Goal: Task Accomplishment & Management: Manage account settings

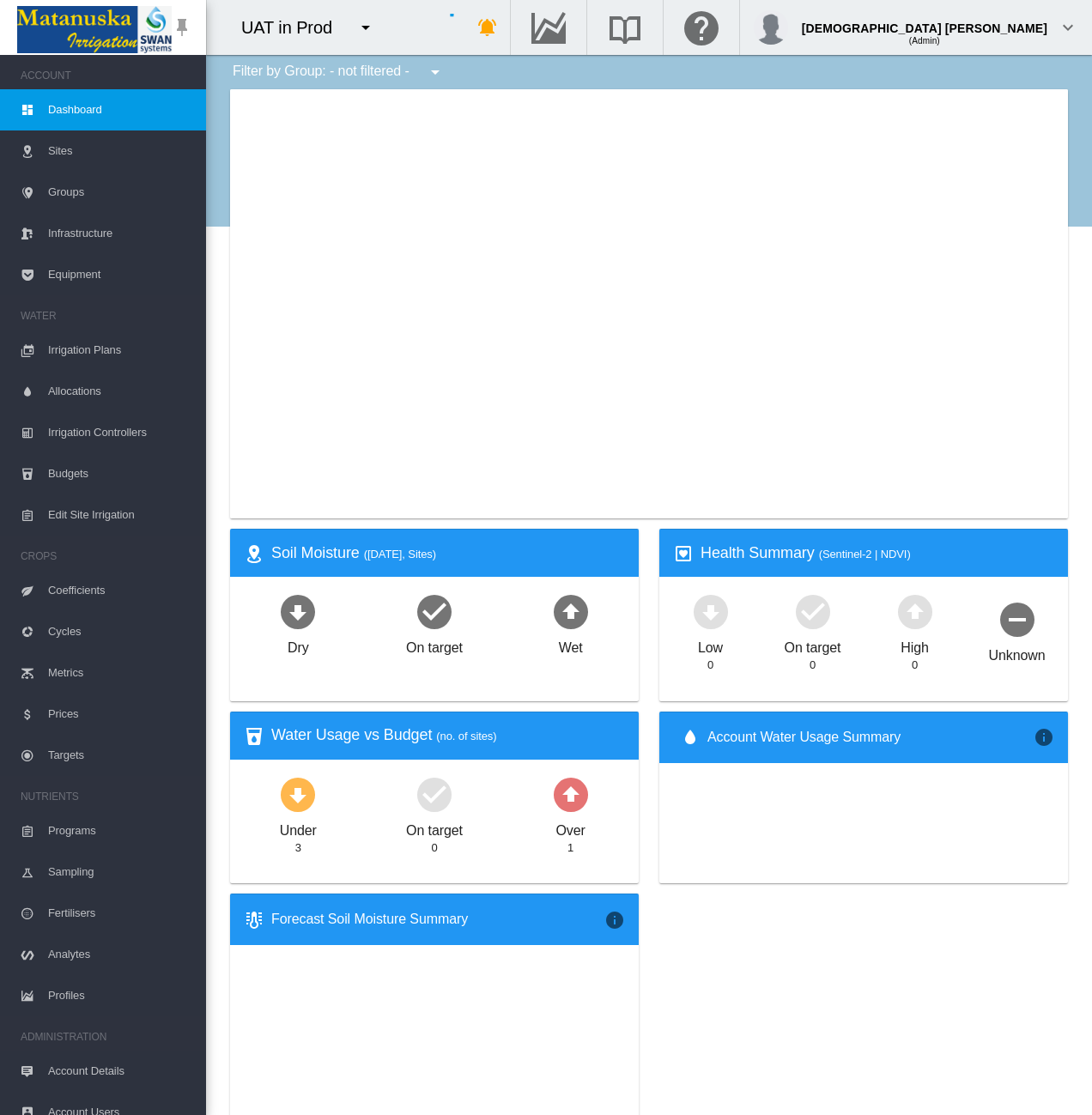
type input "**********"
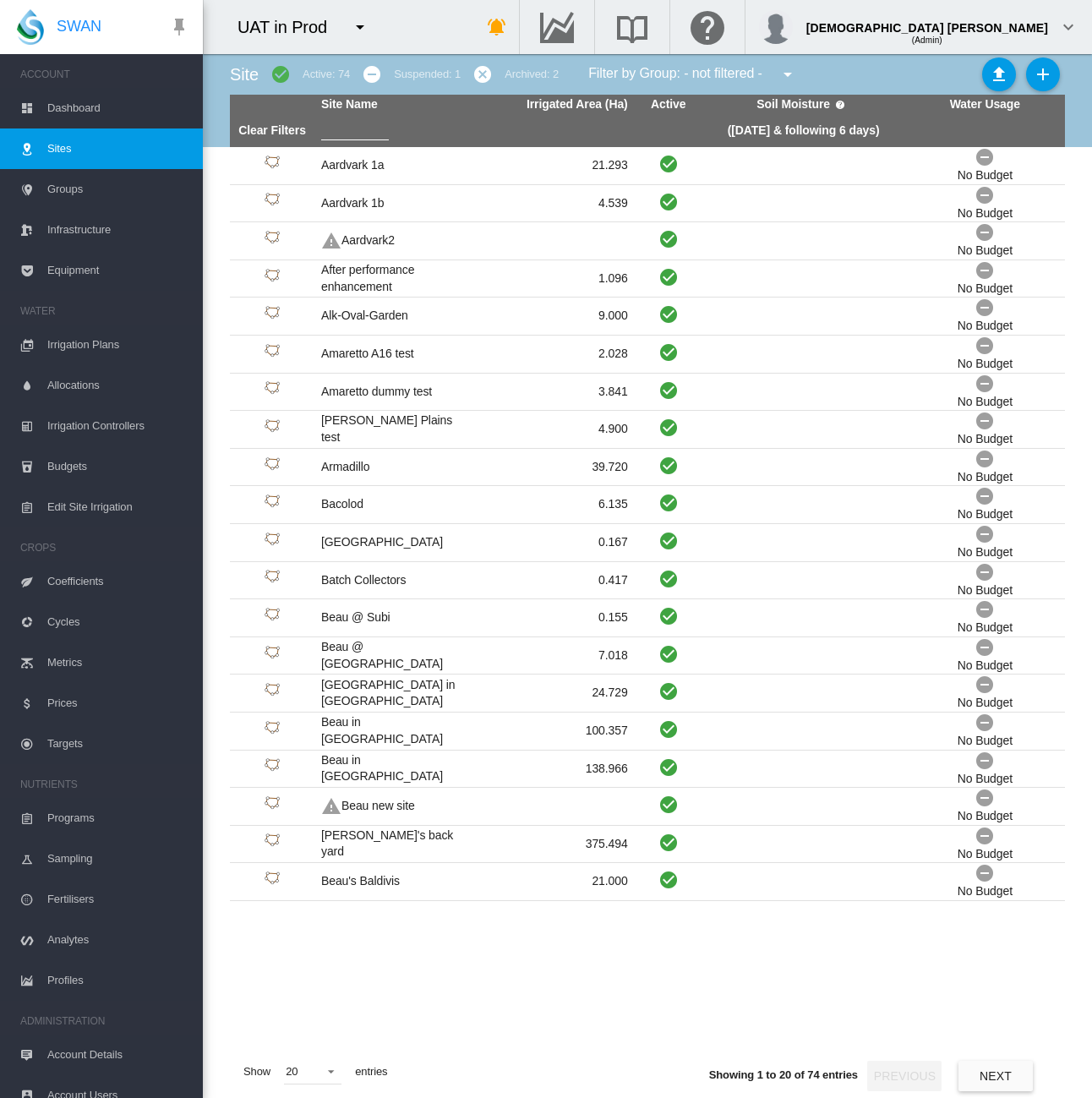
click at [67, 107] on span "Dashboard" at bounding box center [117, 108] width 142 height 40
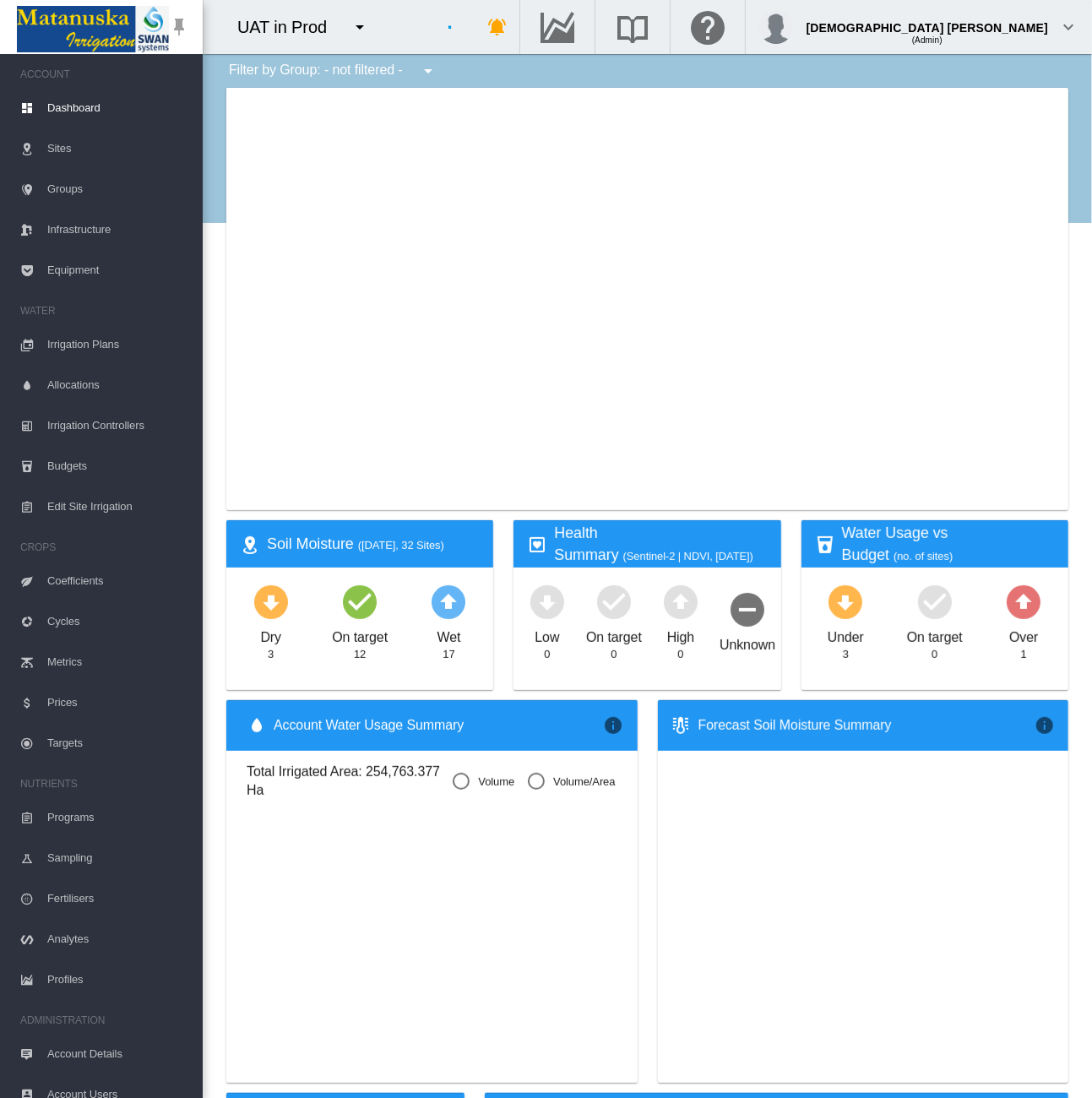
type input "**********"
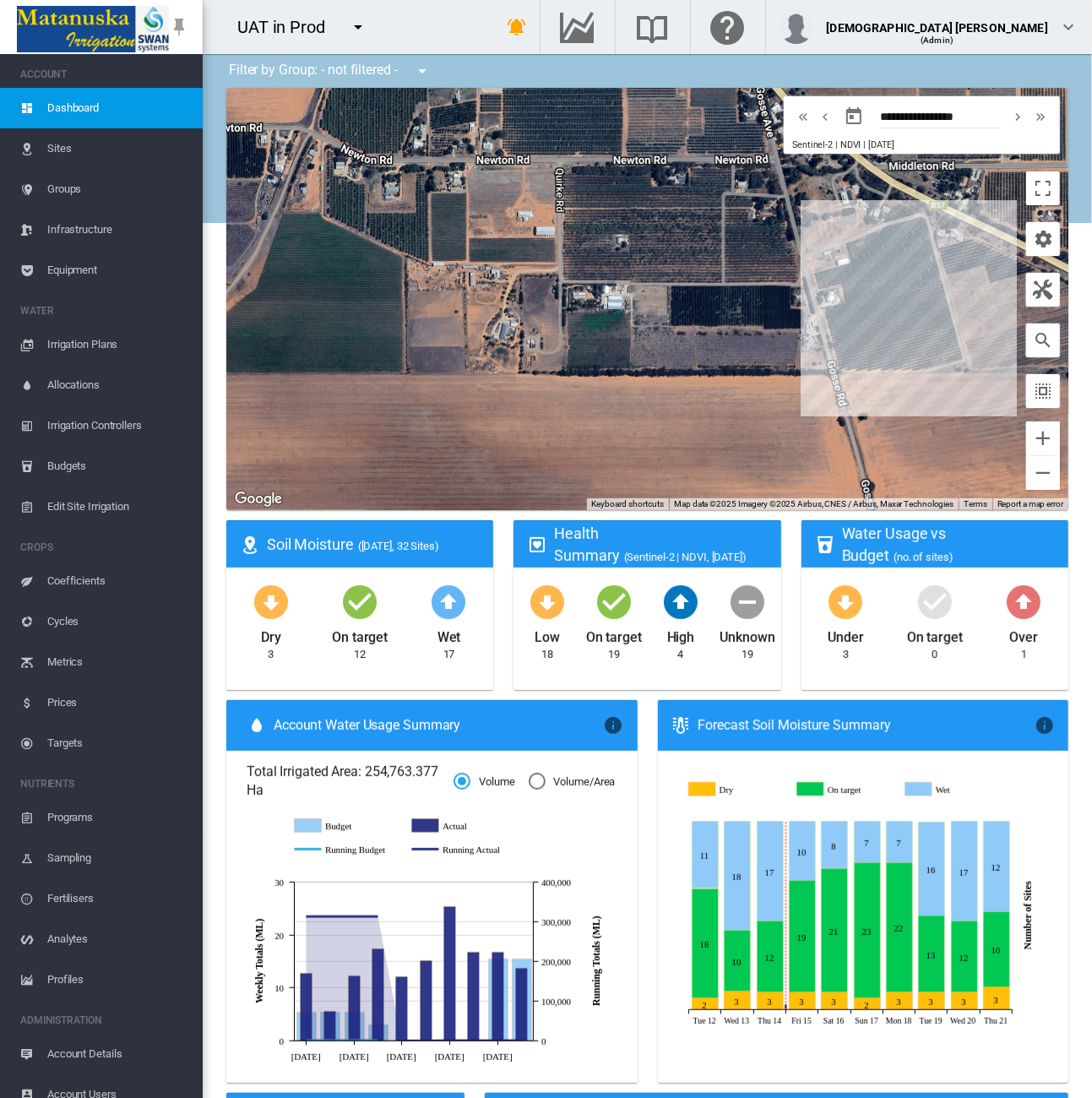
click at [87, 148] on span "Sites" at bounding box center [117, 148] width 141 height 40
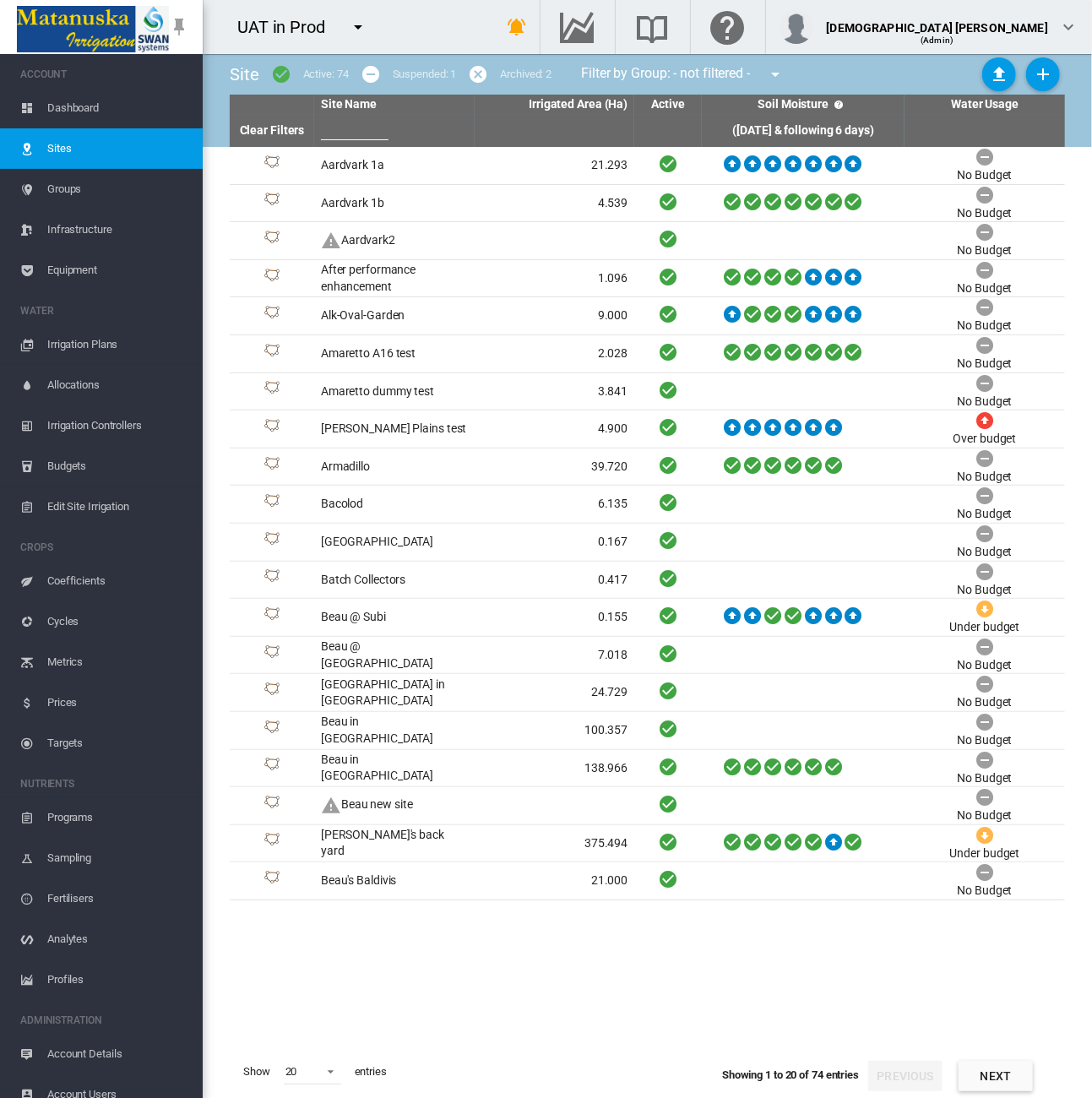
click at [356, 28] on md-icon "icon-menu-down" at bounding box center [358, 27] width 20 height 20
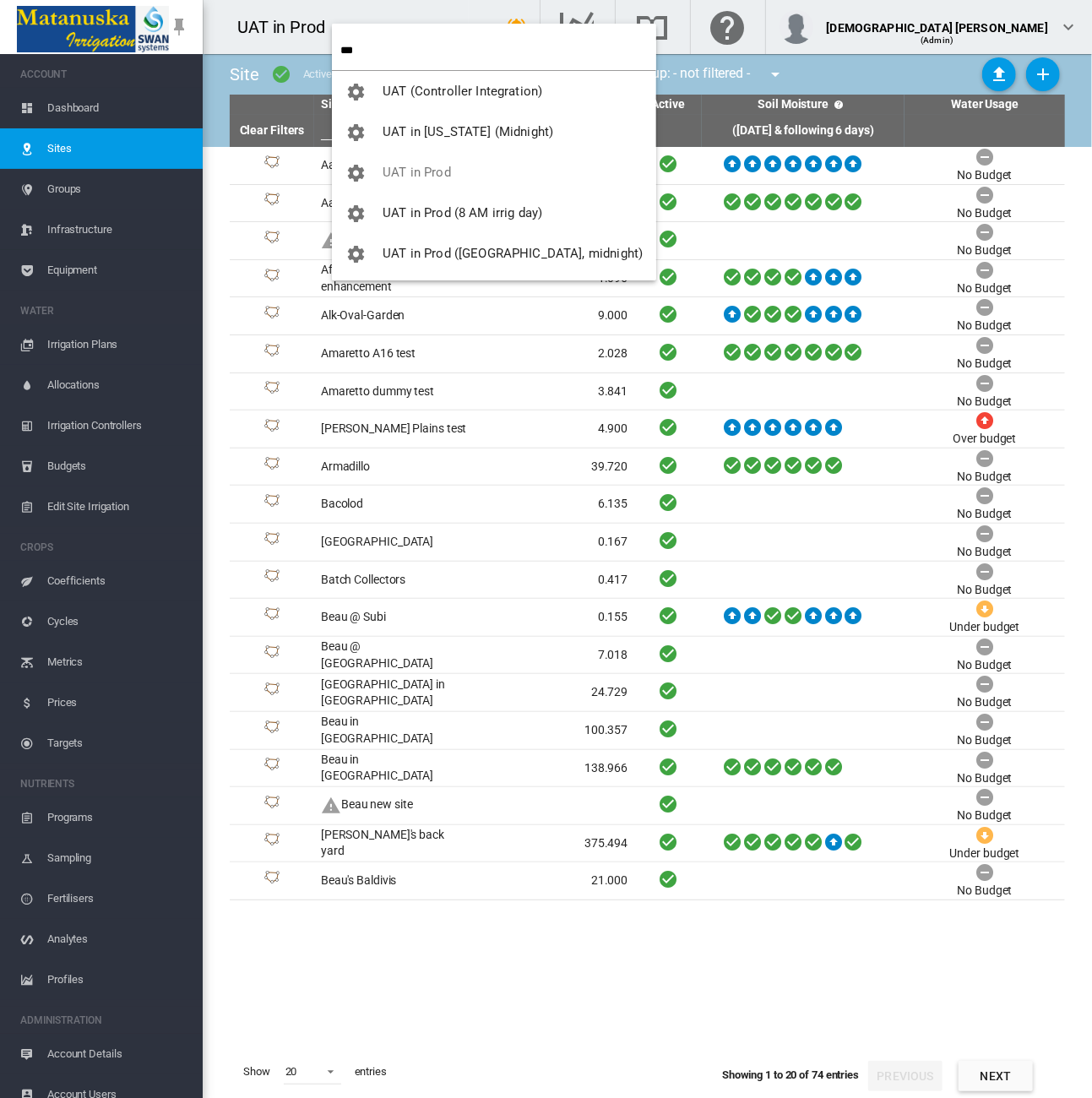
type input "***"
click at [429, 135] on span "UAT in [US_STATE] (Midnight)" at bounding box center [468, 132] width 170 height 15
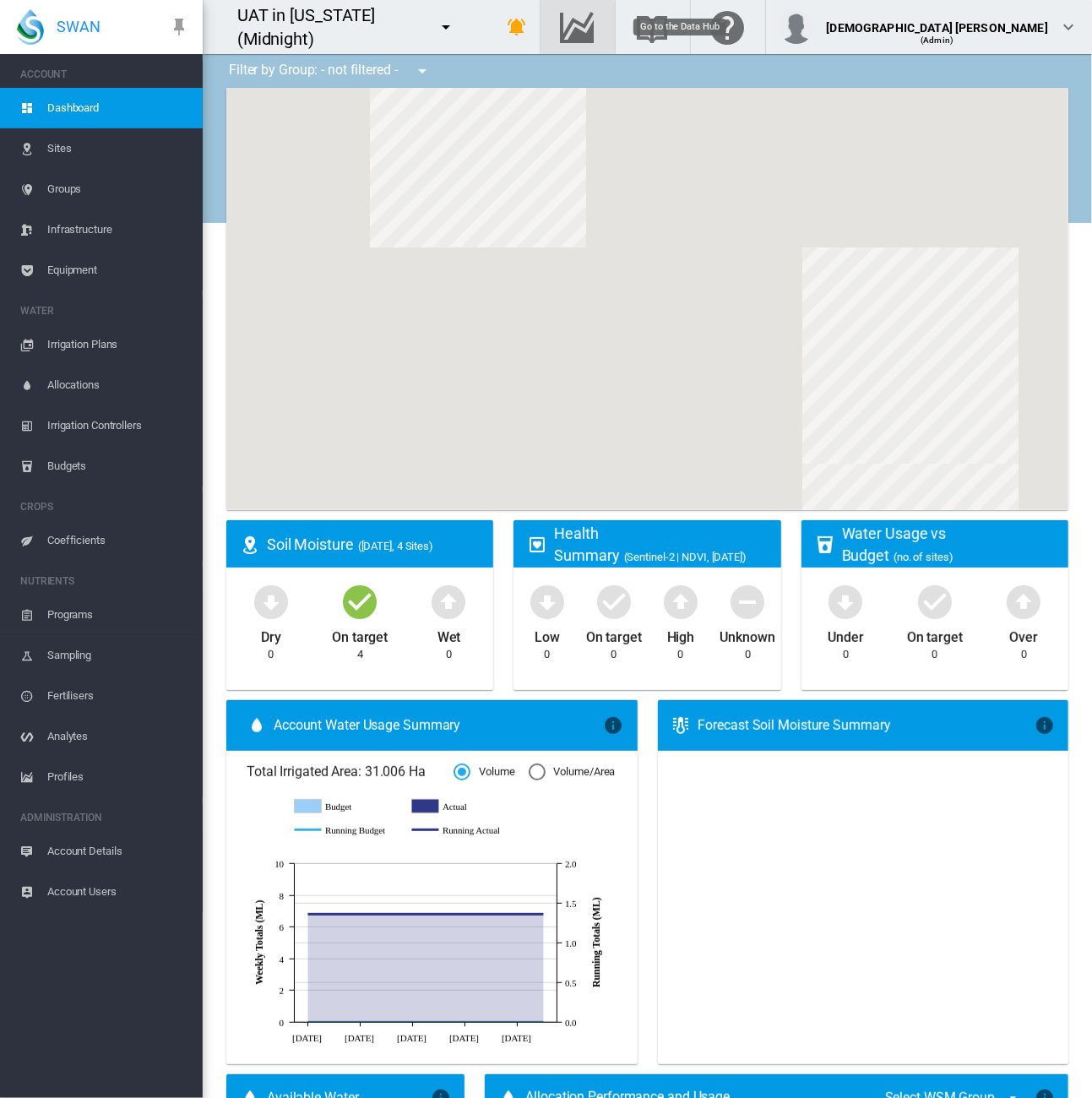
click at [597, 29] on md-icon "Go to the Data Hub" at bounding box center [577, 27] width 40 height 20
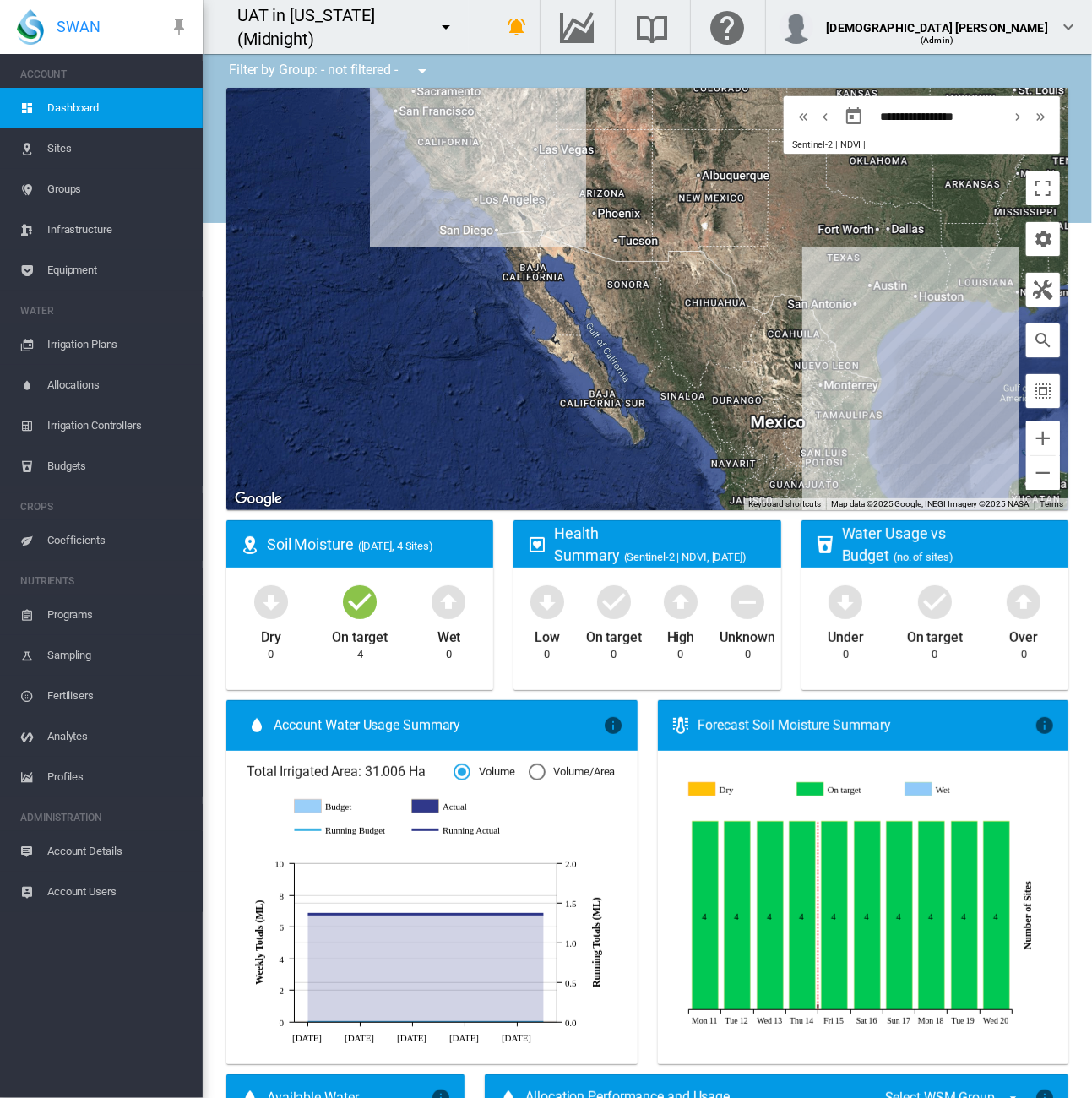
click at [81, 266] on span "Equipment" at bounding box center [117, 270] width 141 height 40
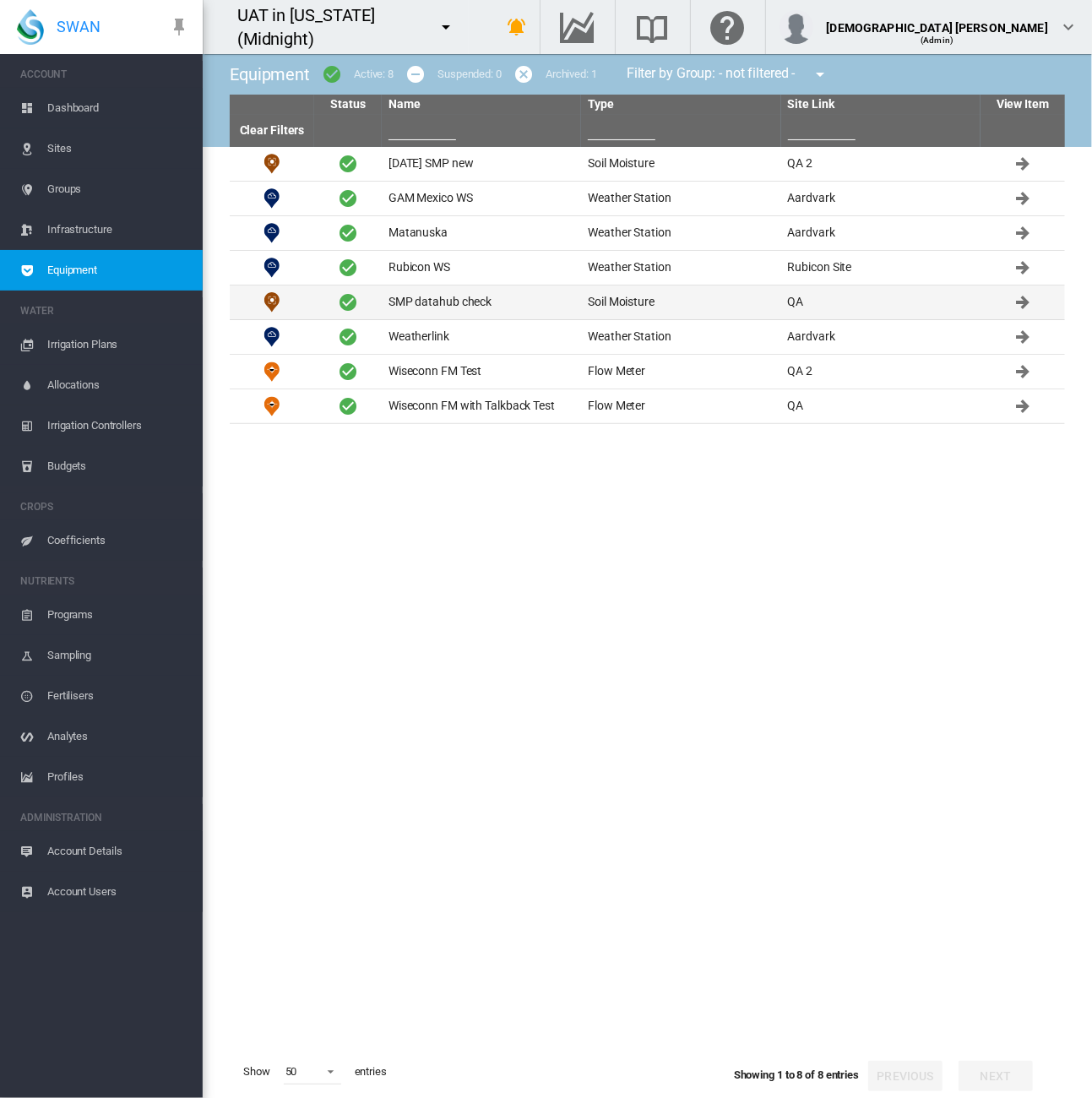
click at [503, 297] on td "SMP datahub check" at bounding box center [481, 302] width 199 height 34
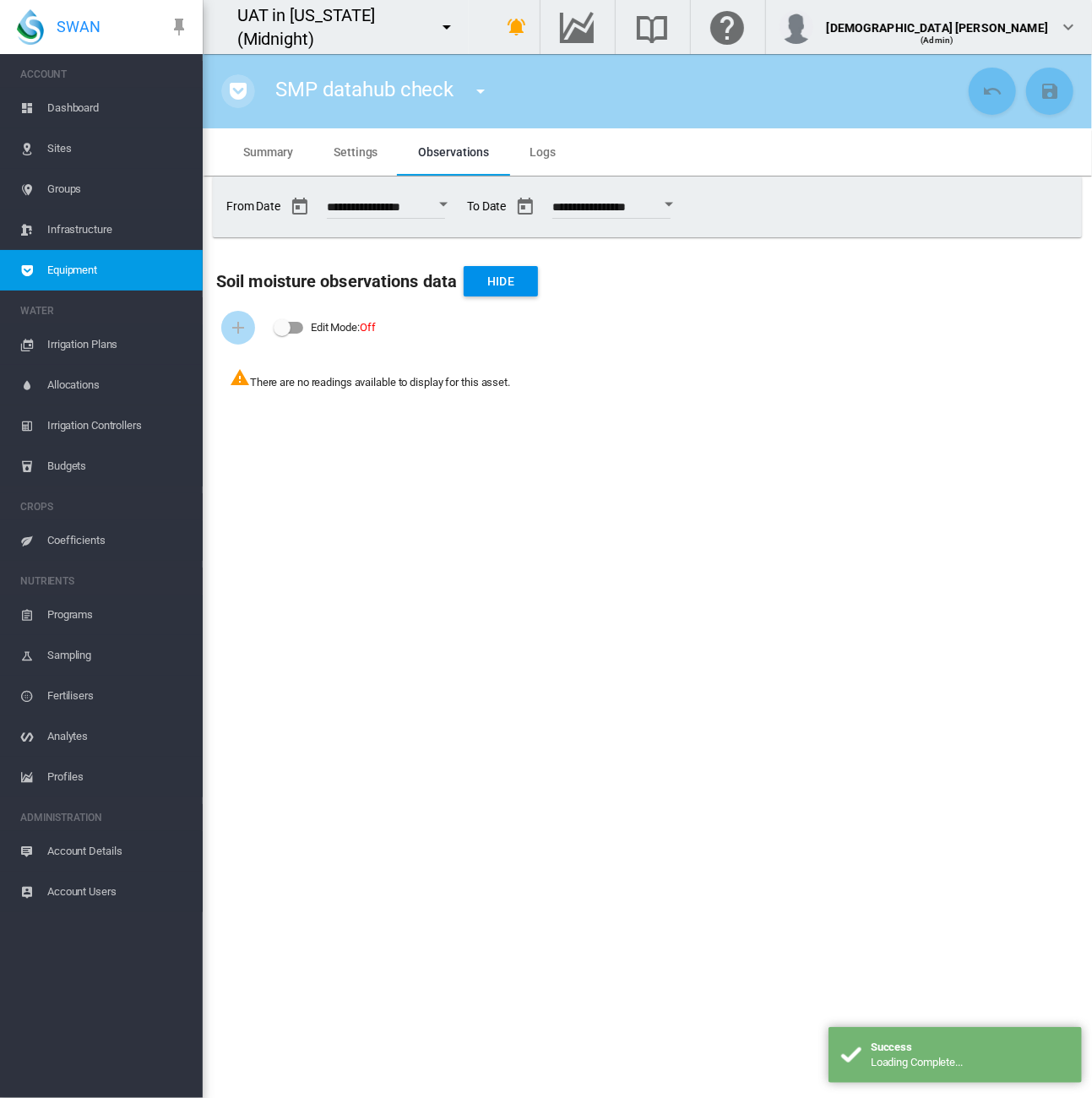
click at [239, 90] on md-icon "icon-pocket" at bounding box center [238, 90] width 20 height 20
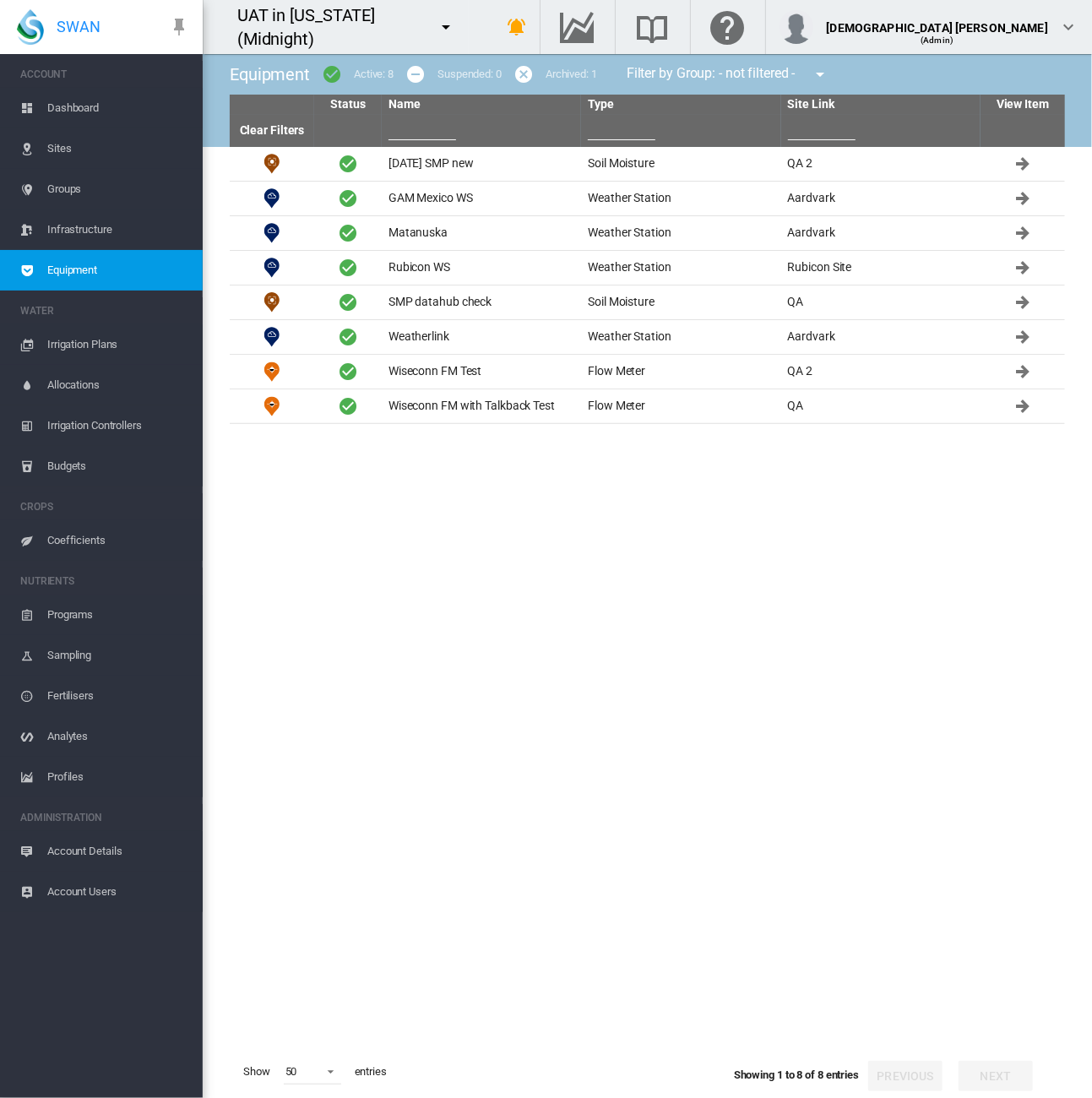
click at [134, 163] on span "Sites" at bounding box center [117, 148] width 141 height 40
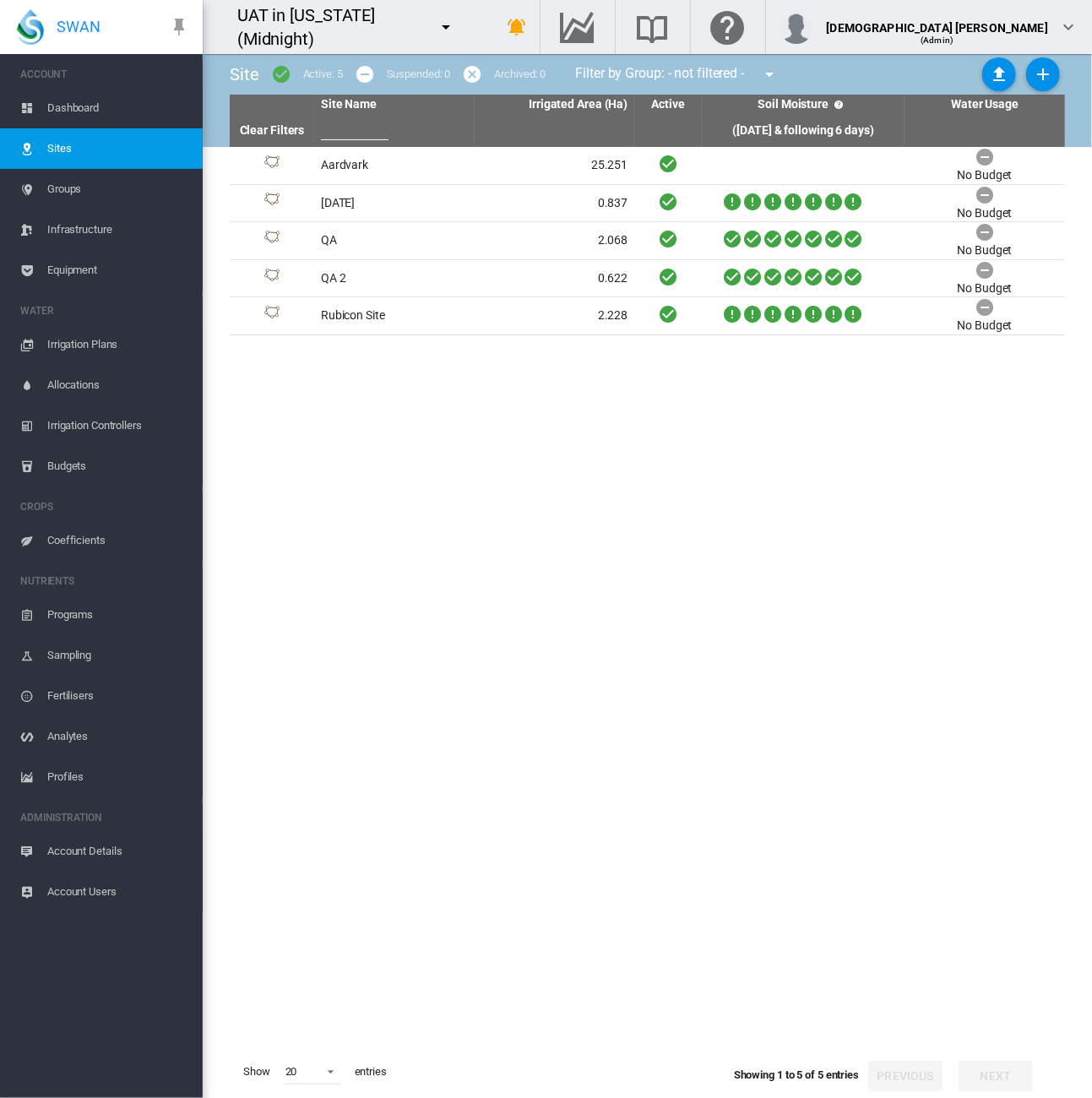
click at [94, 279] on span "Equipment" at bounding box center [117, 270] width 141 height 40
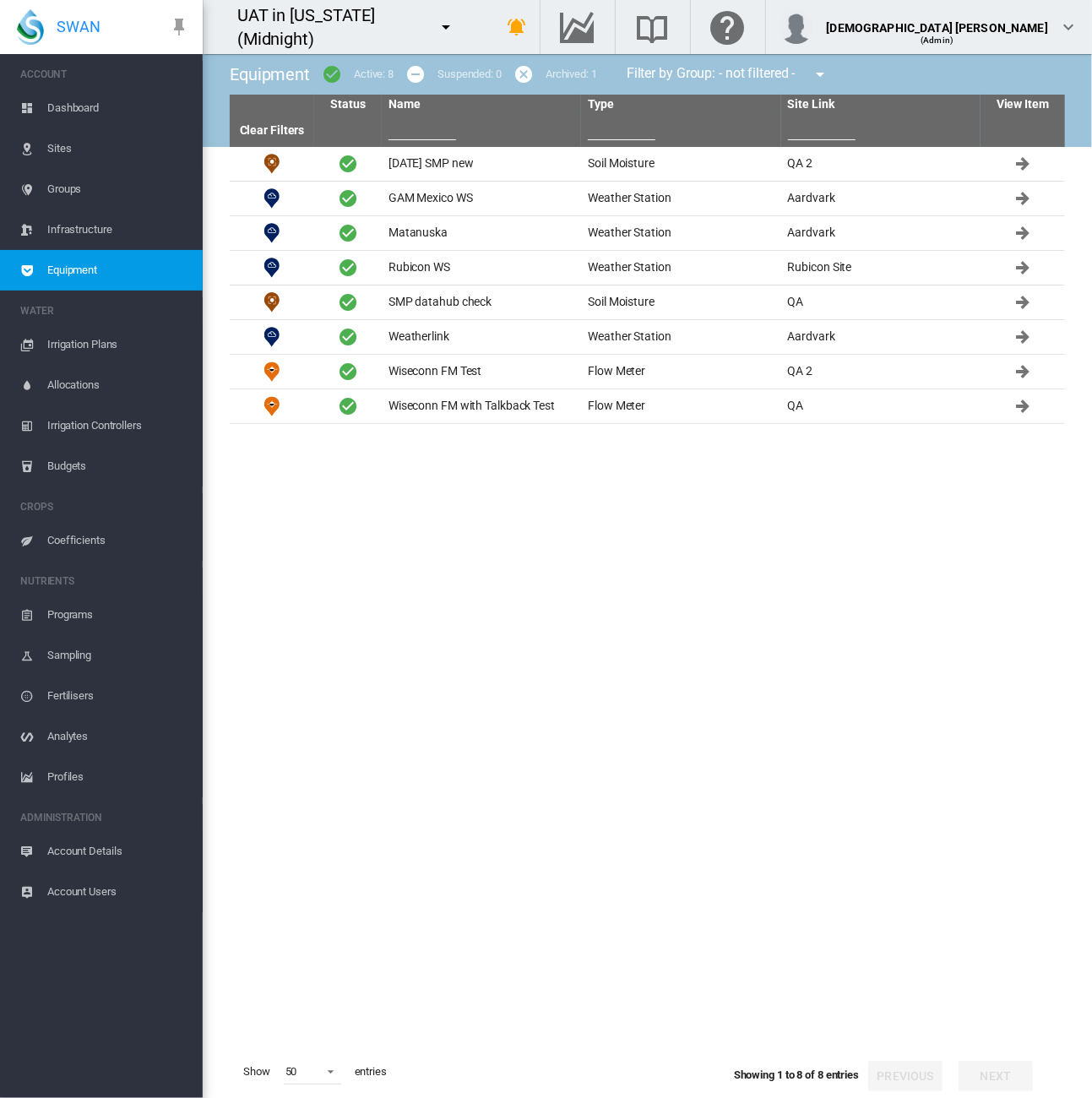
click at [88, 155] on span "Sites" at bounding box center [117, 148] width 141 height 40
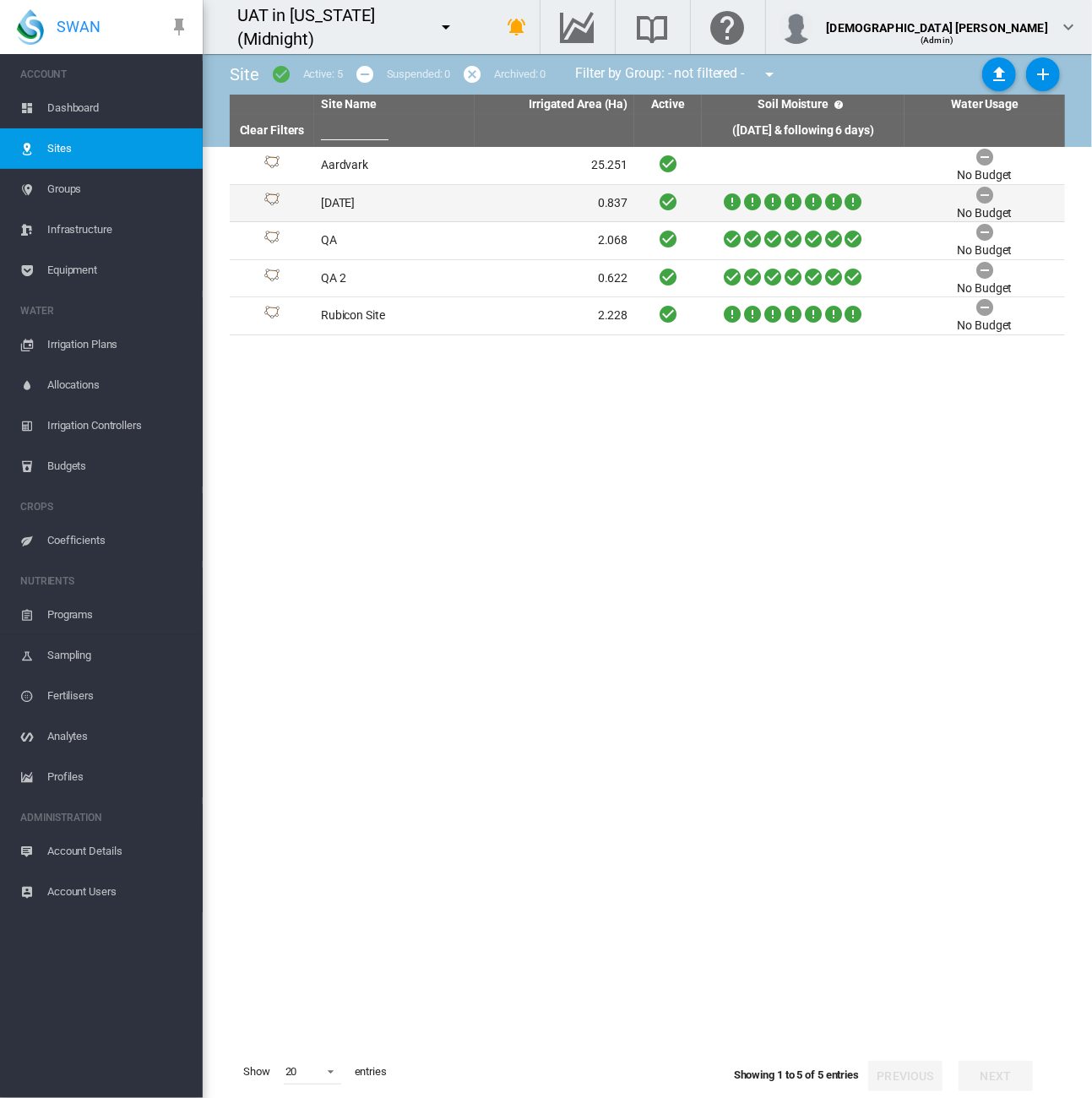
click at [418, 203] on td "July 2025" at bounding box center [394, 203] width 161 height 38
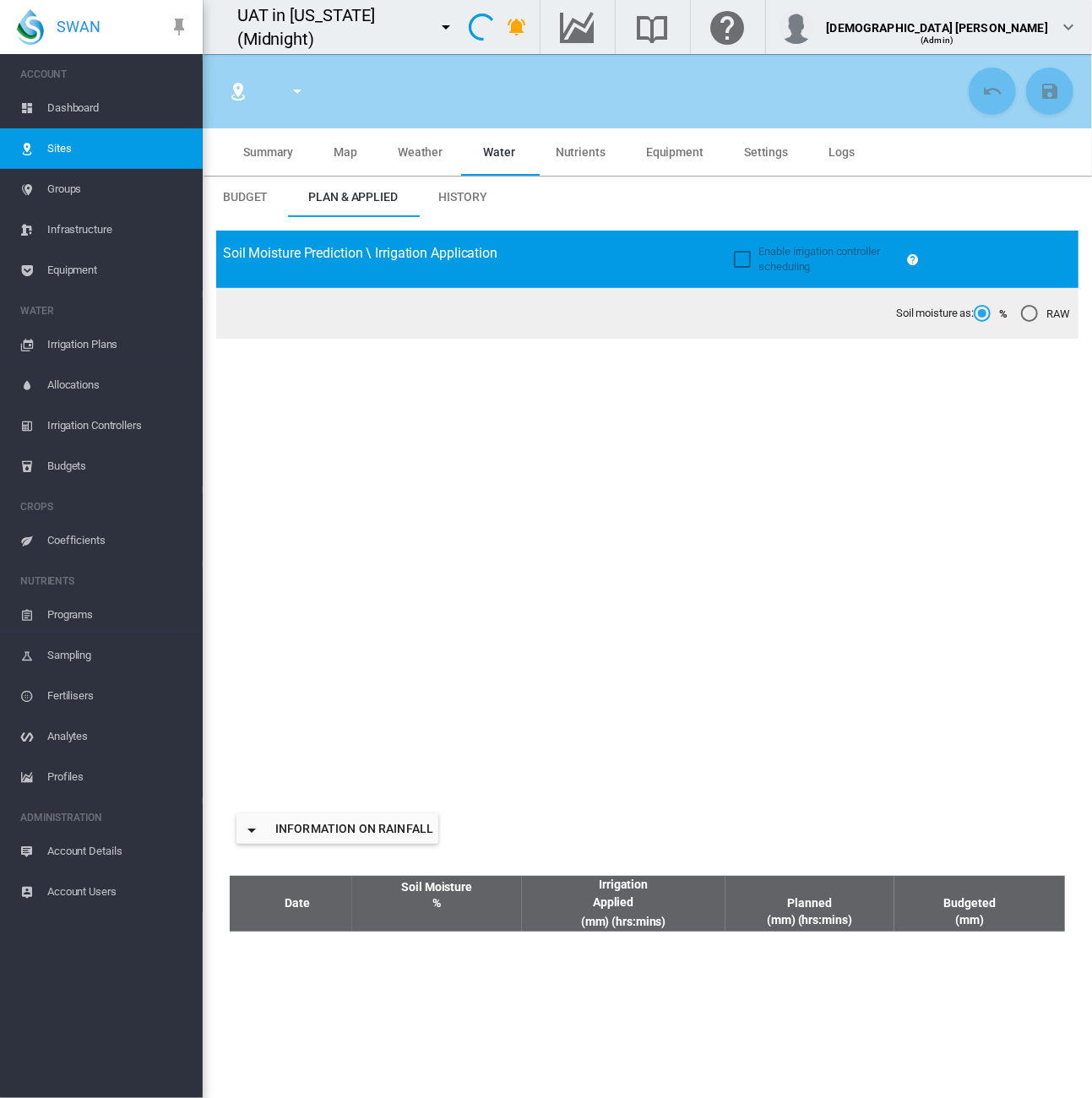
type input "*********"
type input "*****"
type input "********"
type input "**********"
type input "***"
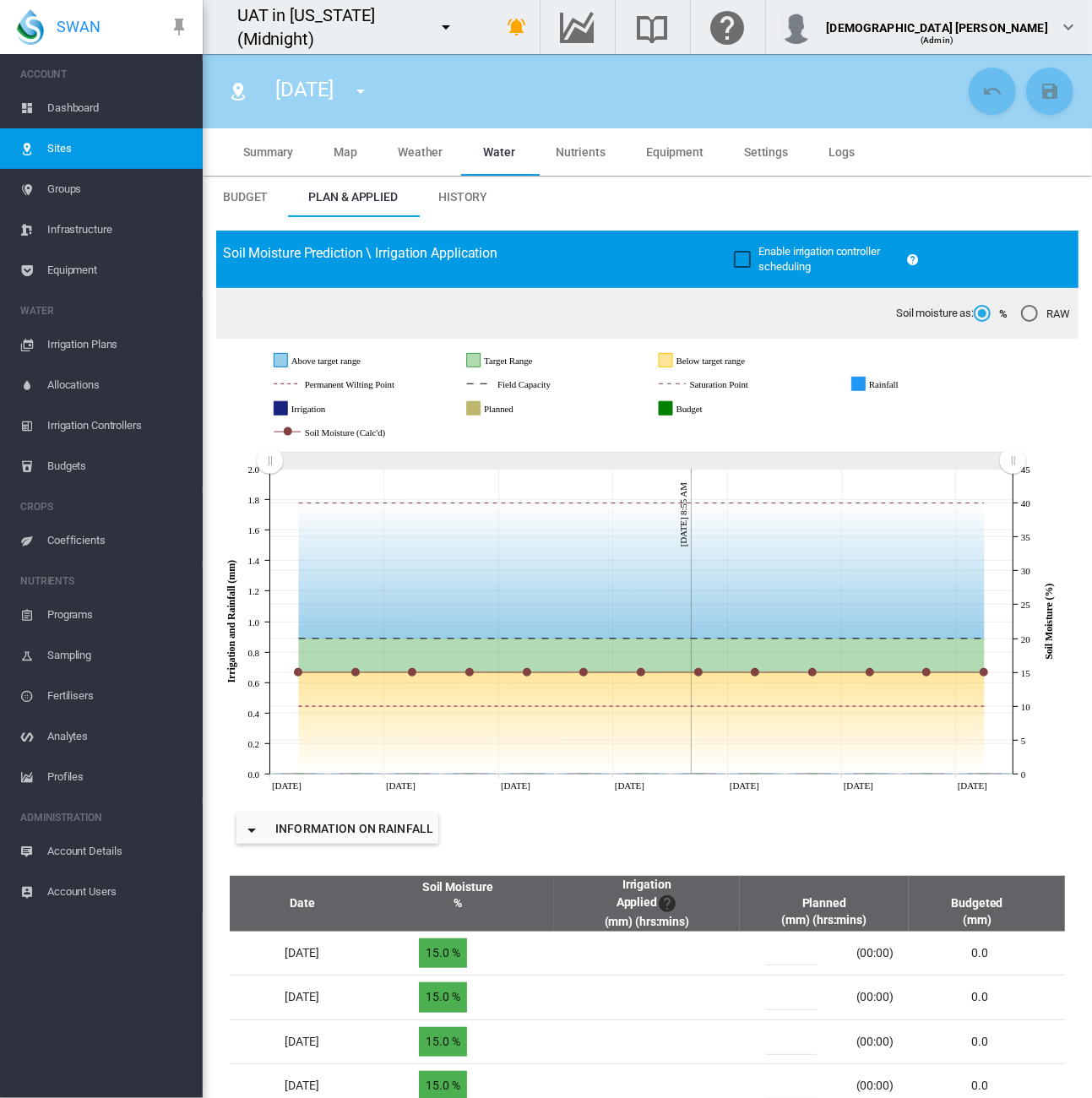
click at [346, 160] on md-tab-item "Map" at bounding box center [345, 151] width 64 height 47
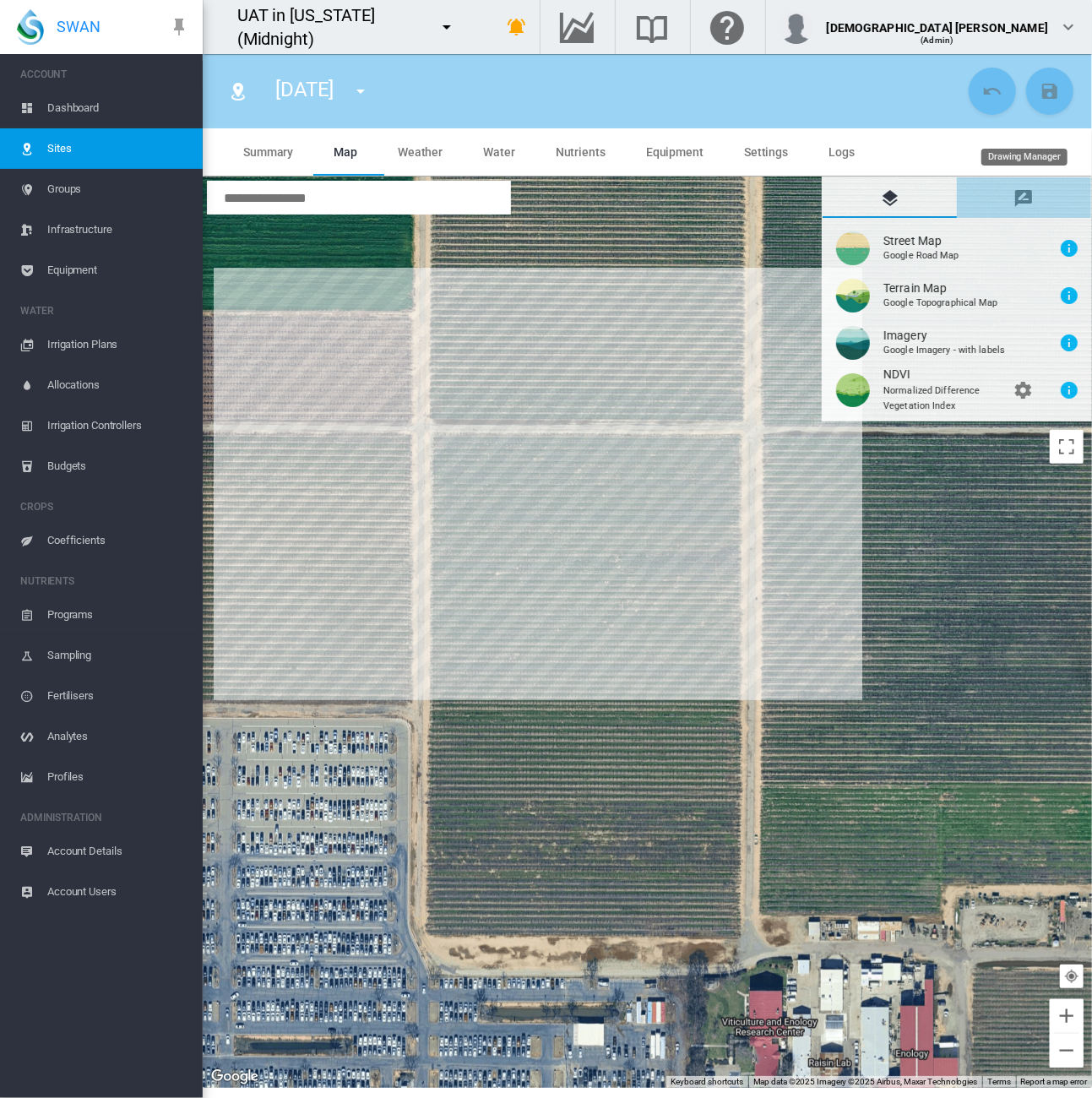
click at [1039, 192] on md-tab-item "Drawing Manager" at bounding box center [1024, 197] width 135 height 40
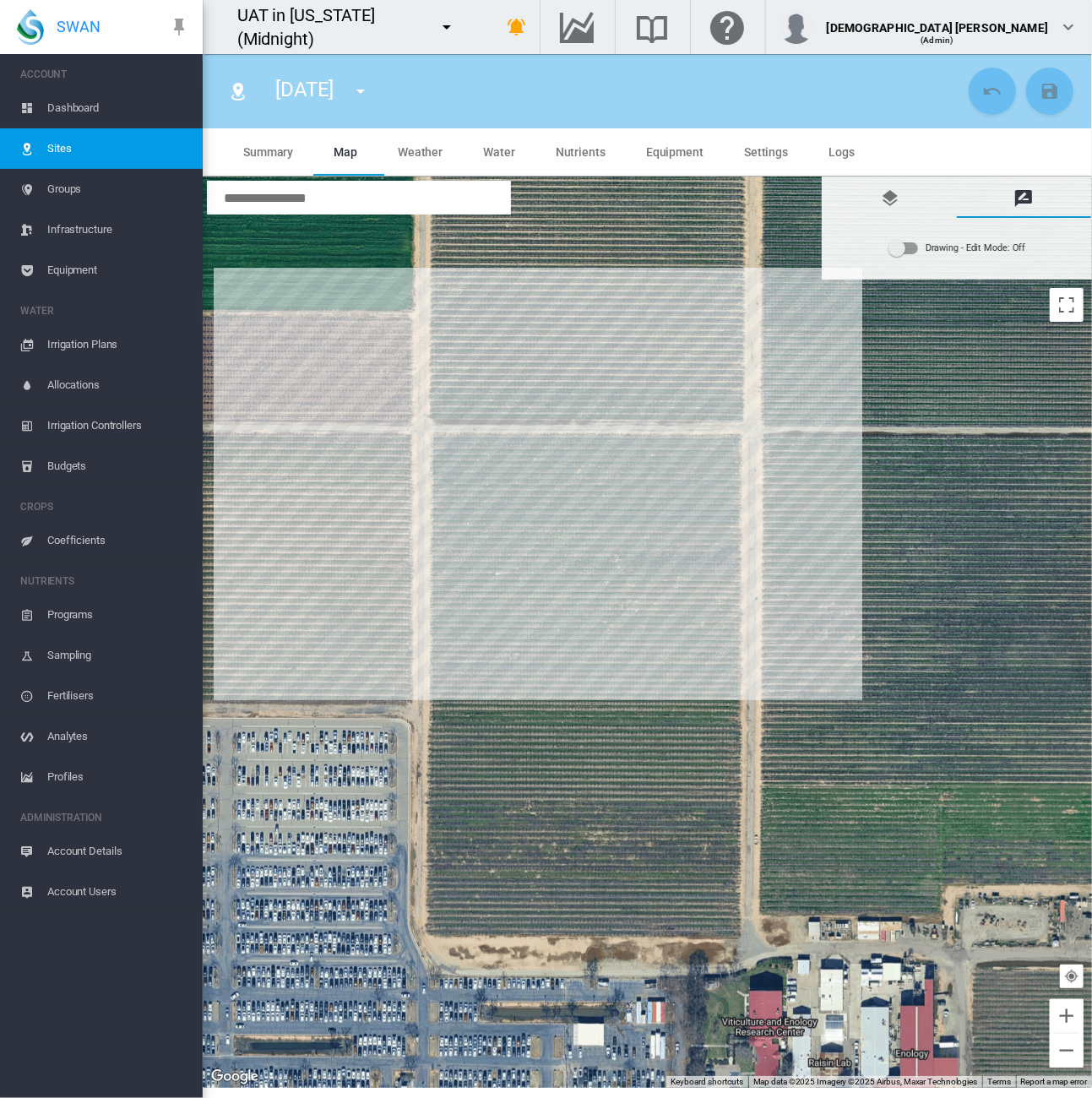
click at [913, 252] on div "Drawing - Edit Mode:\a Off" at bounding box center [903, 248] width 29 height 12
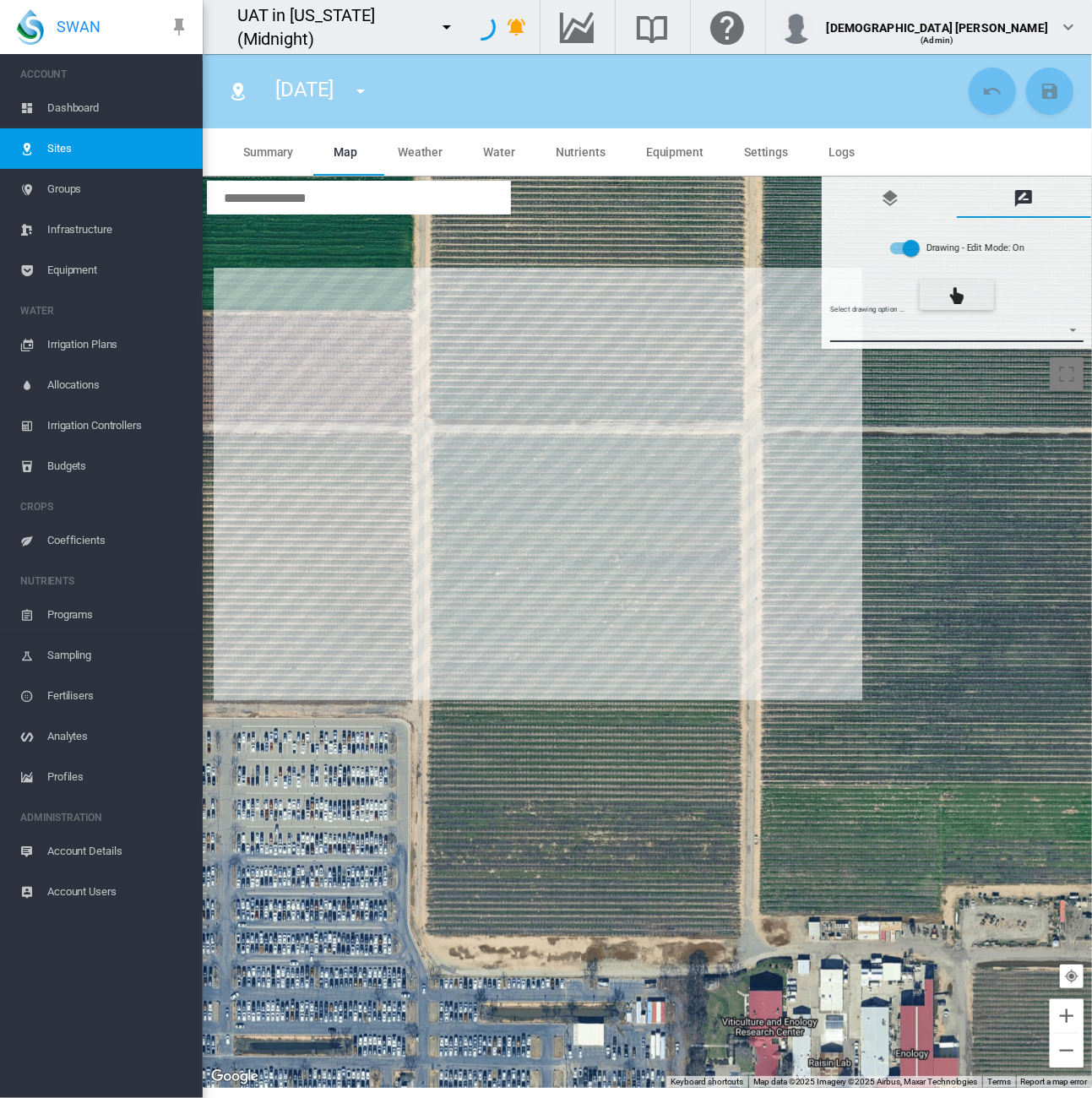
click at [936, 323] on md-select "Select drawing option ... None Site (IMU) Site Health Area Flow Meter Weather S…" at bounding box center [957, 329] width 254 height 25
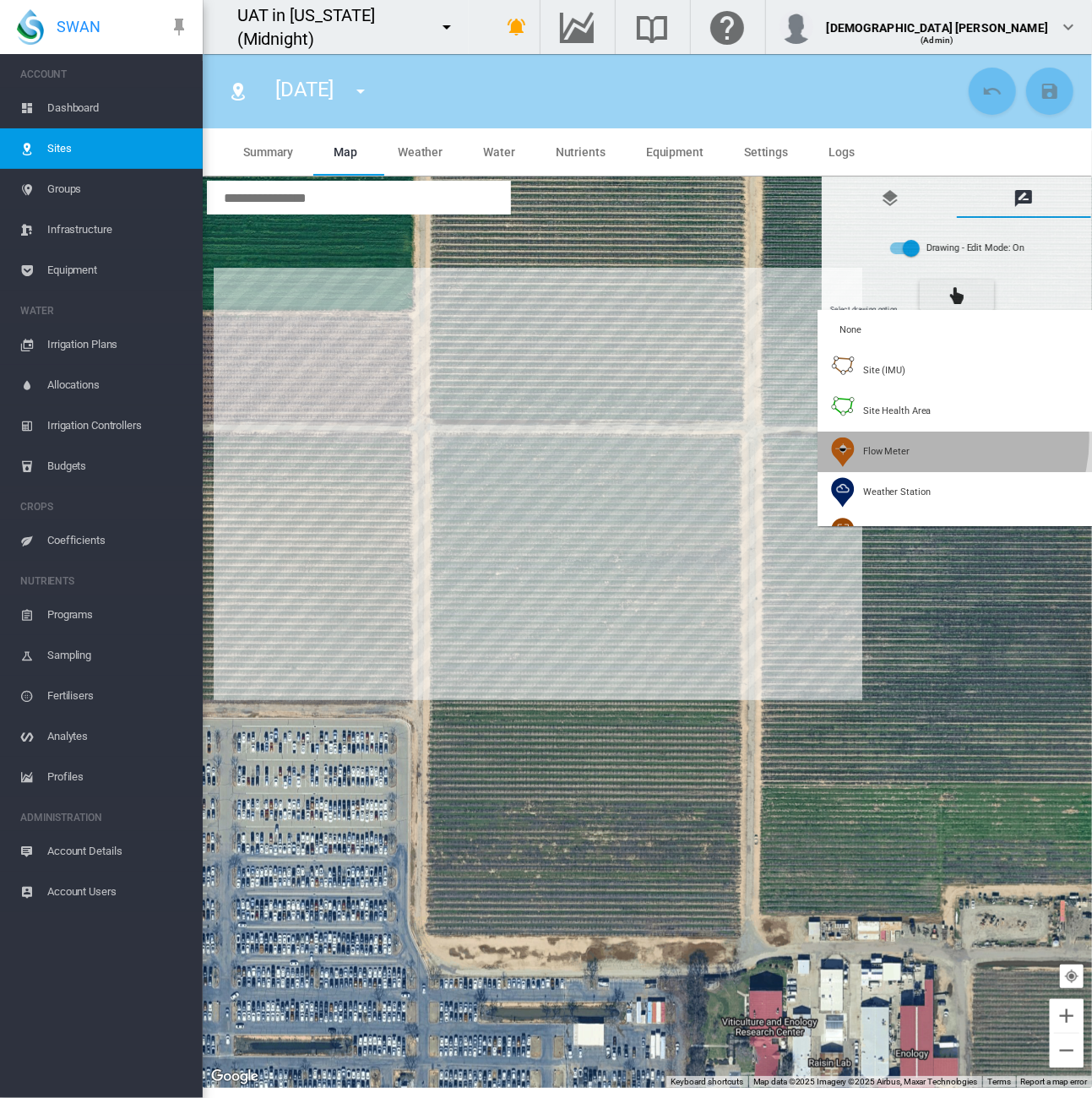
click at [935, 438] on md-option "Flow Meter" at bounding box center [957, 451] width 281 height 40
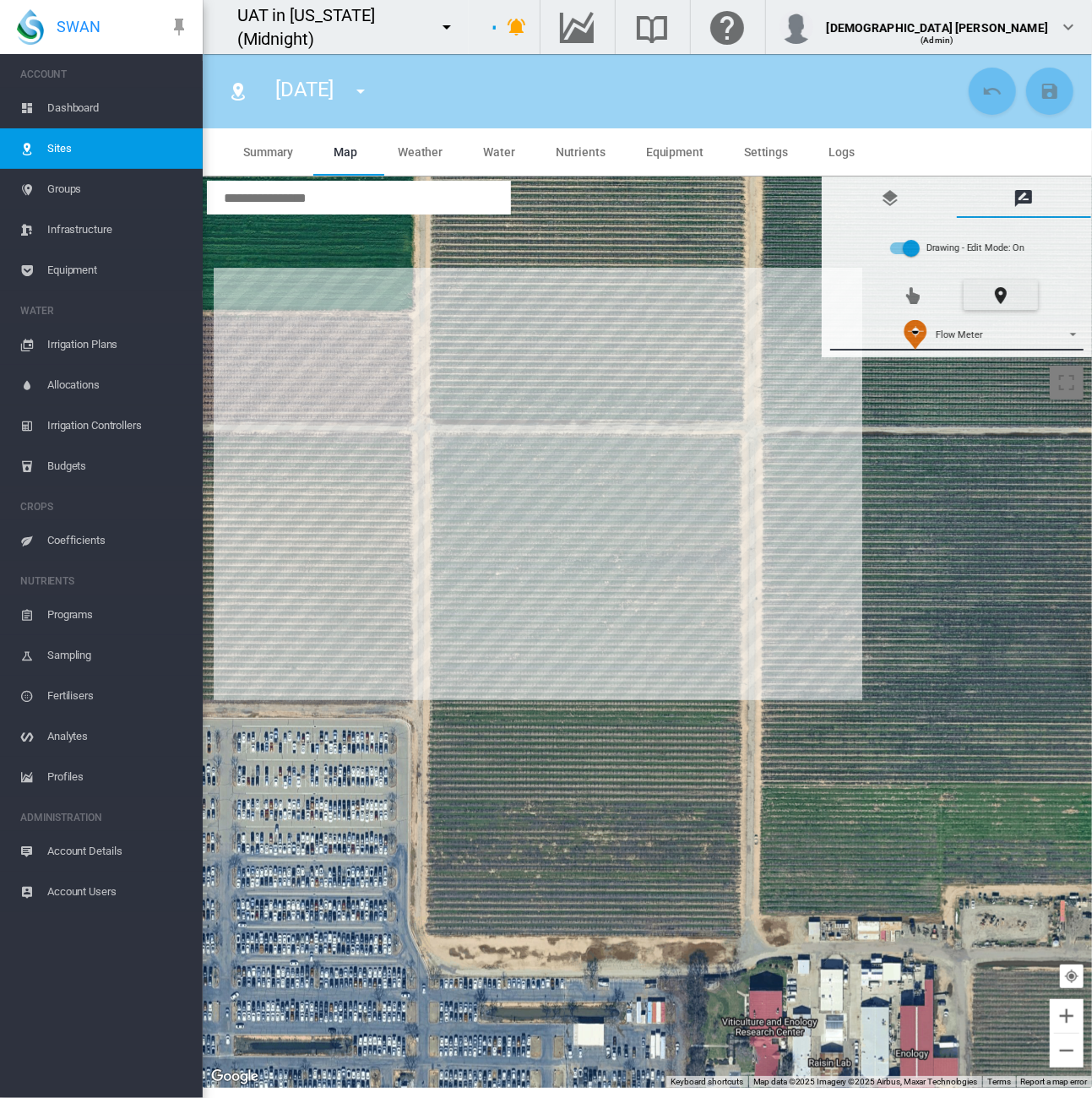
type input "*****"
type input "*"
type input "**"
type input "*****"
type input "***"
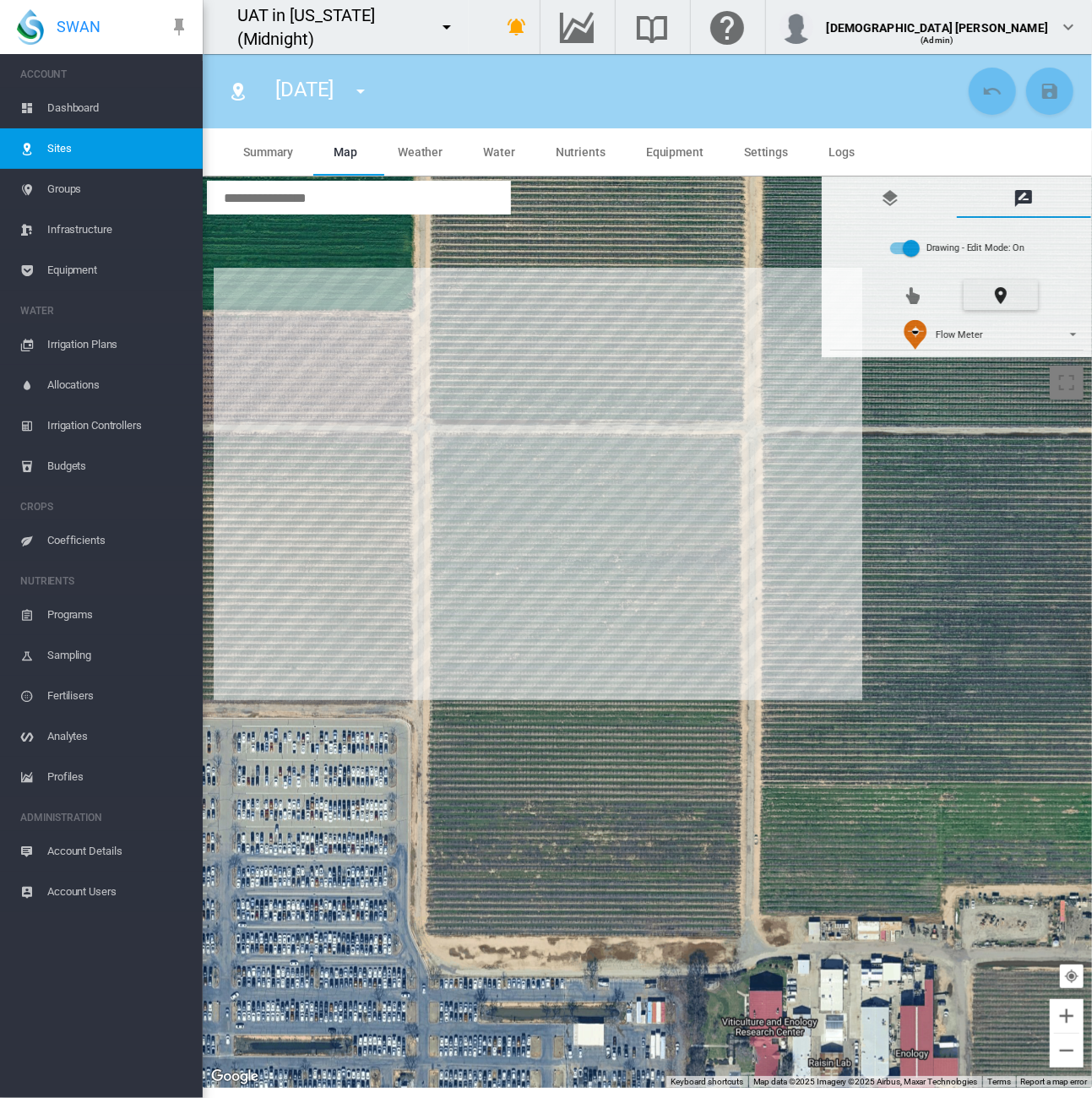
click at [699, 461] on div at bounding box center [648, 631] width 889 height 911
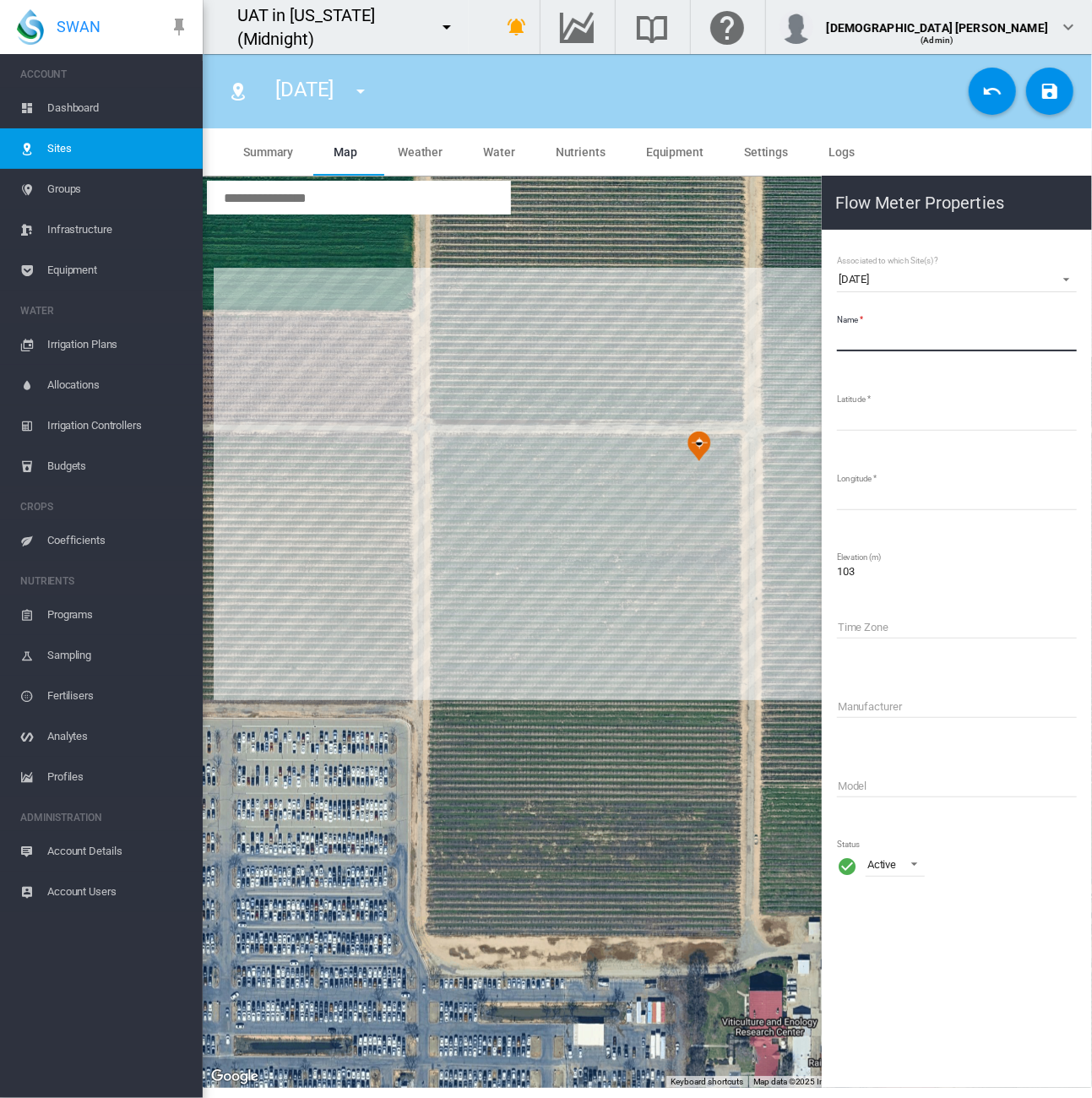
click at [904, 345] on input "Name" at bounding box center [956, 339] width 240 height 25
click at [860, 337] on input "****" at bounding box center [956, 339] width 240 height 25
type input "******"
click at [1049, 100] on button "Save Changes" at bounding box center [1049, 90] width 47 height 47
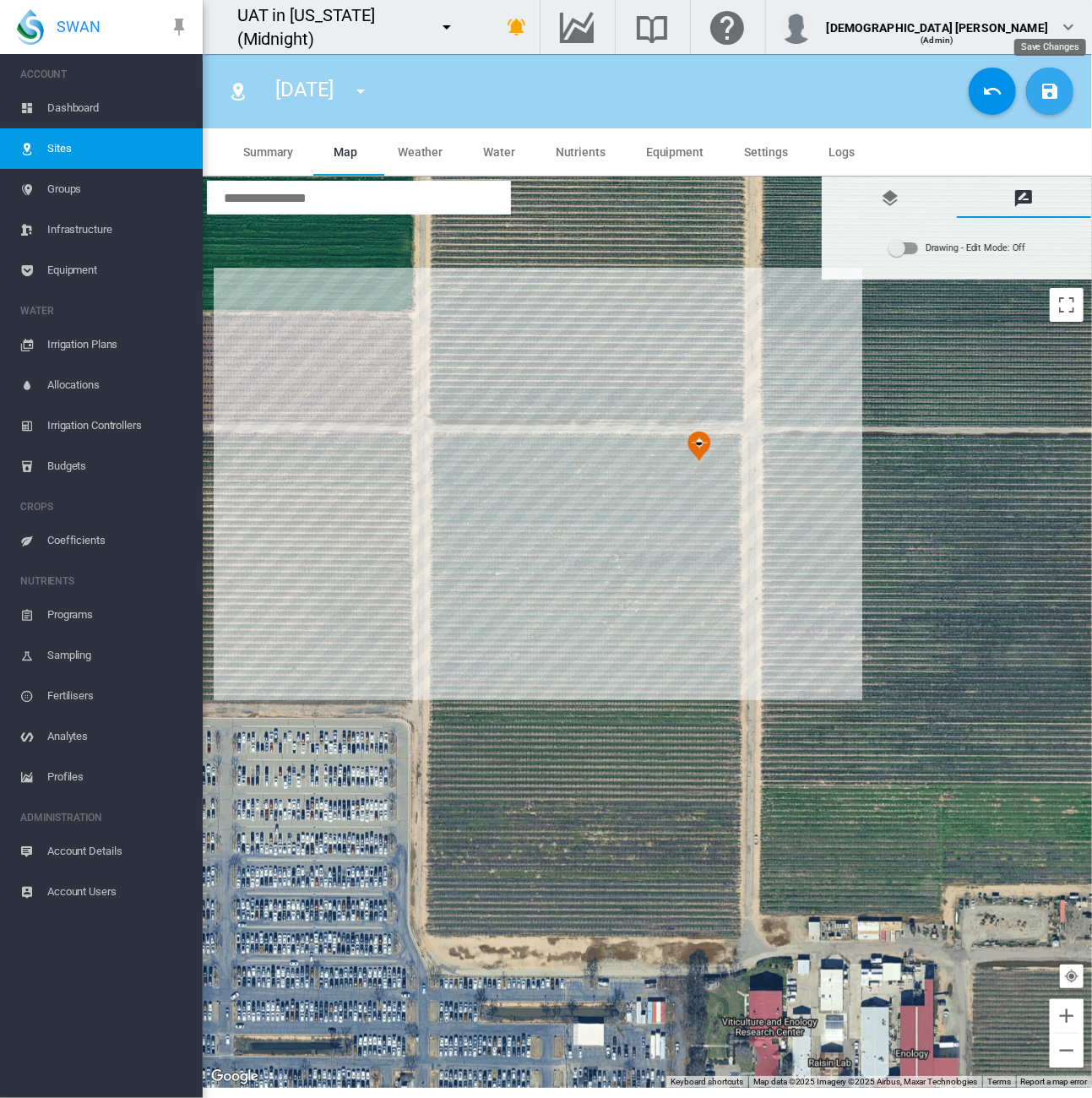
click at [1045, 93] on md-icon "icon-content-save" at bounding box center [1049, 90] width 20 height 20
click at [82, 263] on span "Equipment" at bounding box center [117, 270] width 141 height 40
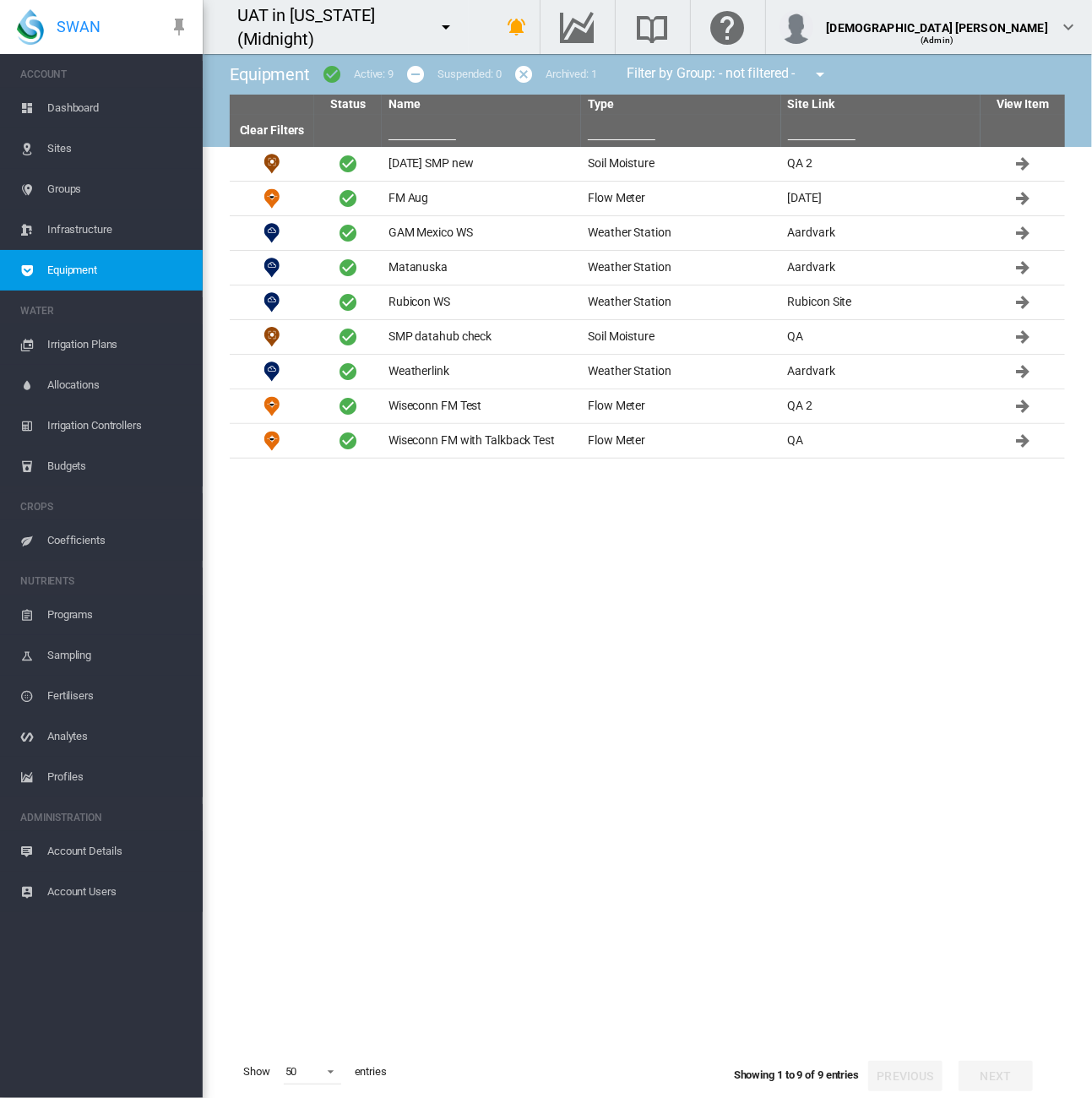
click at [89, 158] on span "Sites" at bounding box center [117, 148] width 141 height 40
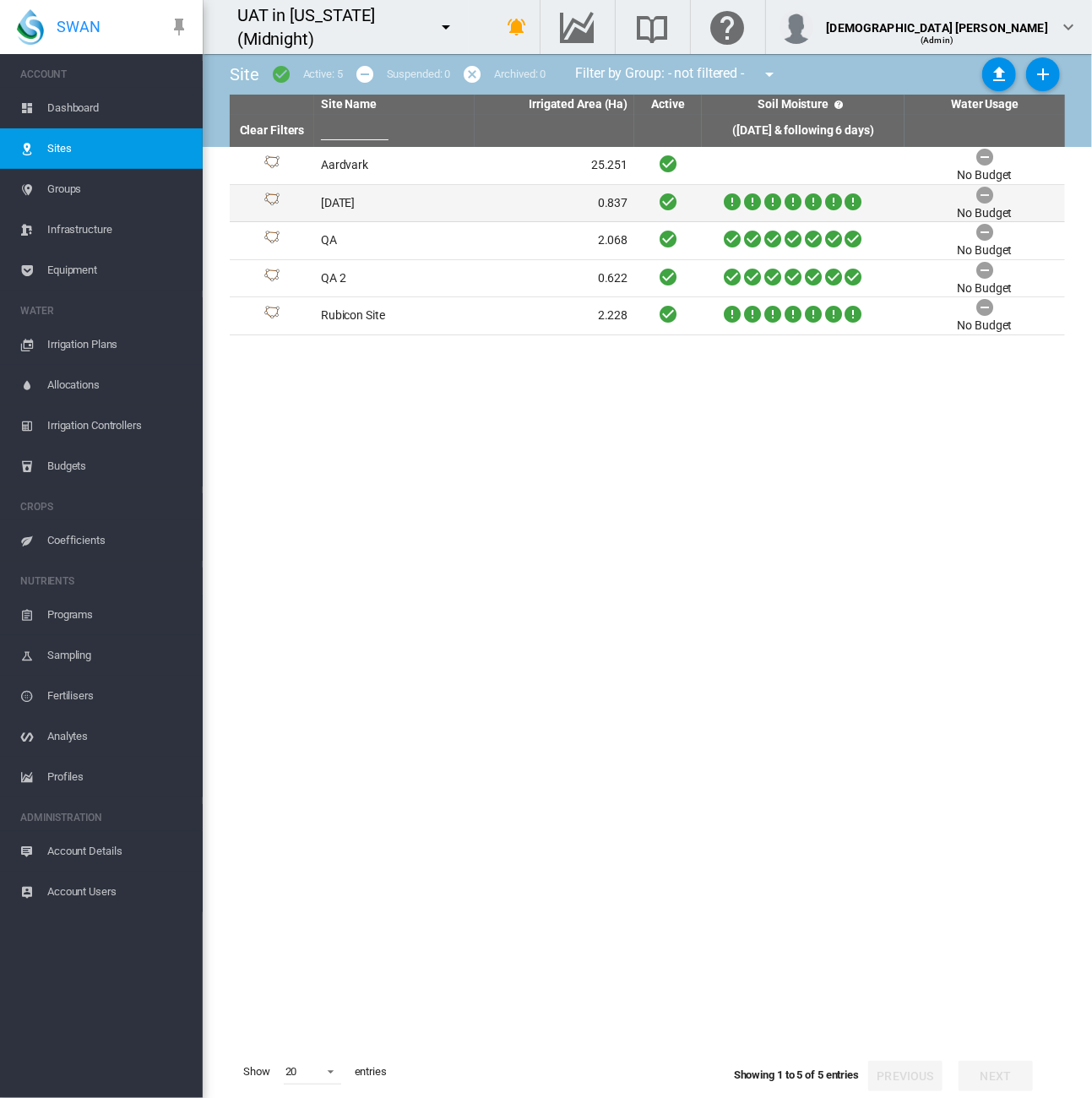
click at [418, 212] on td "July 2025" at bounding box center [394, 203] width 161 height 38
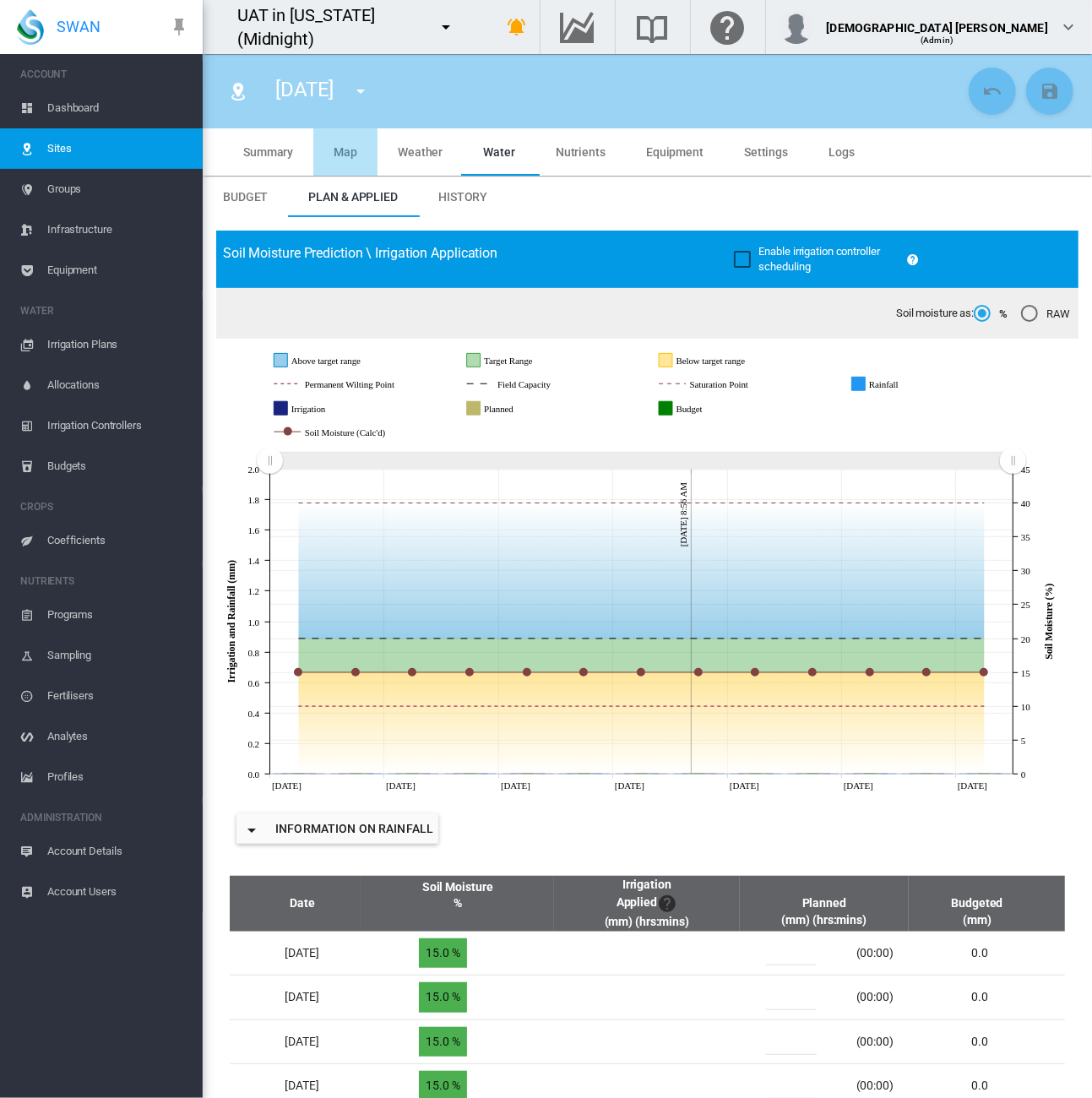
click at [355, 151] on span "Map" at bounding box center [345, 152] width 24 height 13
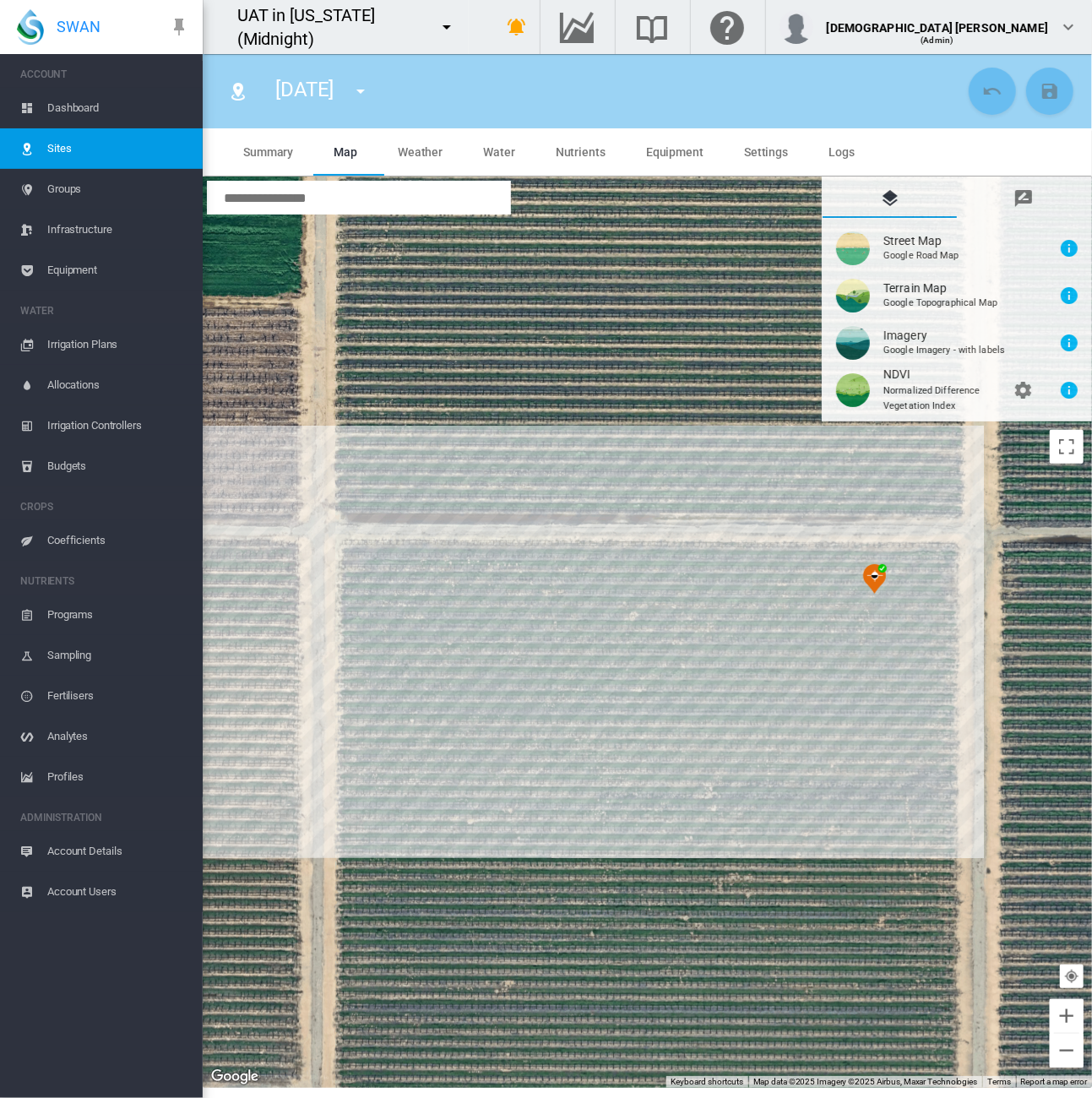
click at [132, 849] on span "Account Details" at bounding box center [117, 852] width 141 height 40
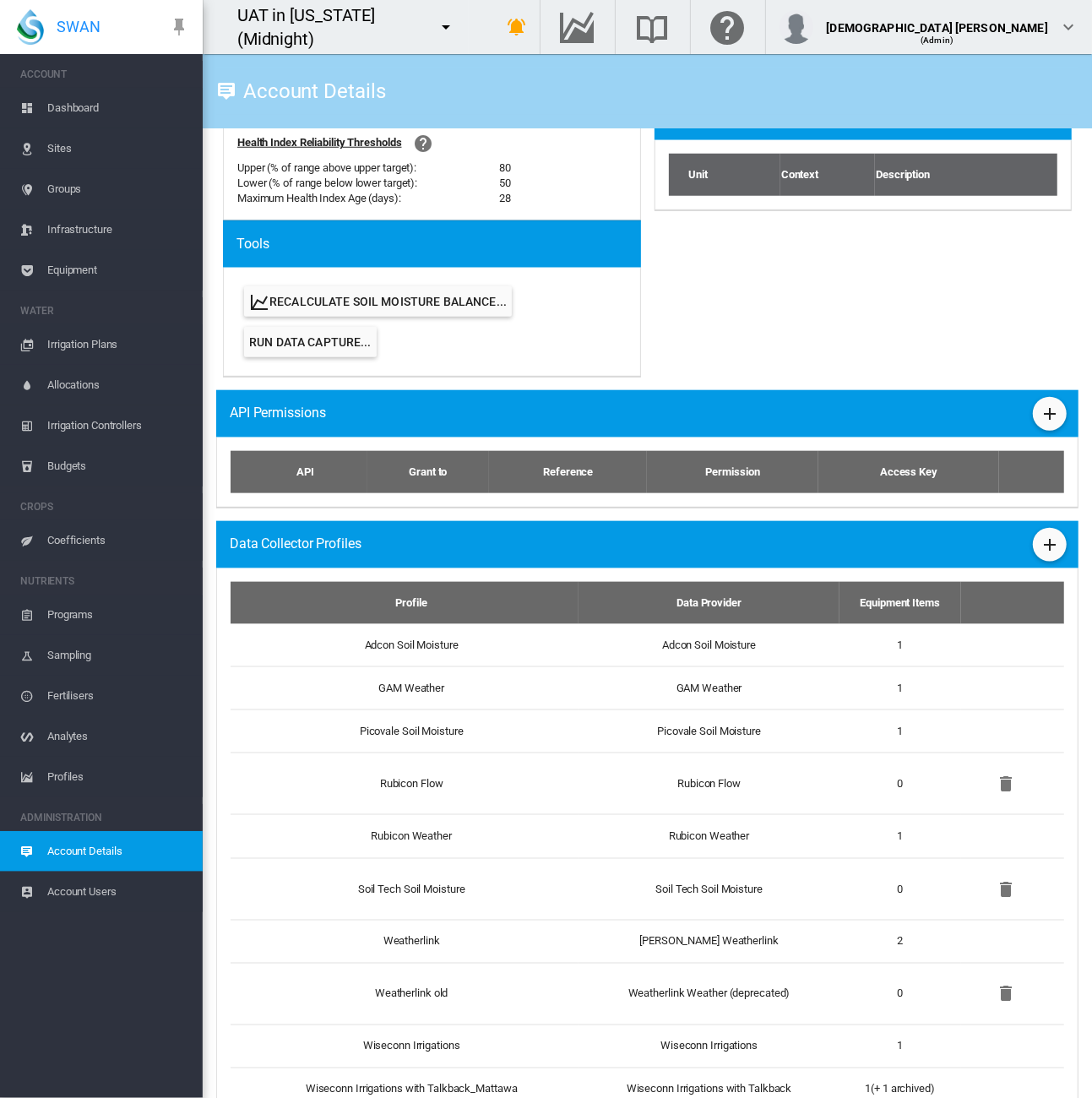
scroll to position [802, 0]
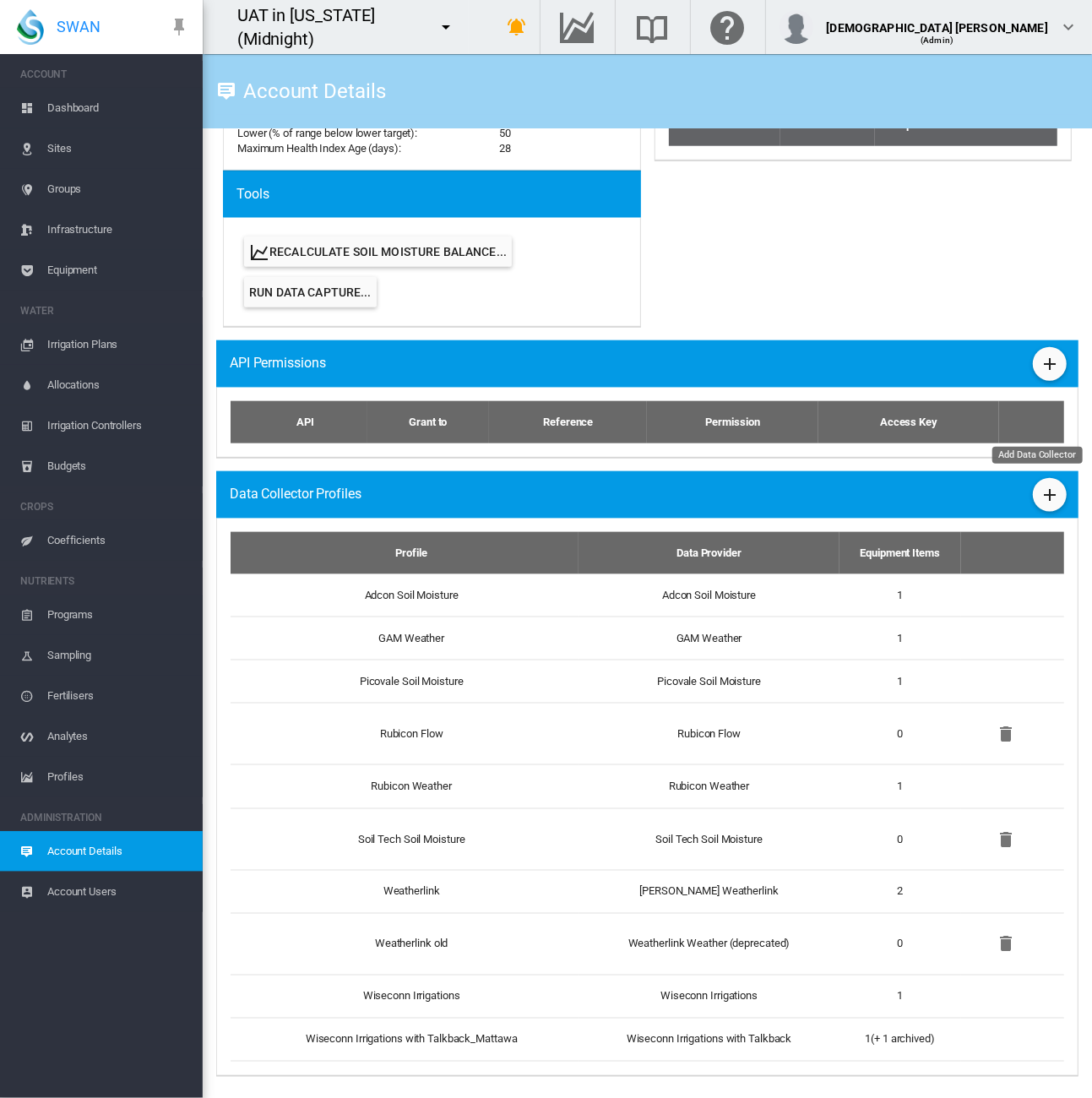
click at [1039, 501] on md-icon "icon-plus" at bounding box center [1049, 495] width 20 height 20
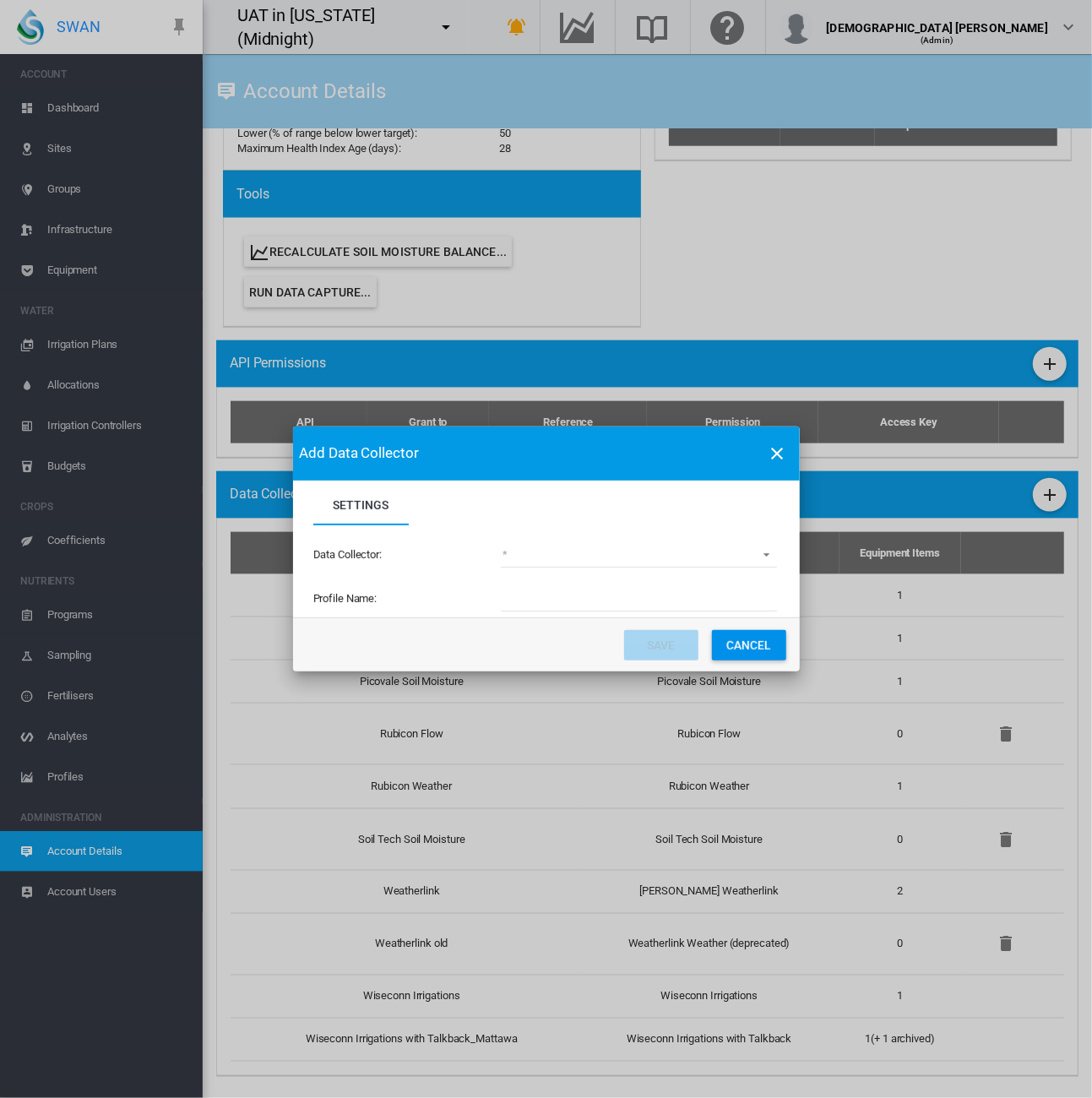
click at [584, 556] on md-select "(deprecated) Toro Lynx Course By Station Adcon Soil Moisture Aquacheck Soil Moi…" at bounding box center [638, 554] width 276 height 25
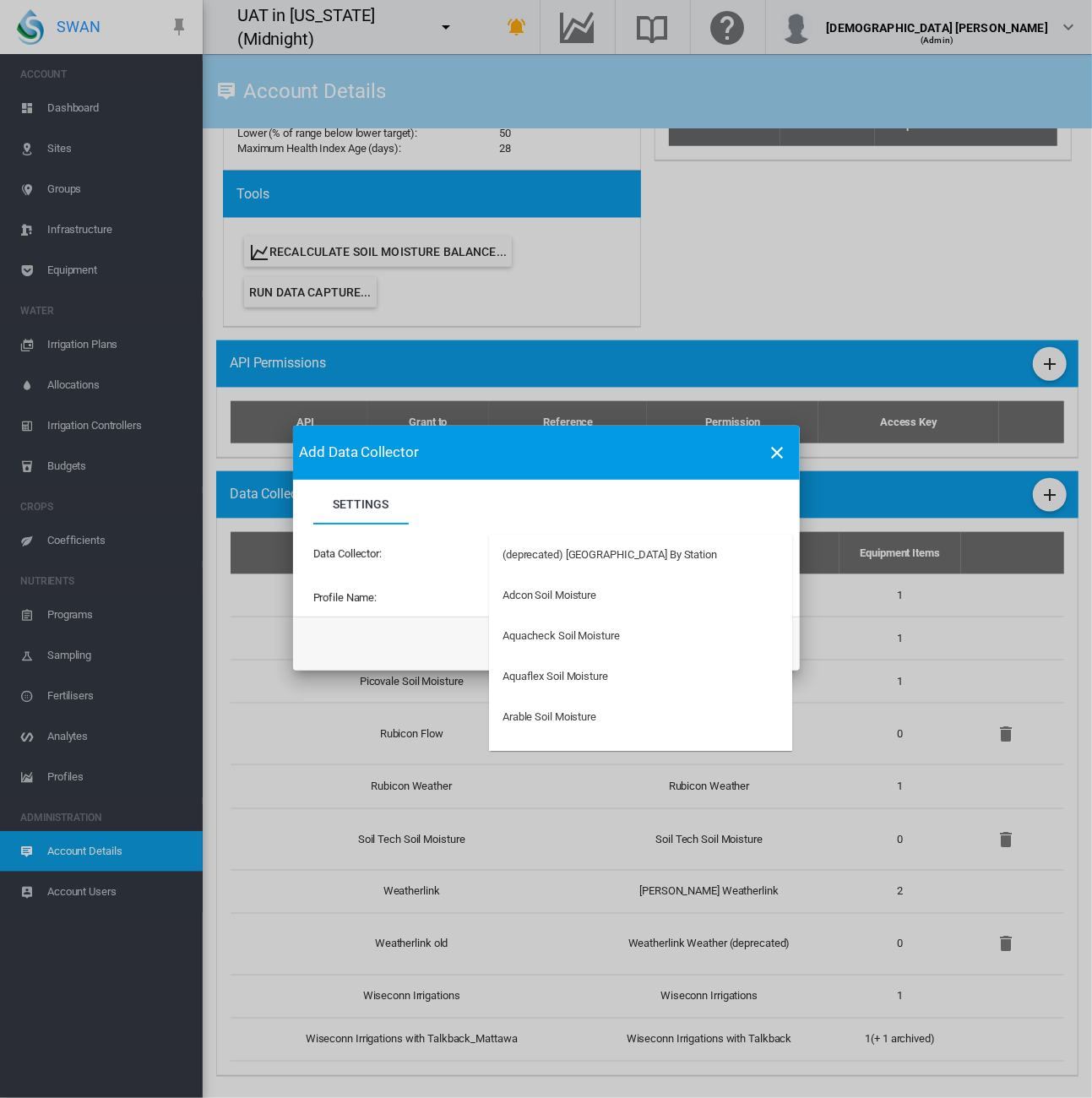
type md-option "34"
type md-option "50"
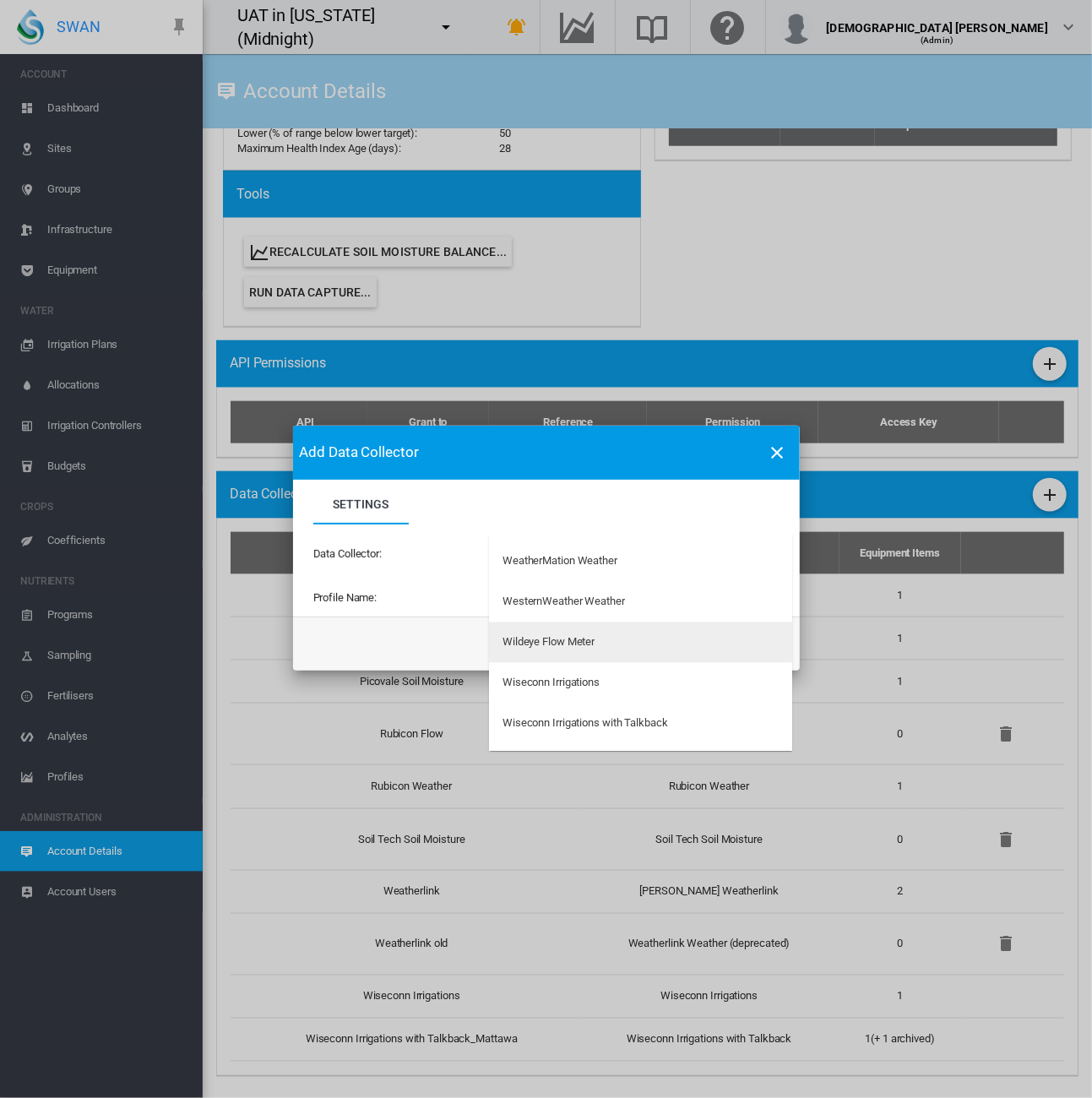
type md-option "197"
click at [588, 638] on div "Wildeye Flow Meter" at bounding box center [548, 643] width 92 height 15
type input "**********"
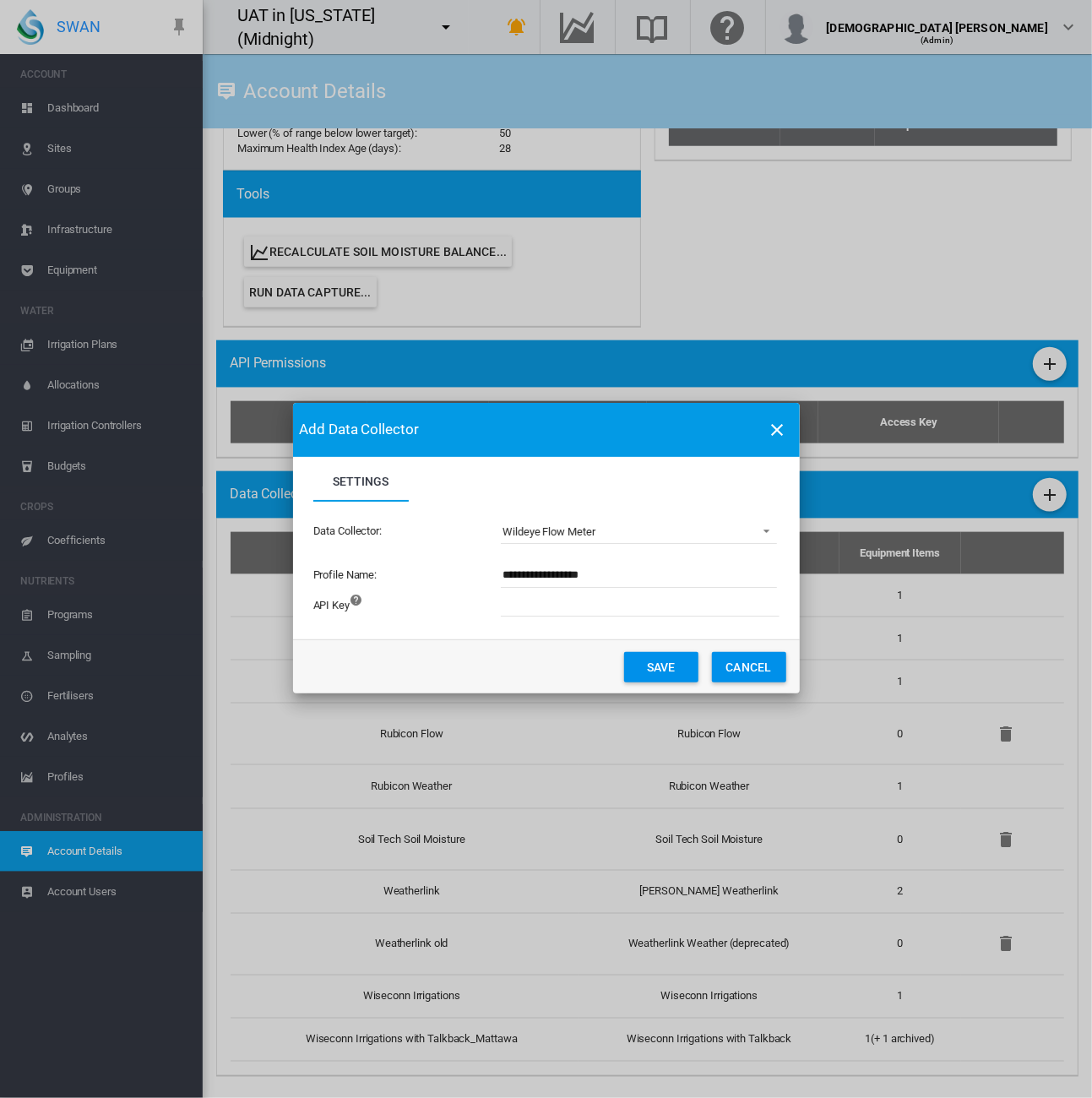
click at [742, 674] on button "Cancel" at bounding box center [749, 667] width 74 height 31
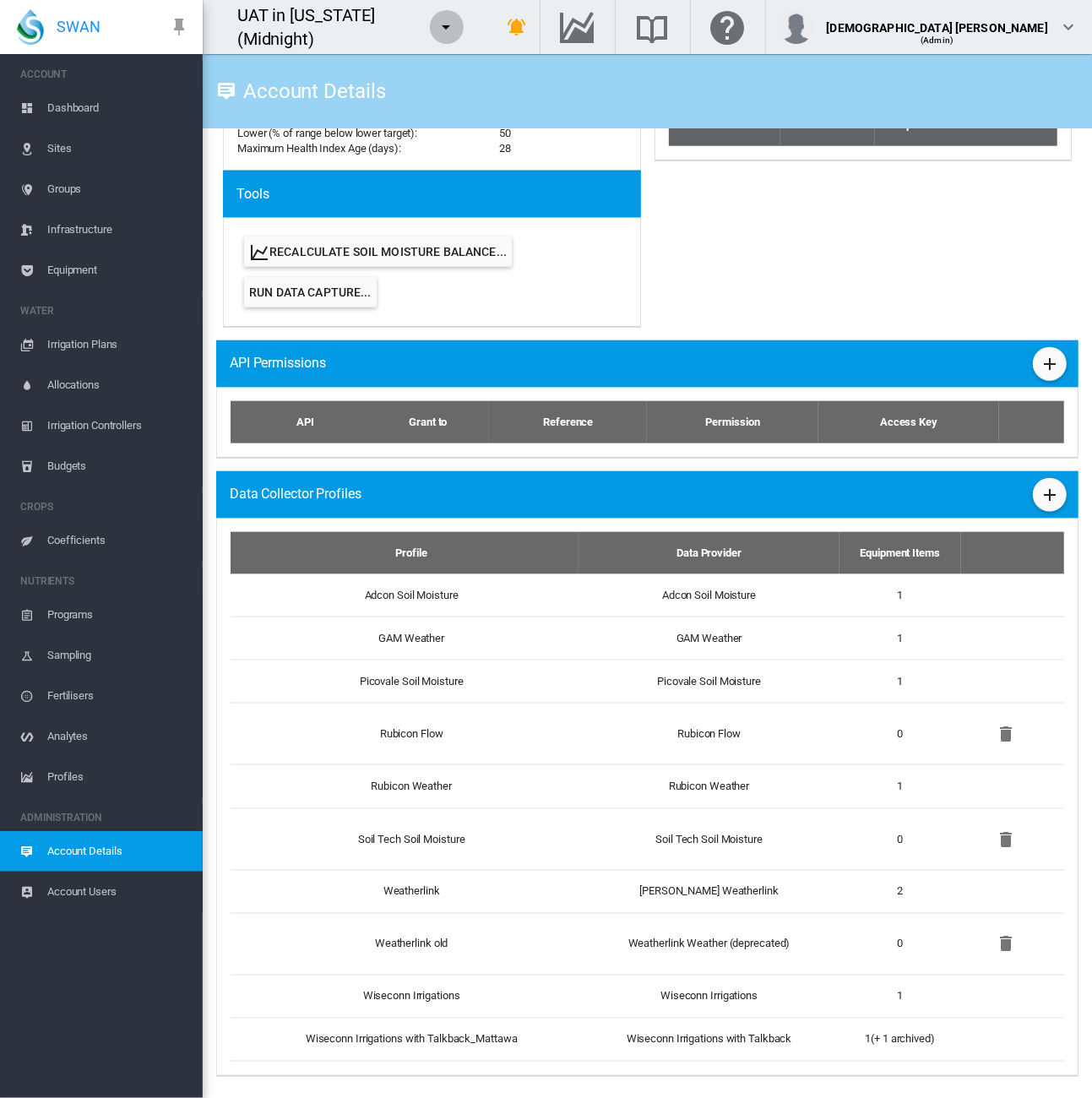
click at [464, 14] on button "button" at bounding box center [446, 27] width 34 height 34
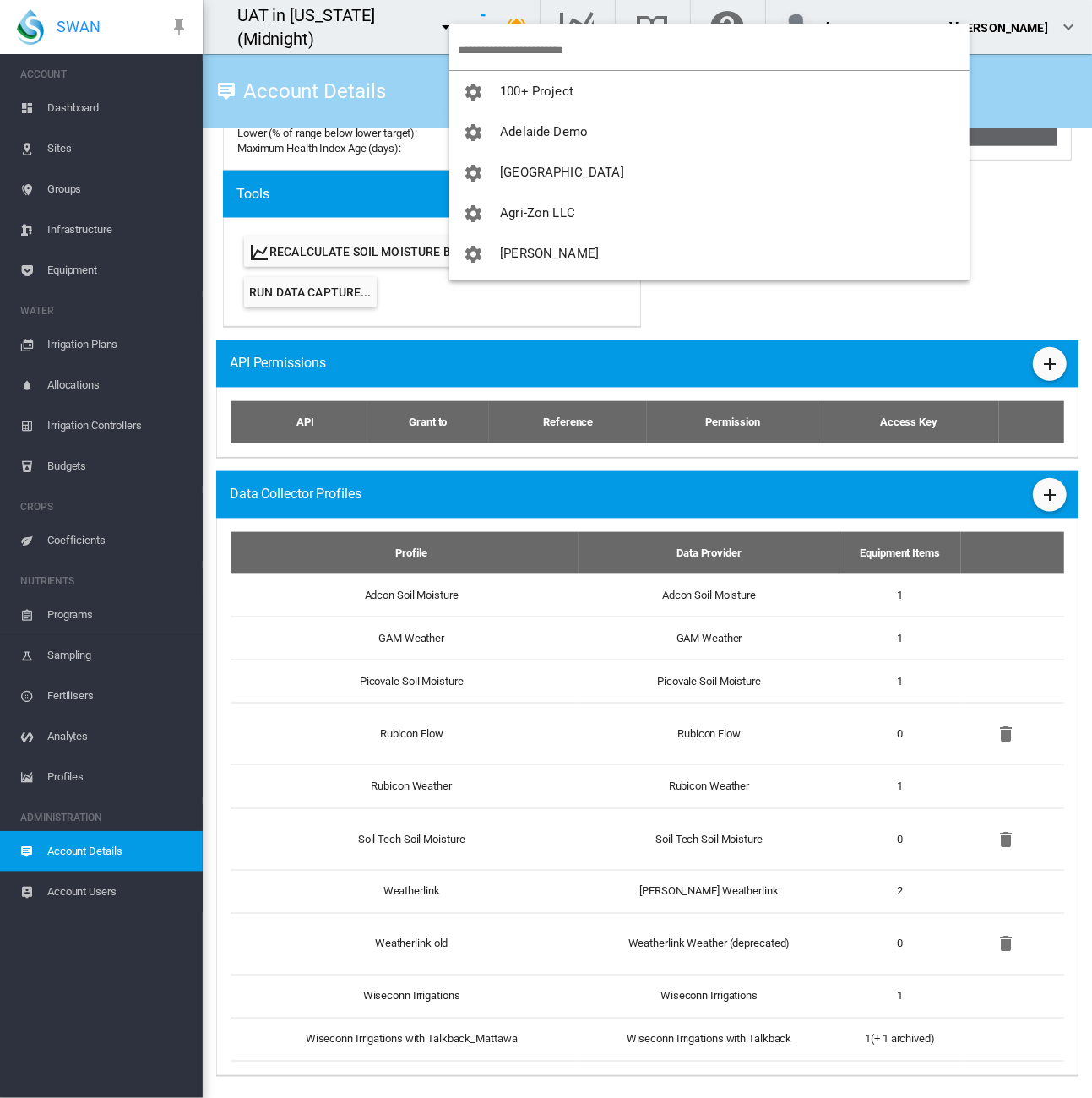
click at [562, 52] on input "search" at bounding box center [714, 50] width 512 height 39
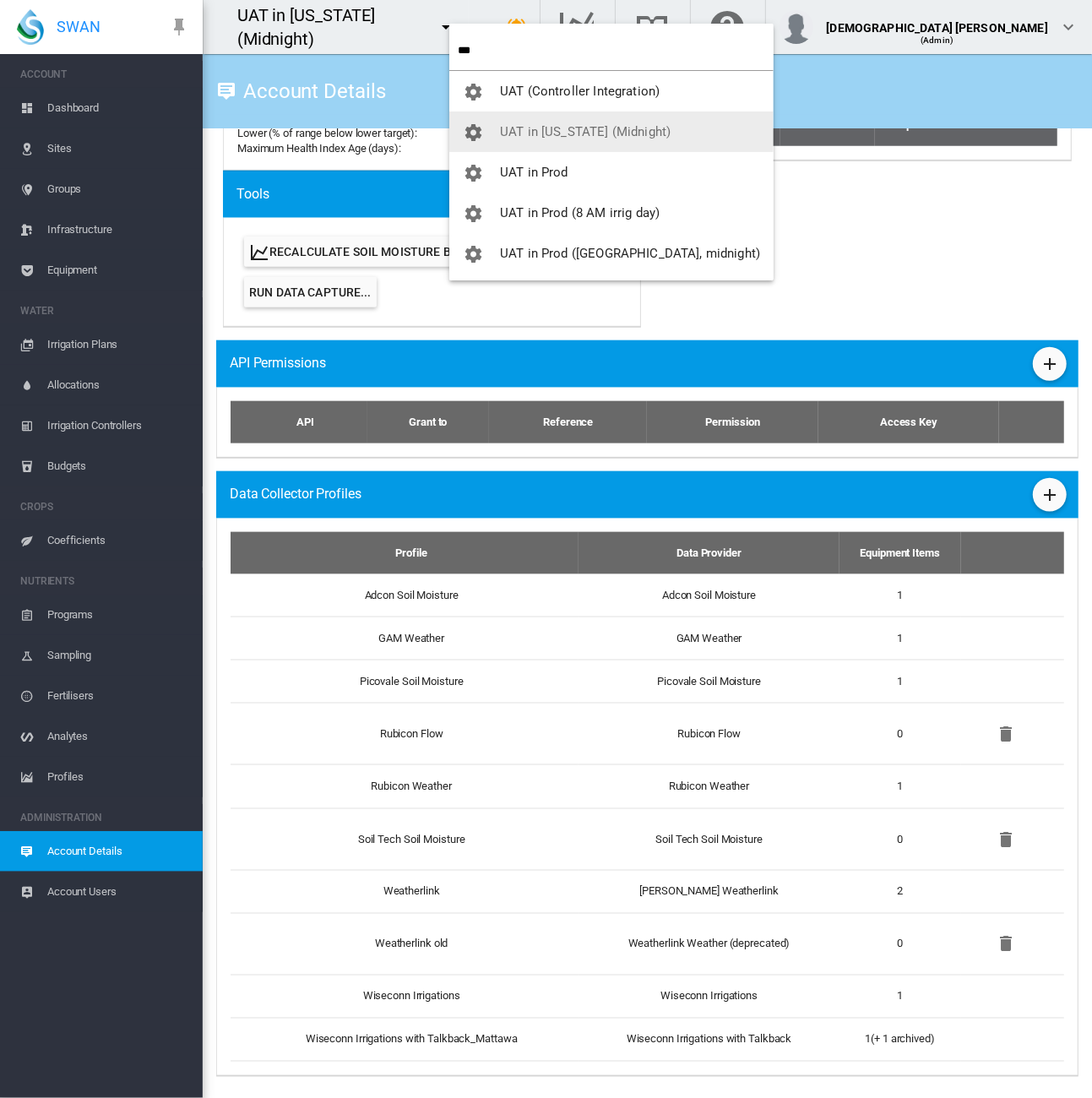
type input "***"
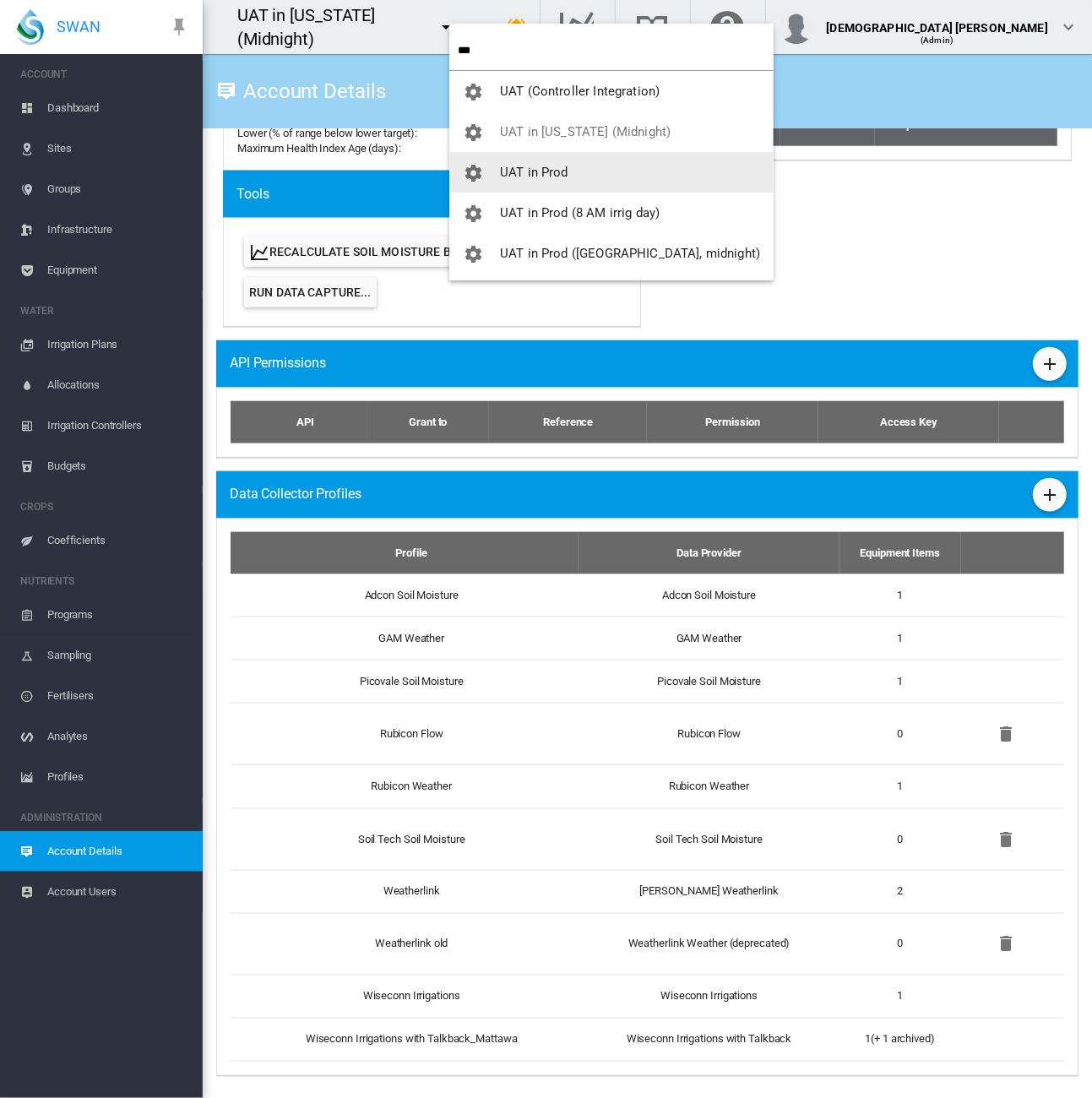
click at [580, 165] on button "UAT in Prod" at bounding box center [611, 172] width 324 height 40
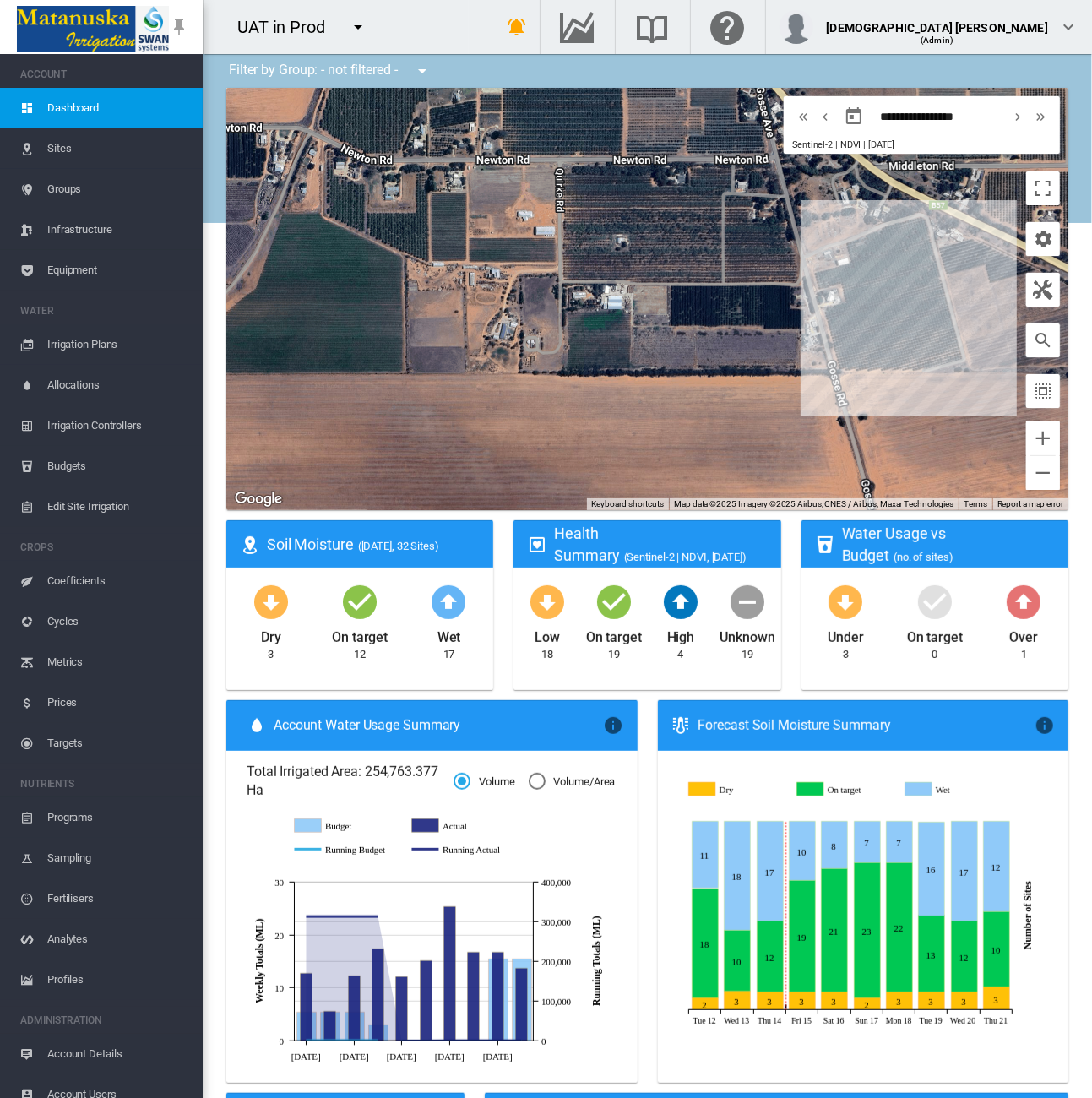
click at [79, 1059] on span "Account Details" at bounding box center [117, 1054] width 141 height 40
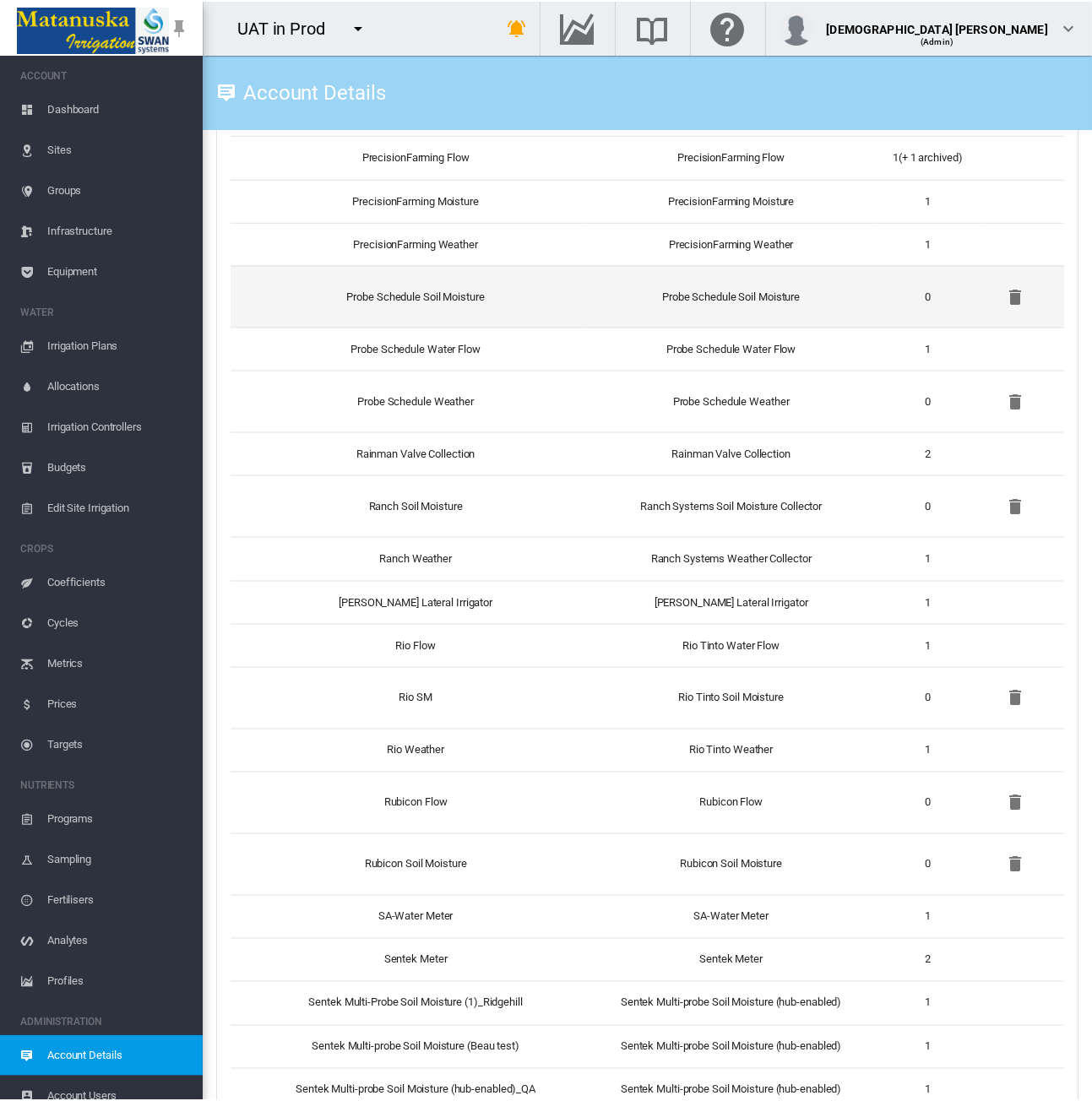
scroll to position [4899, 0]
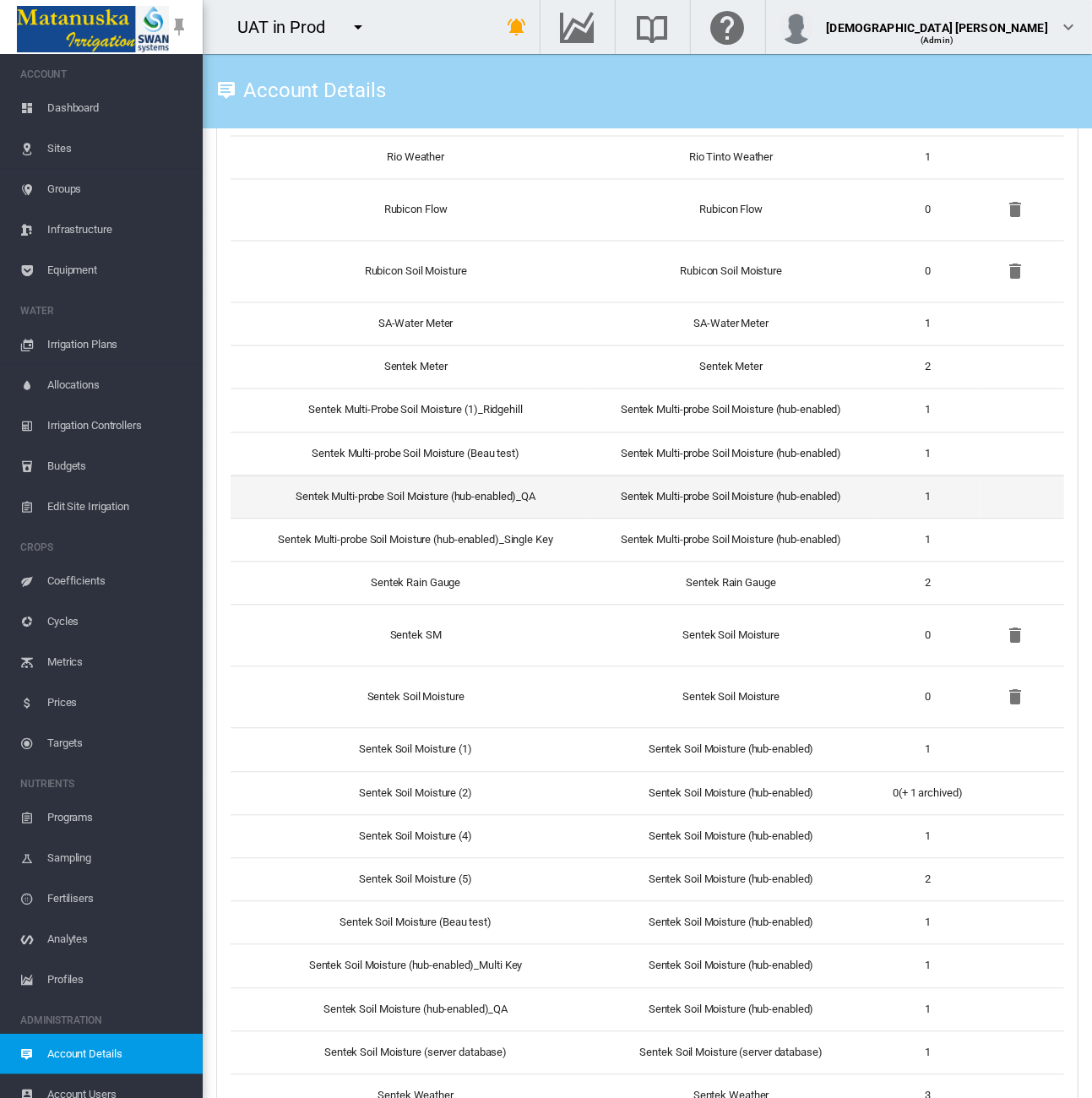
click at [534, 475] on td "Sentek Multi-probe Soil Moisture (hub-enabled)_QA" at bounding box center [409, 497] width 356 height 43
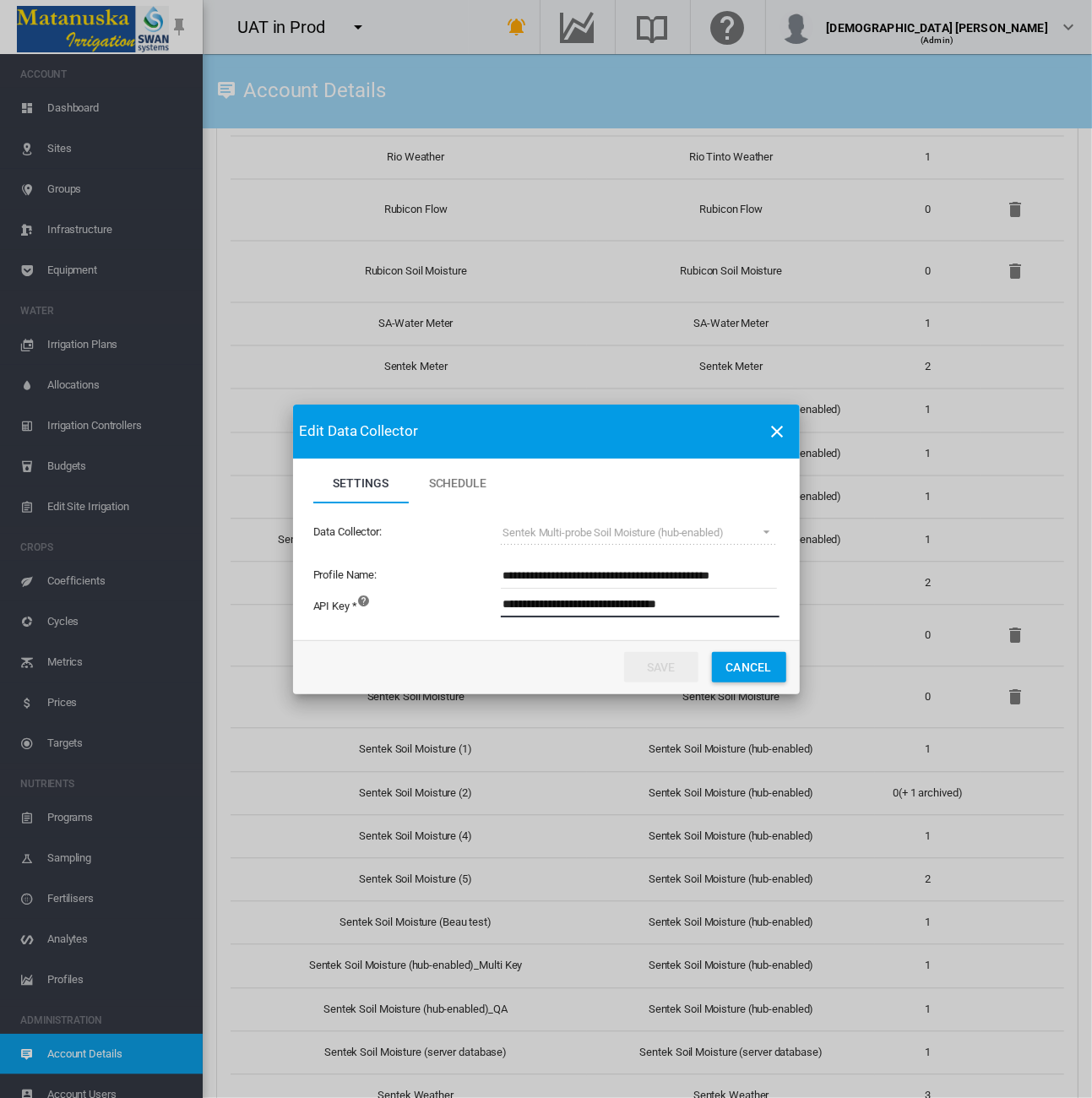
click at [576, 611] on input "**********" at bounding box center [732, 604] width 465 height 25
click at [755, 668] on button "Cancel" at bounding box center [749, 667] width 74 height 31
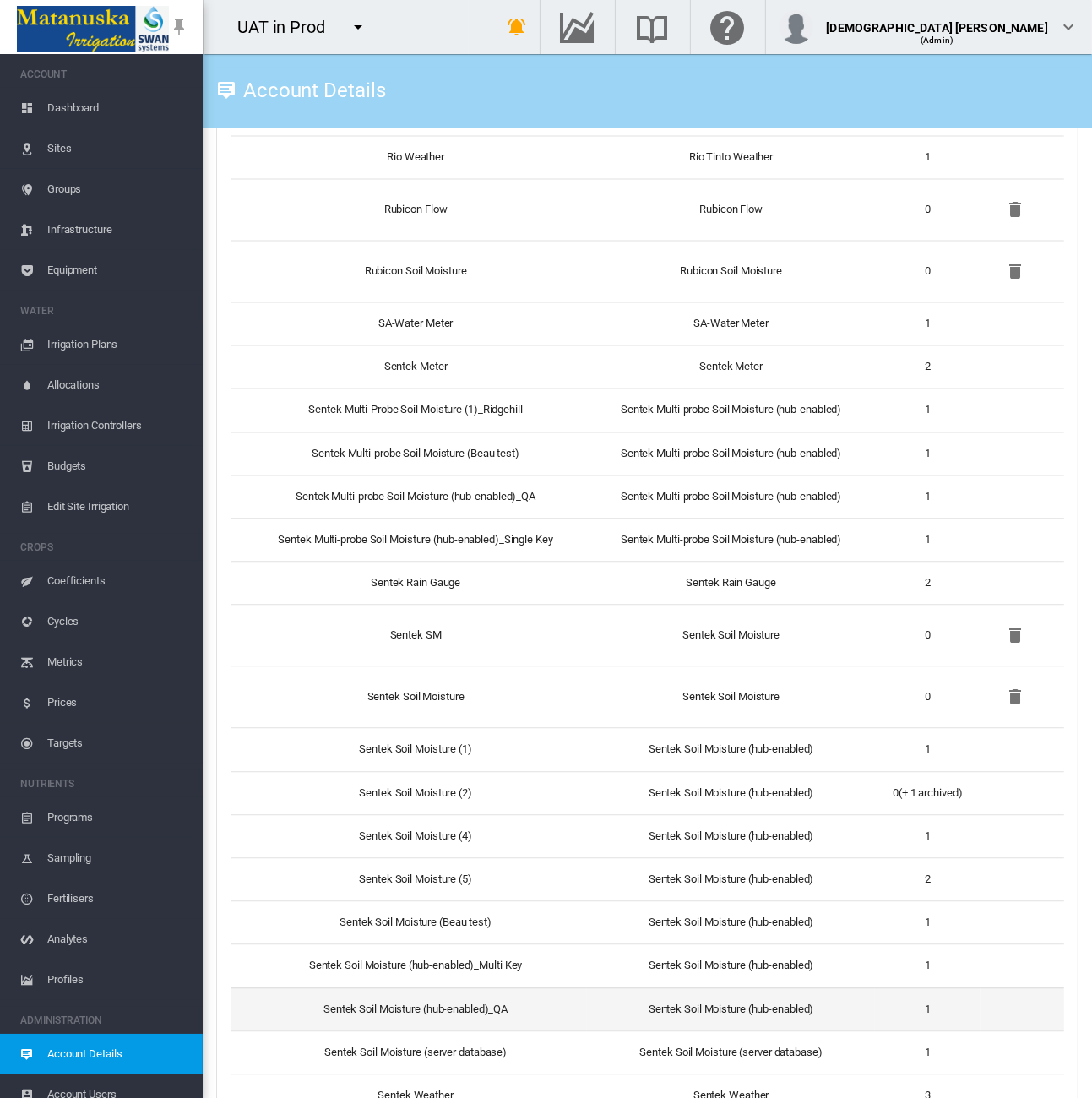
click at [501, 997] on td "Sentek Soil Moisture (hub-enabled)_QA" at bounding box center [409, 1009] width 356 height 43
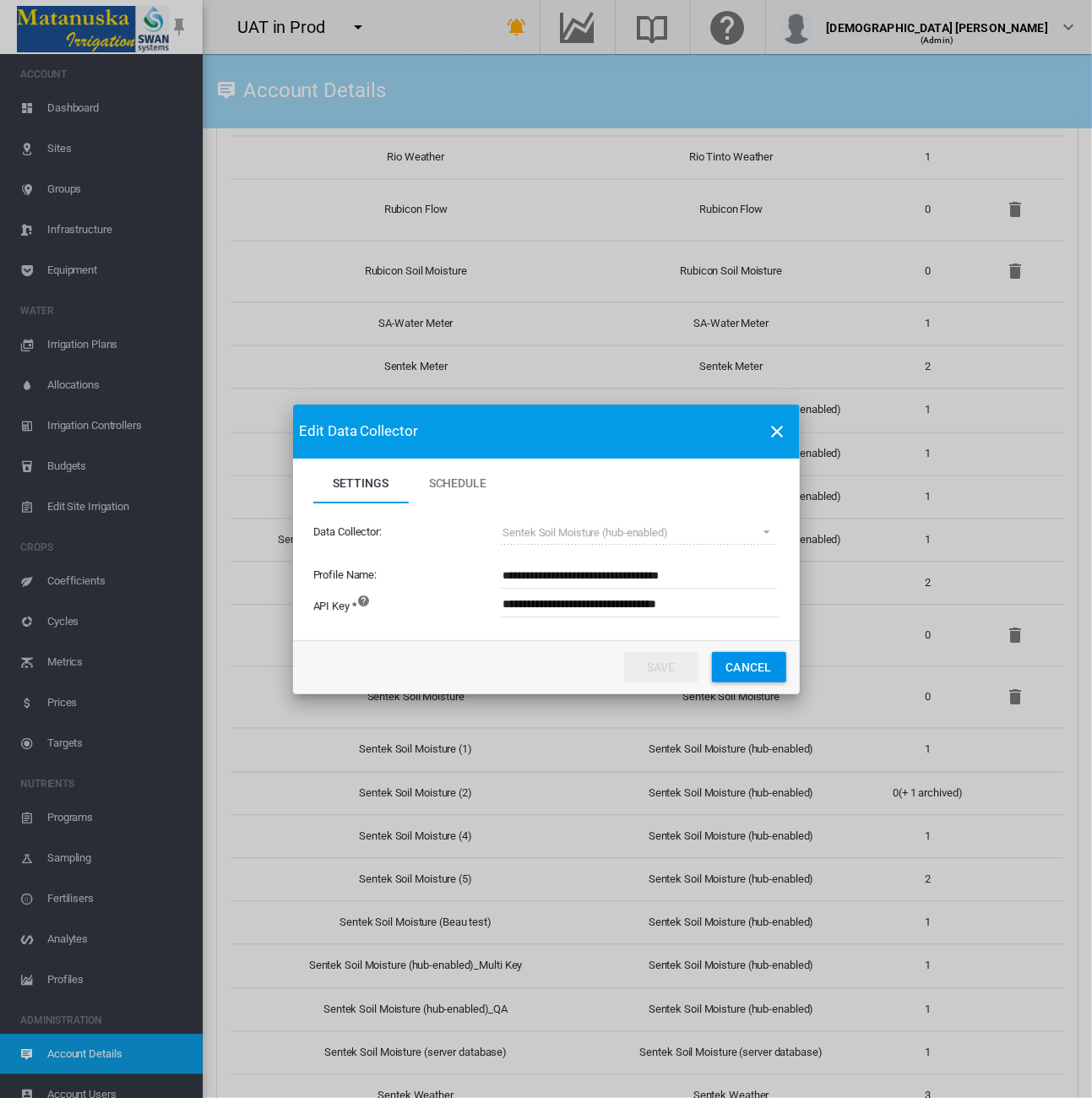
click at [593, 610] on input "**********" at bounding box center [732, 604] width 465 height 25
click at [760, 665] on button "Cancel" at bounding box center [749, 667] width 74 height 31
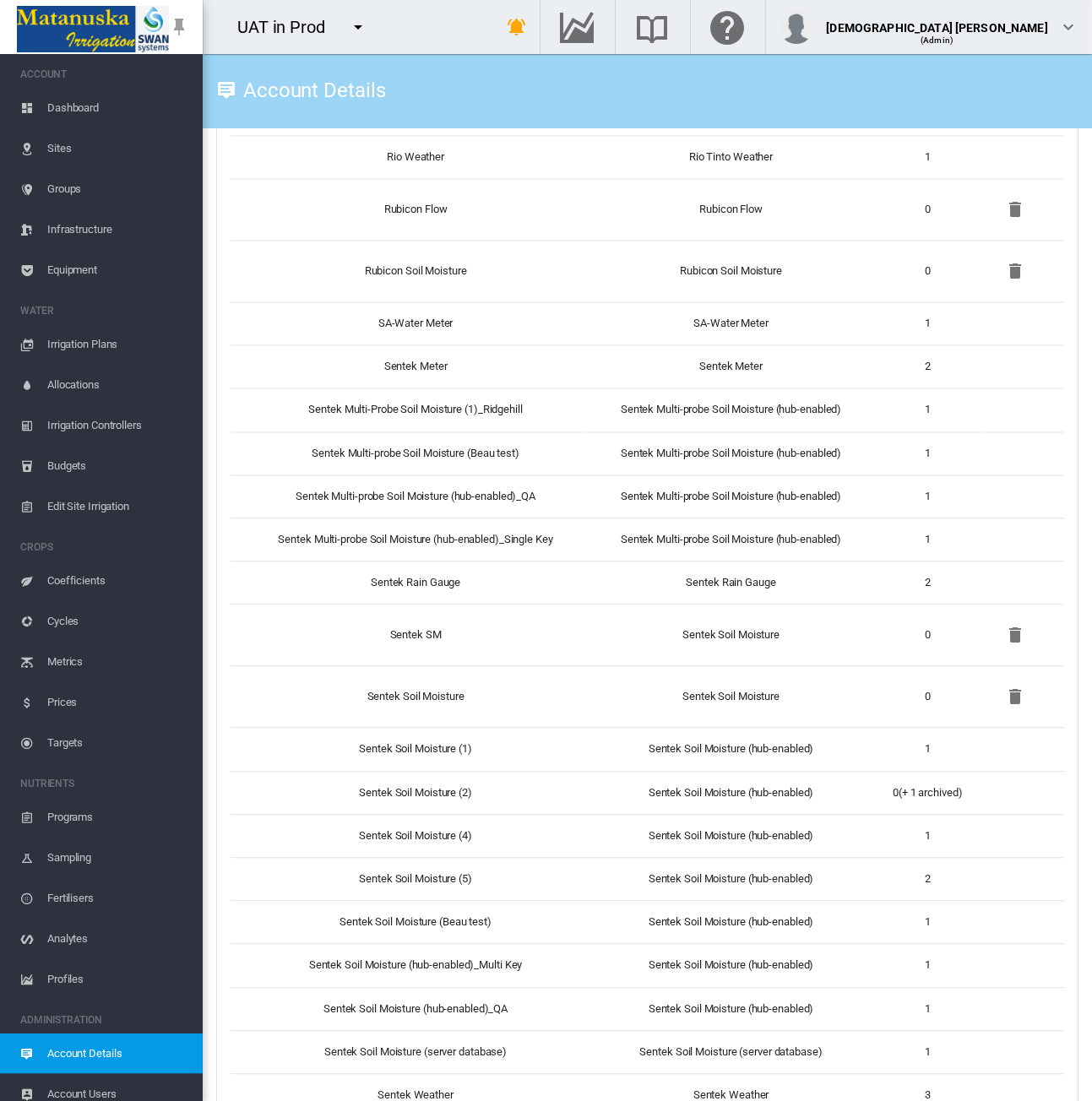
click at [361, 26] on md-icon "icon-menu-down" at bounding box center [358, 27] width 20 height 20
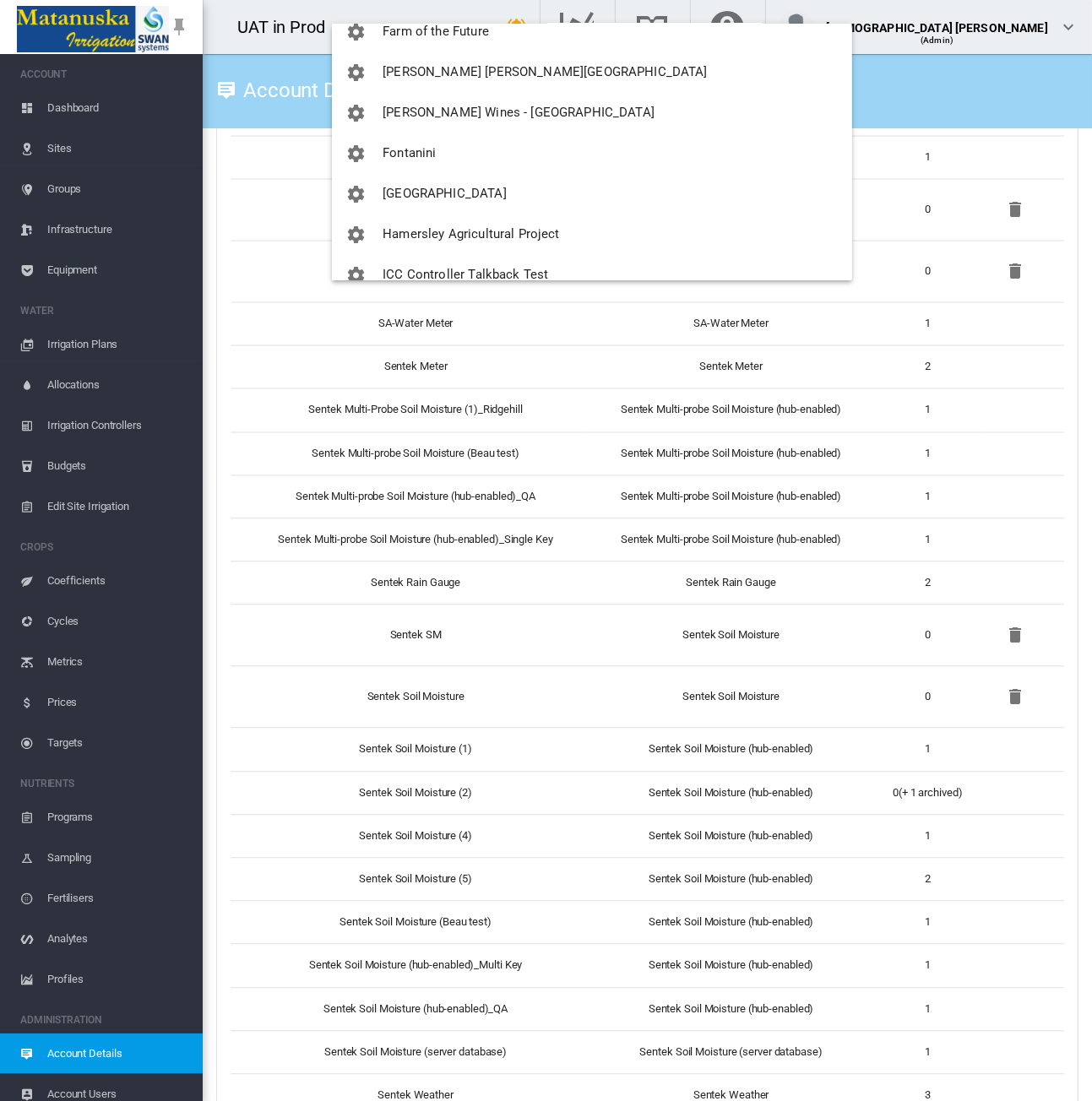
scroll to position [1263, 0]
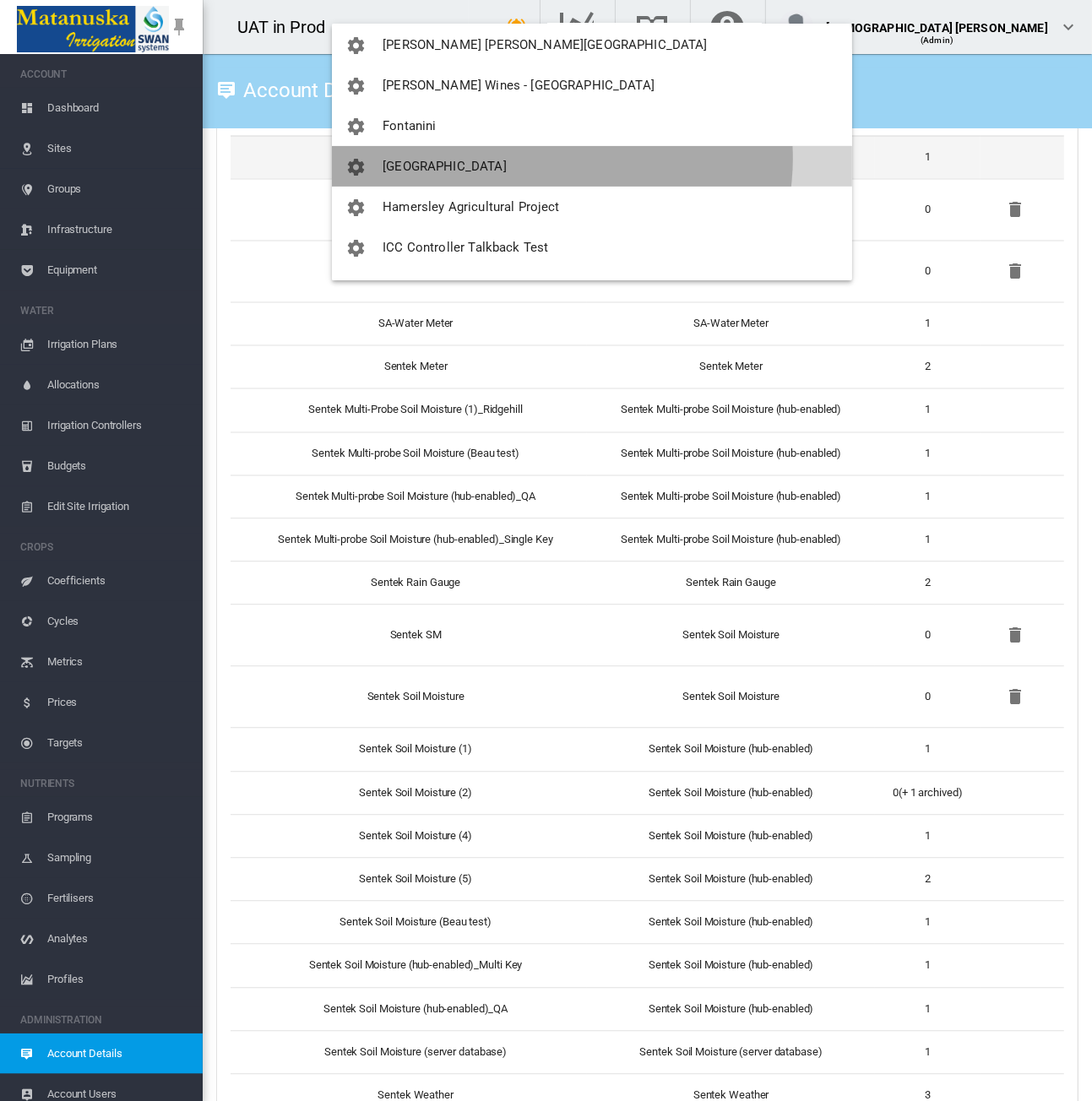
click at [564, 155] on button "[GEOGRAPHIC_DATA]" at bounding box center [592, 166] width 521 height 40
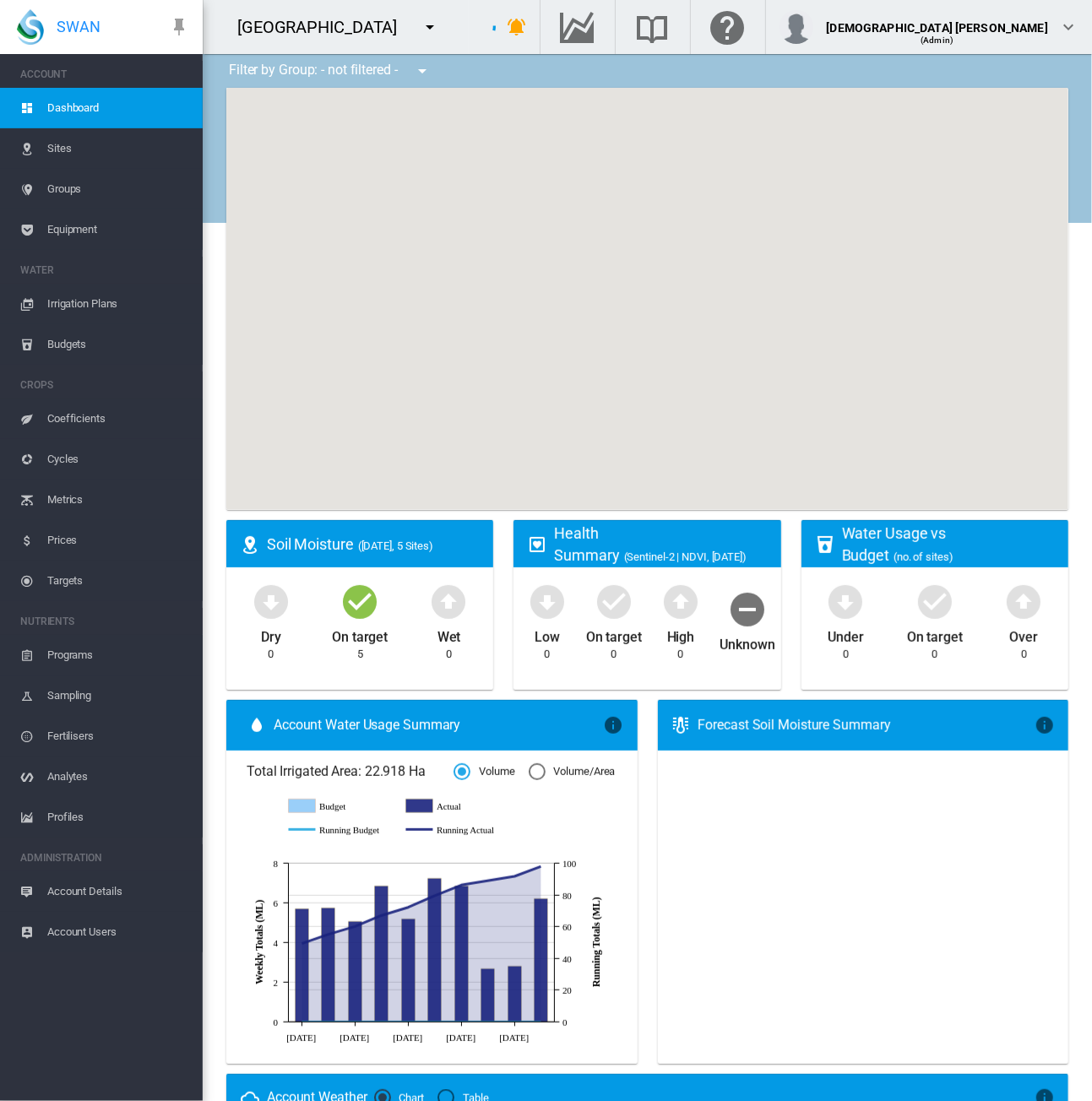
click at [85, 887] on span "Account Details" at bounding box center [117, 892] width 141 height 40
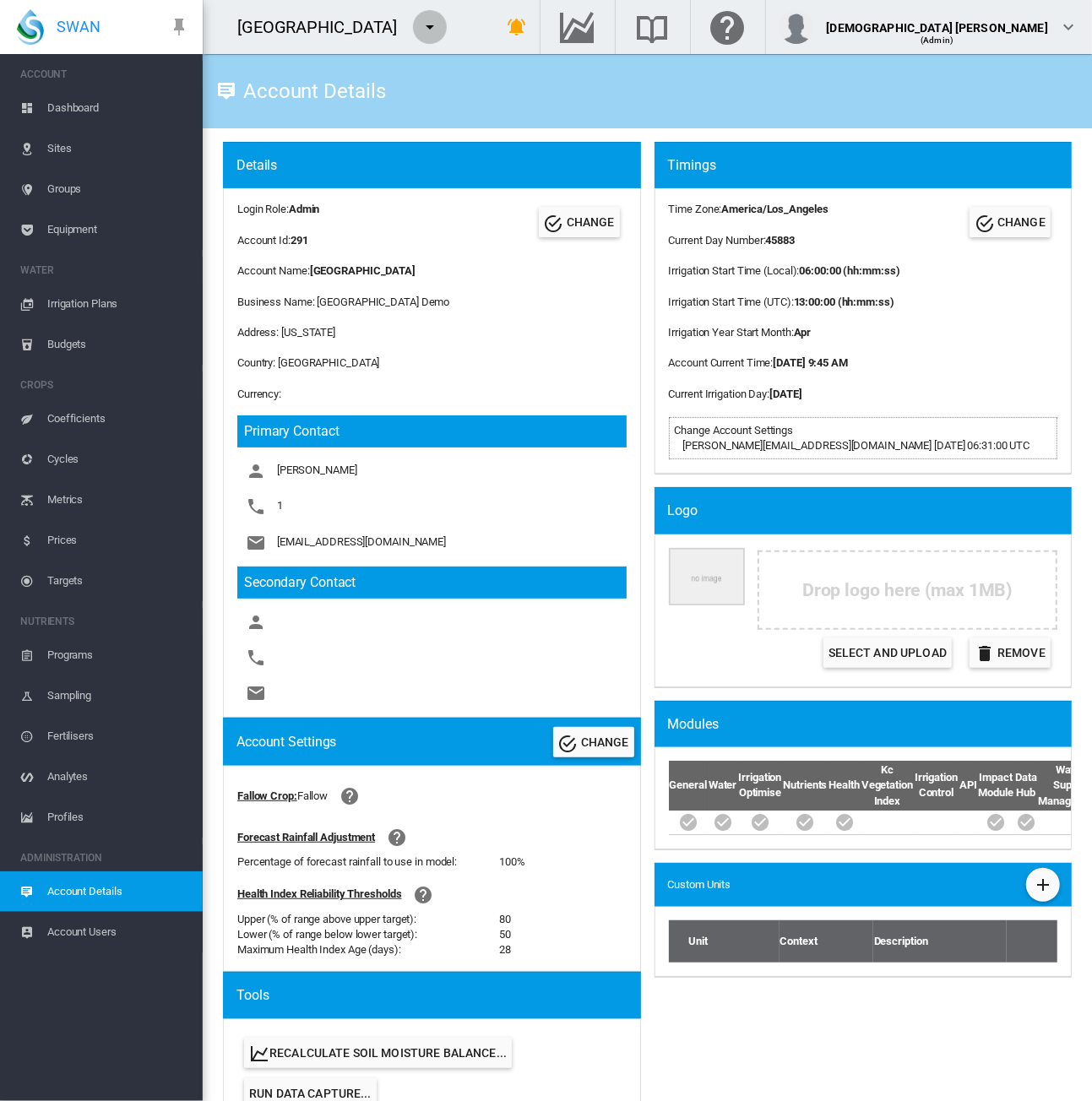
click at [419, 29] on md-icon "icon-menu-down" at bounding box center [429, 27] width 20 height 20
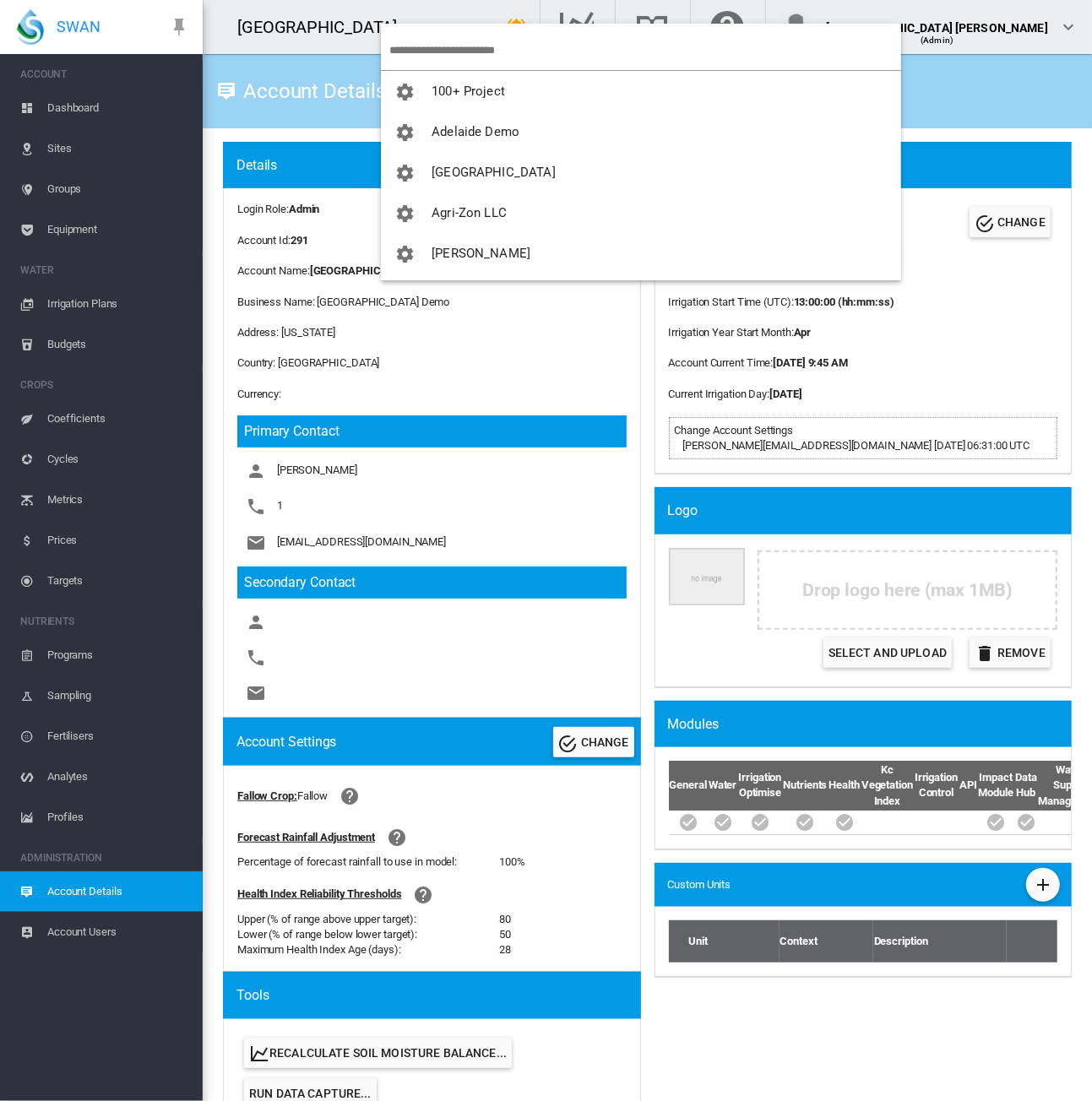
click at [413, 47] on input "search" at bounding box center [646, 50] width 512 height 39
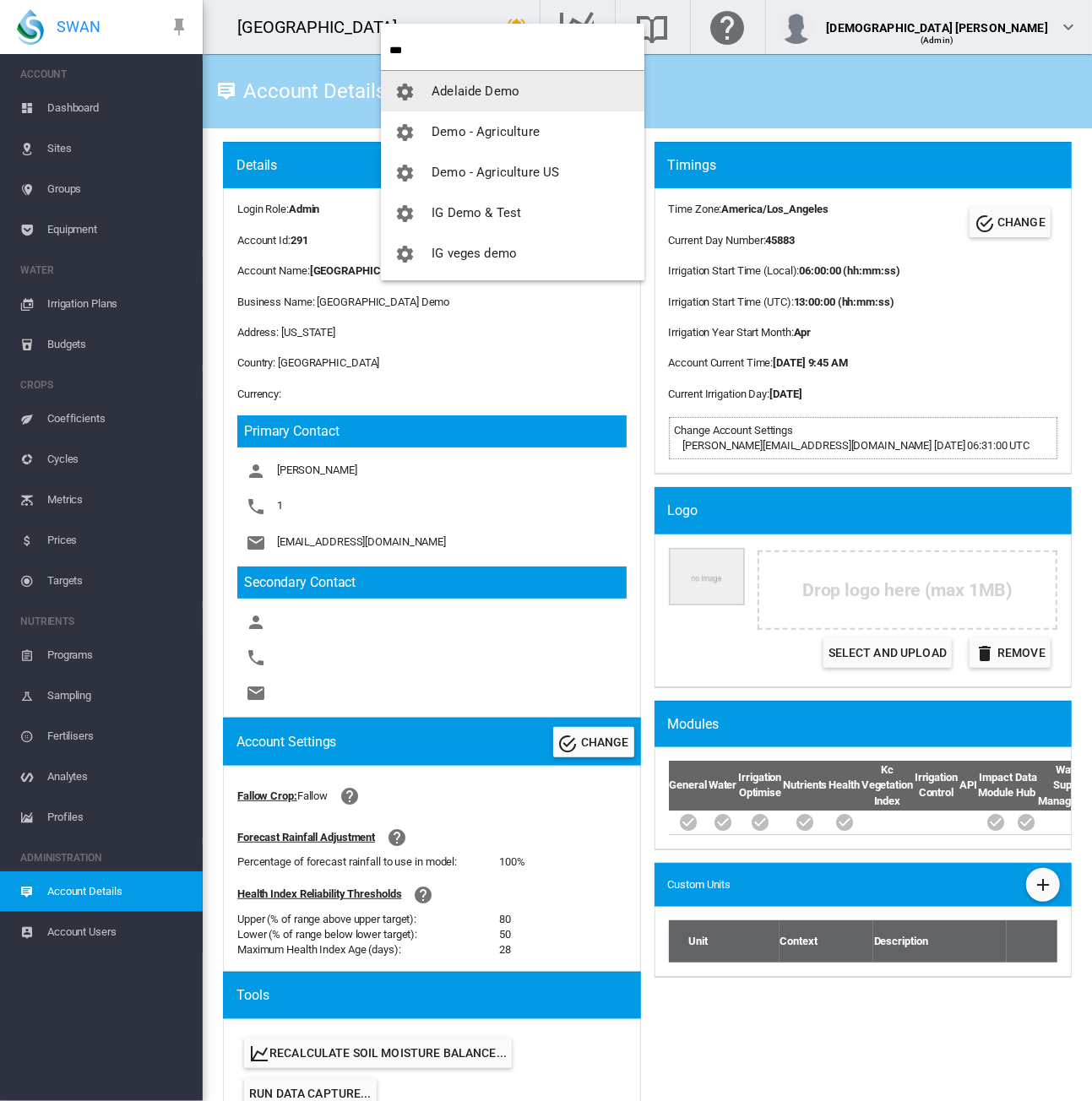
type input "***"
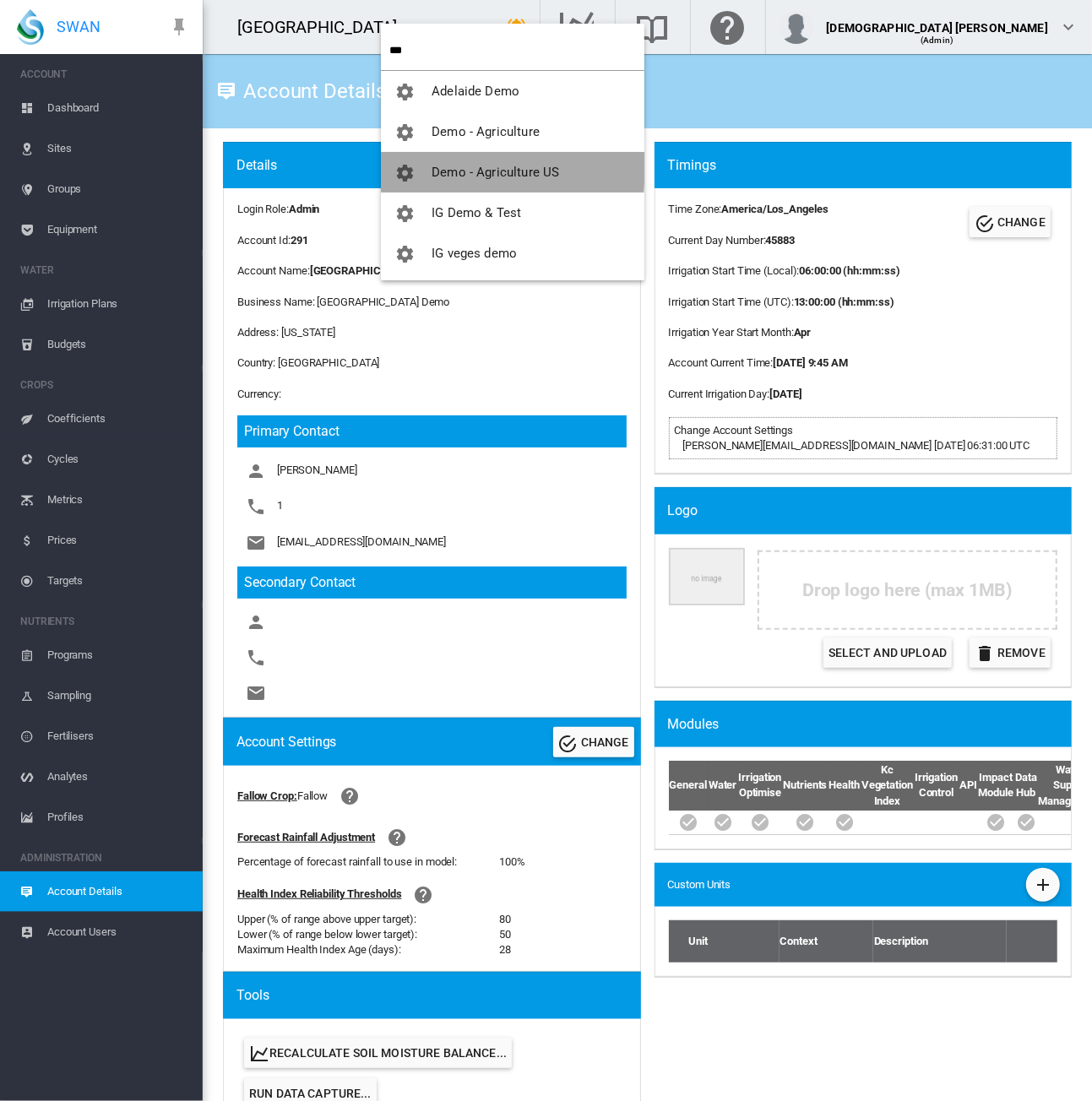
click at [449, 166] on span "Demo - Agriculture US" at bounding box center [495, 172] width 128 height 15
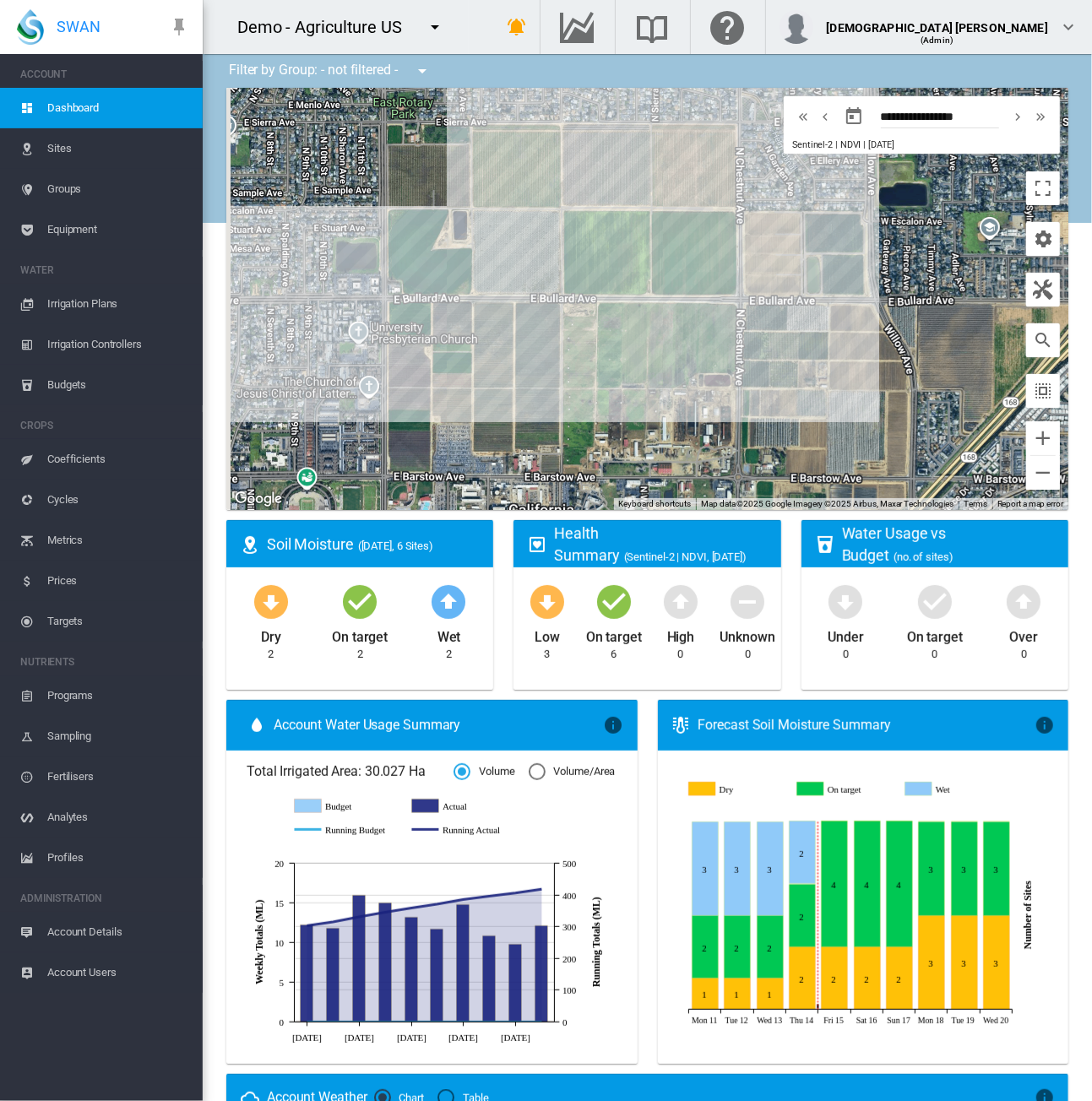
click at [93, 937] on span "Account Details" at bounding box center [117, 933] width 141 height 40
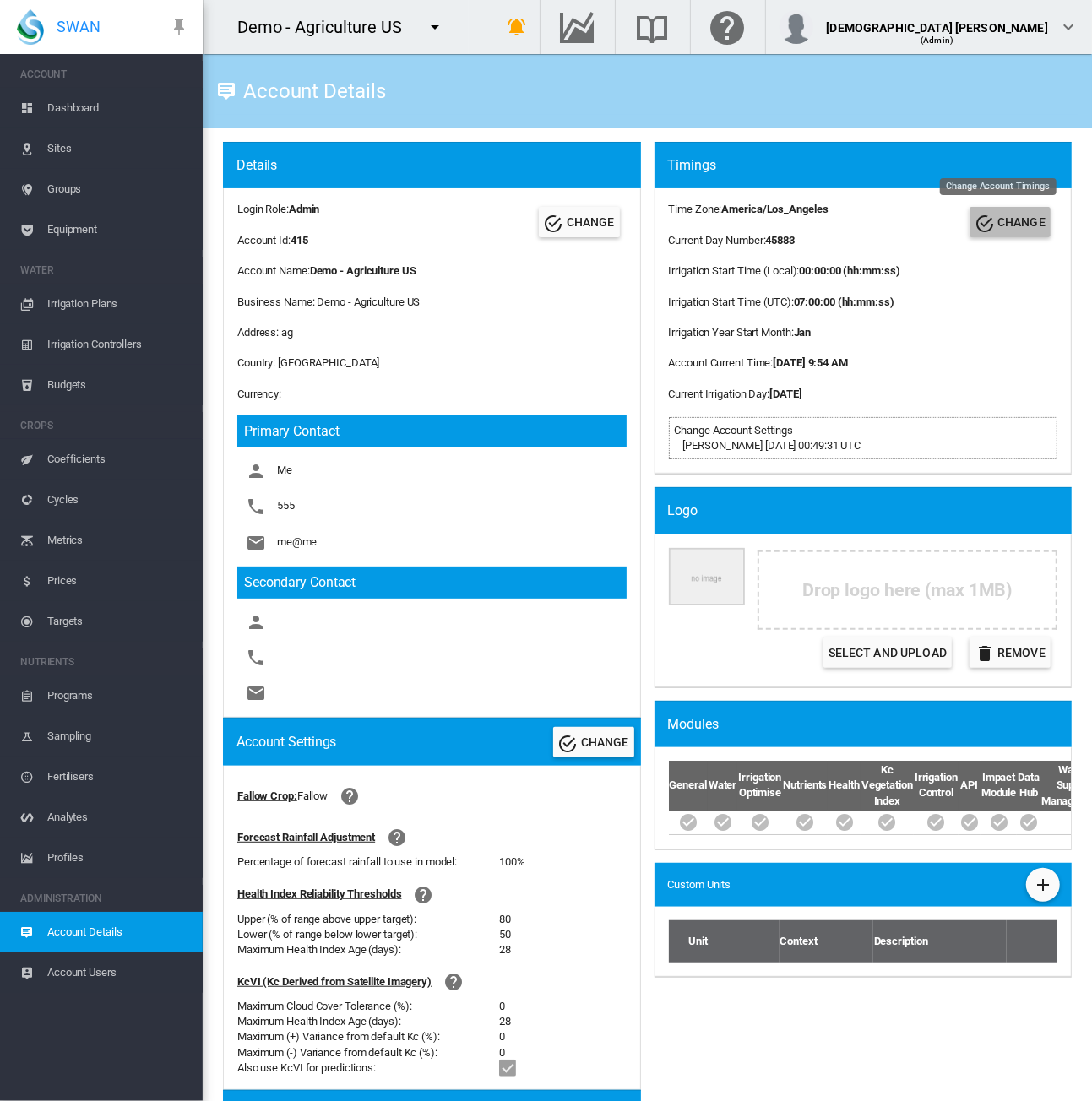
click at [997, 229] on span "CHANGE" at bounding box center [1021, 222] width 48 height 13
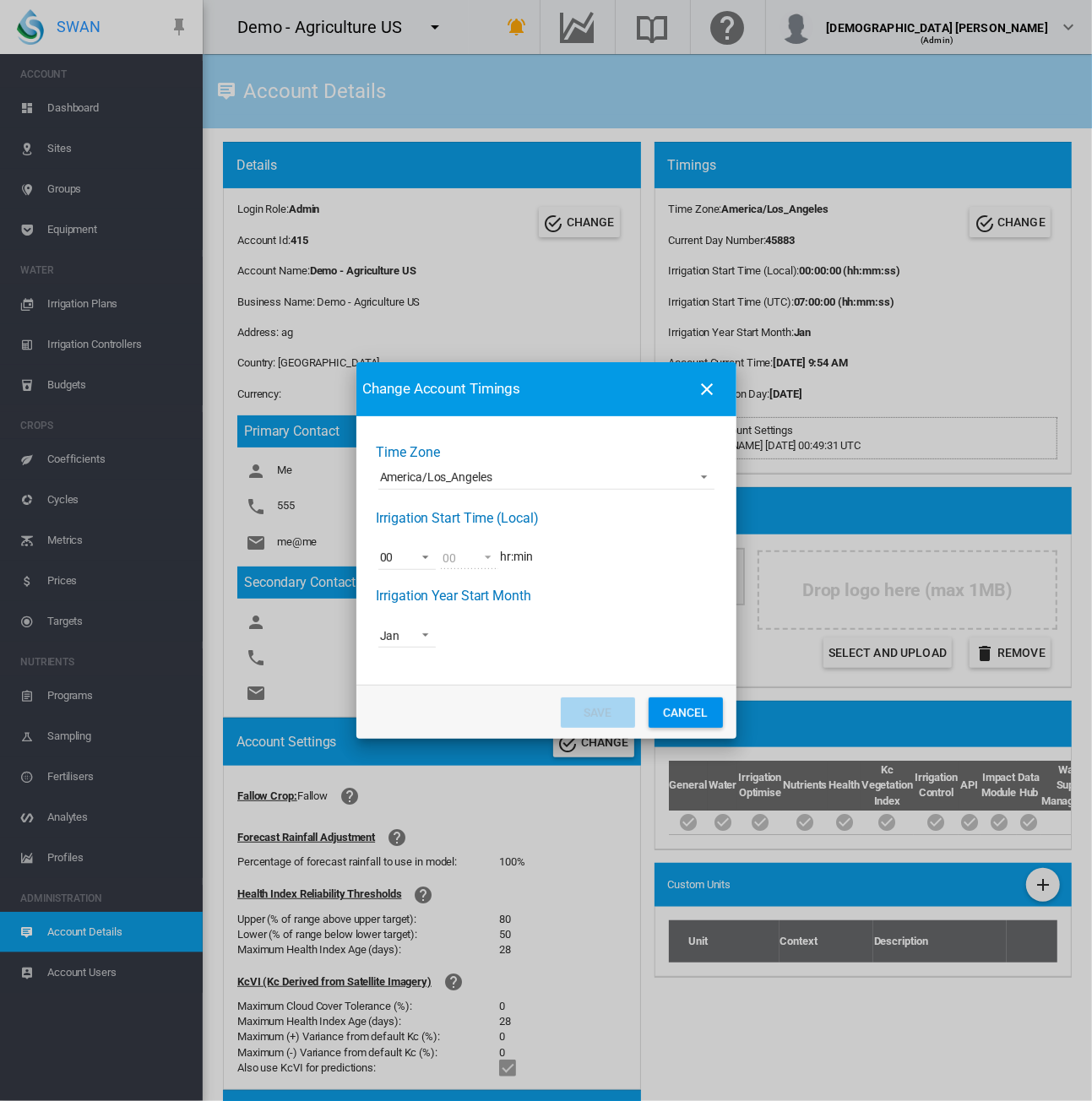
click at [409, 562] on md-select-value "00" at bounding box center [407, 557] width 58 height 25
click at [403, 714] on md-option "04" at bounding box center [422, 720] width 114 height 40
click at [597, 704] on button "Save" at bounding box center [597, 713] width 74 height 31
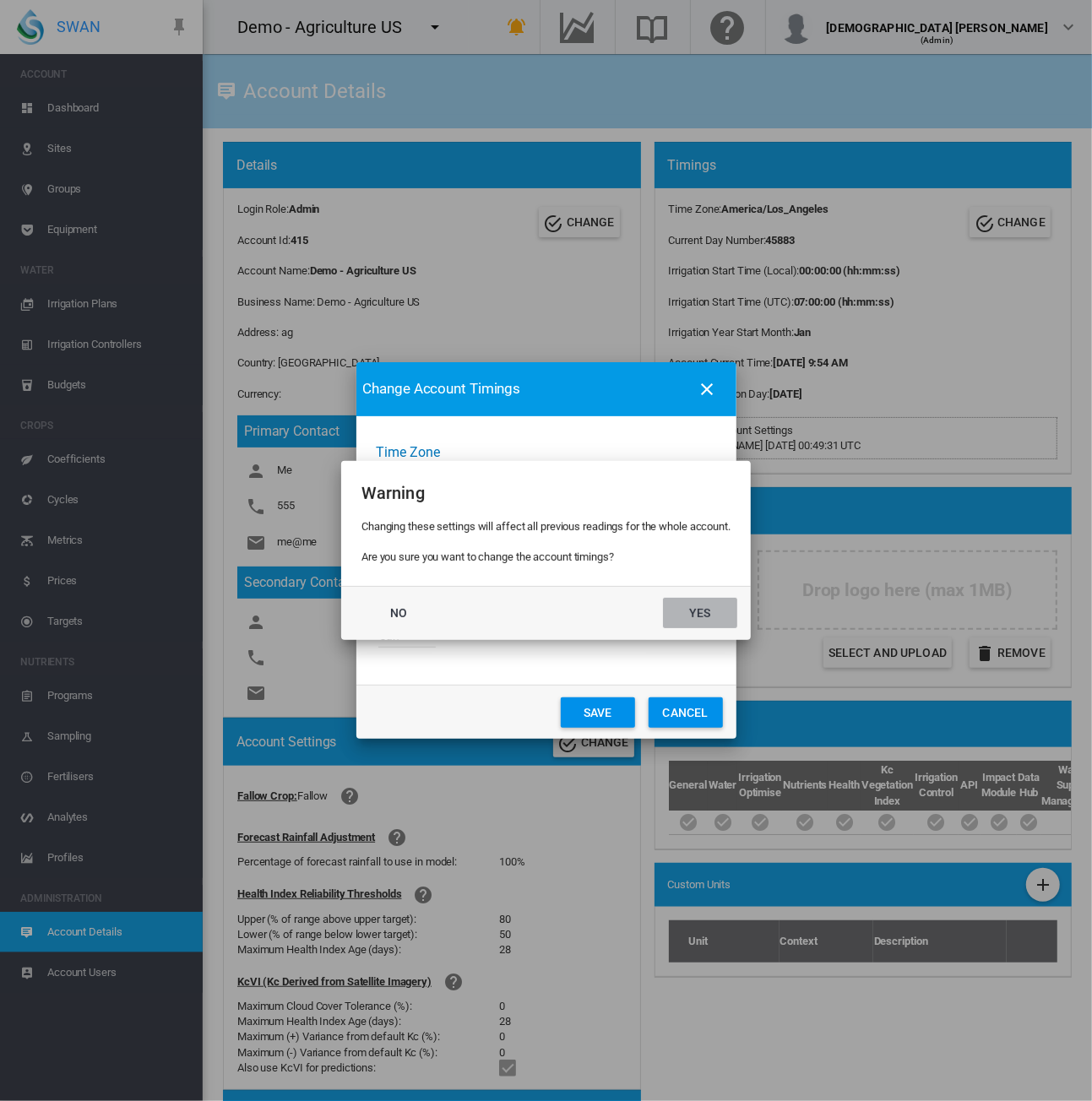
click at [704, 613] on button "Yes" at bounding box center [699, 613] width 74 height 31
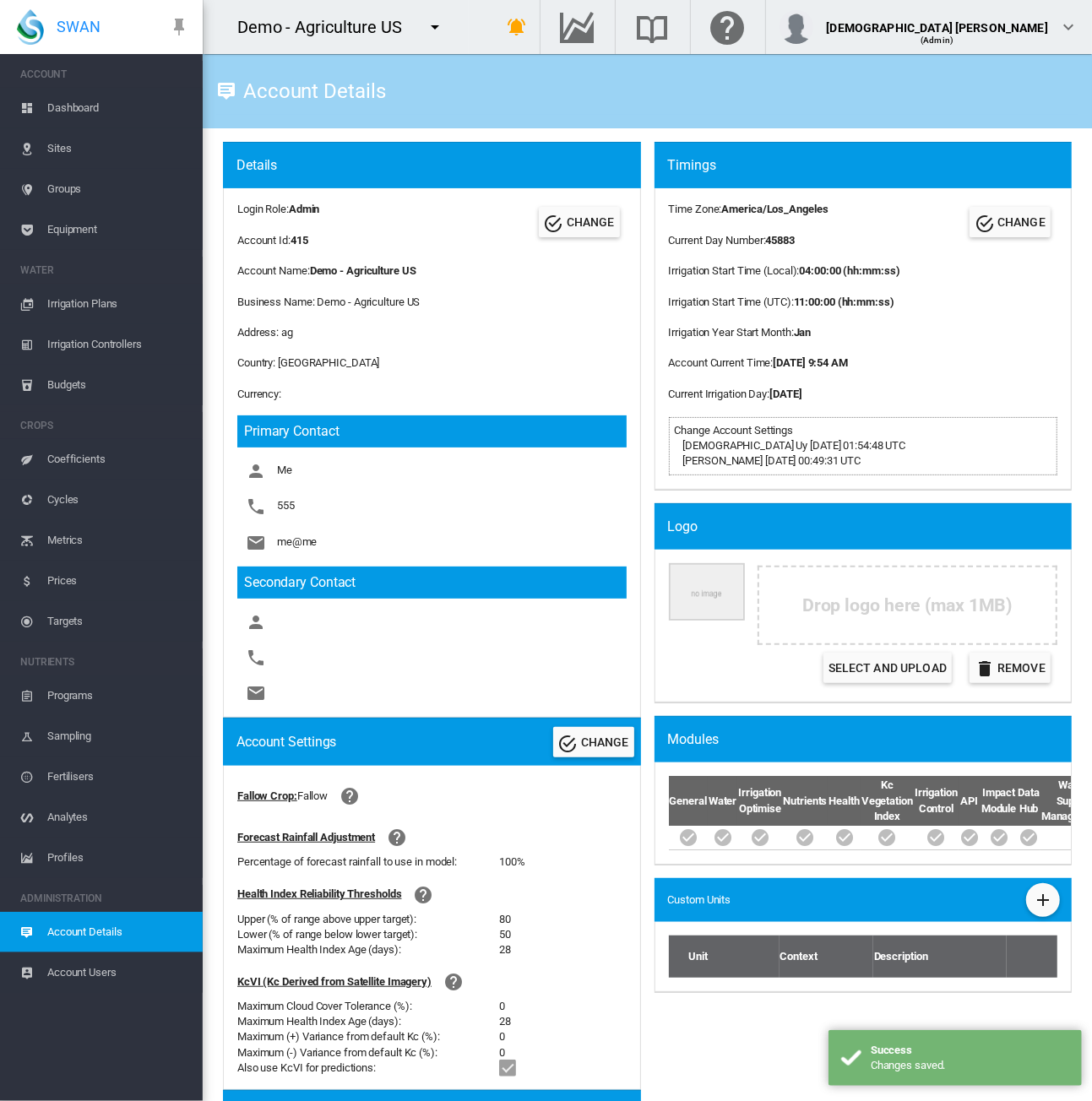
click at [85, 234] on span "Equipment" at bounding box center [117, 230] width 141 height 40
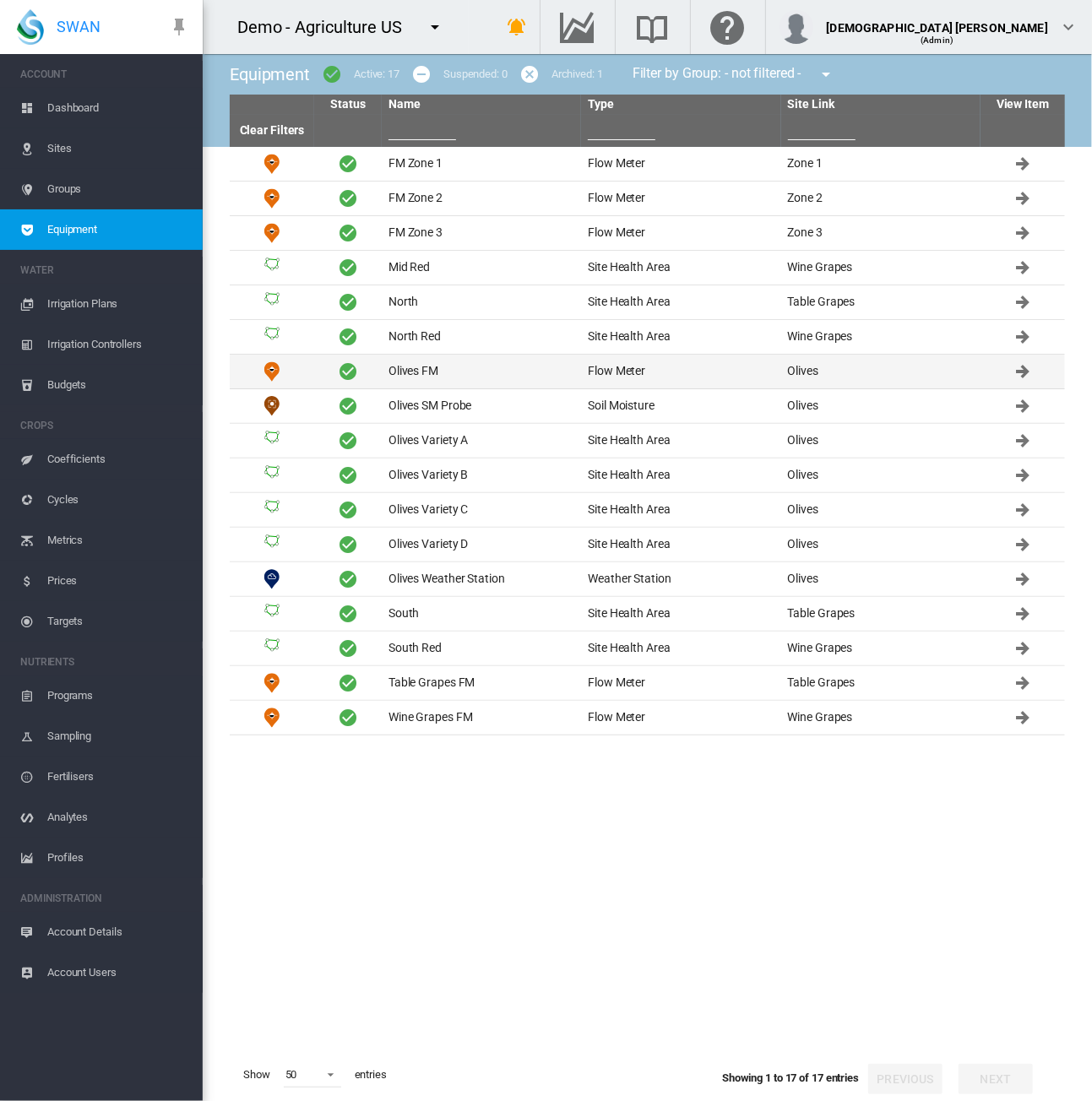
click at [467, 383] on td "Olives FM" at bounding box center [481, 371] width 199 height 34
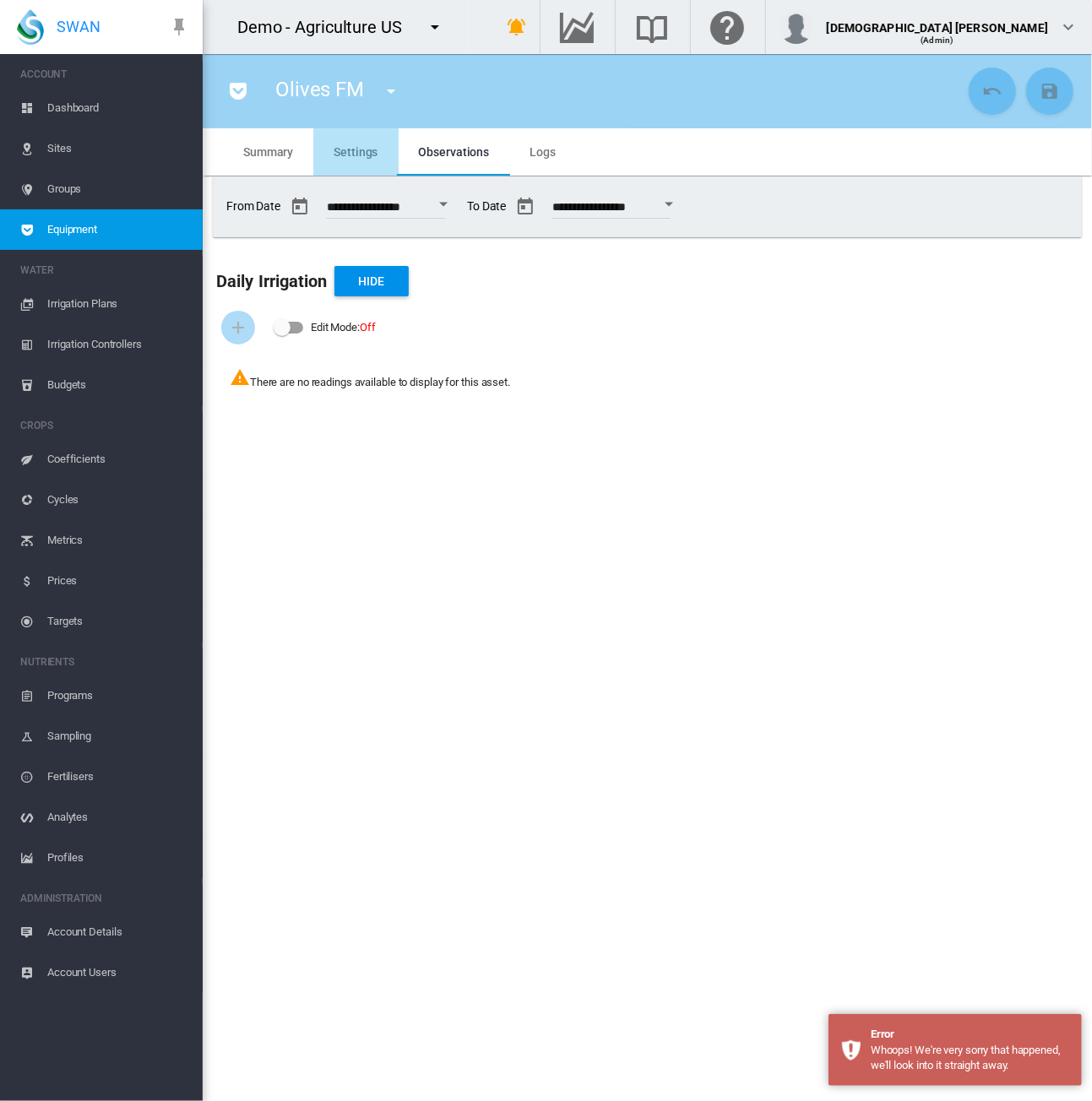
click at [368, 151] on span "Settings" at bounding box center [356, 152] width 44 height 13
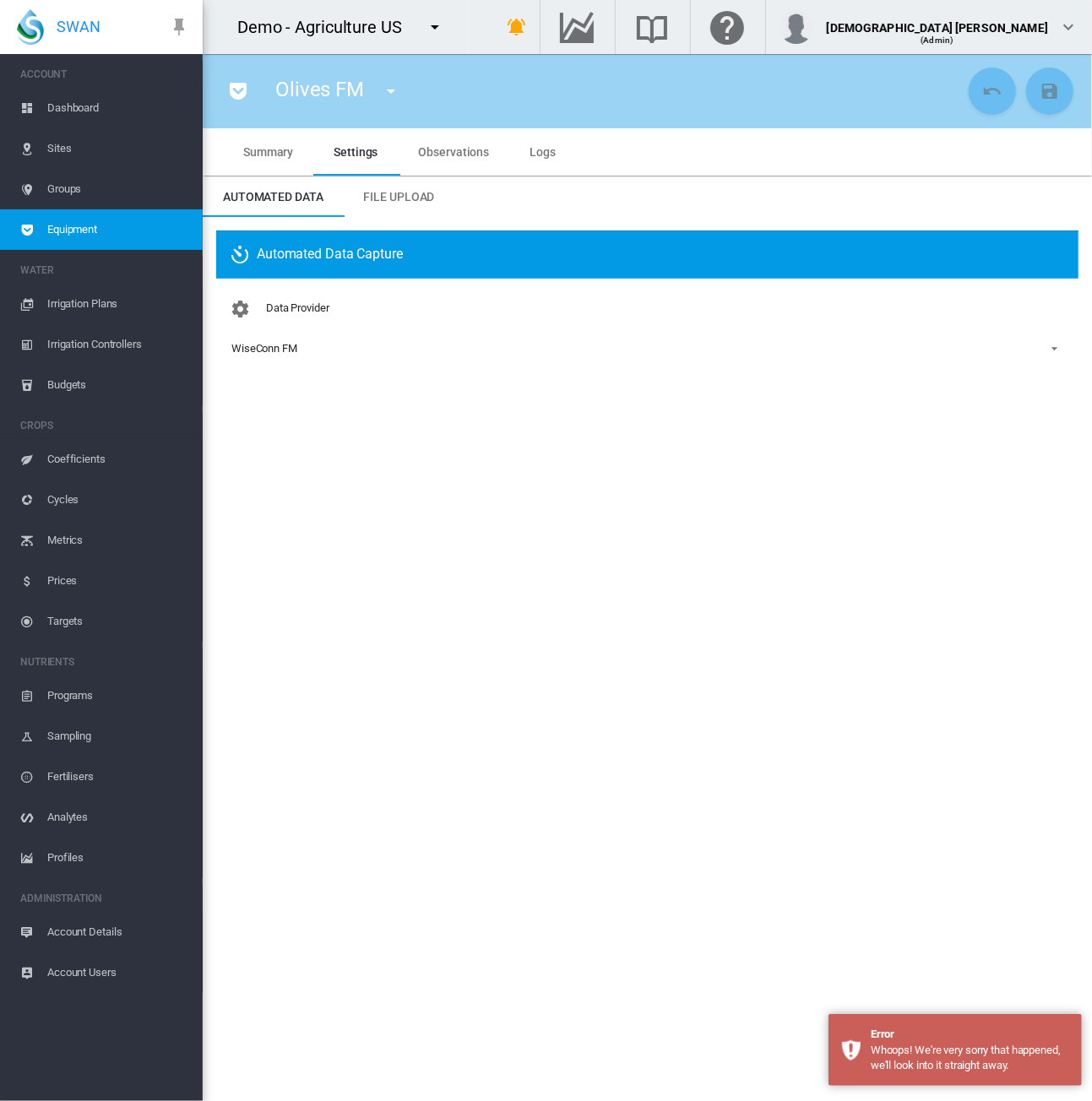
click at [124, 237] on span "Equipment" at bounding box center [117, 230] width 141 height 40
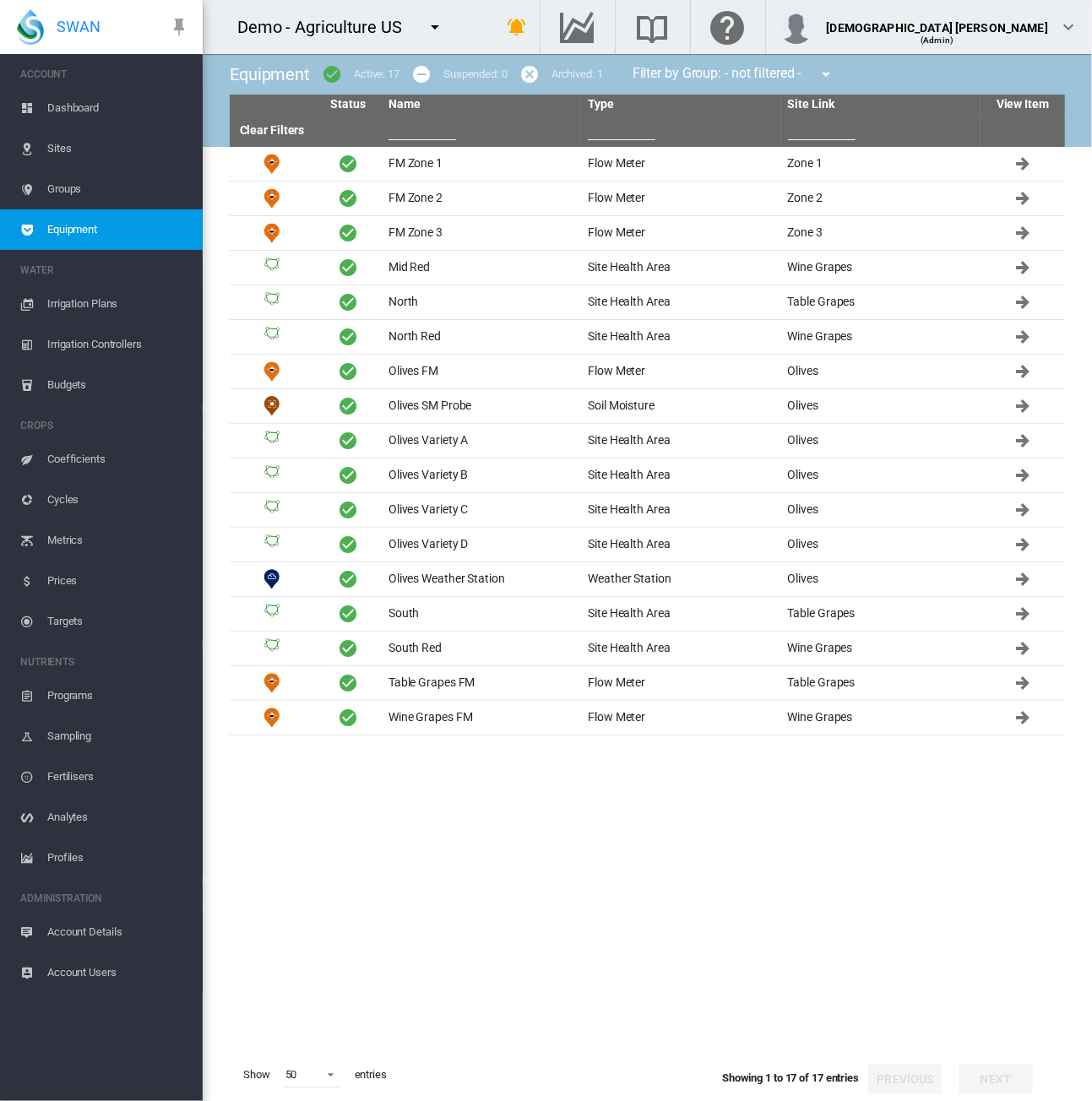
click at [749, 863] on tbody "FM Zone 1 Flow Meter Zone 1 FM Zone 2 Zone 2" at bounding box center [648, 598] width 835 height 902
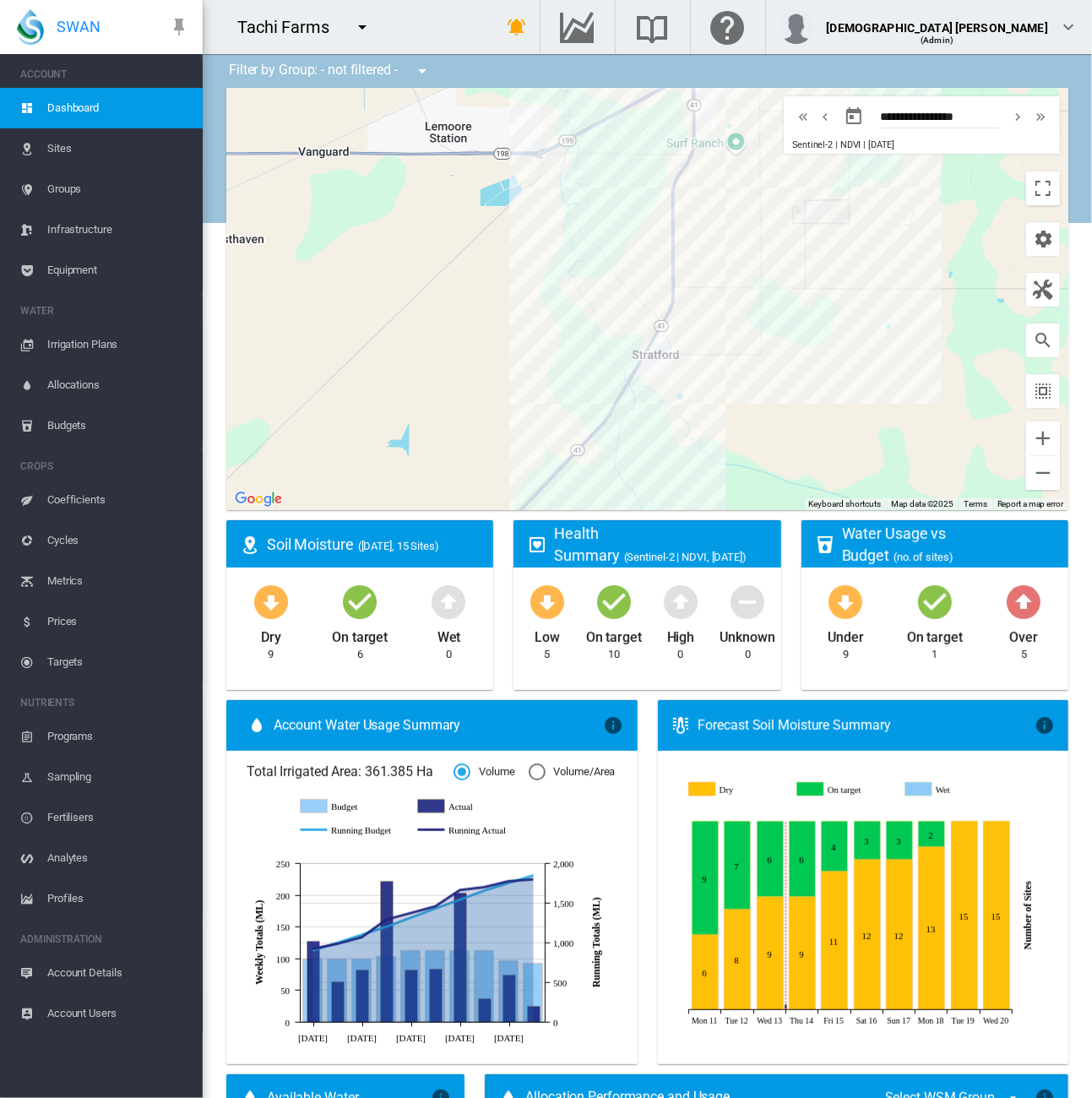
click at [108, 981] on span "Account Details" at bounding box center [117, 973] width 141 height 40
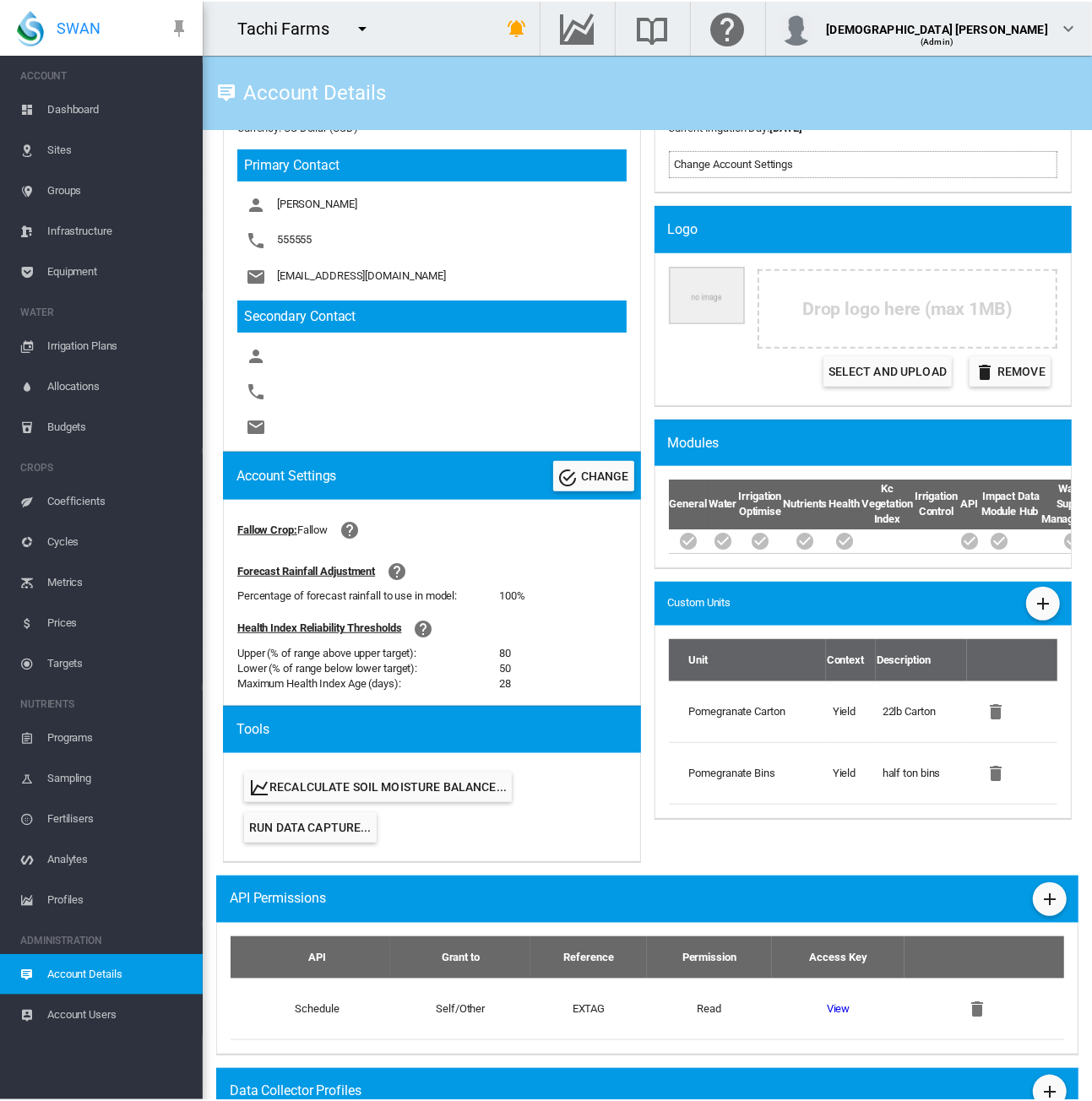
scroll to position [465, 0]
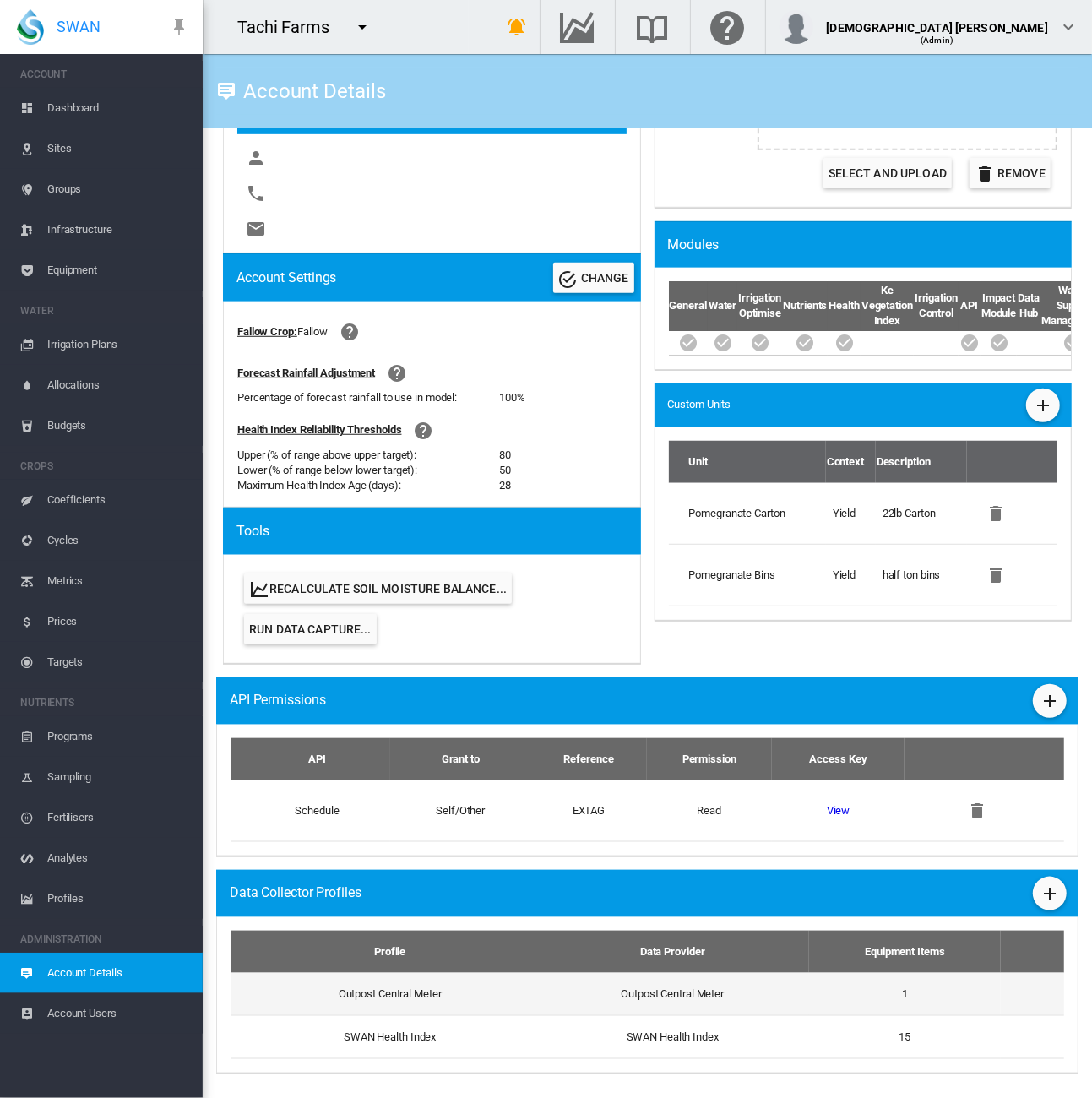
click at [614, 1000] on td "Outpost Central Meter" at bounding box center [672, 994] width 273 height 42
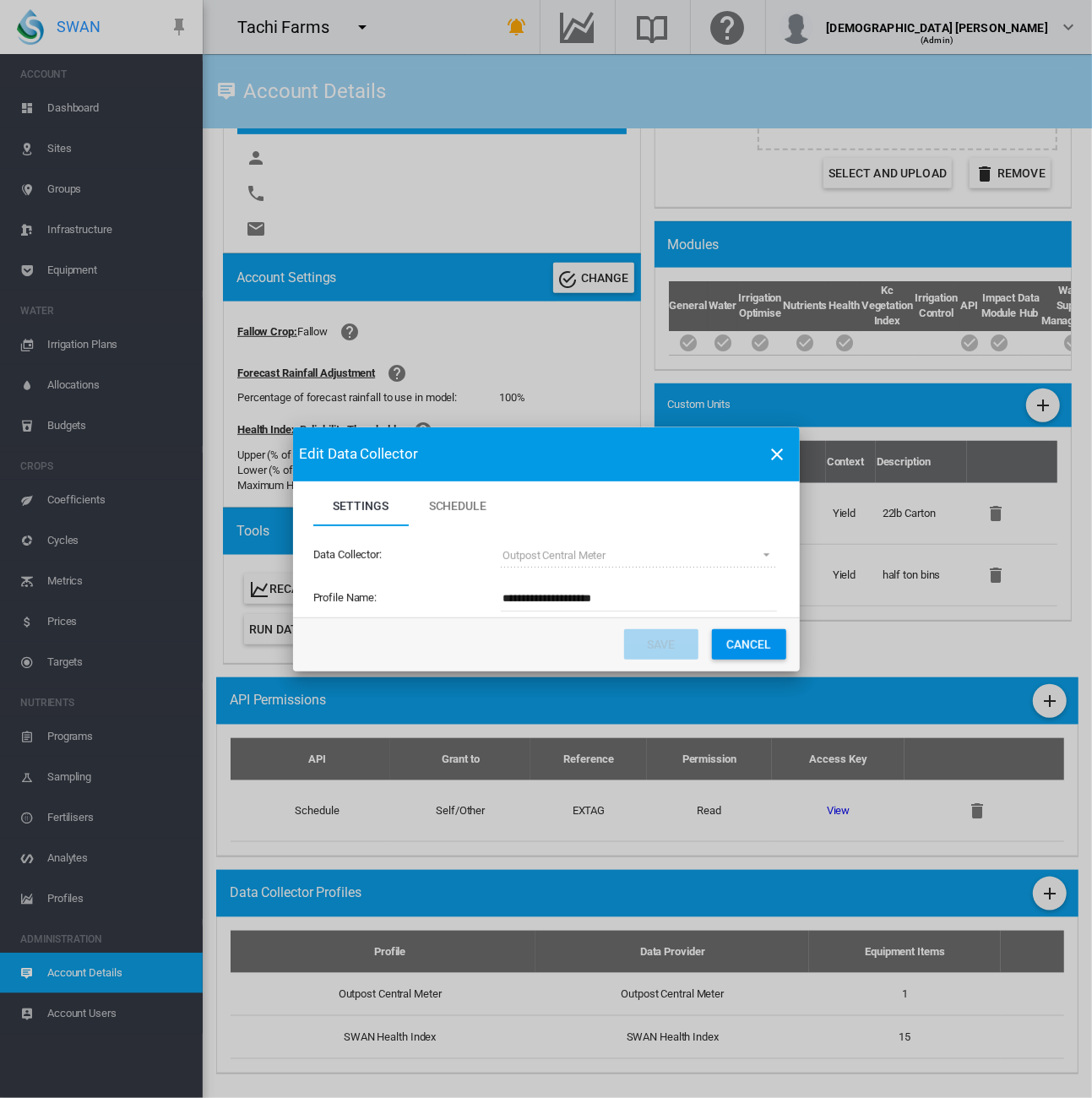
click at [731, 649] on button "Cancel" at bounding box center [749, 645] width 74 height 31
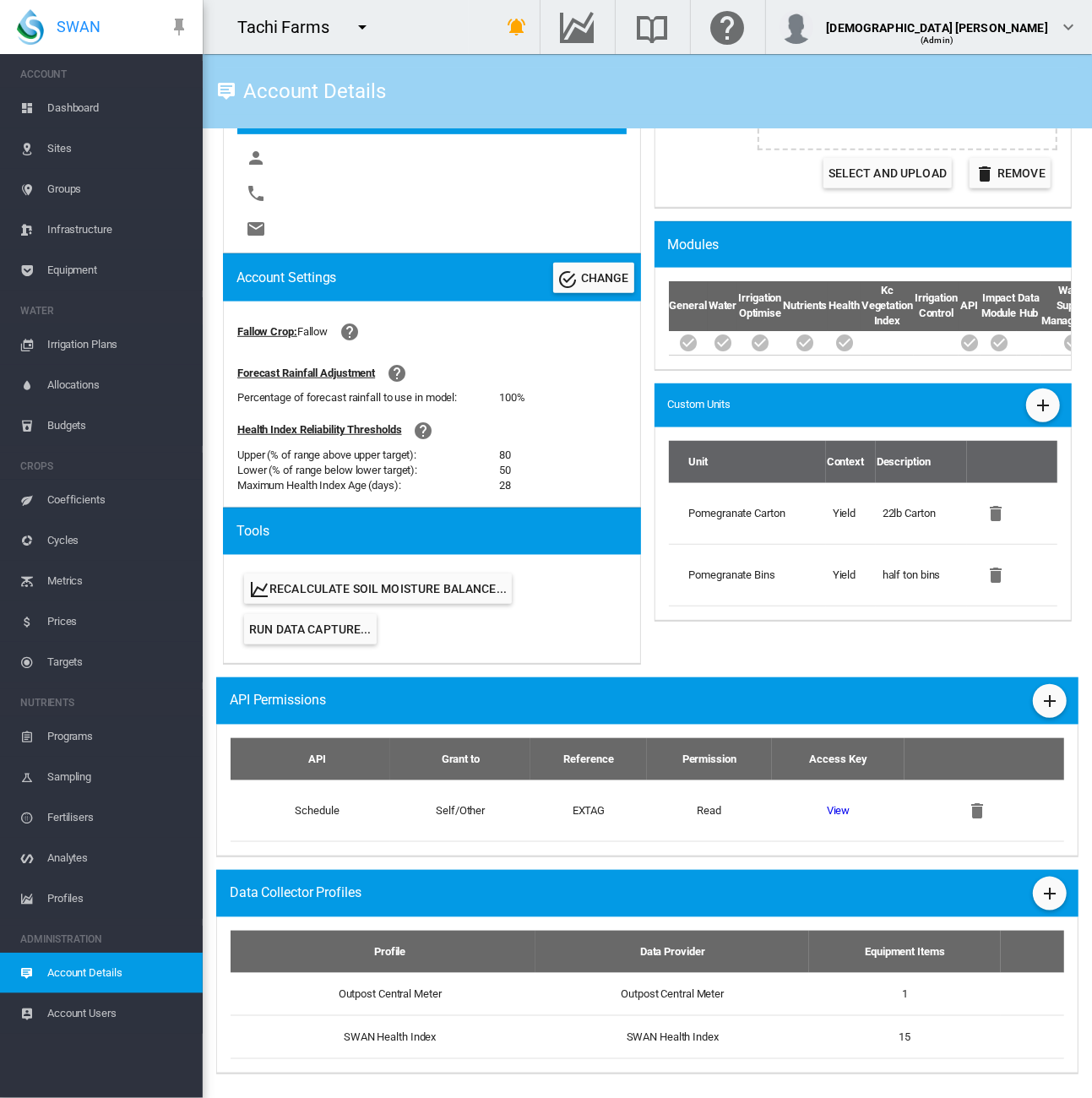
click at [105, 276] on span "Equipment" at bounding box center [117, 270] width 141 height 40
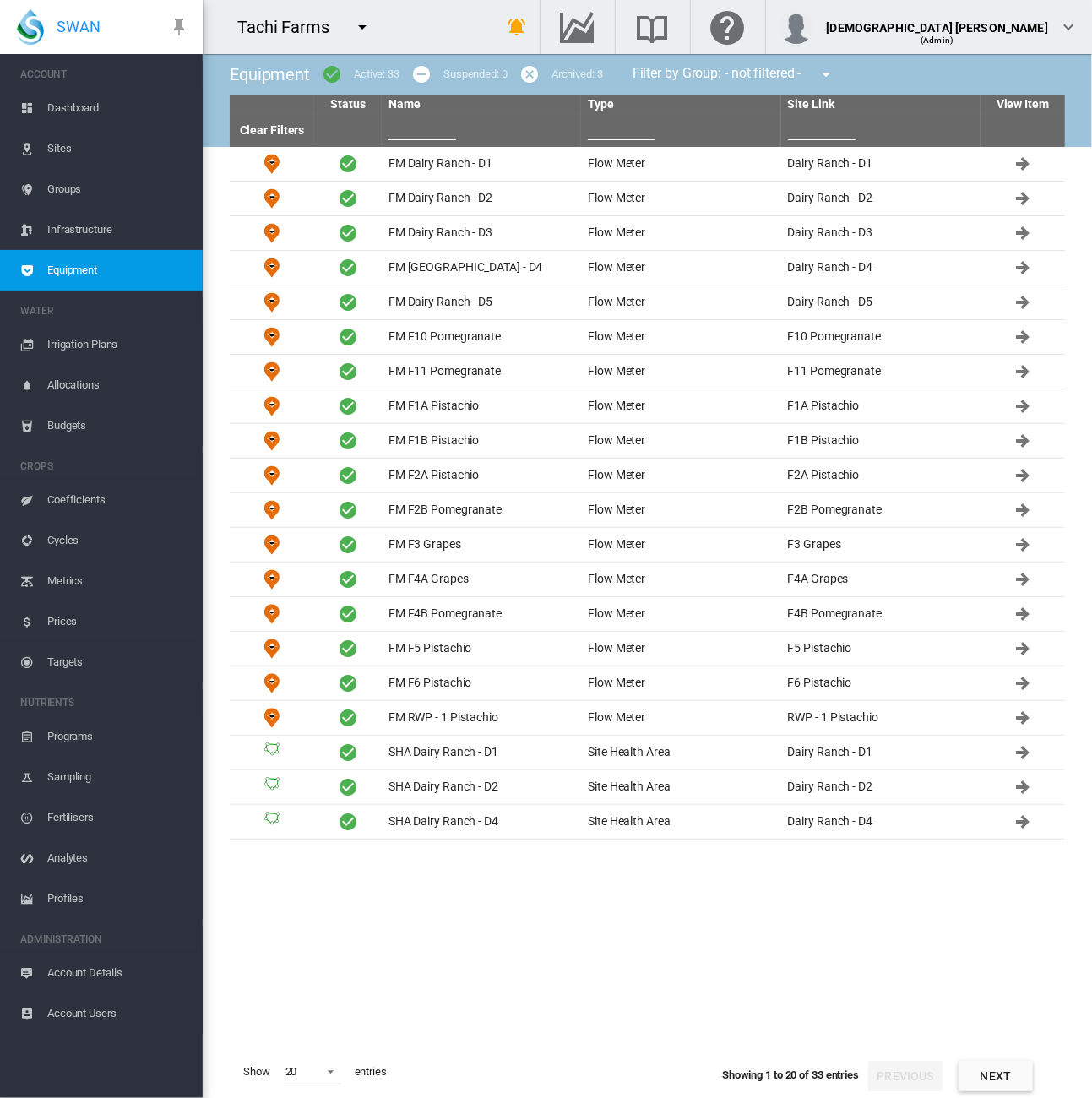
click at [412, 128] on input "text" at bounding box center [422, 127] width 67 height 25
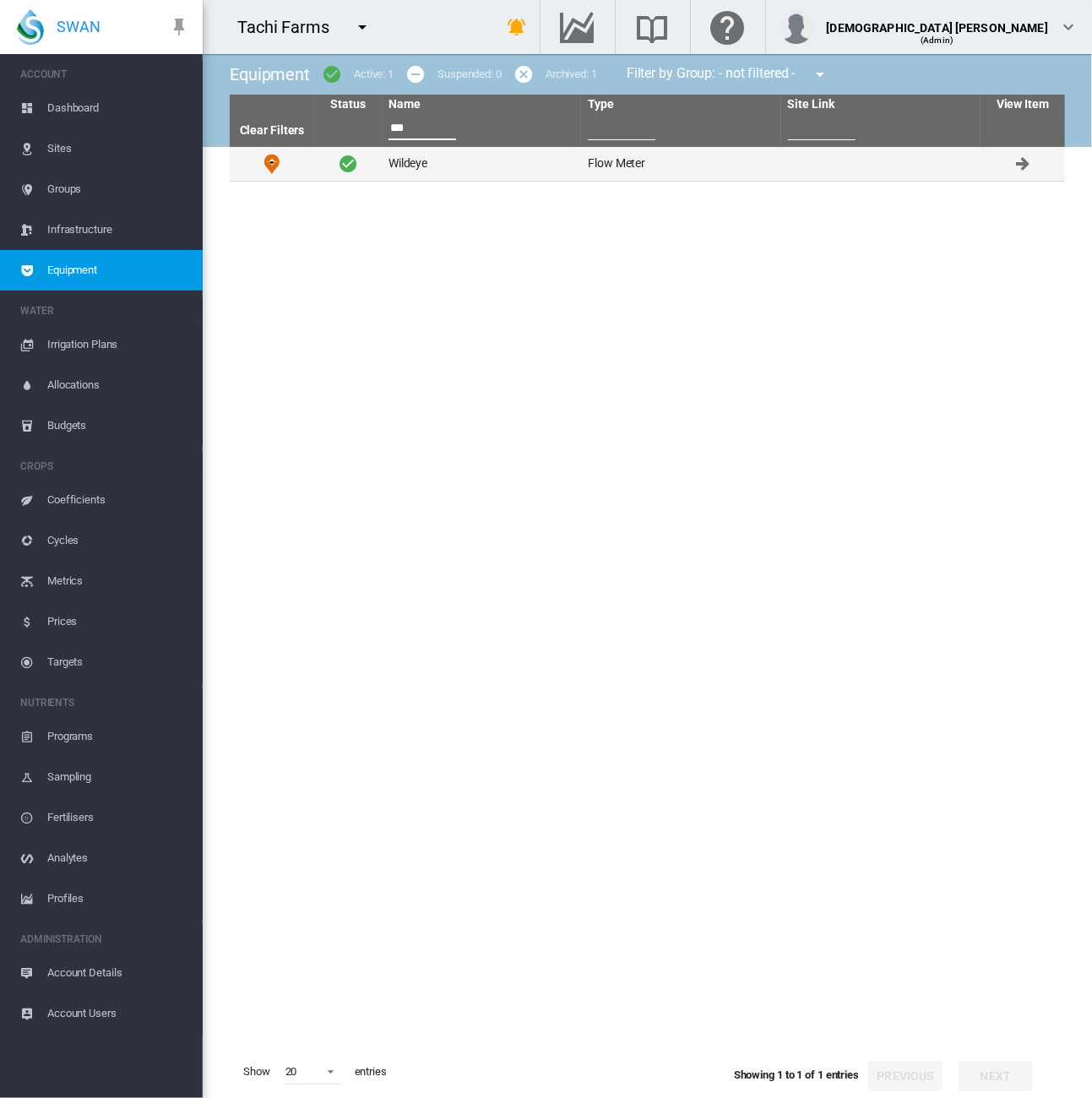
type input "***"
click at [441, 168] on td "Wildeye" at bounding box center [481, 164] width 199 height 34
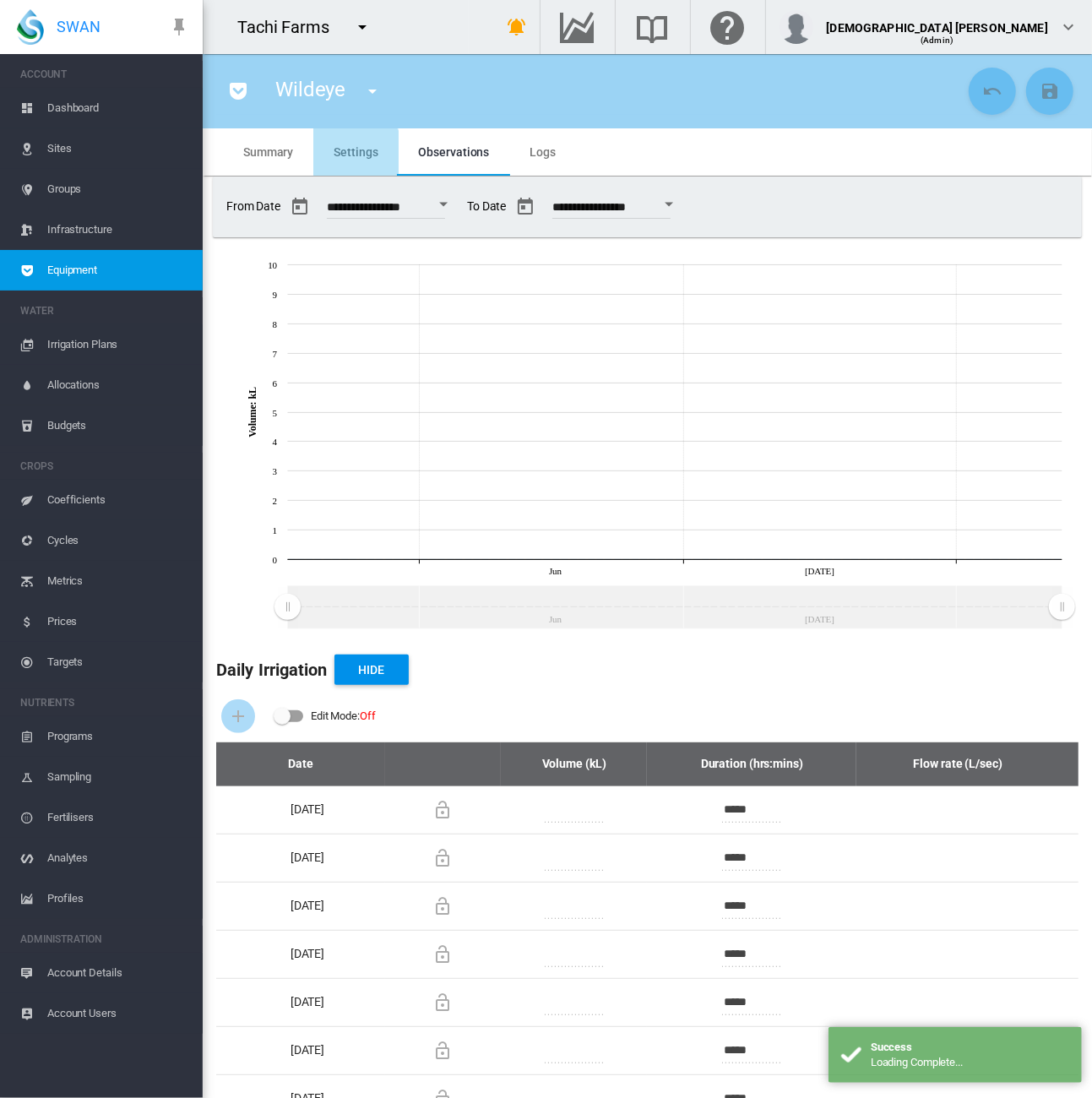
click at [353, 156] on span "Settings" at bounding box center [356, 152] width 44 height 13
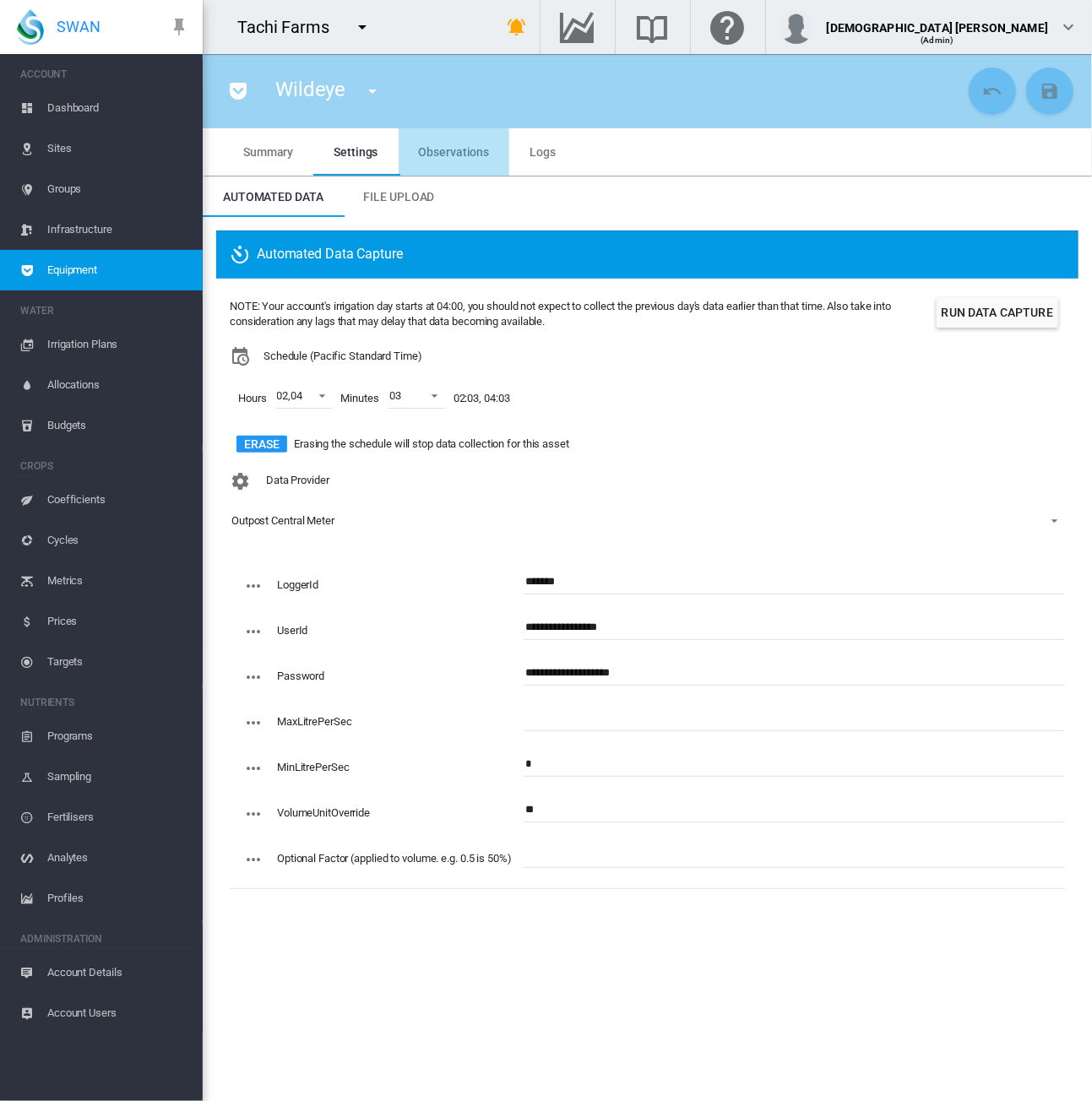
click at [444, 165] on md-tab-item "Observations" at bounding box center [454, 151] width 112 height 47
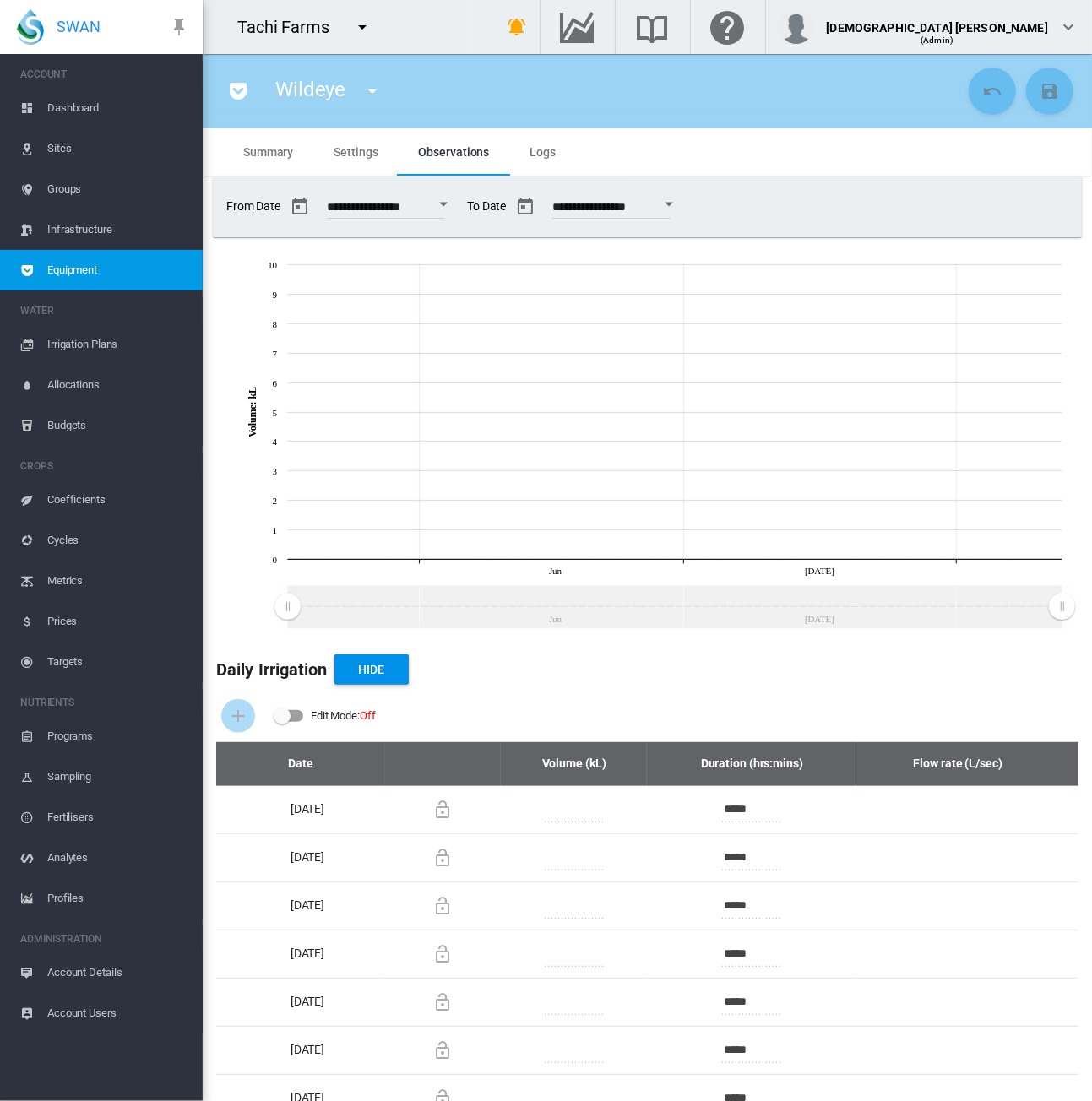
click at [459, 211] on button "Open calendar" at bounding box center [444, 205] width 31 height 31
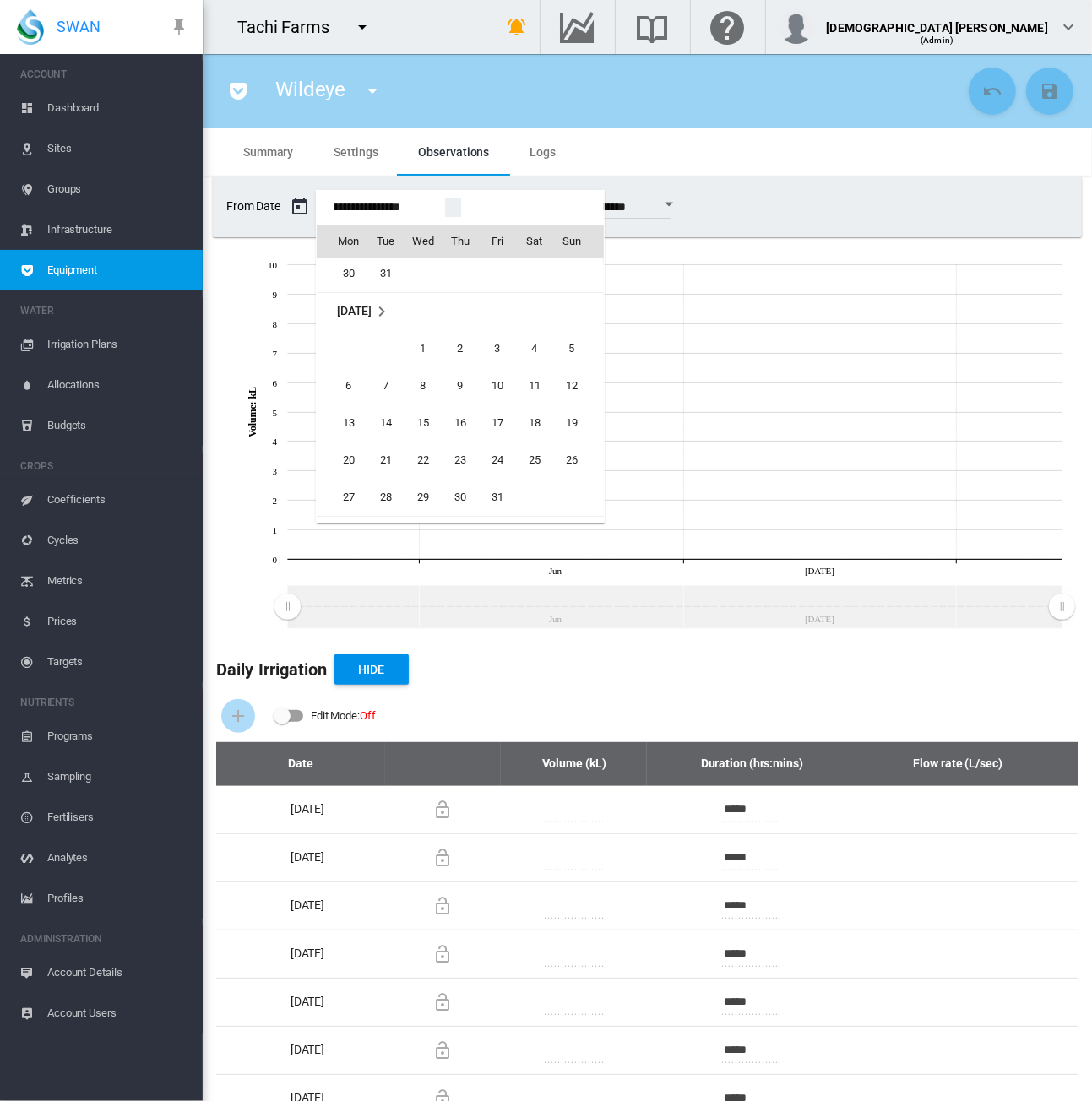
scroll to position [40505, 0]
click at [534, 499] on span "1" at bounding box center [534, 505] width 34 height 34
type input "**********"
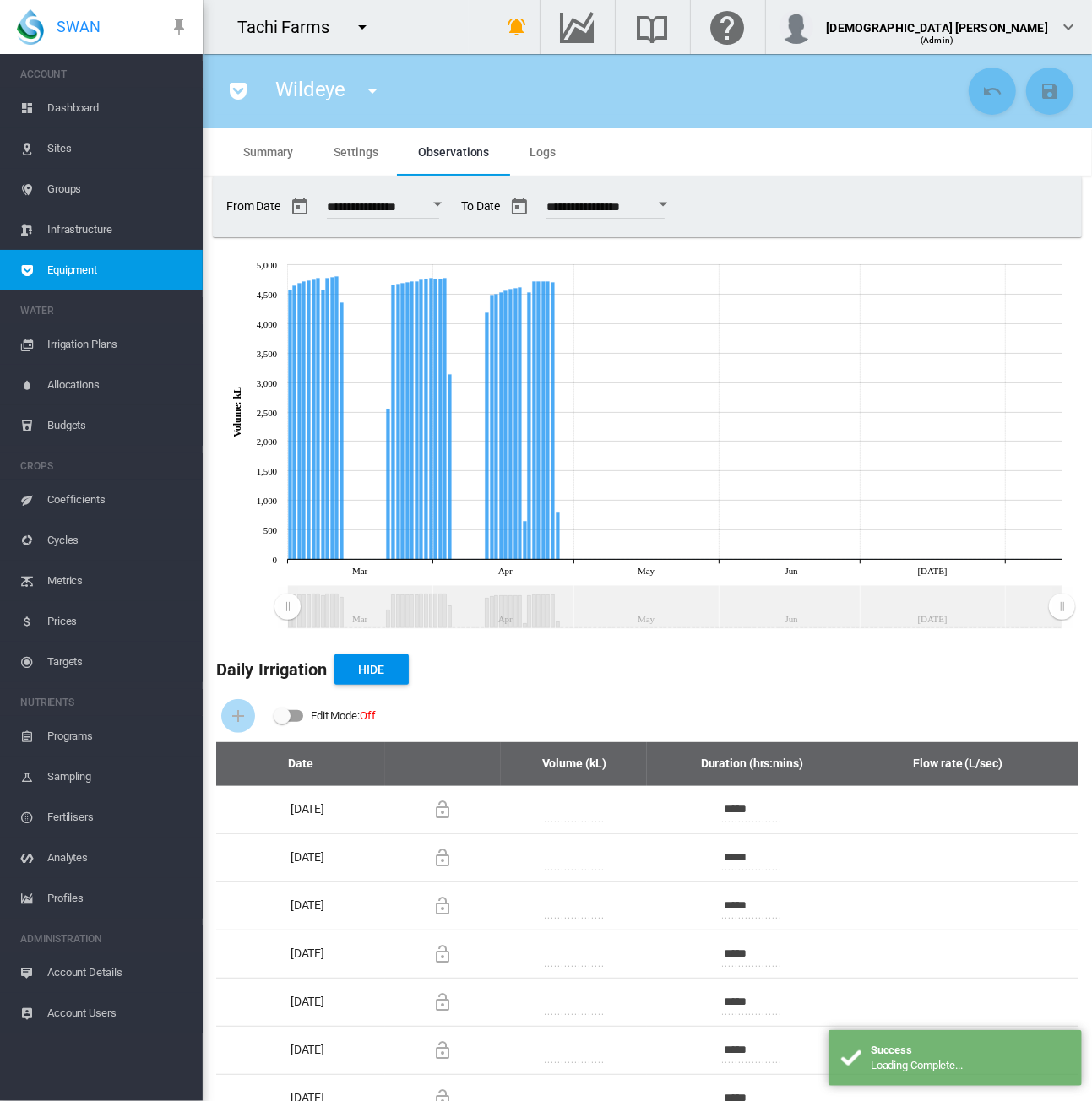
click at [678, 197] on button "Open calendar" at bounding box center [663, 205] width 31 height 31
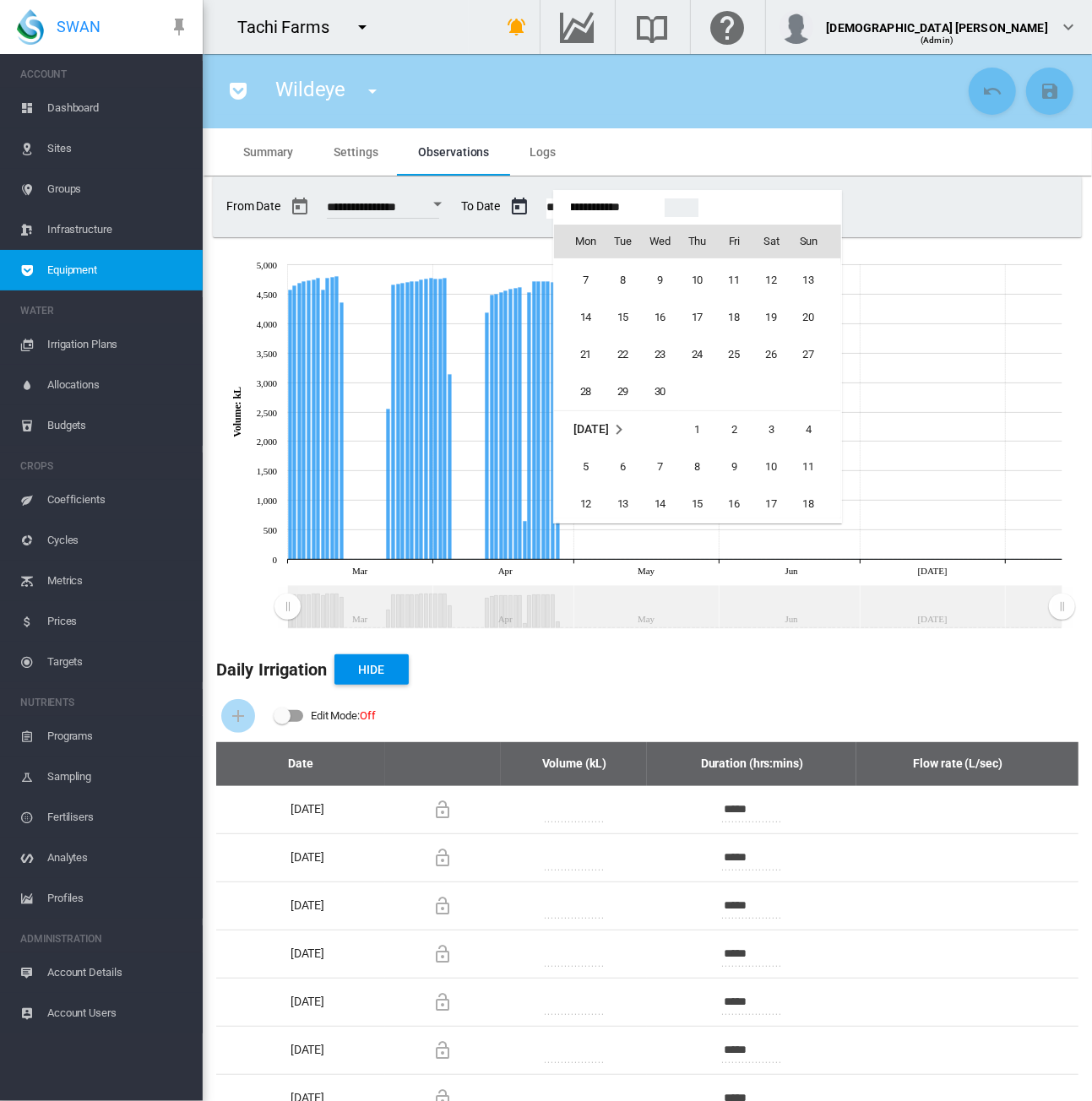
scroll to position [41007, 0]
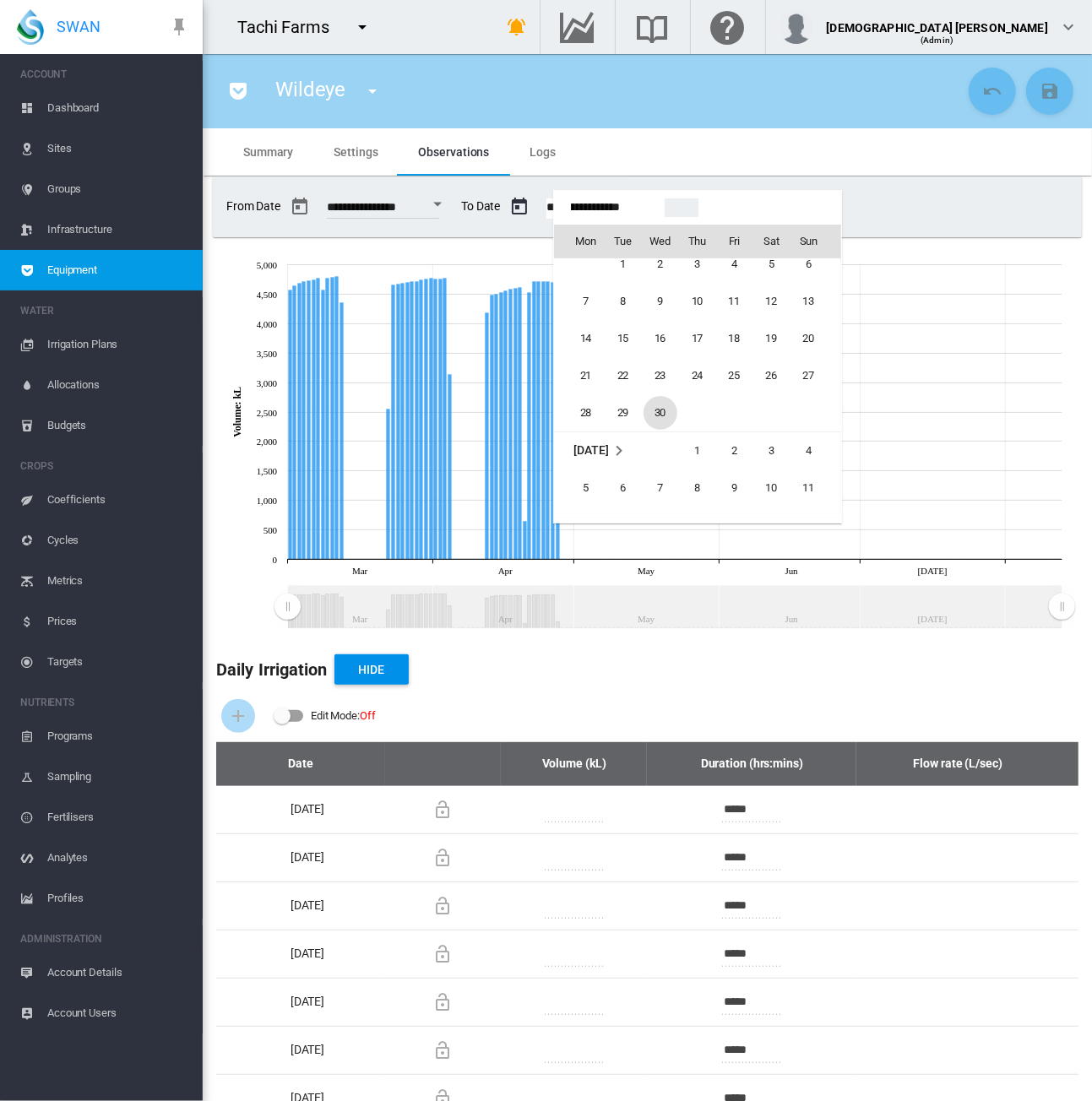
click at [664, 410] on span "30" at bounding box center [660, 413] width 34 height 34
type input "**********"
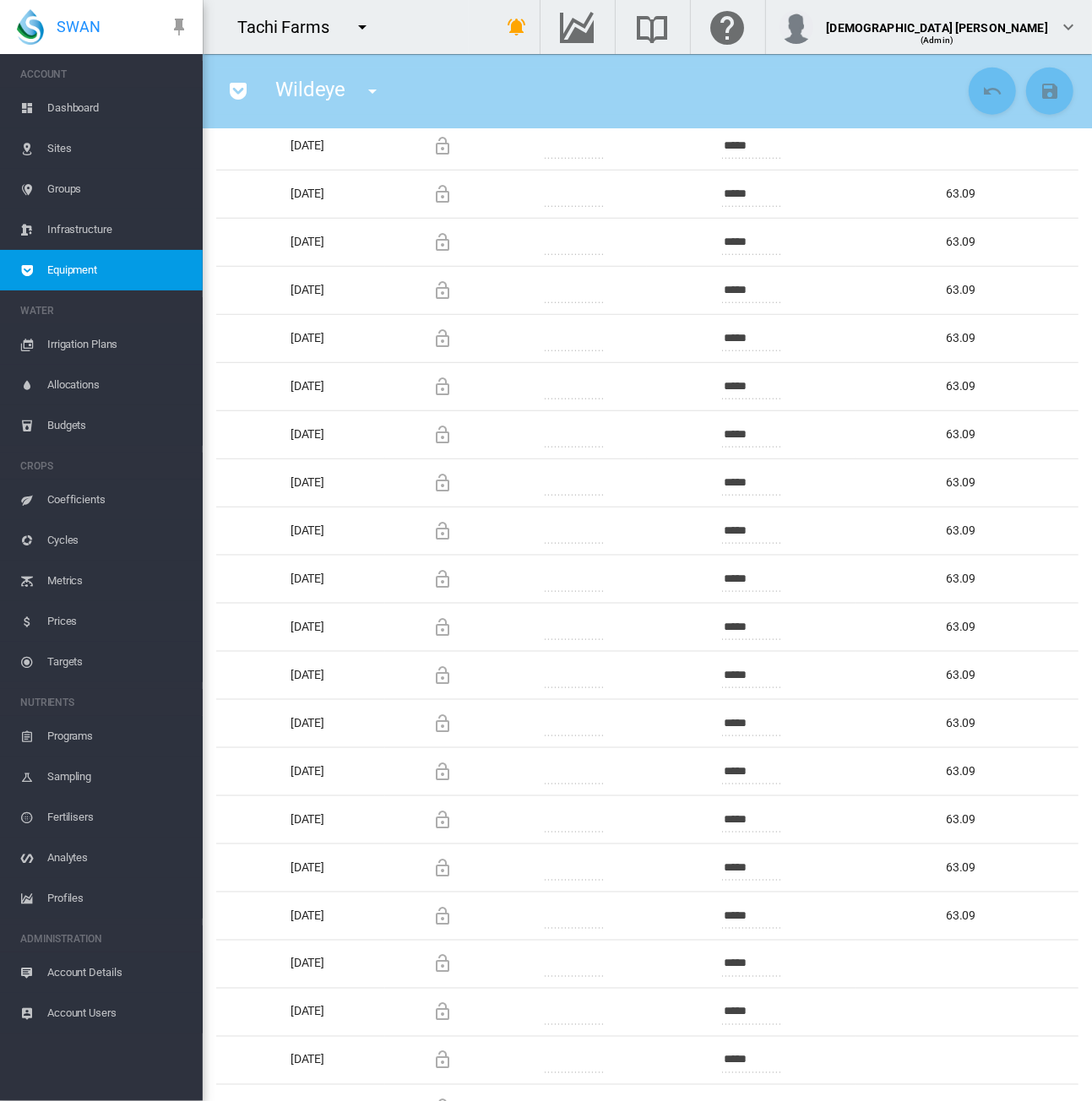
scroll to position [676, 0]
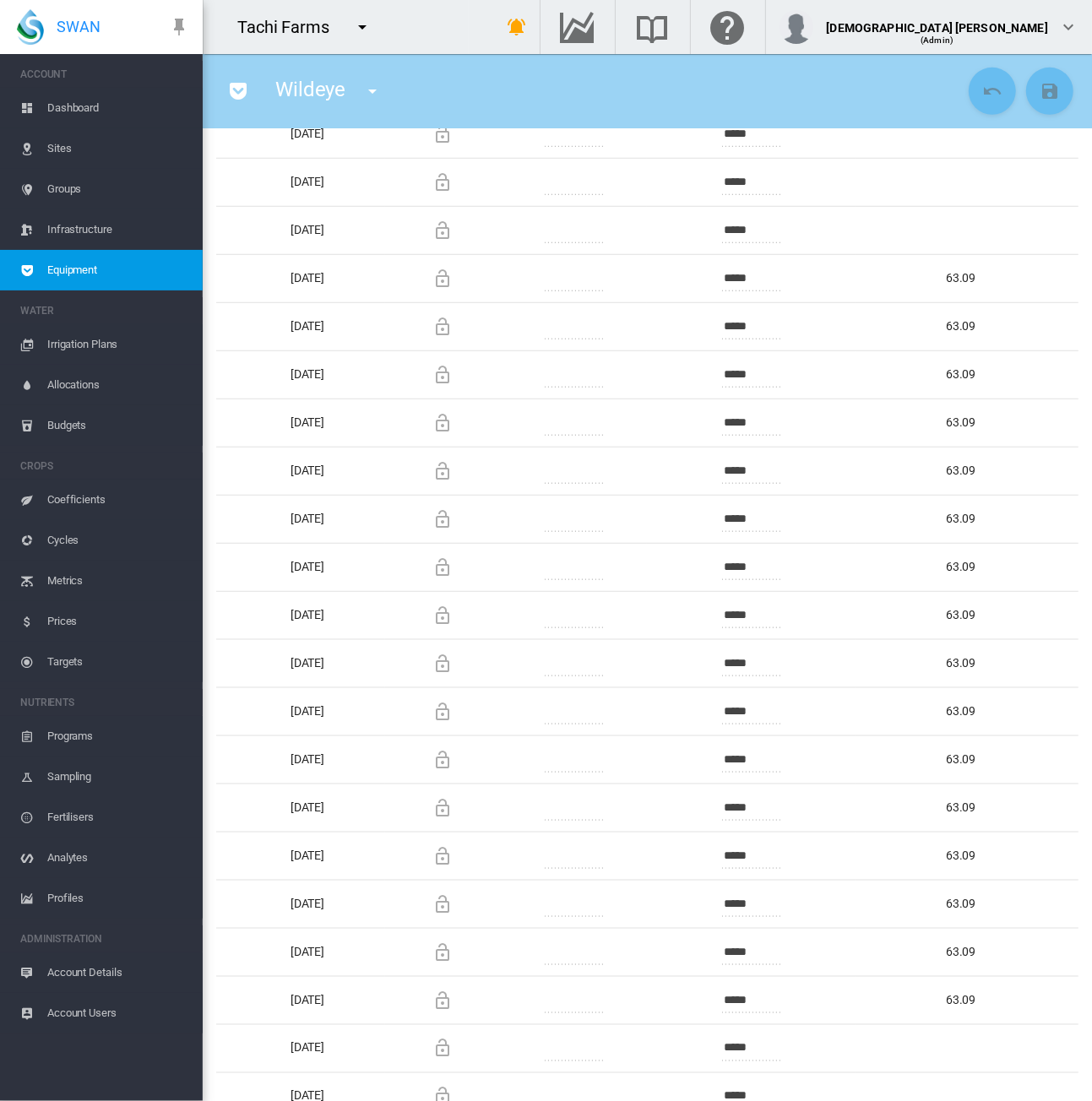
click at [140, 977] on span "Account Details" at bounding box center [117, 973] width 141 height 40
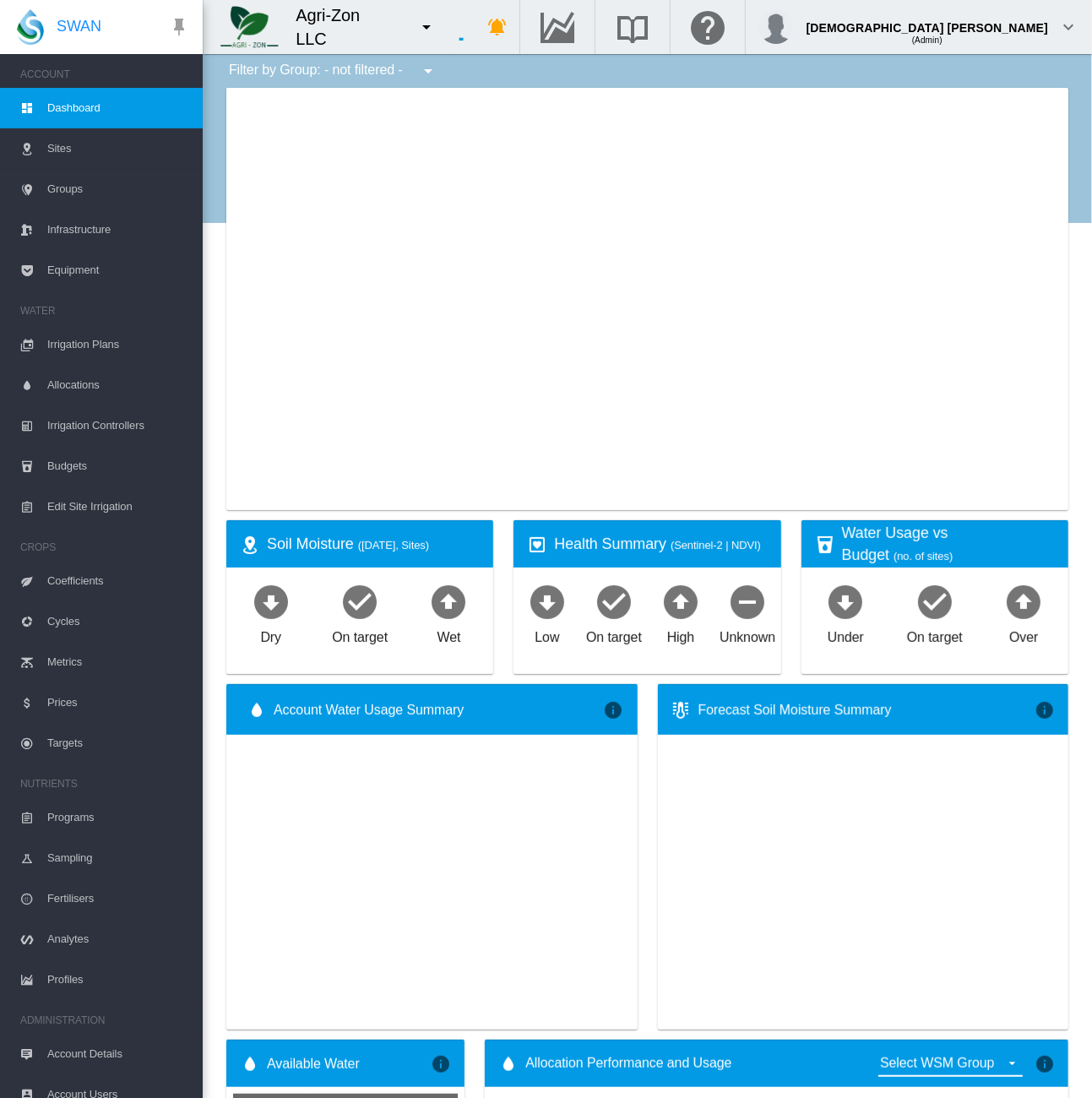
click at [55, 1062] on span "Account Details" at bounding box center [117, 1054] width 141 height 40
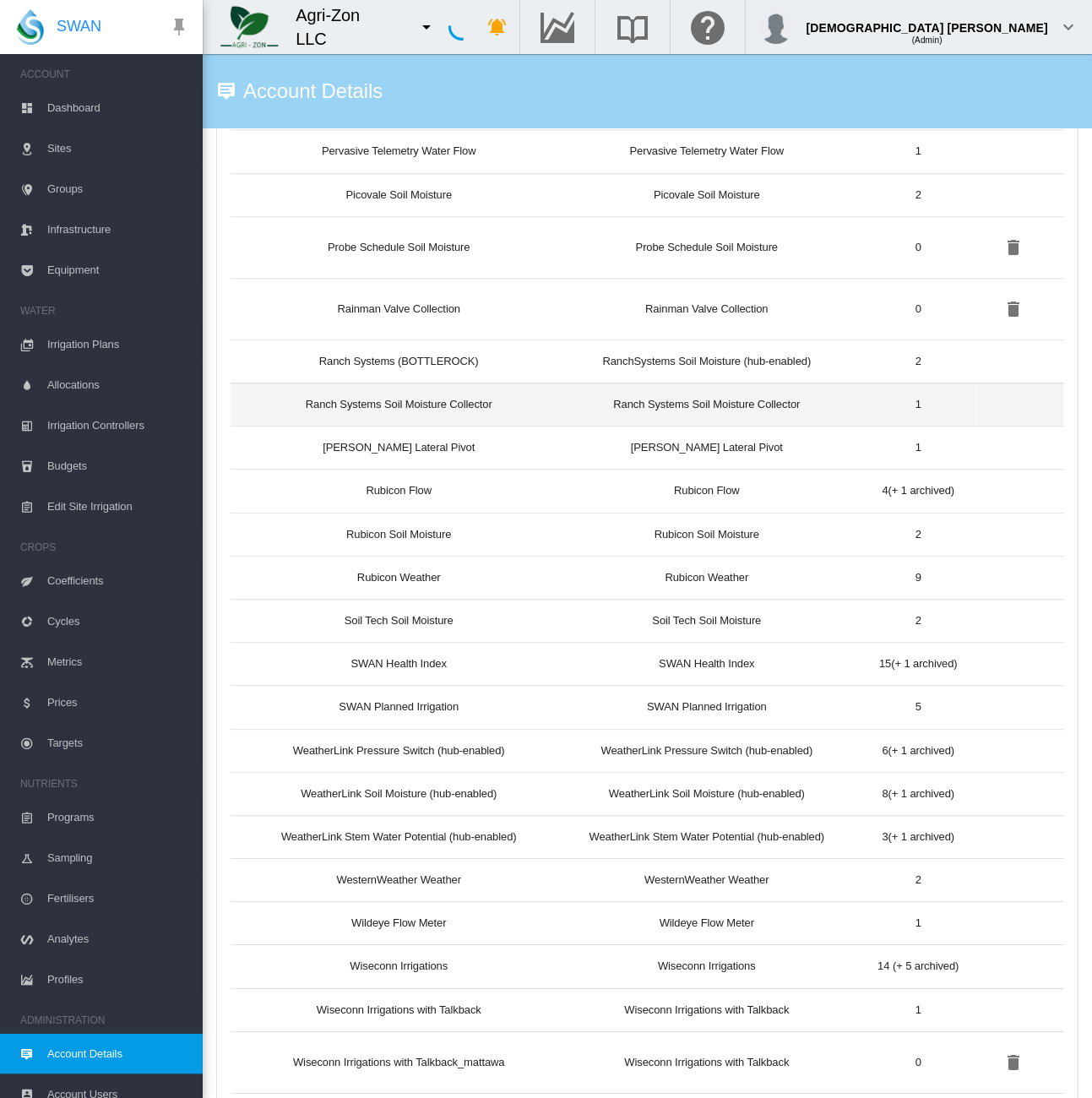
scroll to position [2186, 0]
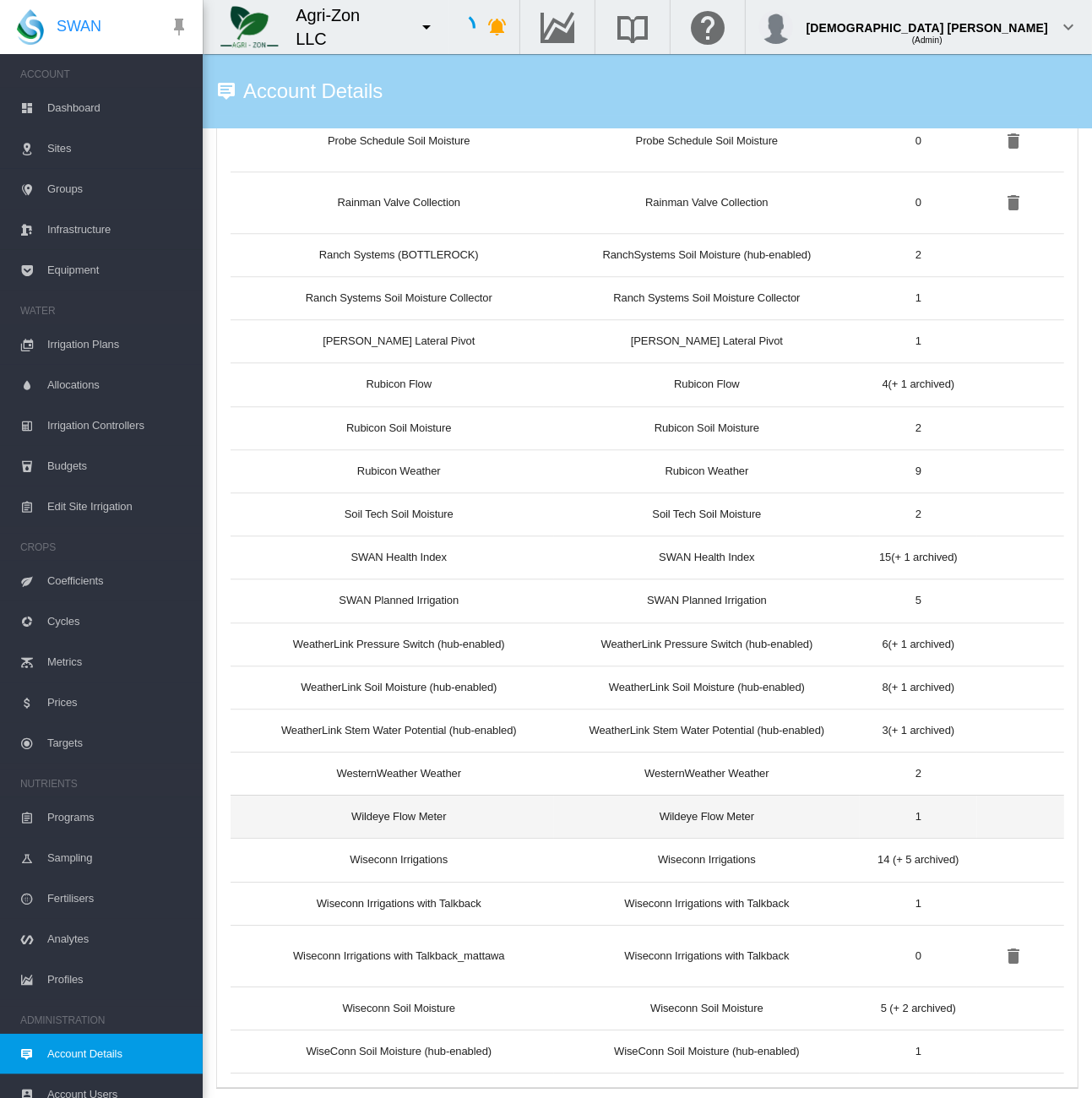
click at [535, 809] on td "Wildeye Flow Meter" at bounding box center [393, 816] width 323 height 43
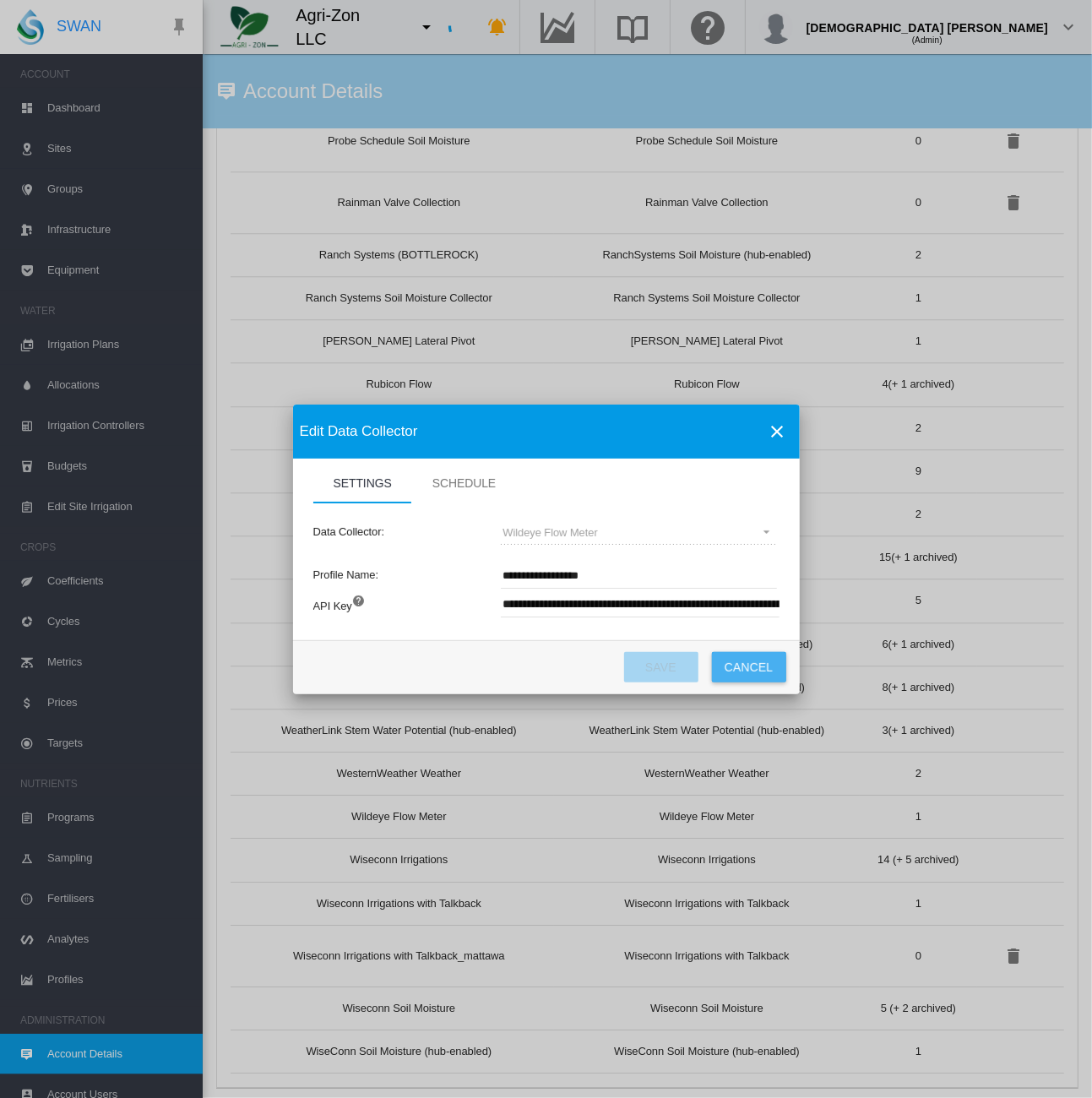
click at [750, 666] on button "Cancel" at bounding box center [749, 667] width 74 height 31
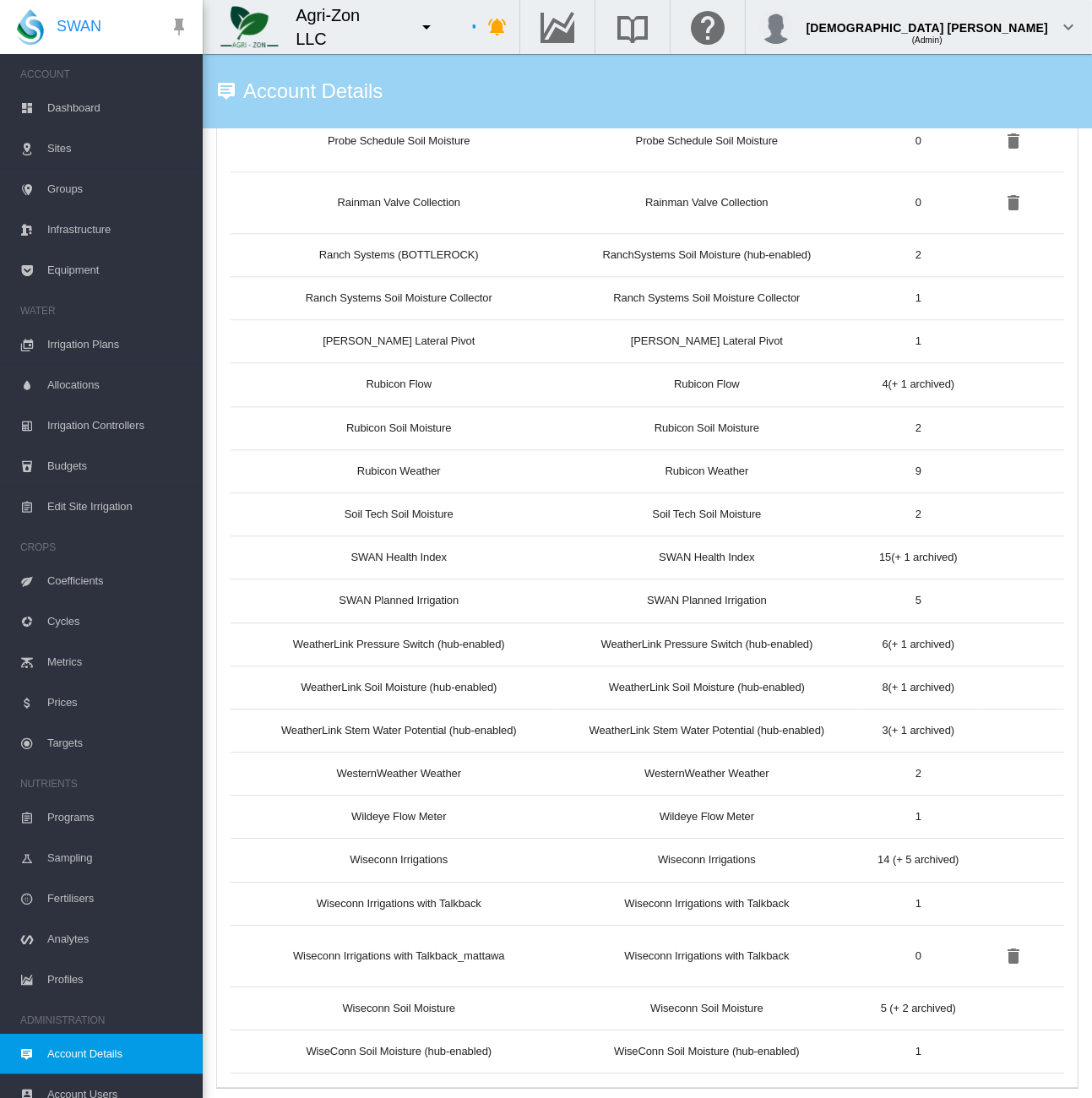
click at [81, 272] on span "Equipment" at bounding box center [117, 270] width 141 height 40
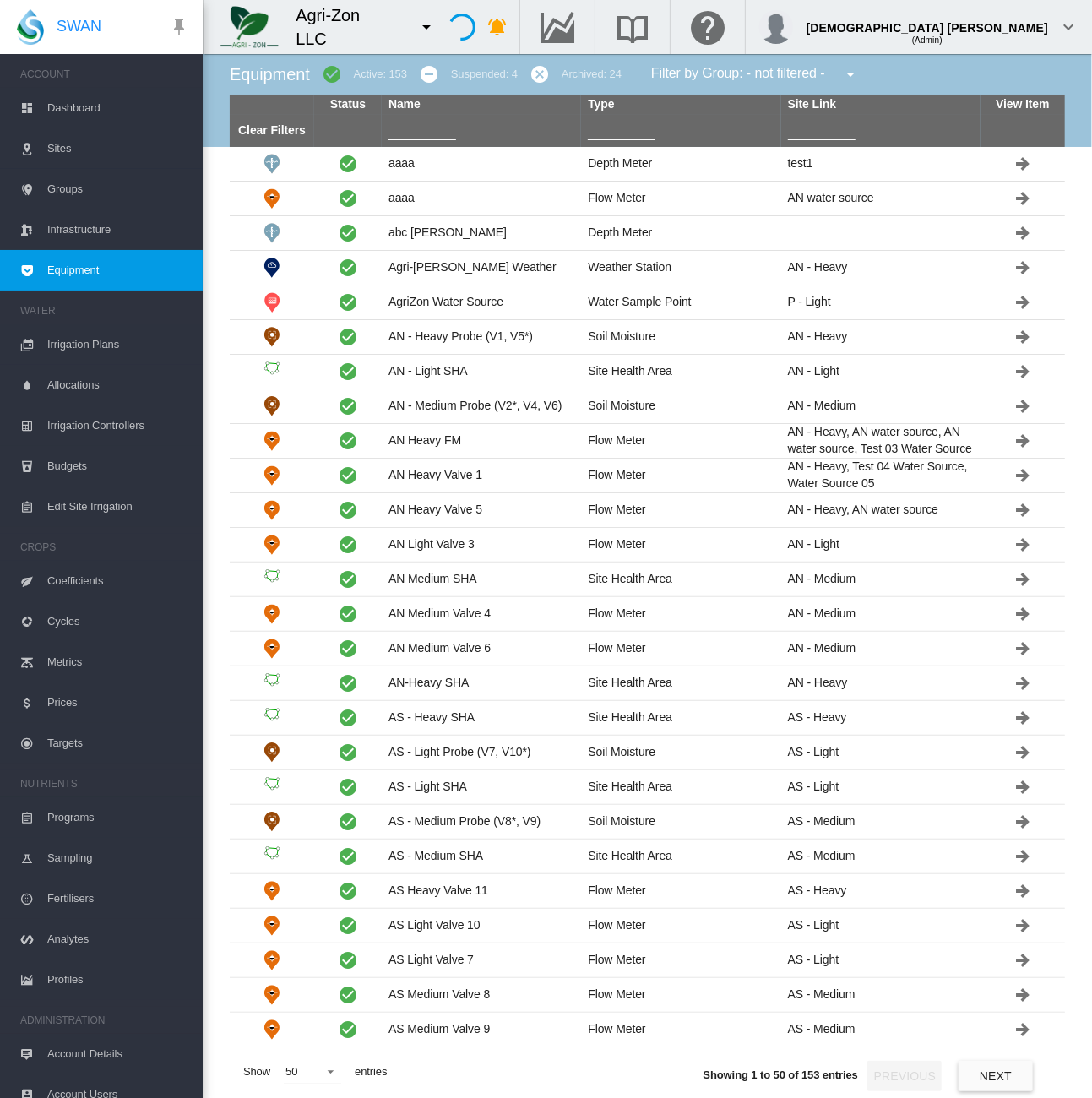
click at [425, 133] on input "text" at bounding box center [422, 127] width 67 height 25
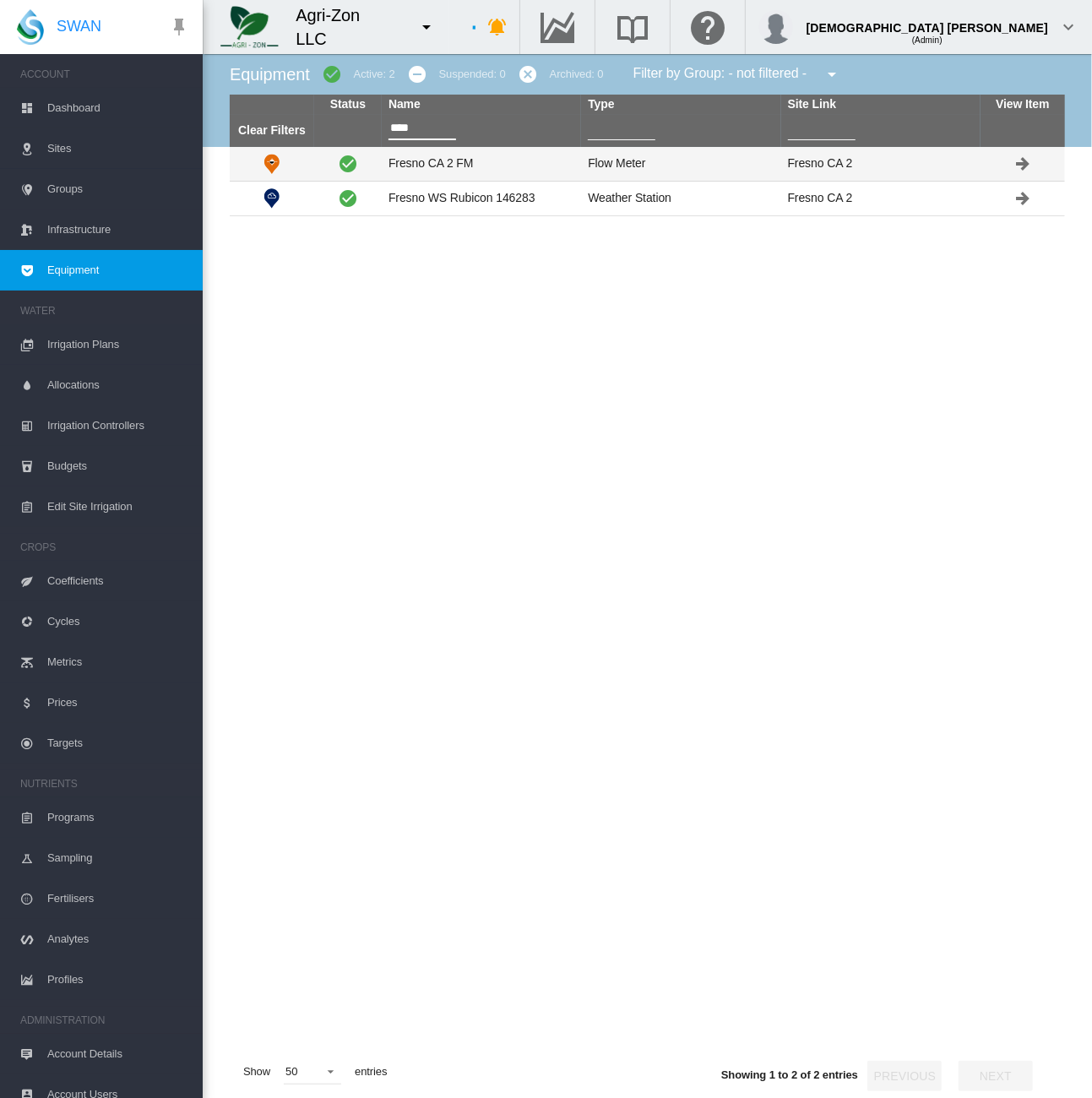
type input "****"
click at [454, 173] on td "Fresno CA 2 FM" at bounding box center [481, 164] width 199 height 34
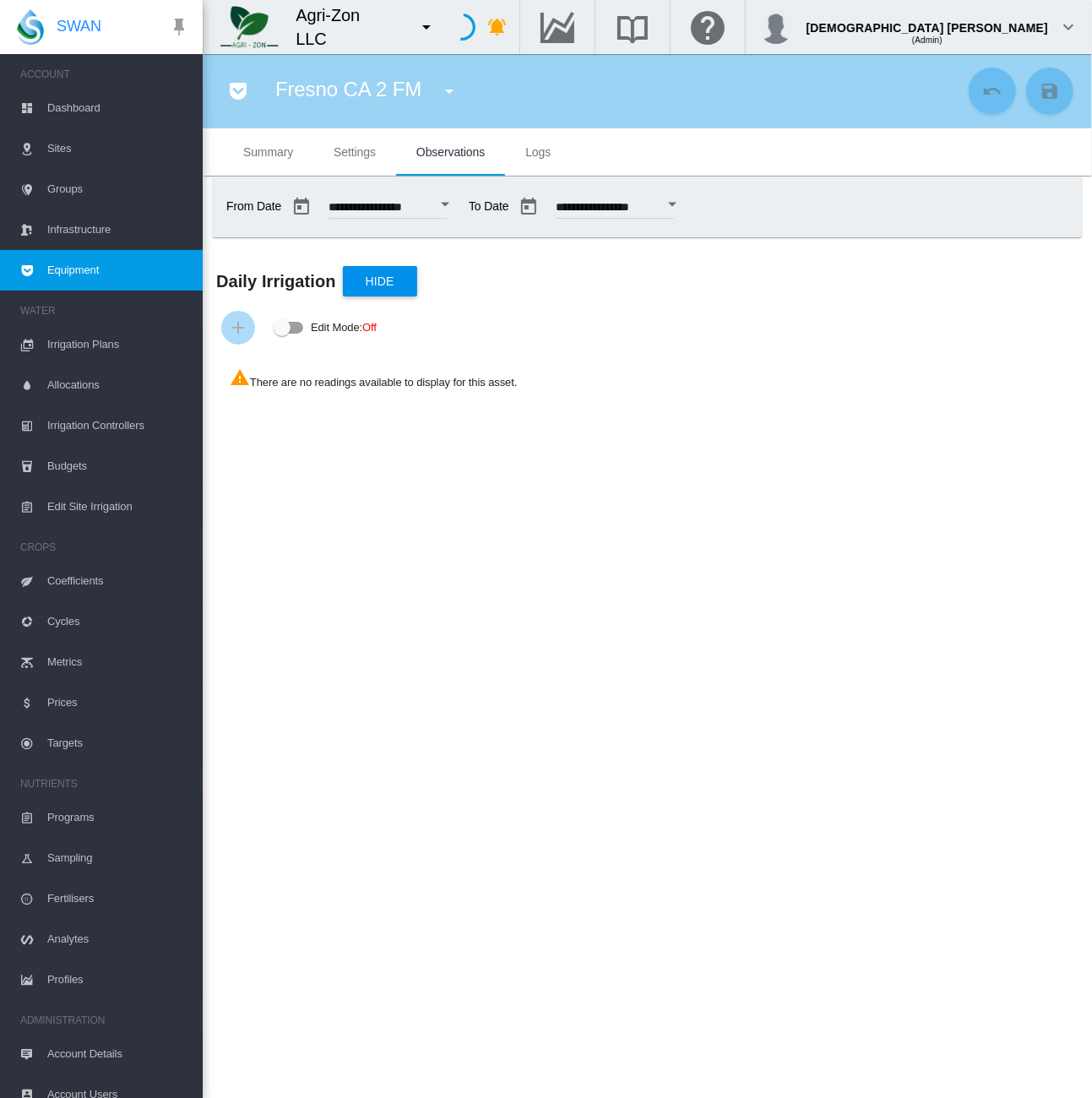
click at [355, 156] on span "Settings" at bounding box center [355, 152] width 42 height 13
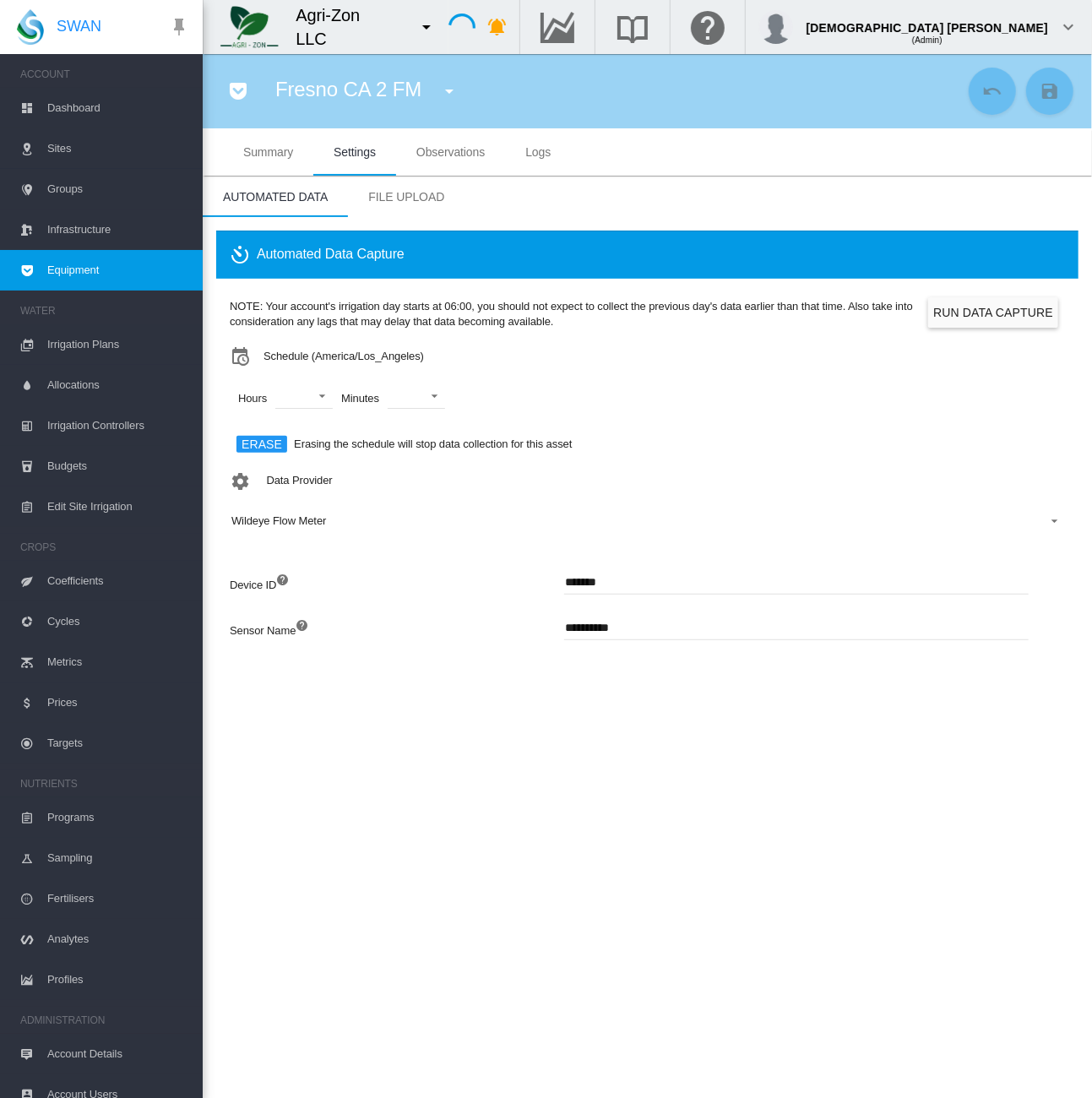
click at [114, 276] on span "Equipment" at bounding box center [117, 270] width 141 height 40
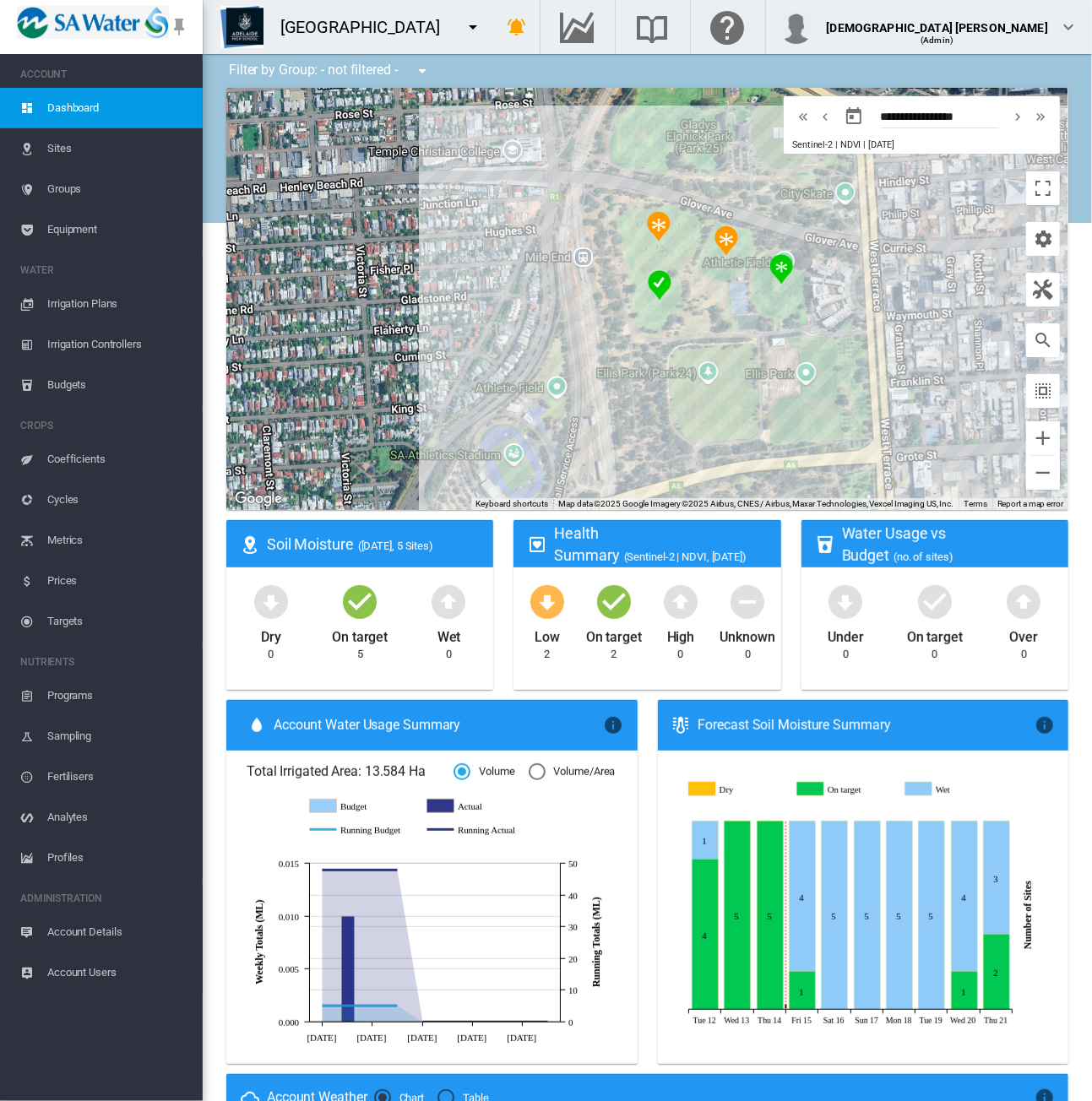
click at [105, 230] on span "Equipment" at bounding box center [117, 230] width 141 height 40
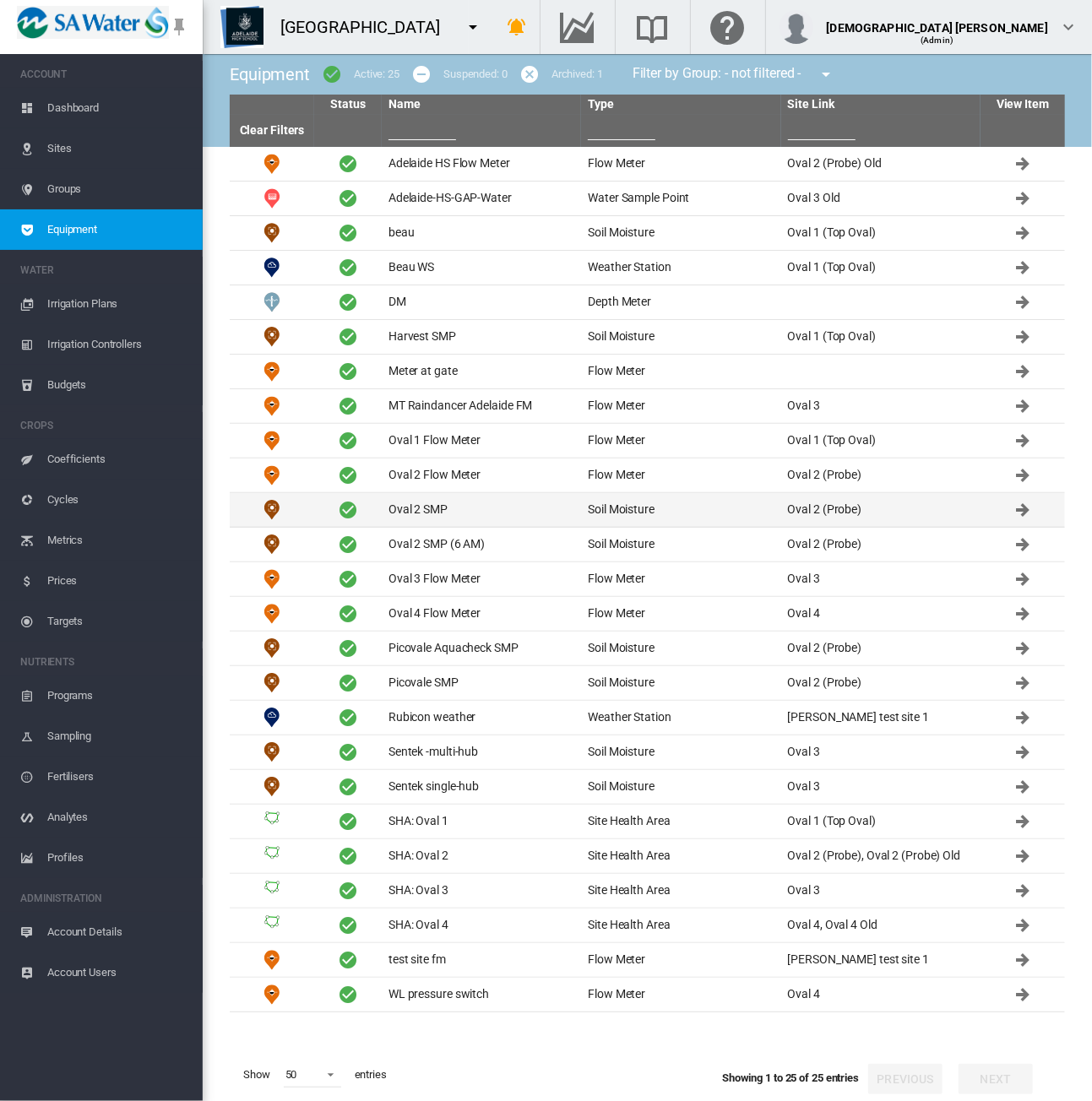
click at [423, 501] on td "Oval 2 SMP" at bounding box center [481, 509] width 199 height 34
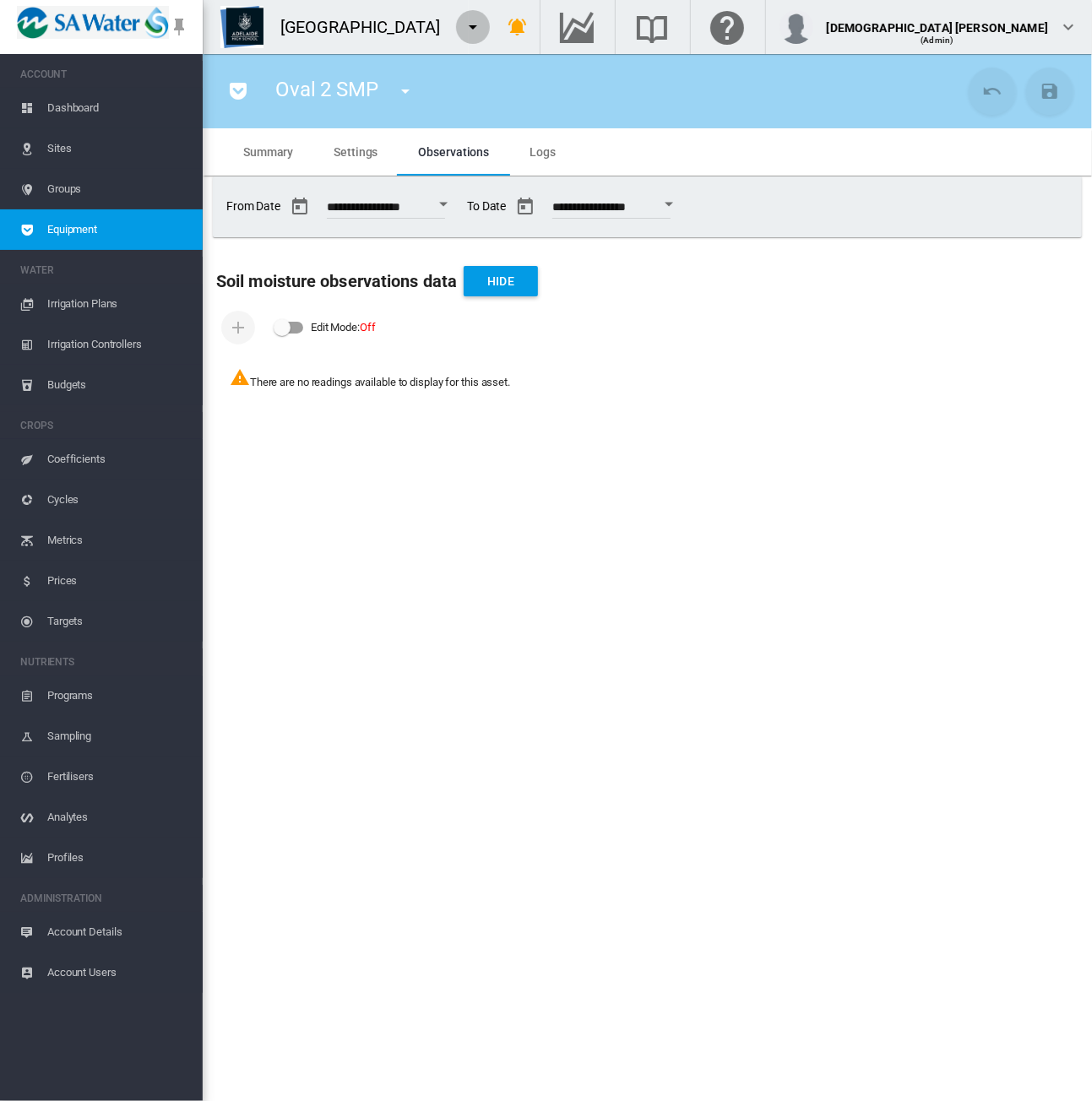
click at [463, 28] on md-icon "icon-menu-down" at bounding box center [472, 27] width 20 height 20
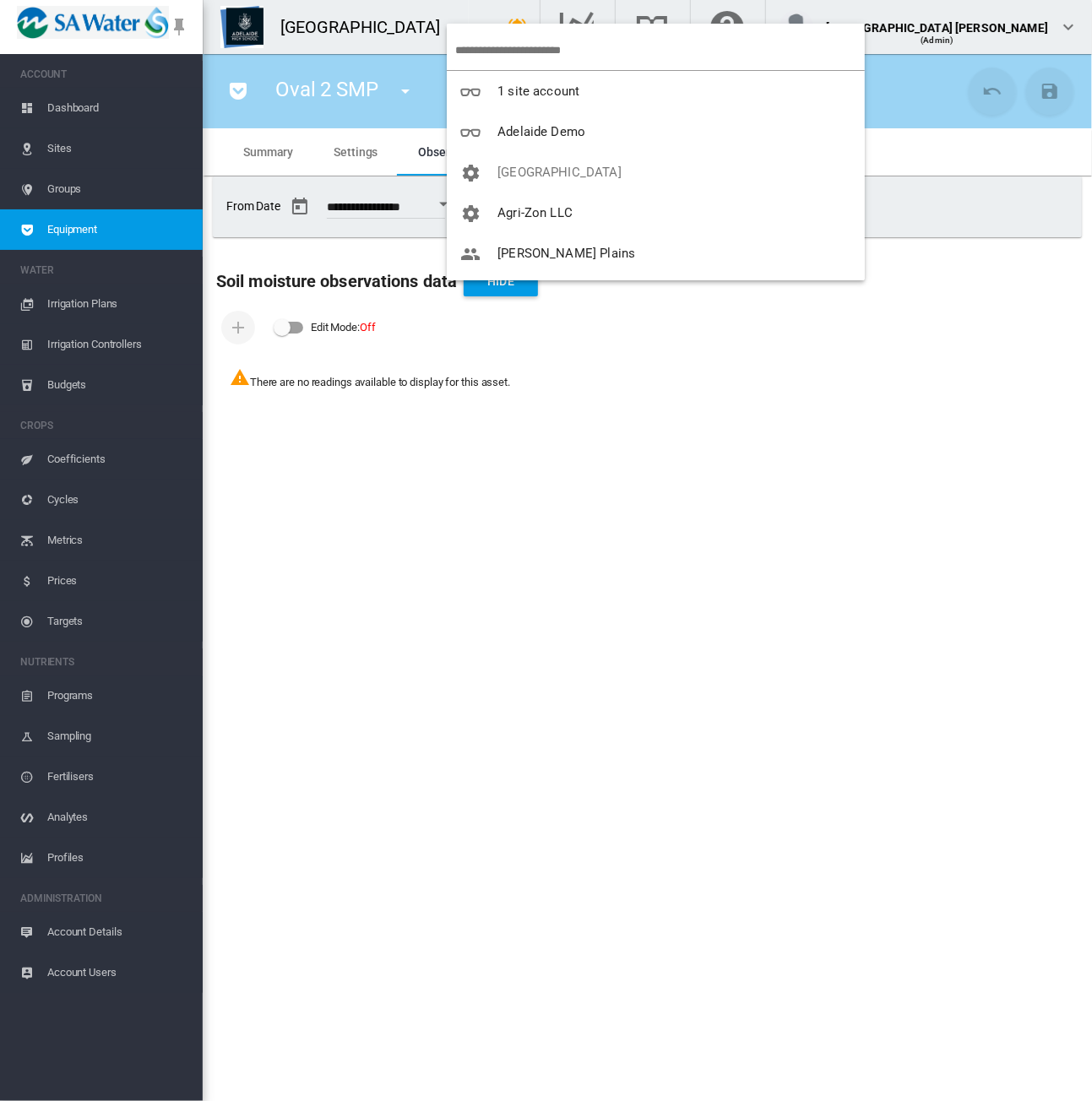
click at [490, 45] on input "search" at bounding box center [660, 50] width 410 height 39
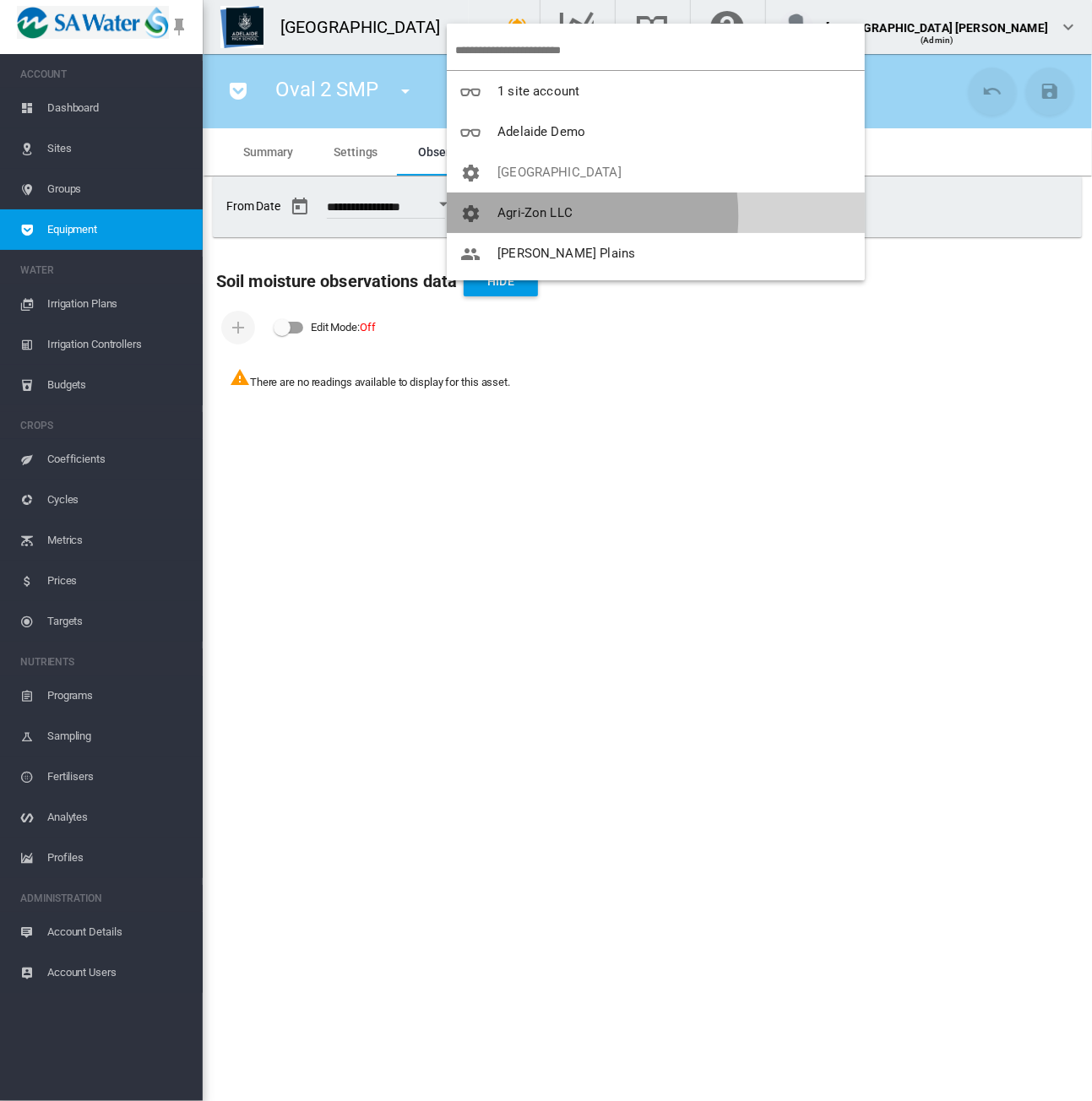
click at [534, 217] on span "Agri-Zon LLC" at bounding box center [535, 213] width 75 height 15
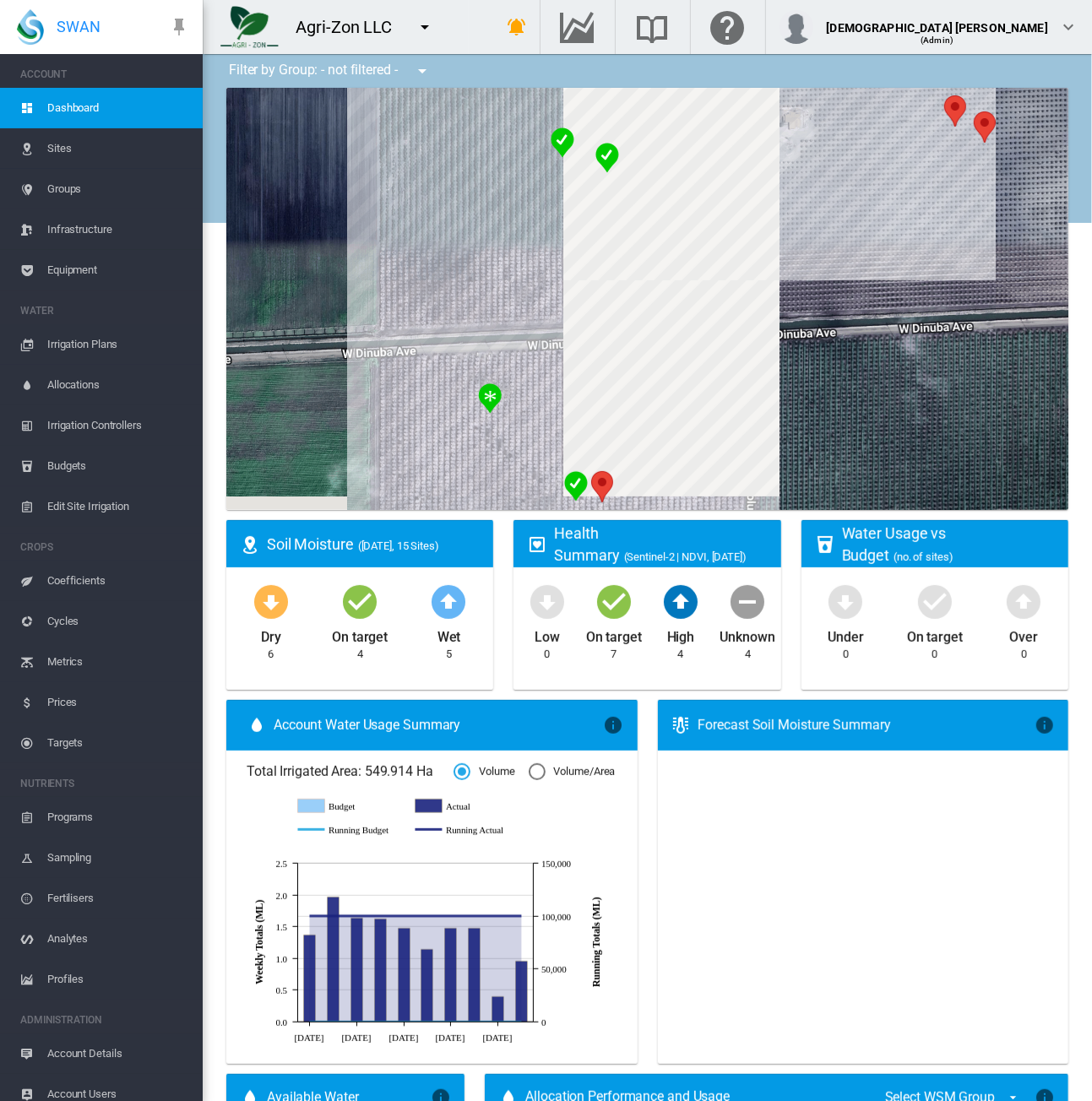
click at [69, 1055] on span "Account Details" at bounding box center [117, 1054] width 141 height 40
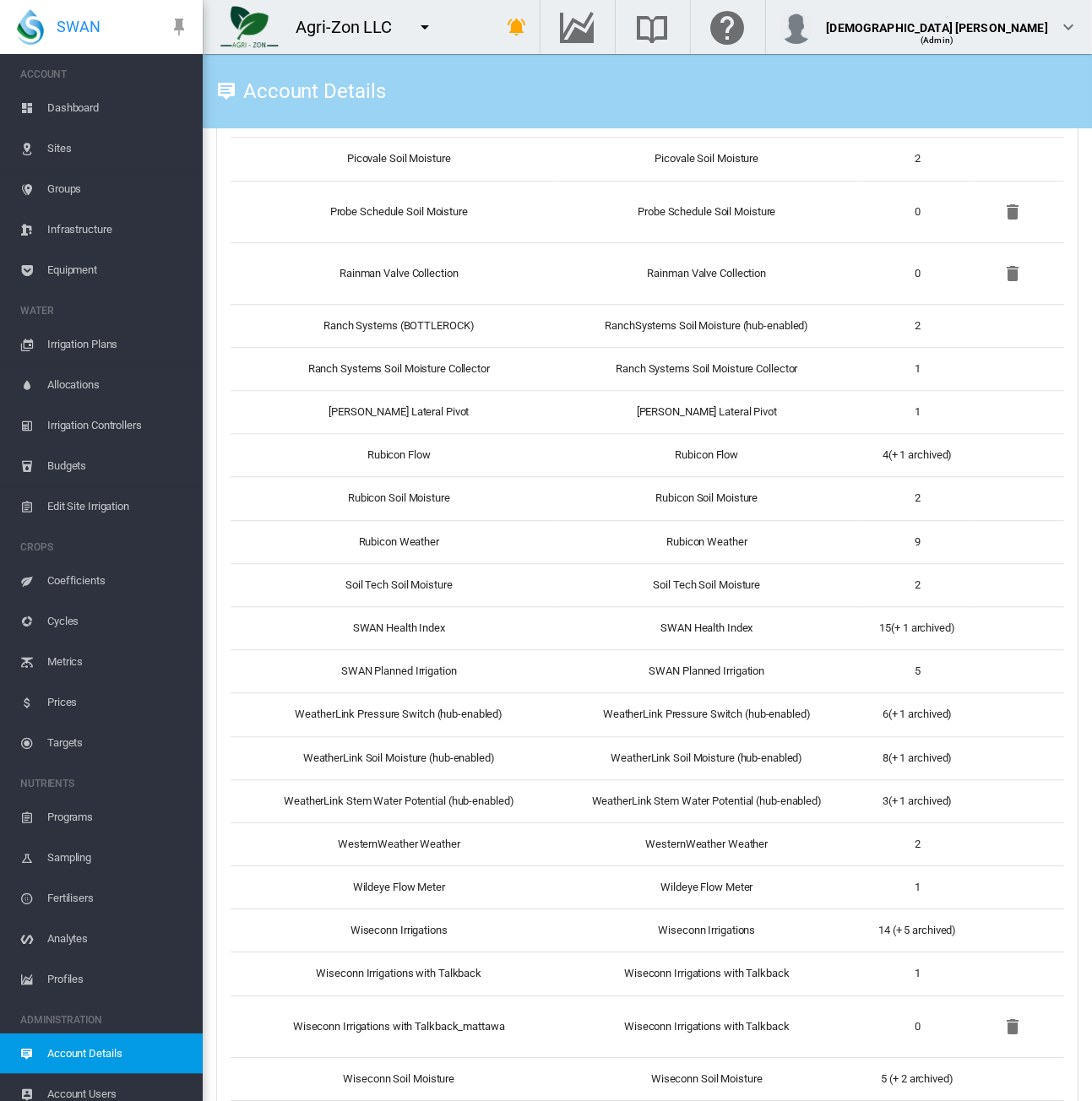
scroll to position [2183, 0]
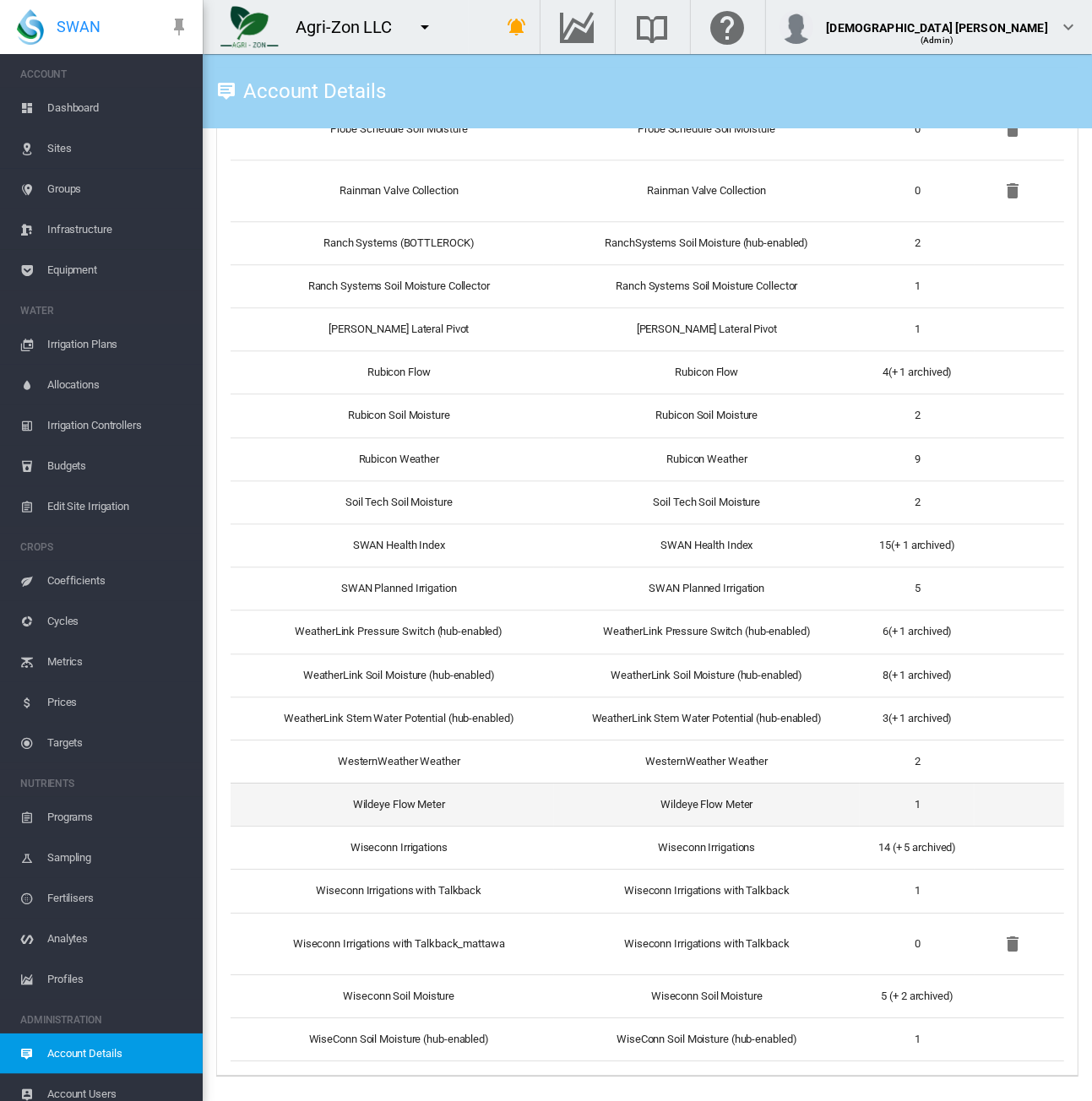
click at [603, 812] on td "Wildeye Flow Meter" at bounding box center [707, 804] width 307 height 43
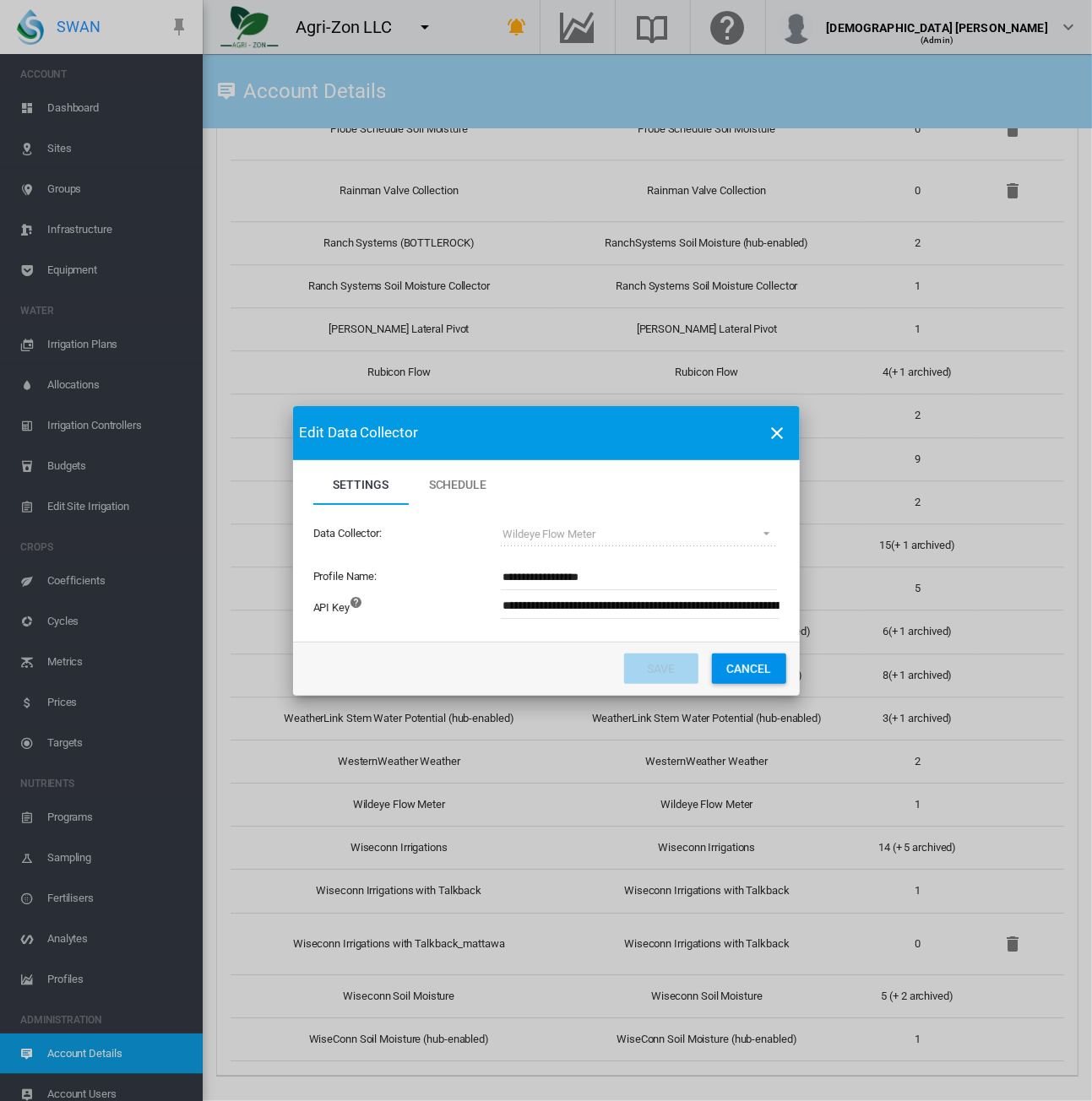
click at [505, 609] on input "**********" at bounding box center [732, 606] width 465 height 25
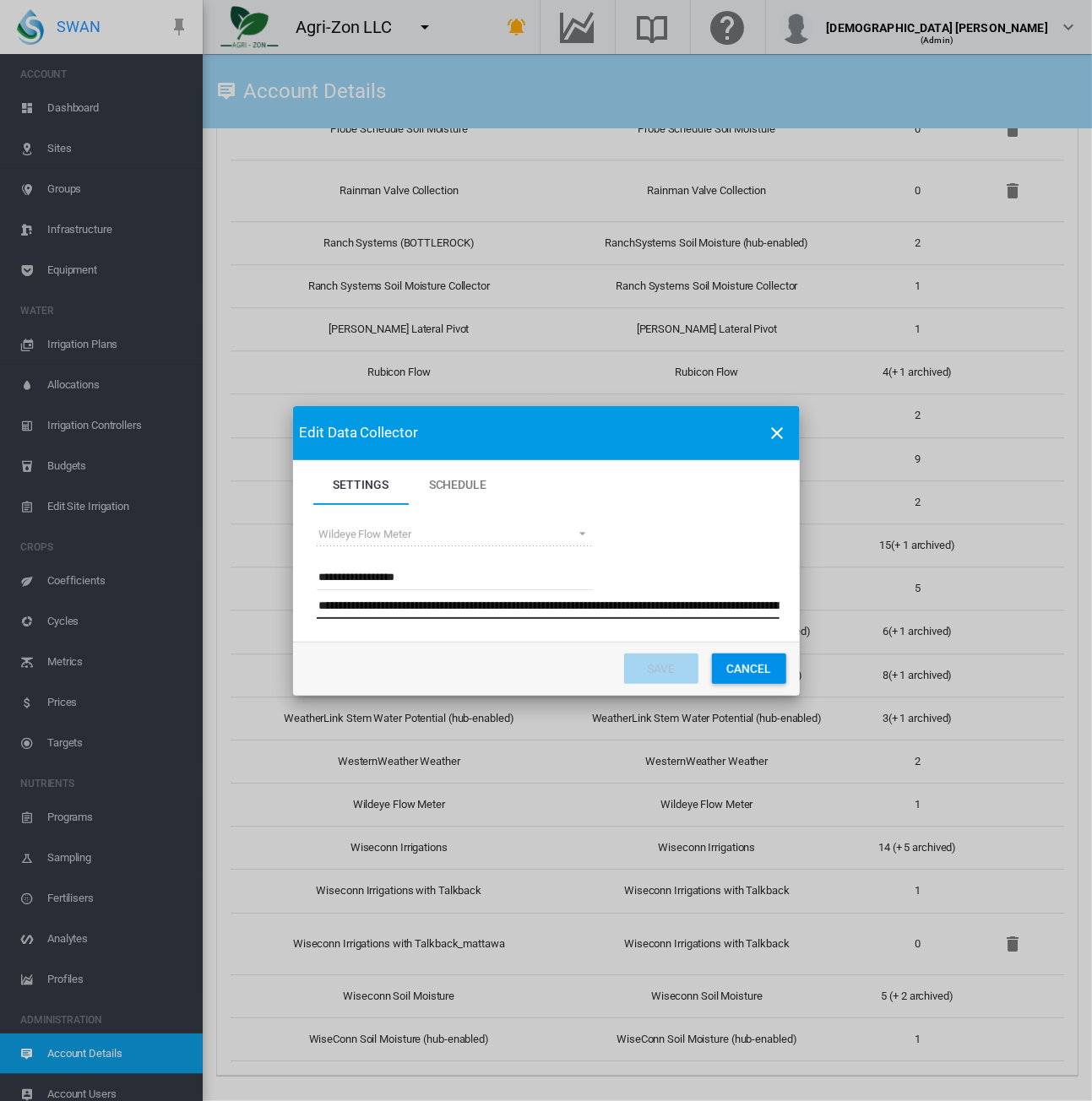
click at [775, 675] on button "Cancel" at bounding box center [749, 669] width 74 height 31
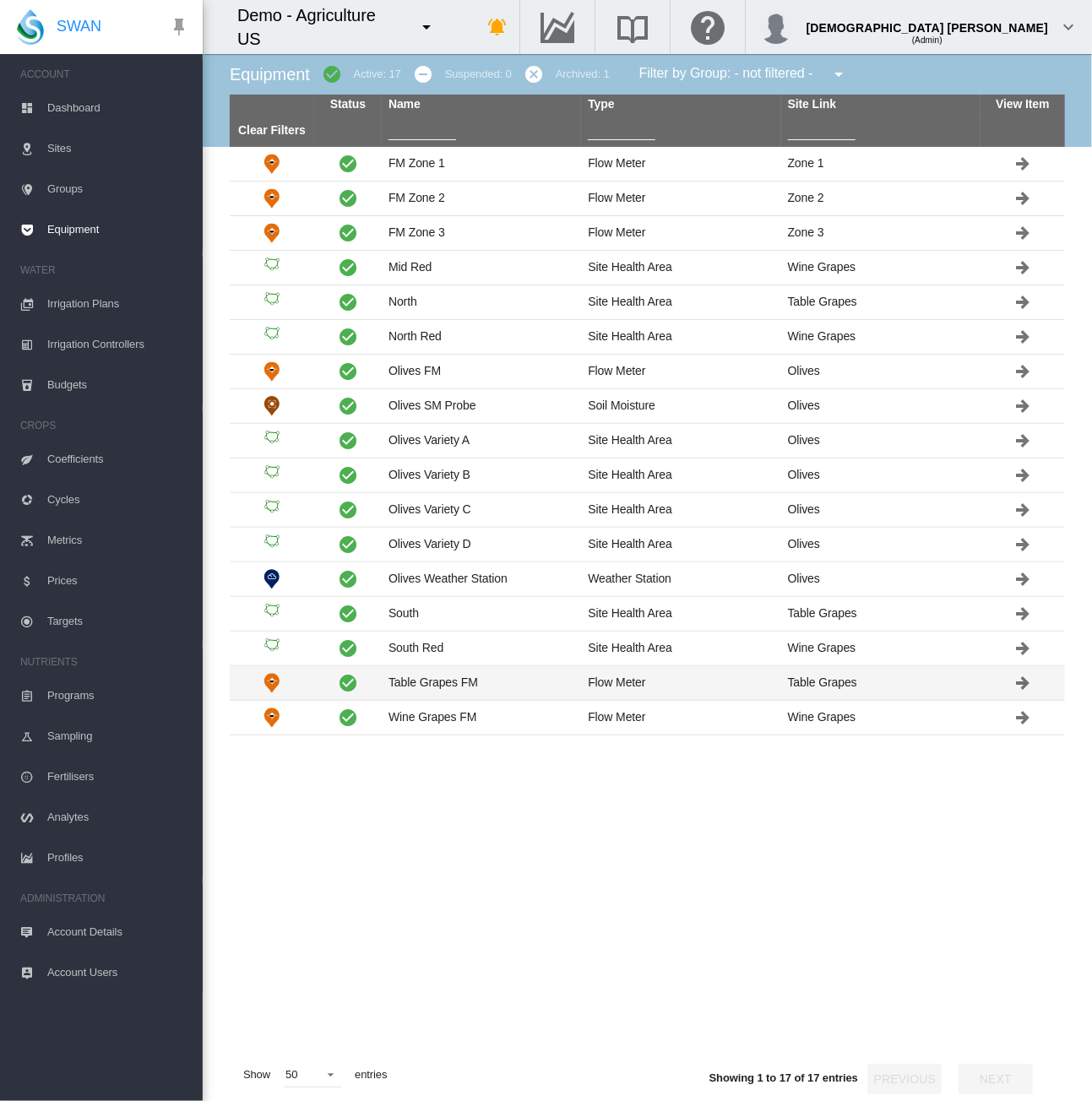
click at [500, 681] on td "Table Grapes FM" at bounding box center [481, 682] width 199 height 34
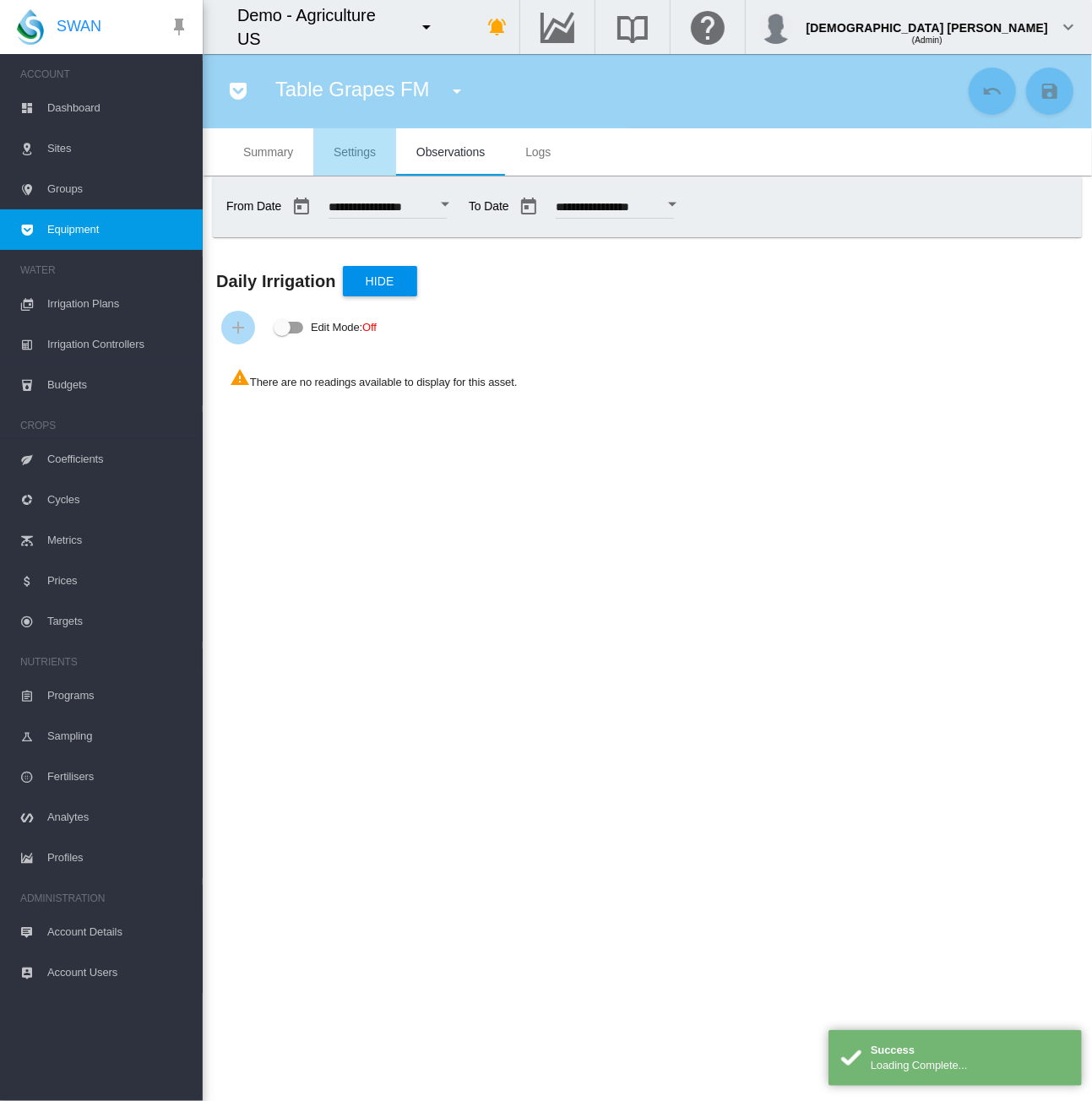
click at [348, 149] on span "Settings" at bounding box center [355, 152] width 42 height 13
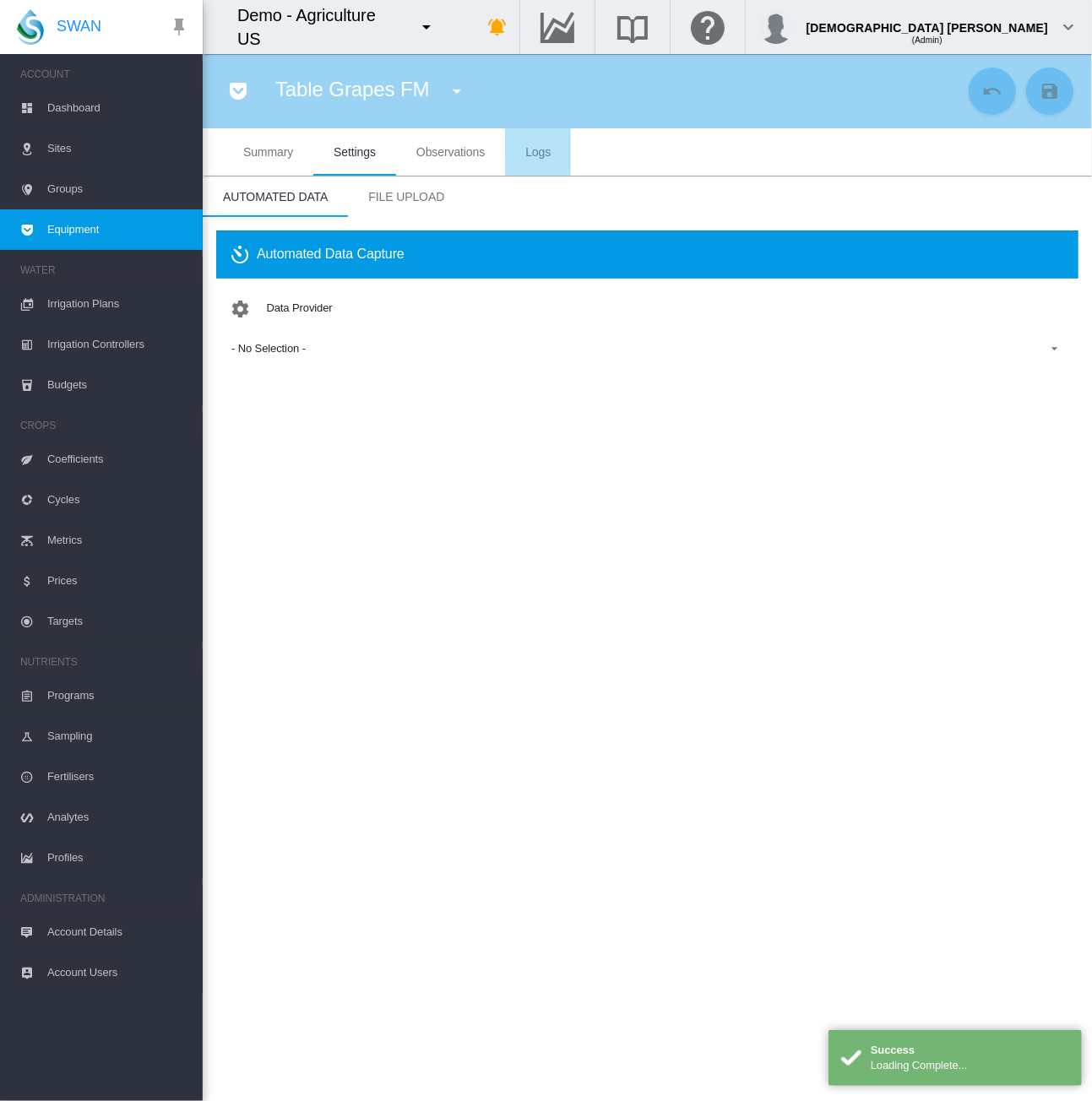
click at [535, 144] on md-tab-item "Logs" at bounding box center [538, 151] width 65 height 47
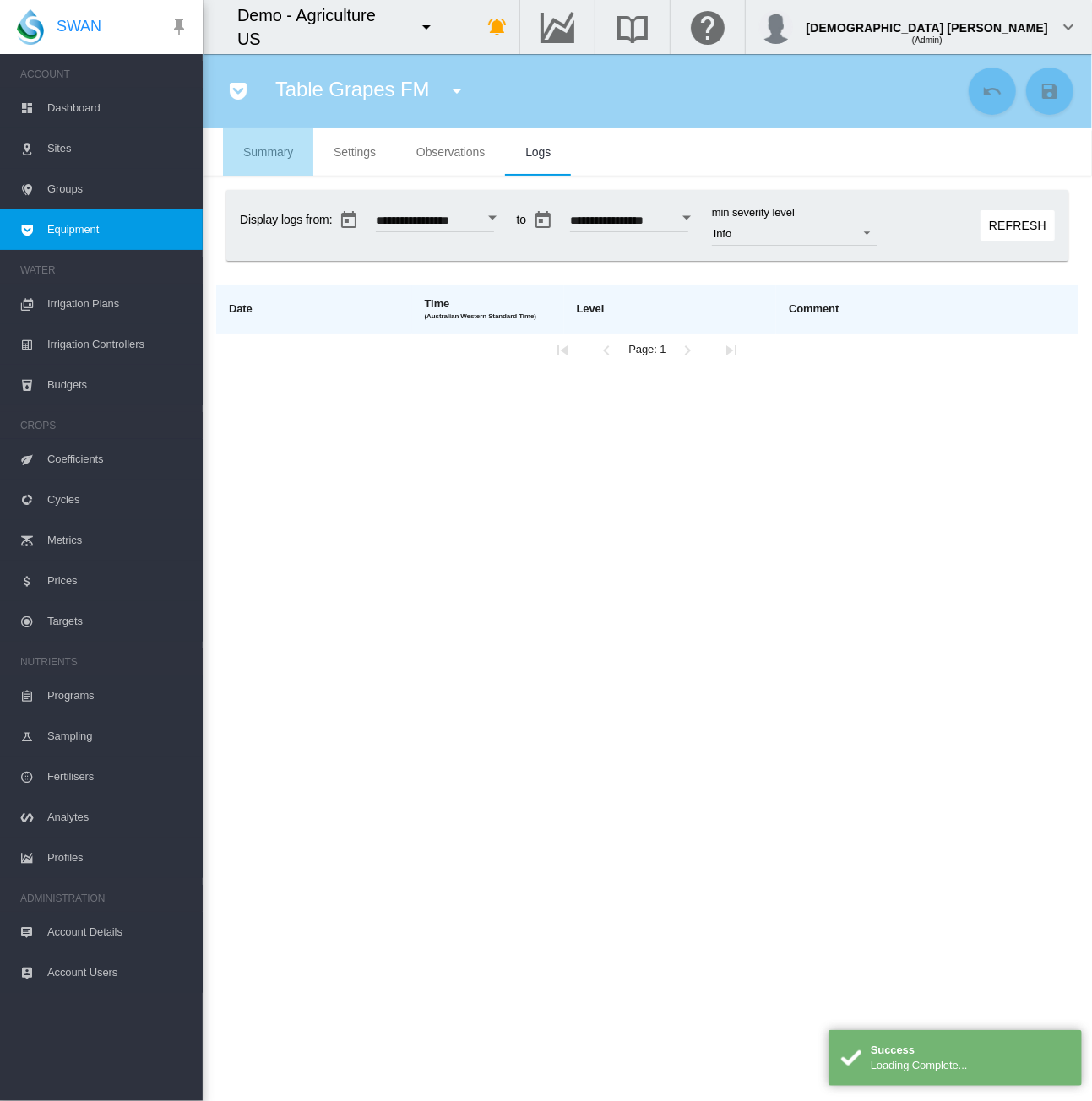
click at [277, 153] on span "Summary" at bounding box center [268, 152] width 50 height 13
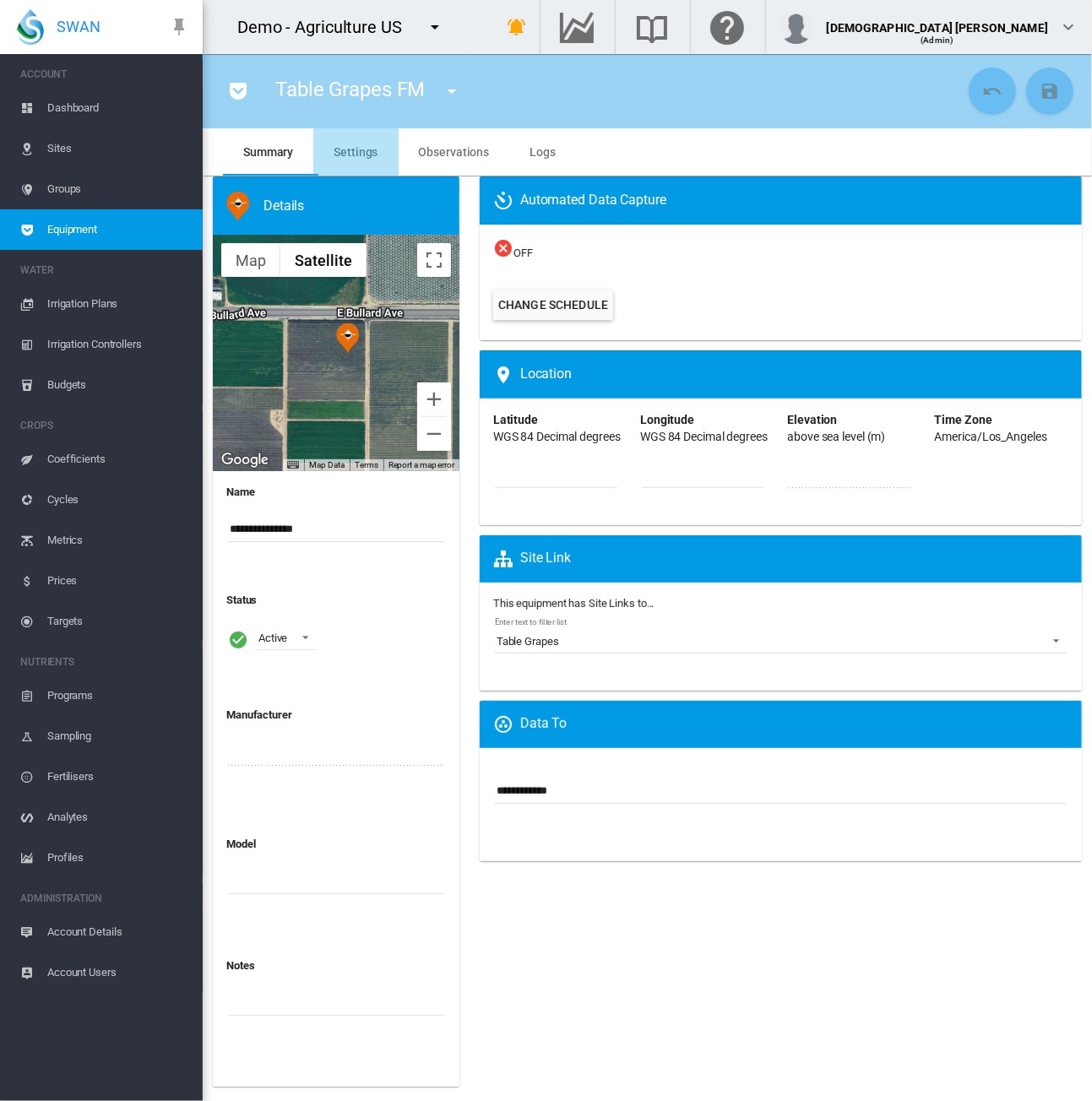
click at [360, 155] on span "Settings" at bounding box center [356, 152] width 44 height 13
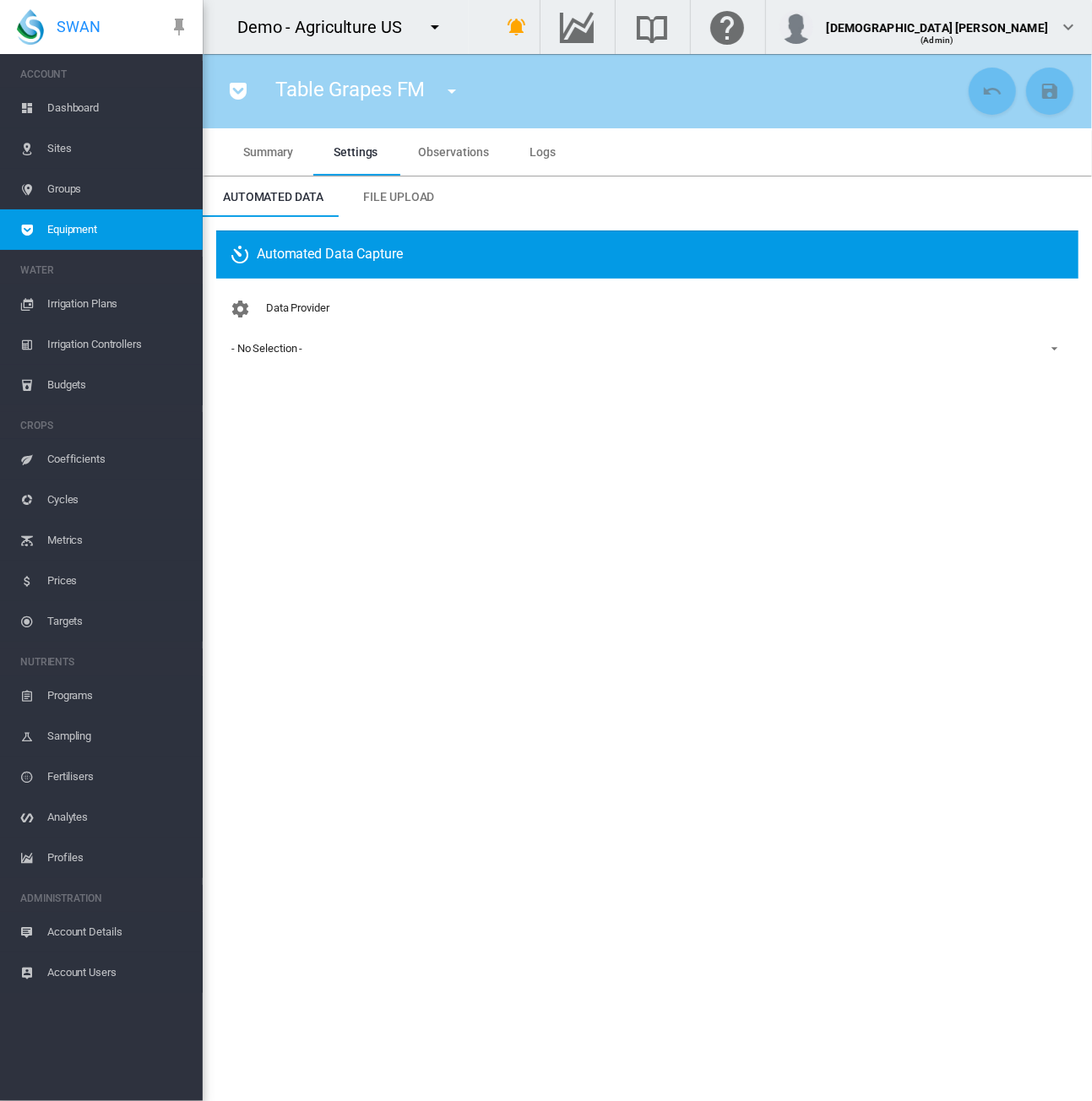
click at [99, 938] on span "Account Details" at bounding box center [117, 933] width 141 height 40
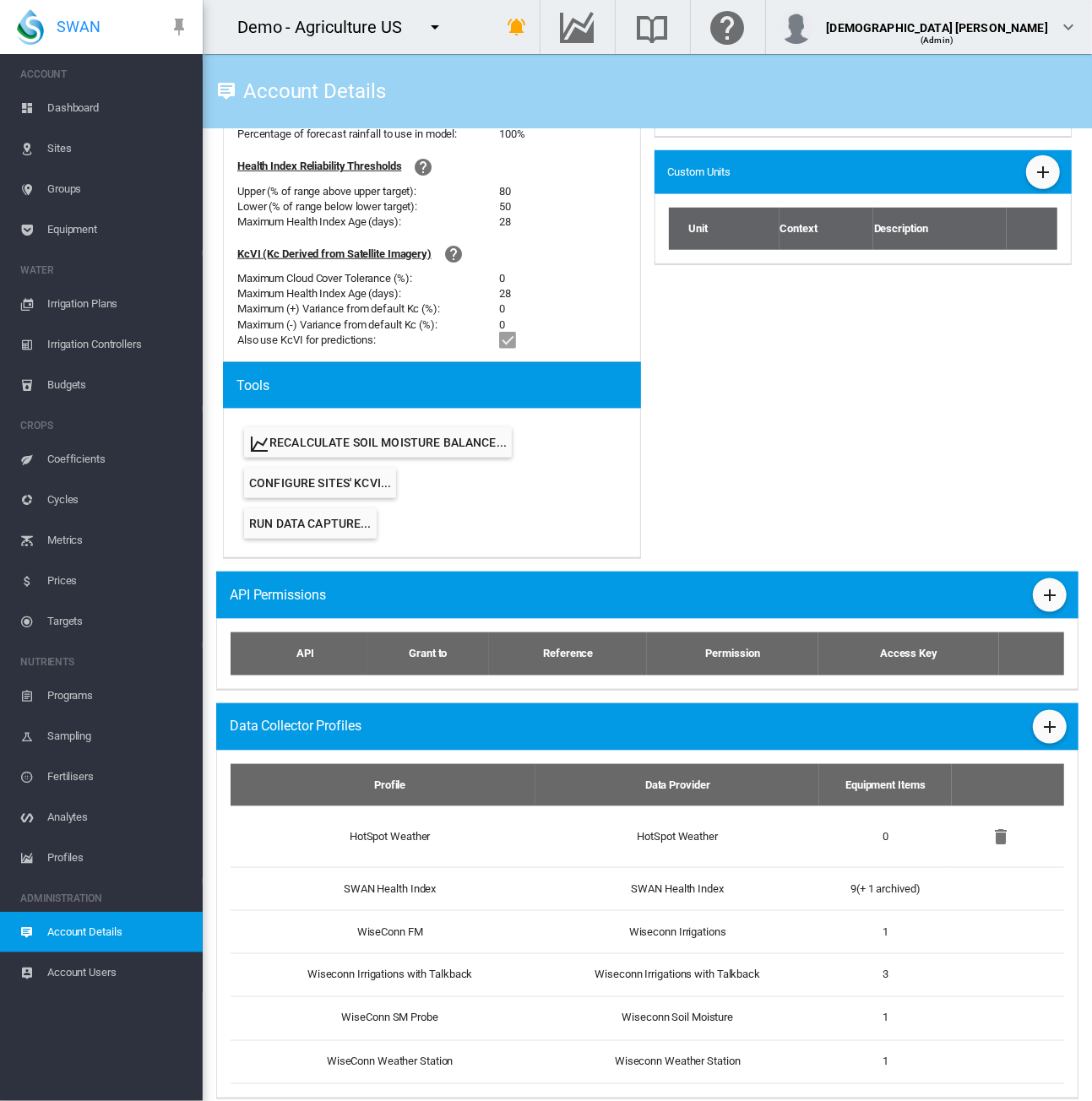
scroll to position [749, 0]
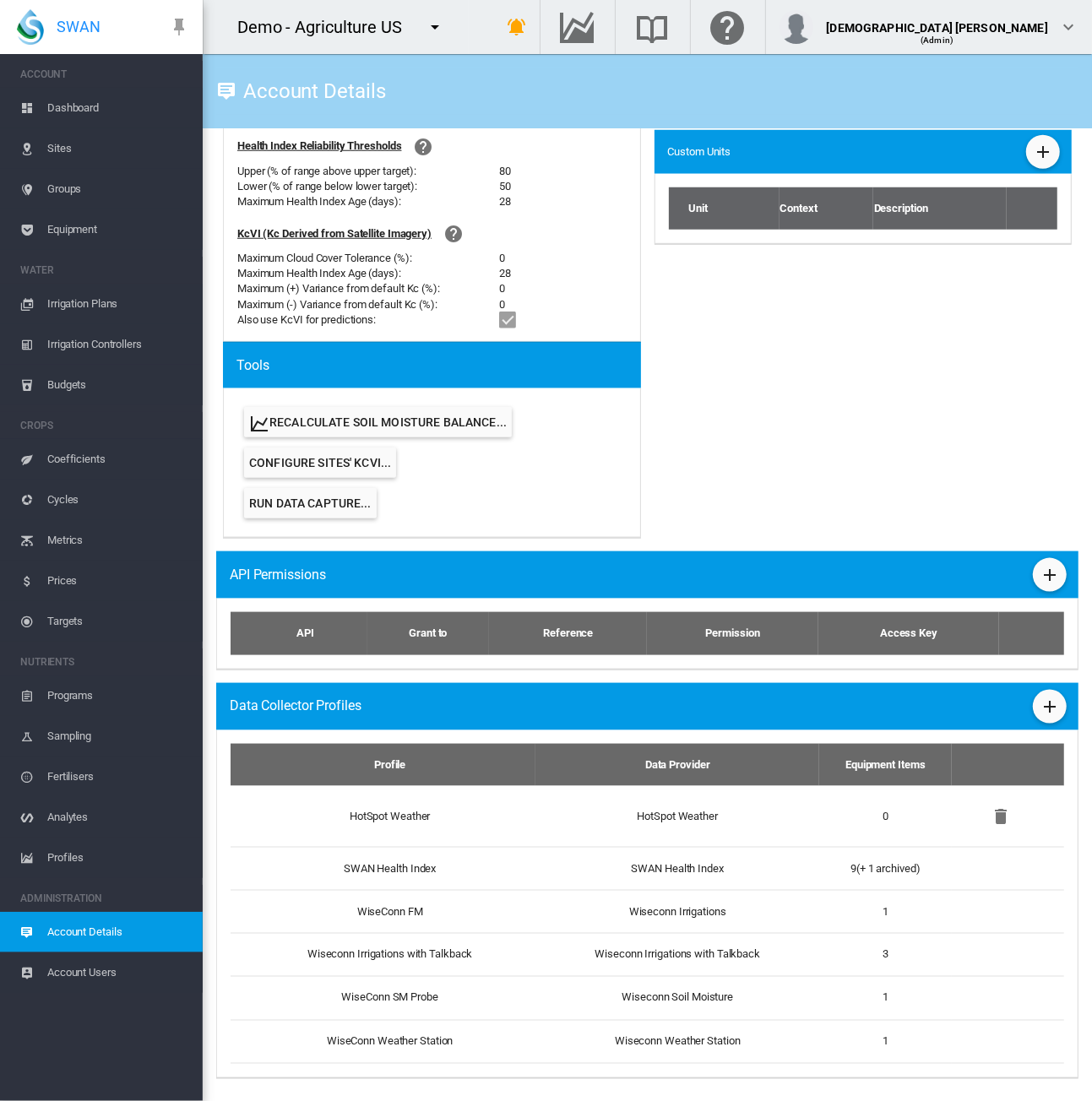
click at [1025, 691] on div "Data Collector Profiles" at bounding box center [648, 706] width 862 height 47
click at [1039, 712] on md-icon "icon-plus" at bounding box center [1049, 706] width 20 height 20
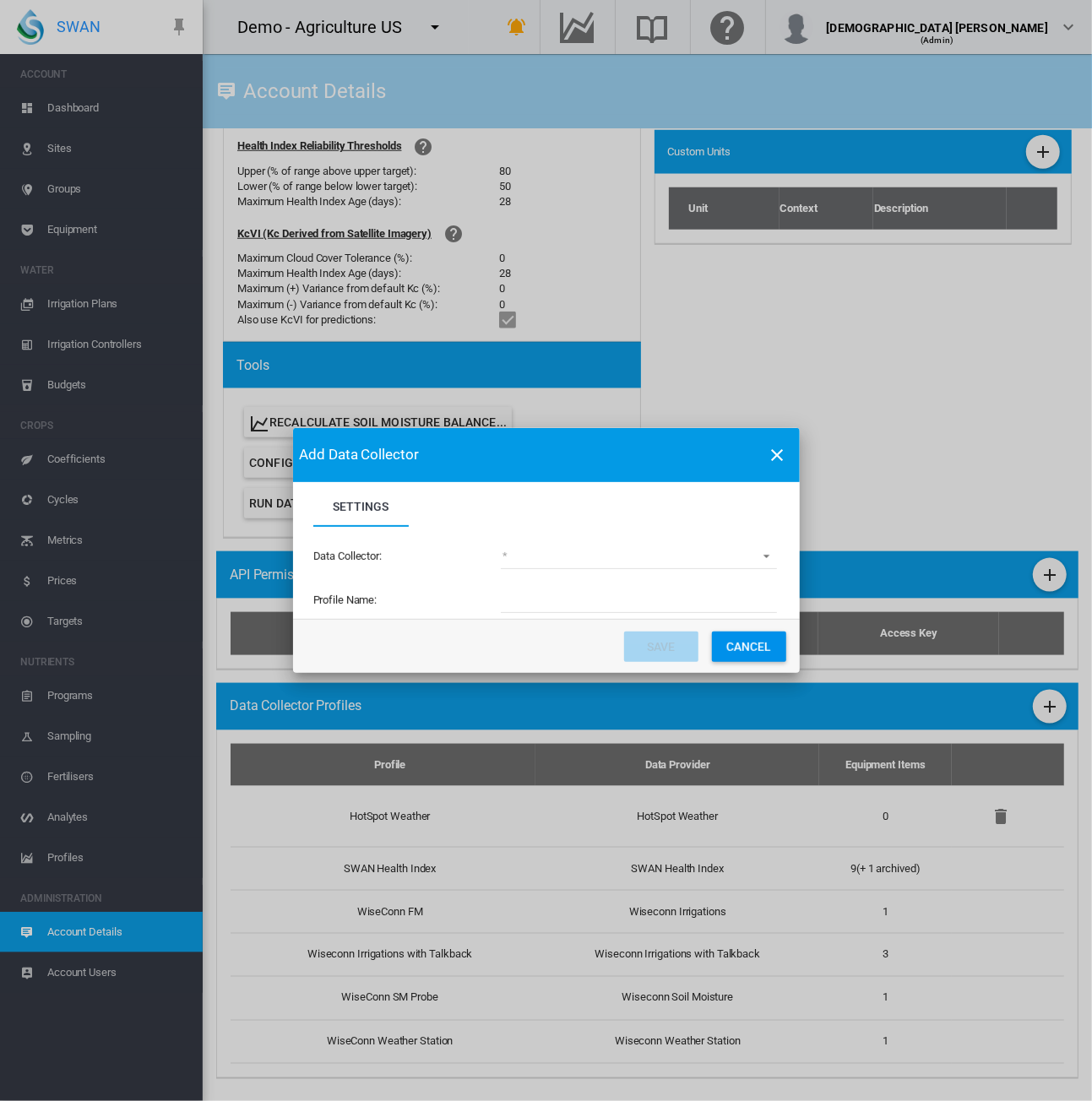
click at [547, 567] on md-select "(deprecated) Toro Lynx Course By Station Adcon Soil Moisture Aquacheck Soil Moi…" at bounding box center [638, 556] width 276 height 25
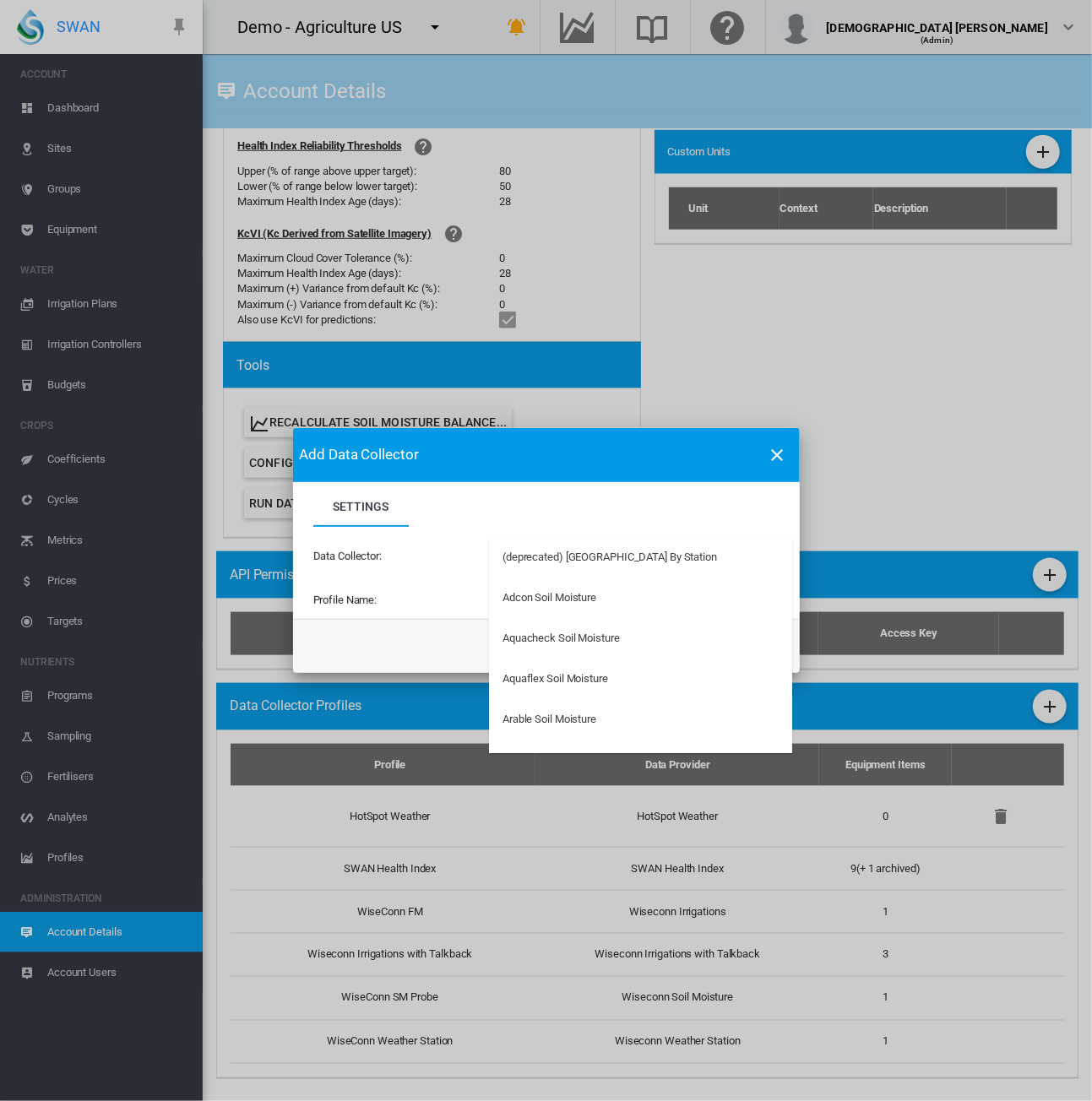
type md-option "34"
type md-option "50"
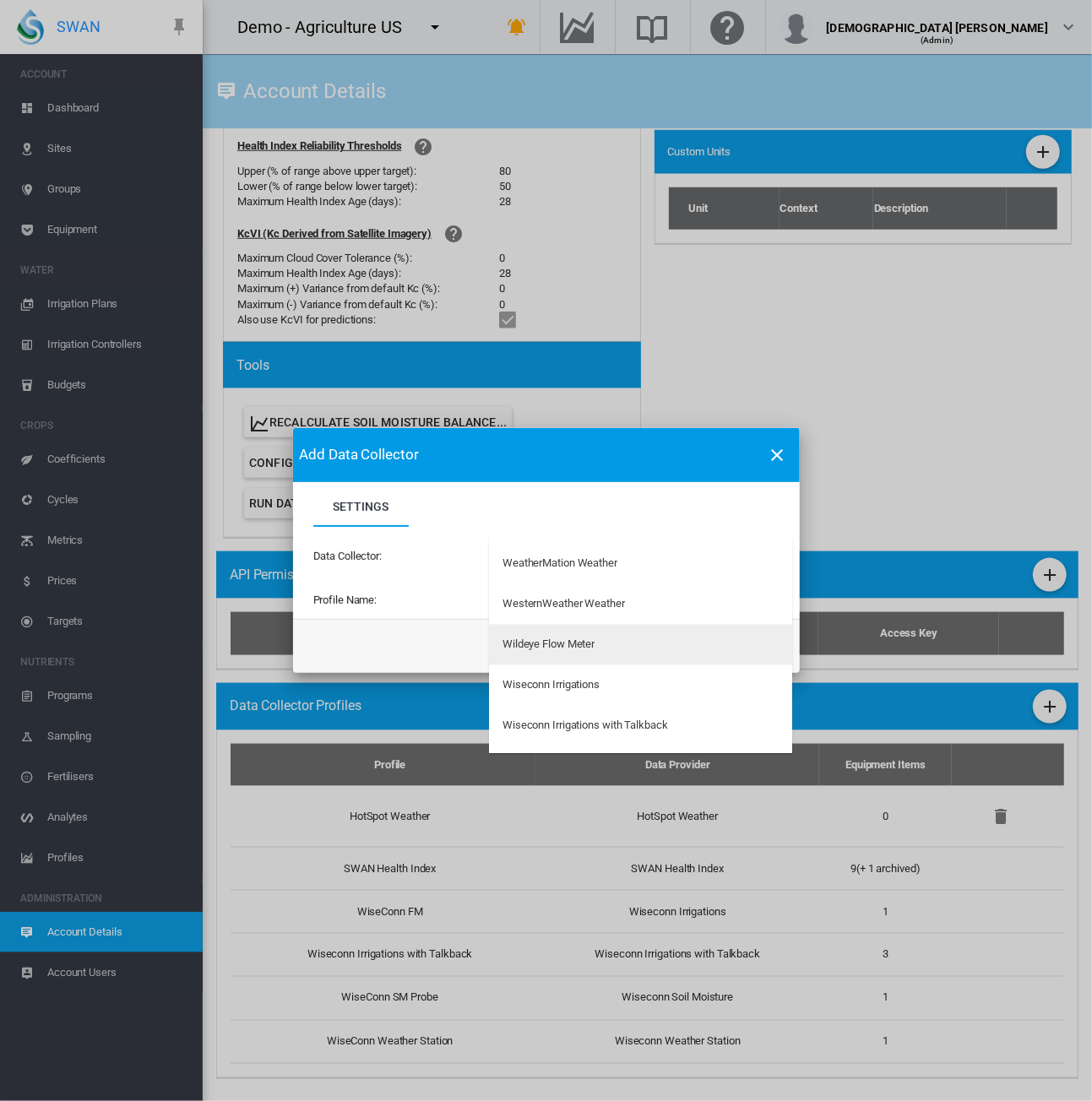
type md-option "197"
click at [589, 652] on div "Wildeye Flow Meter" at bounding box center [548, 646] width 92 height 15
type input "**********"
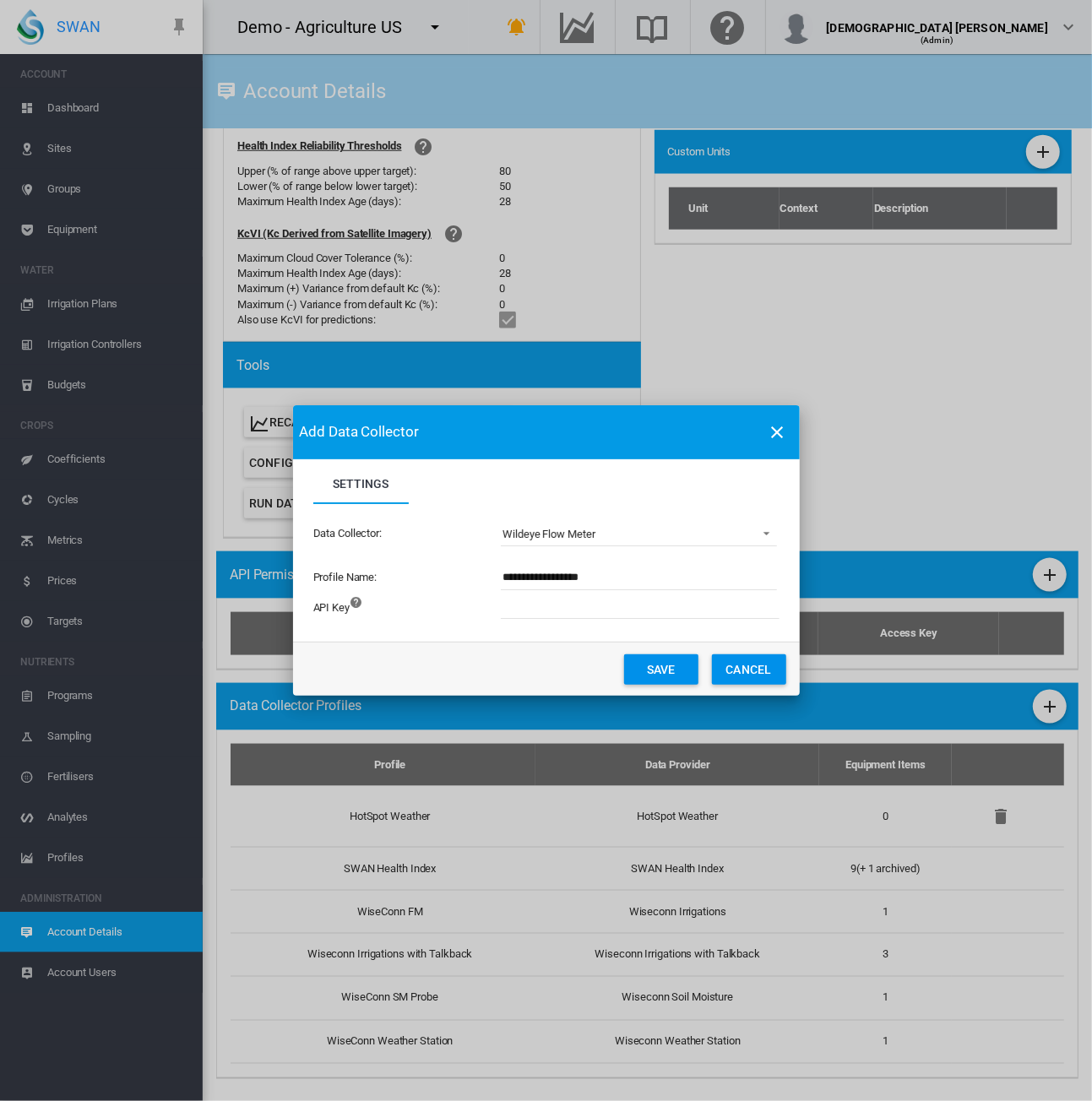
click at [513, 609] on input "Settings Settings ..." at bounding box center [732, 606] width 465 height 25
paste input "**********"
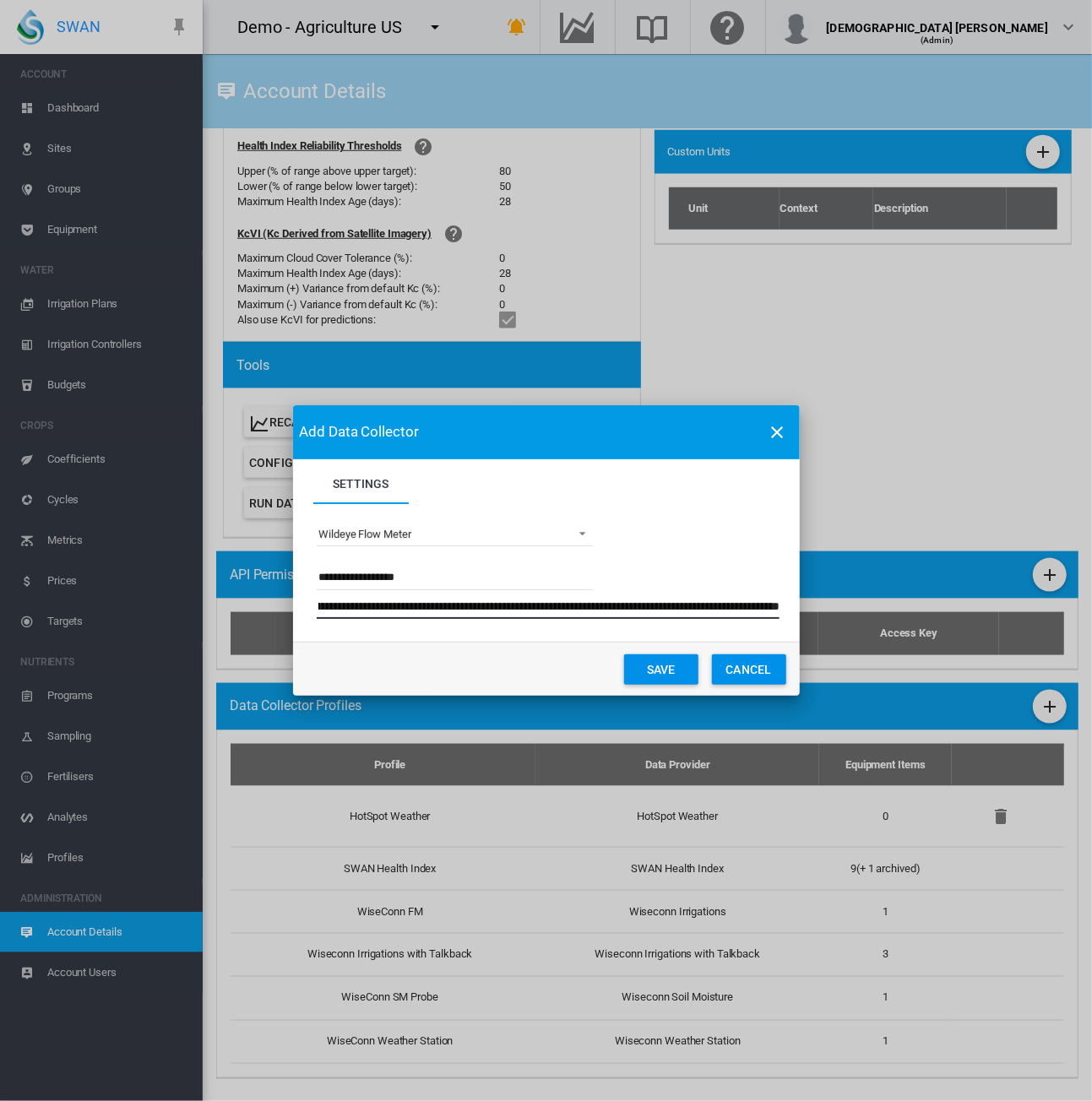
type input "**********"
click at [652, 679] on button "Save" at bounding box center [661, 670] width 74 height 31
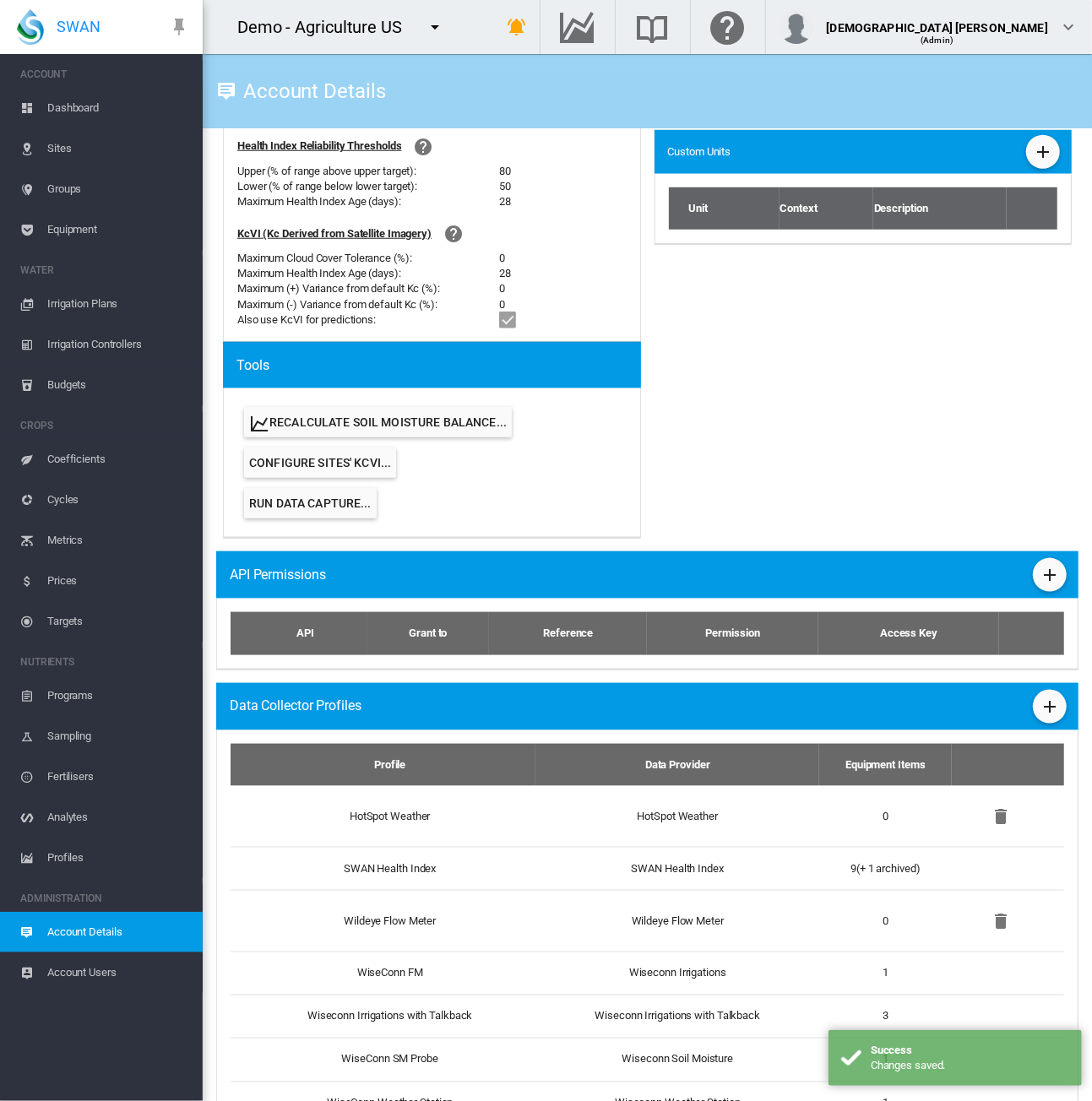
click at [88, 232] on span "Equipment" at bounding box center [117, 230] width 141 height 40
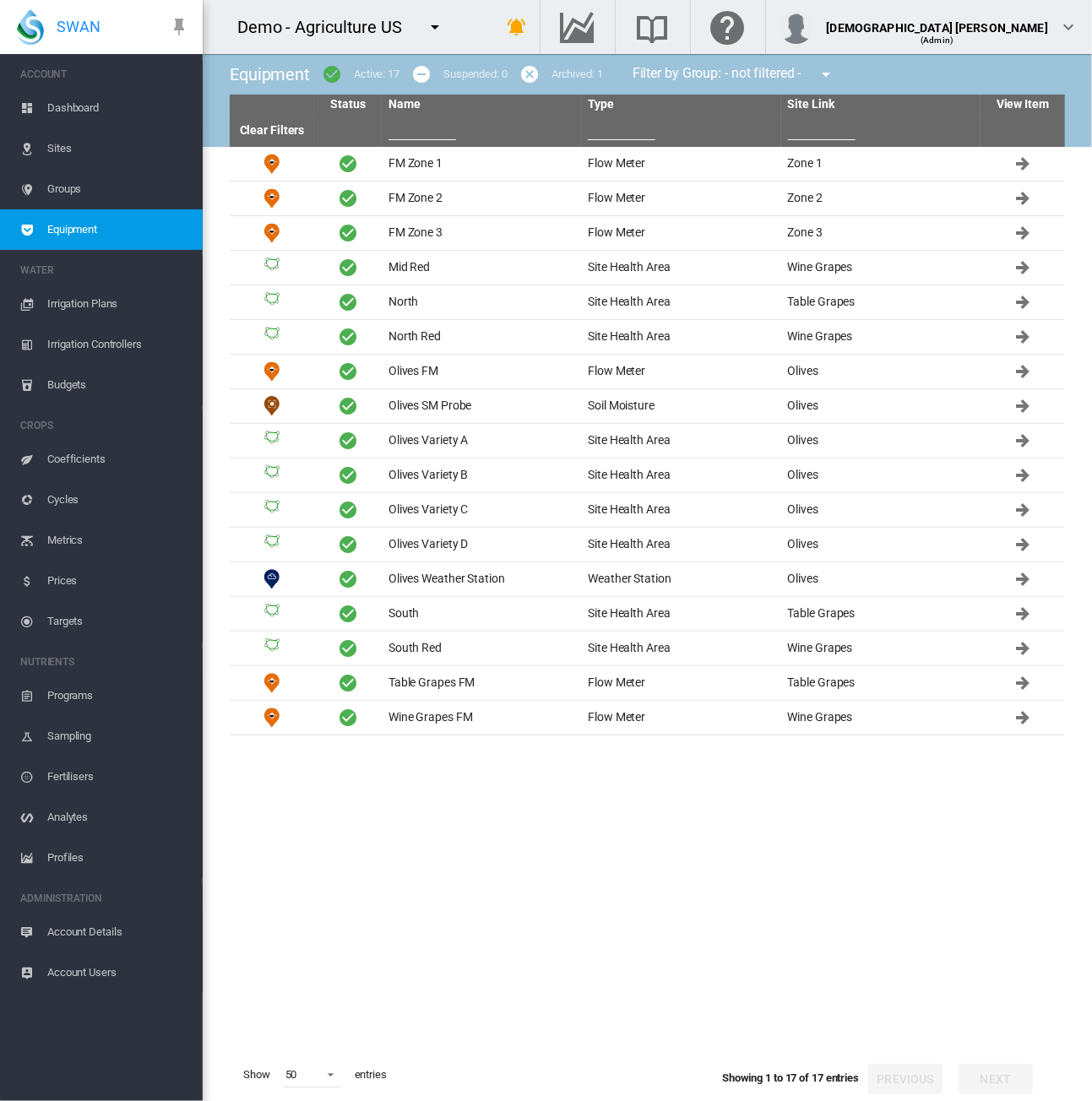
click at [47, 114] on span "Dashboard" at bounding box center [117, 108] width 141 height 40
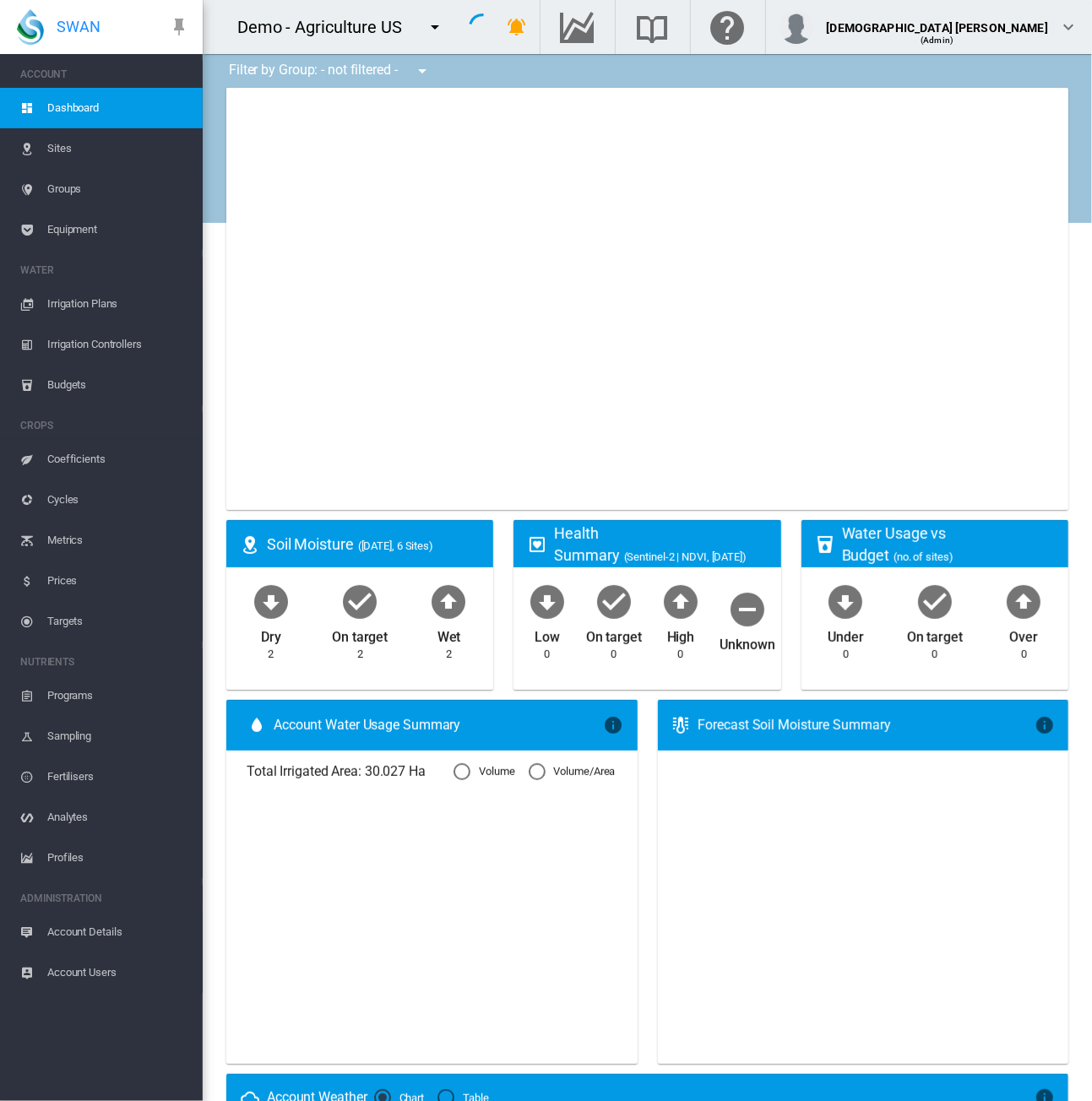
type input "**********"
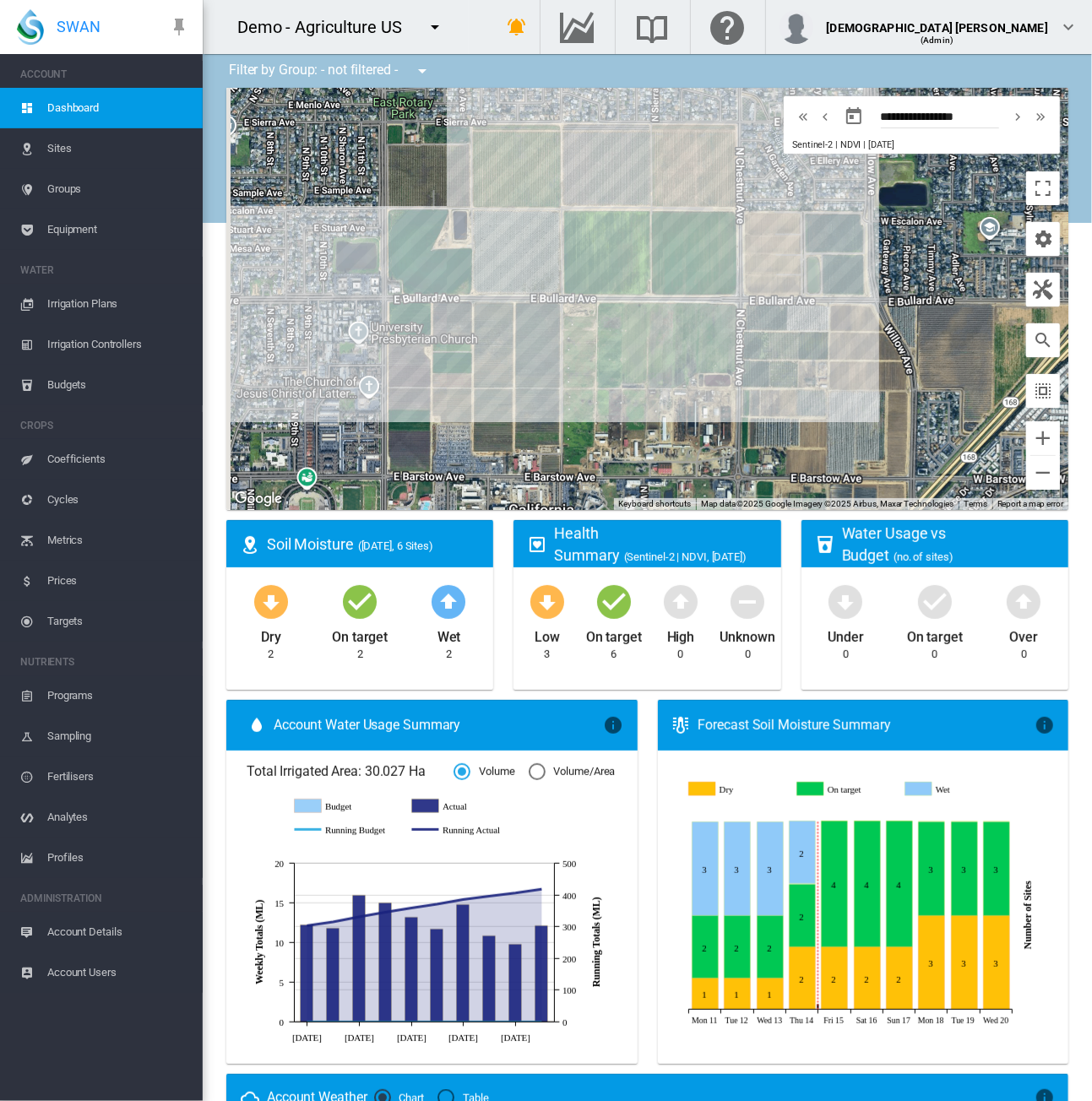
click at [83, 231] on span "Equipment" at bounding box center [117, 230] width 141 height 40
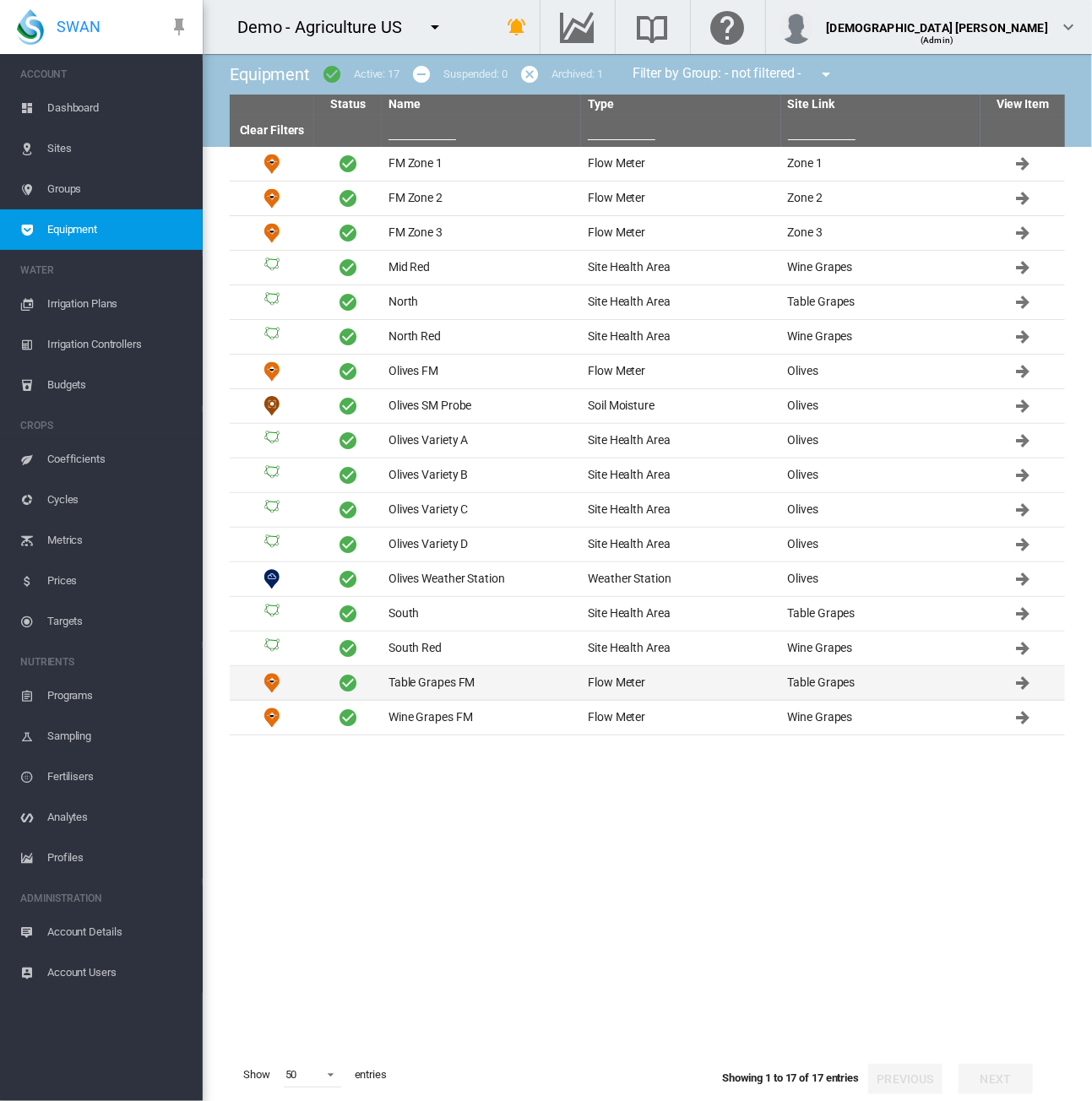
click at [445, 676] on td "Table Grapes FM" at bounding box center [481, 682] width 199 height 34
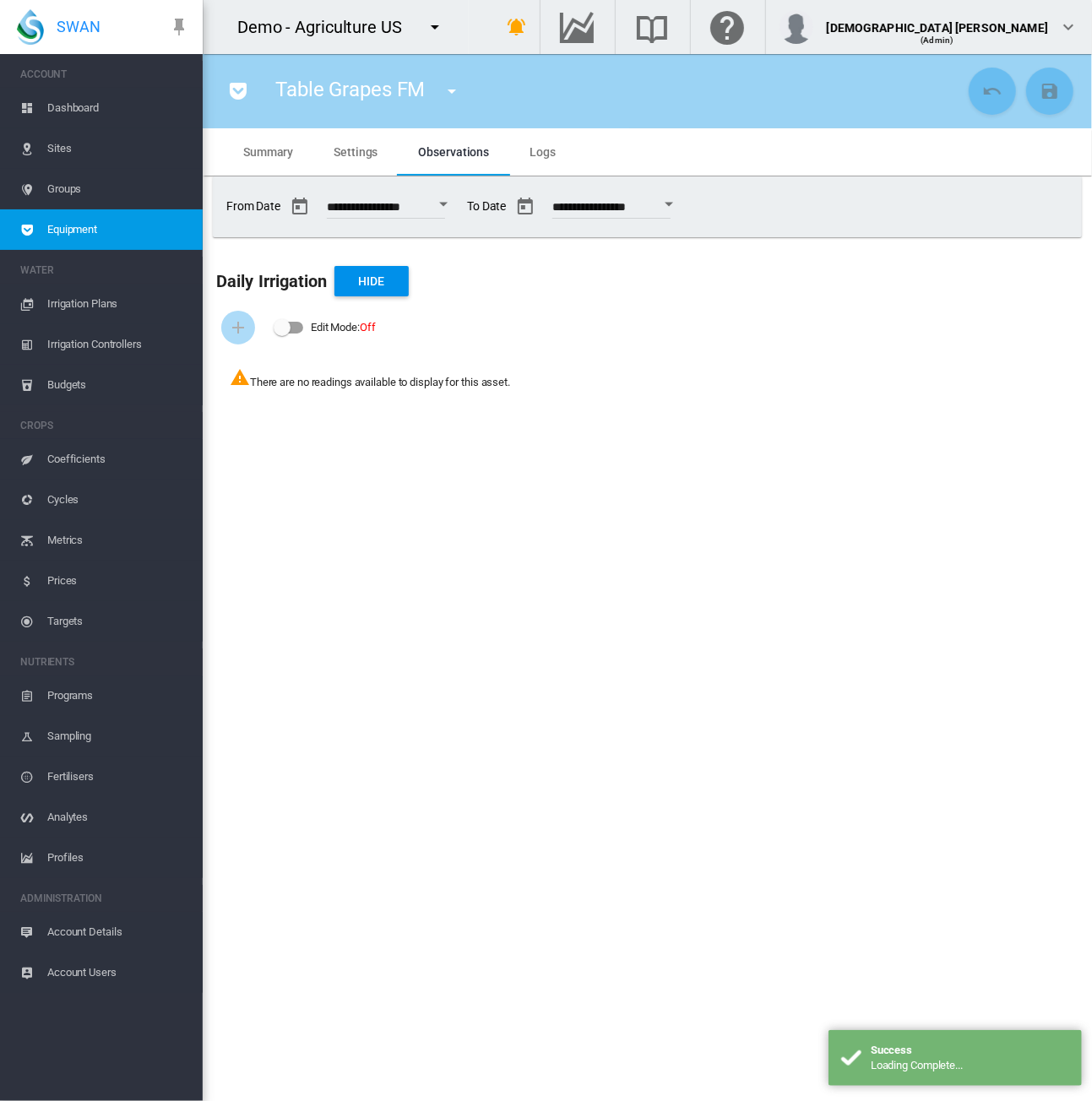
click at [336, 158] on span "Settings" at bounding box center [356, 152] width 44 height 13
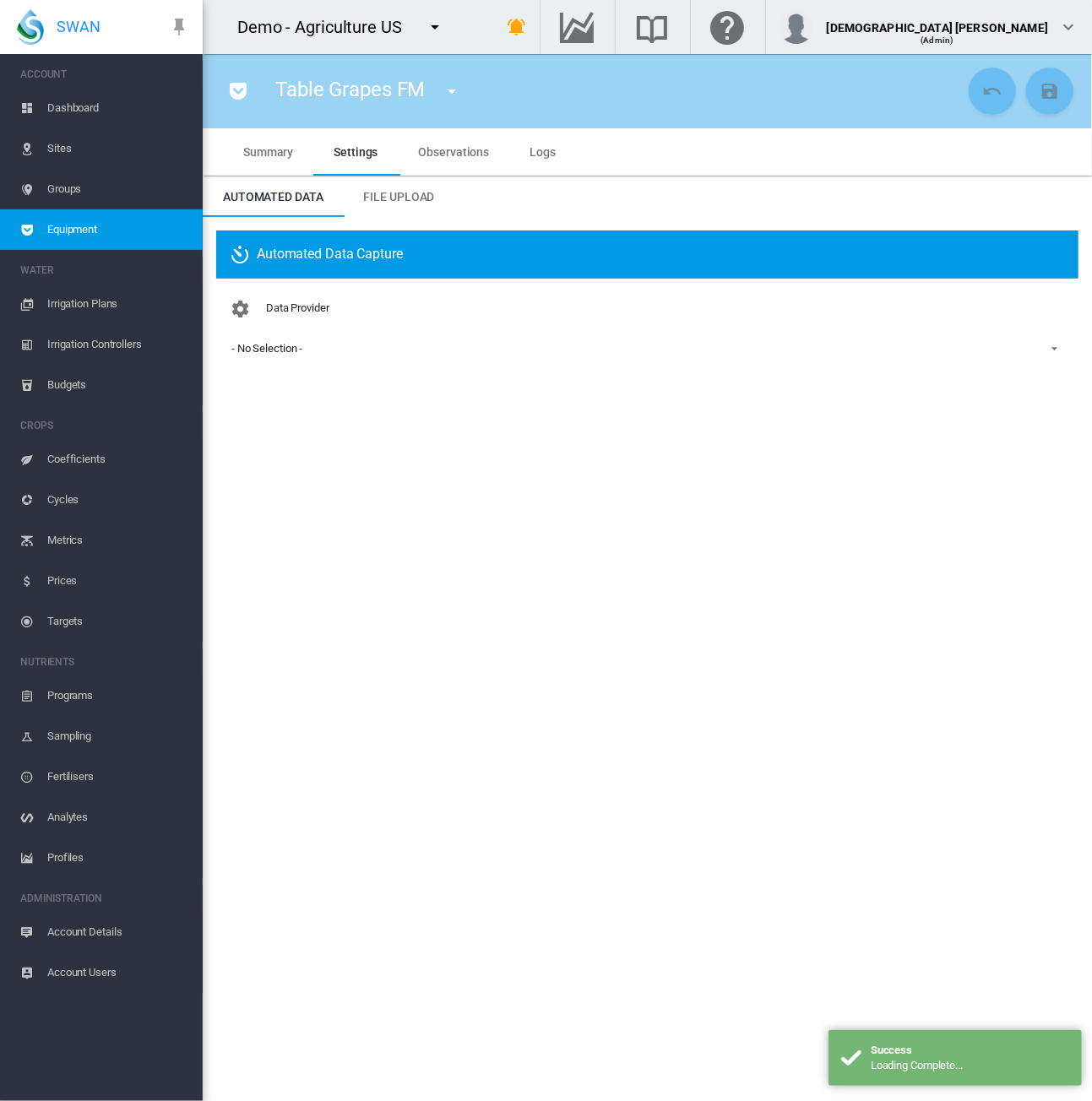
click at [268, 348] on div "- No Selection -" at bounding box center [267, 347] width 71 height 13
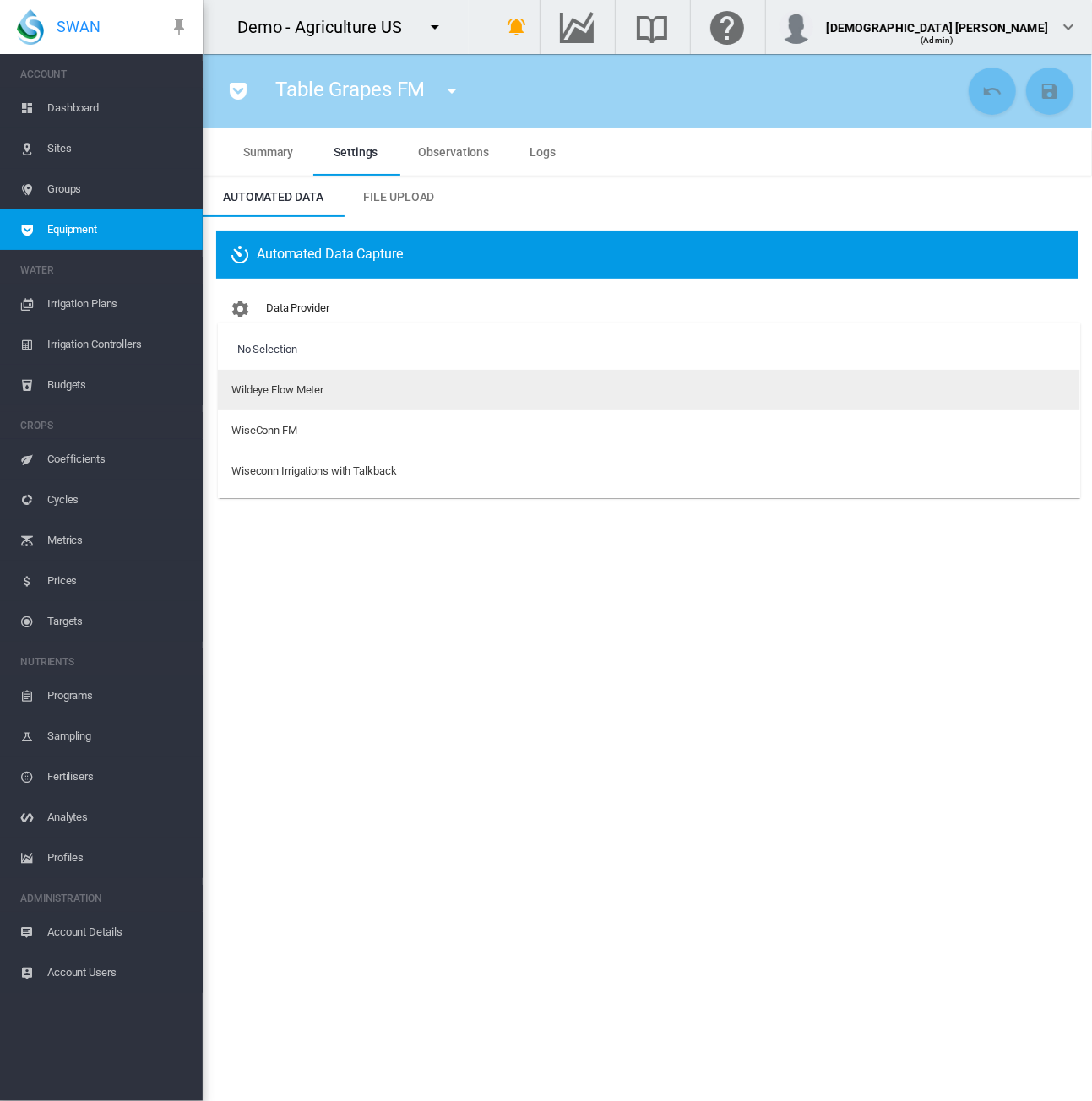
click at [293, 397] on md-option "Wildeye Flow Meter" at bounding box center [648, 390] width 862 height 40
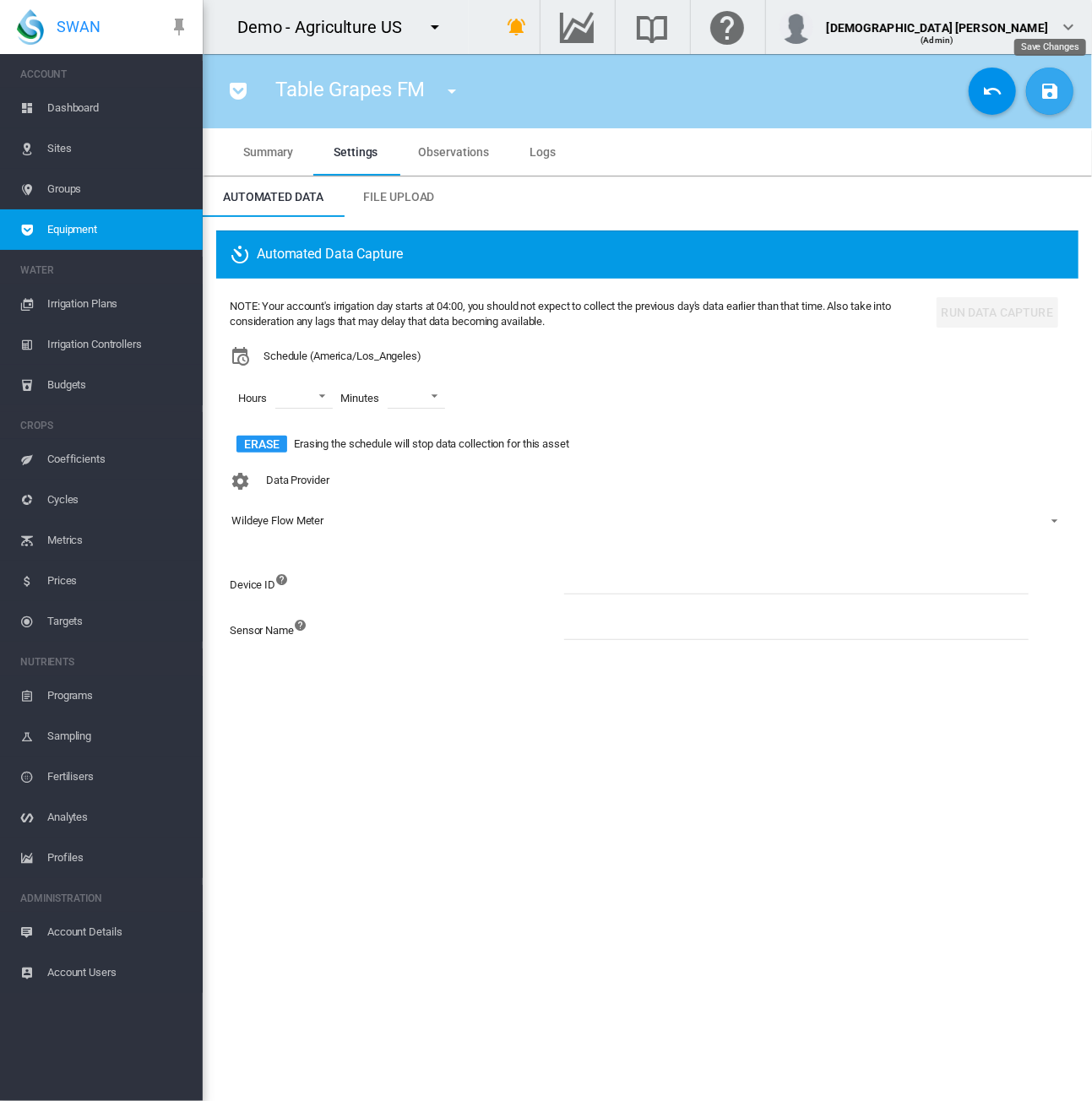
click at [1046, 77] on button "Save Changes" at bounding box center [1049, 90] width 47 height 47
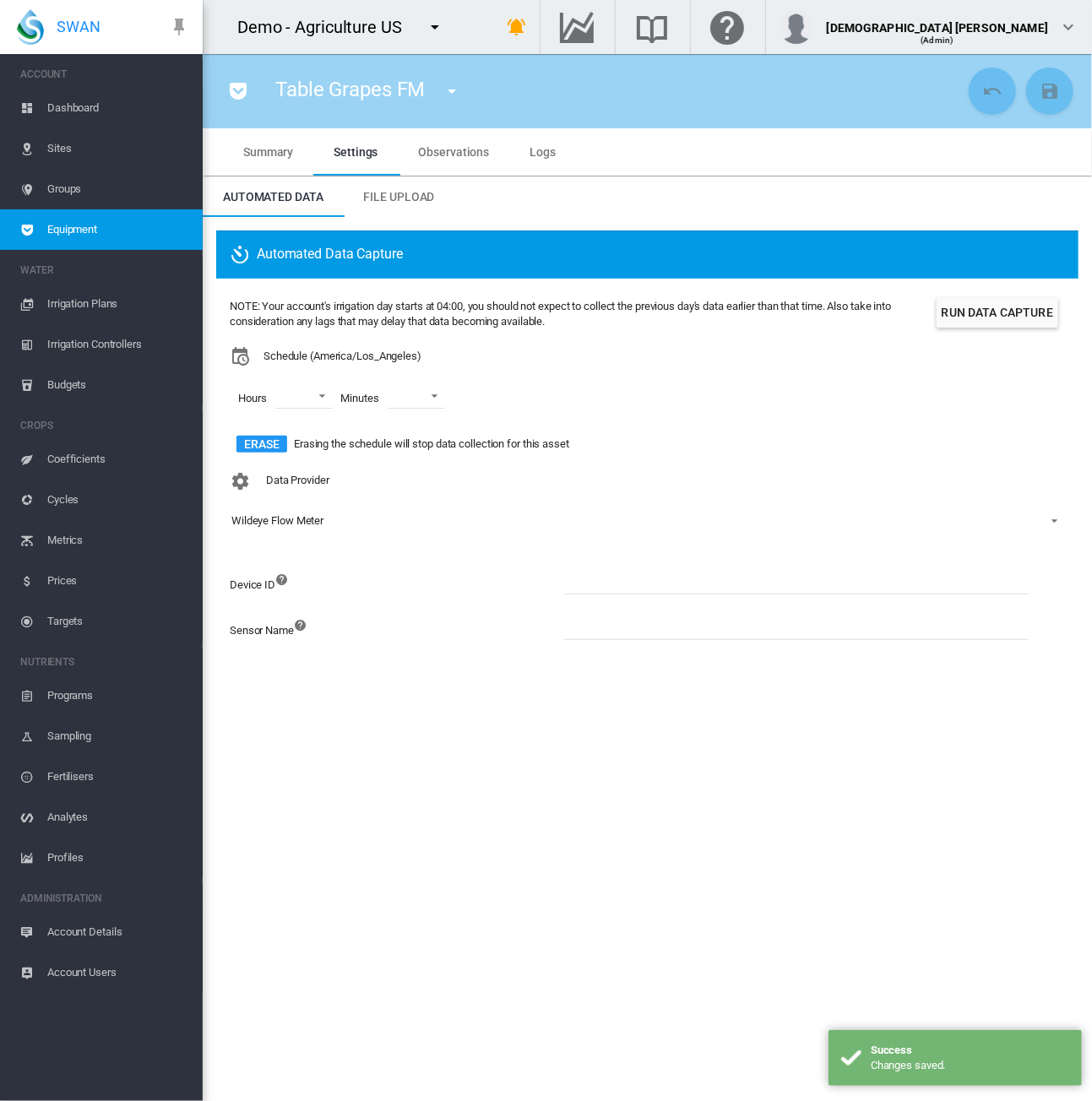
click at [568, 581] on input at bounding box center [796, 581] width 465 height 25
click at [531, 691] on div "Automated Data Capture NOTE: Your account's irrigation day starts at 04:00, you…" at bounding box center [648, 456] width 889 height 477
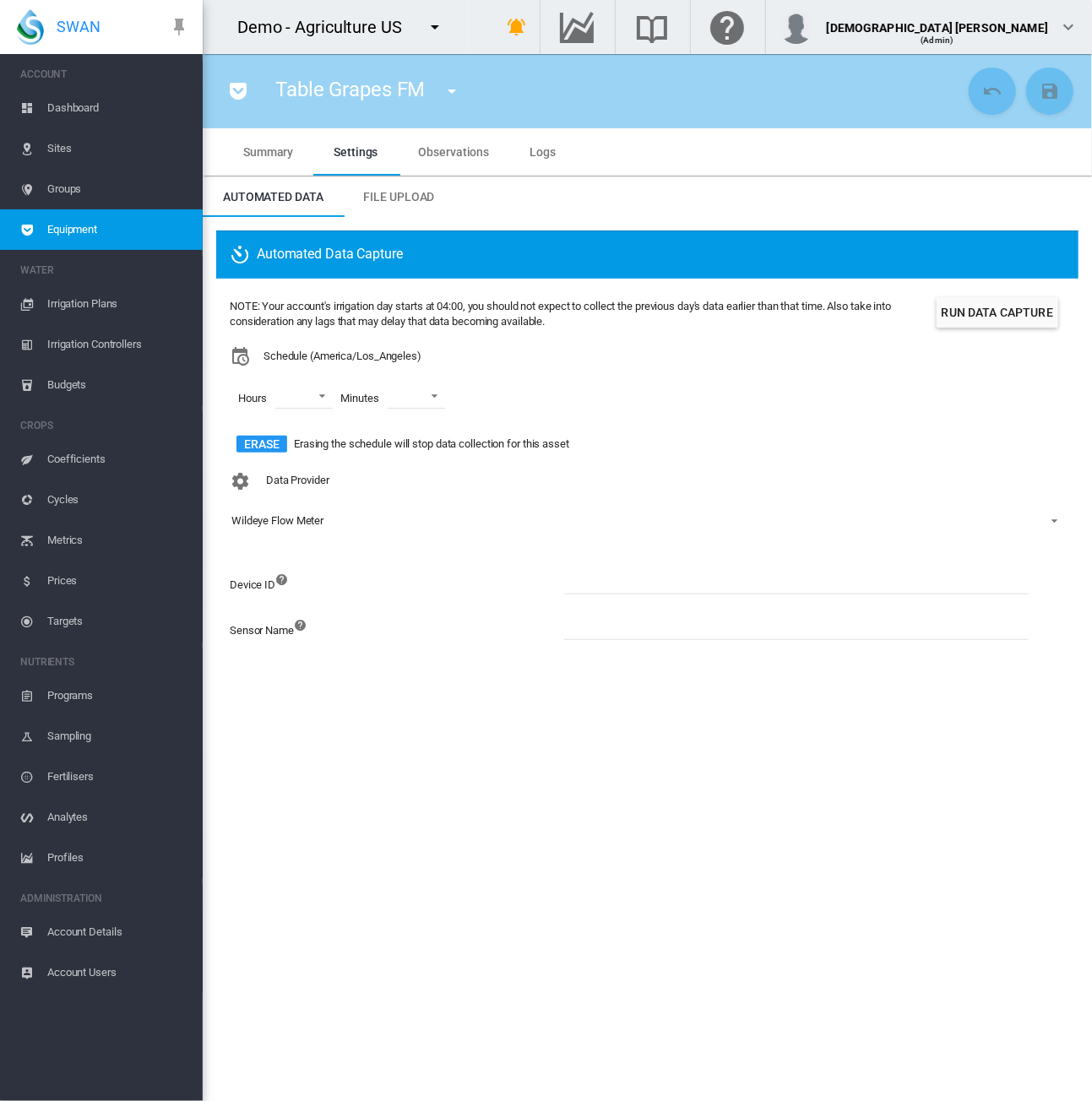
click at [624, 588] on input at bounding box center [796, 581] width 465 height 25
click at [967, 838] on section "Table Grapes FM FM Zone 1 (Flow Meter) FM Zone 2 (Flow Meter) FM Zone 3 (Flow M…" at bounding box center [648, 577] width 889 height 1047
click at [571, 588] on input at bounding box center [796, 581] width 465 height 25
paste input "*******"
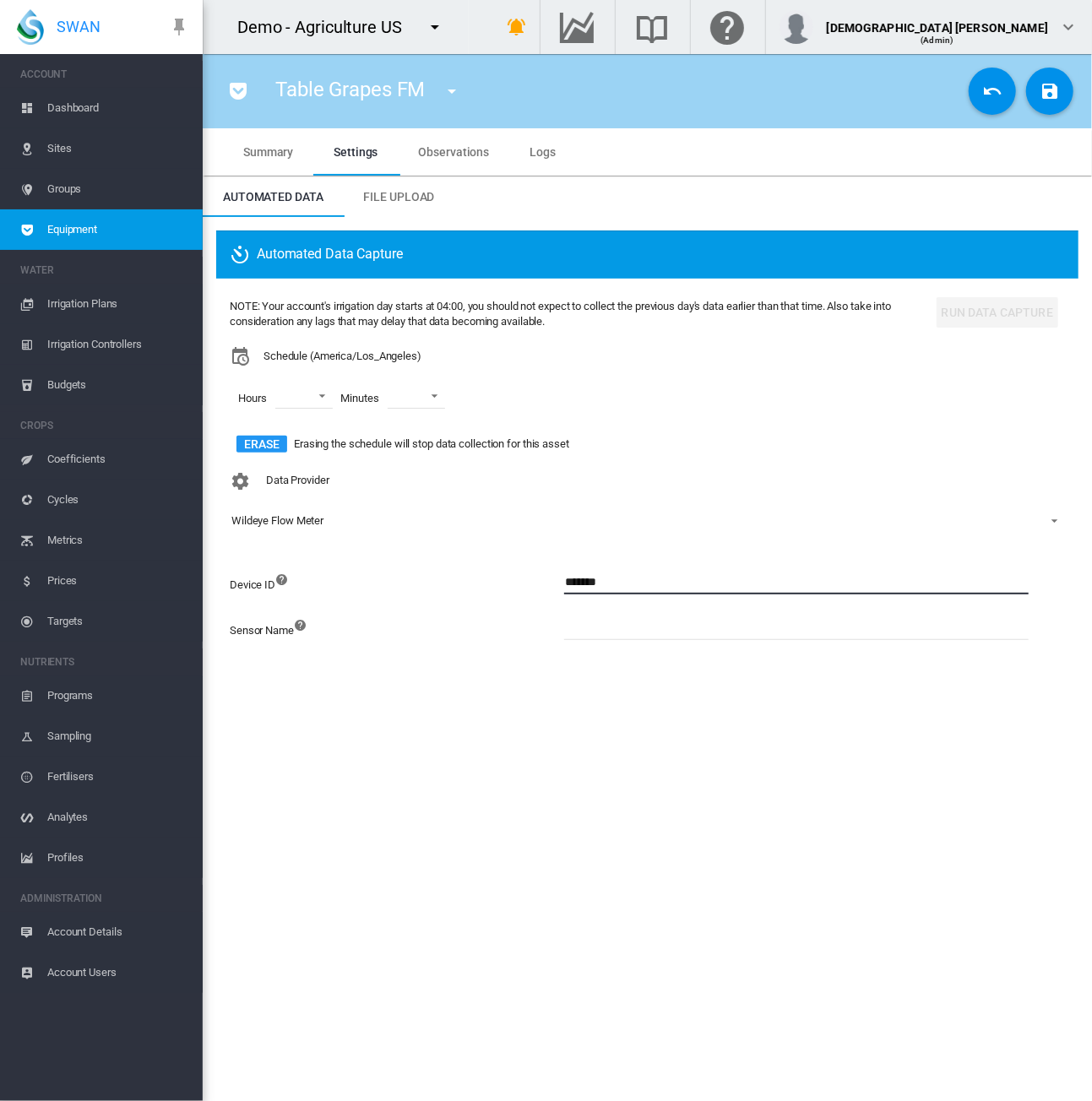
type input "*******"
click at [721, 802] on section "Table Grapes FM FM Zone 1 (Flow Meter) FM Zone 2 (Flow Meter) FM Zone 3 (Flow M…" at bounding box center [648, 577] width 889 height 1047
click at [1054, 92] on md-icon "icon-content-save" at bounding box center [1049, 90] width 20 height 20
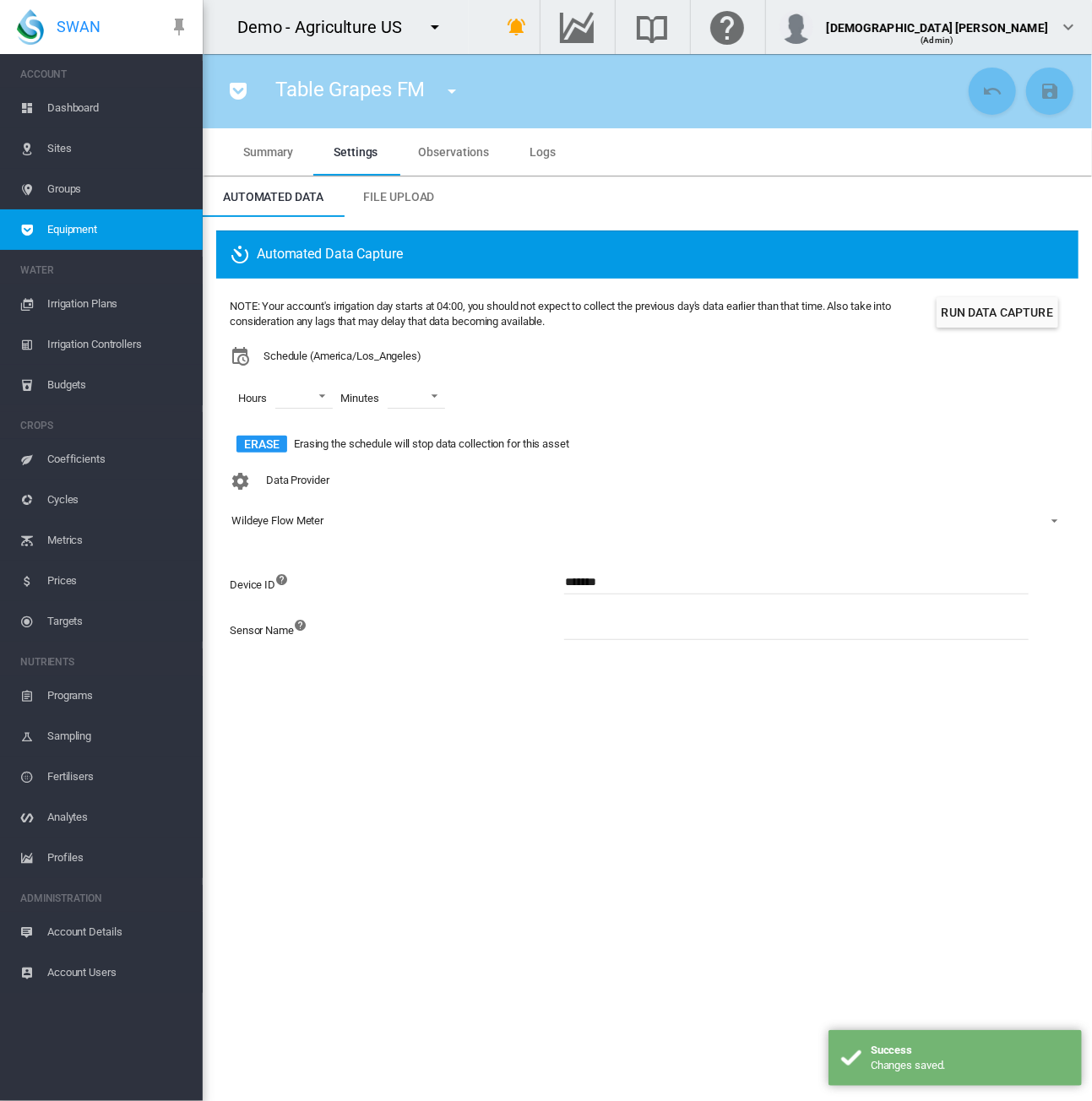
click at [53, 147] on span "Sites" at bounding box center [117, 148] width 141 height 40
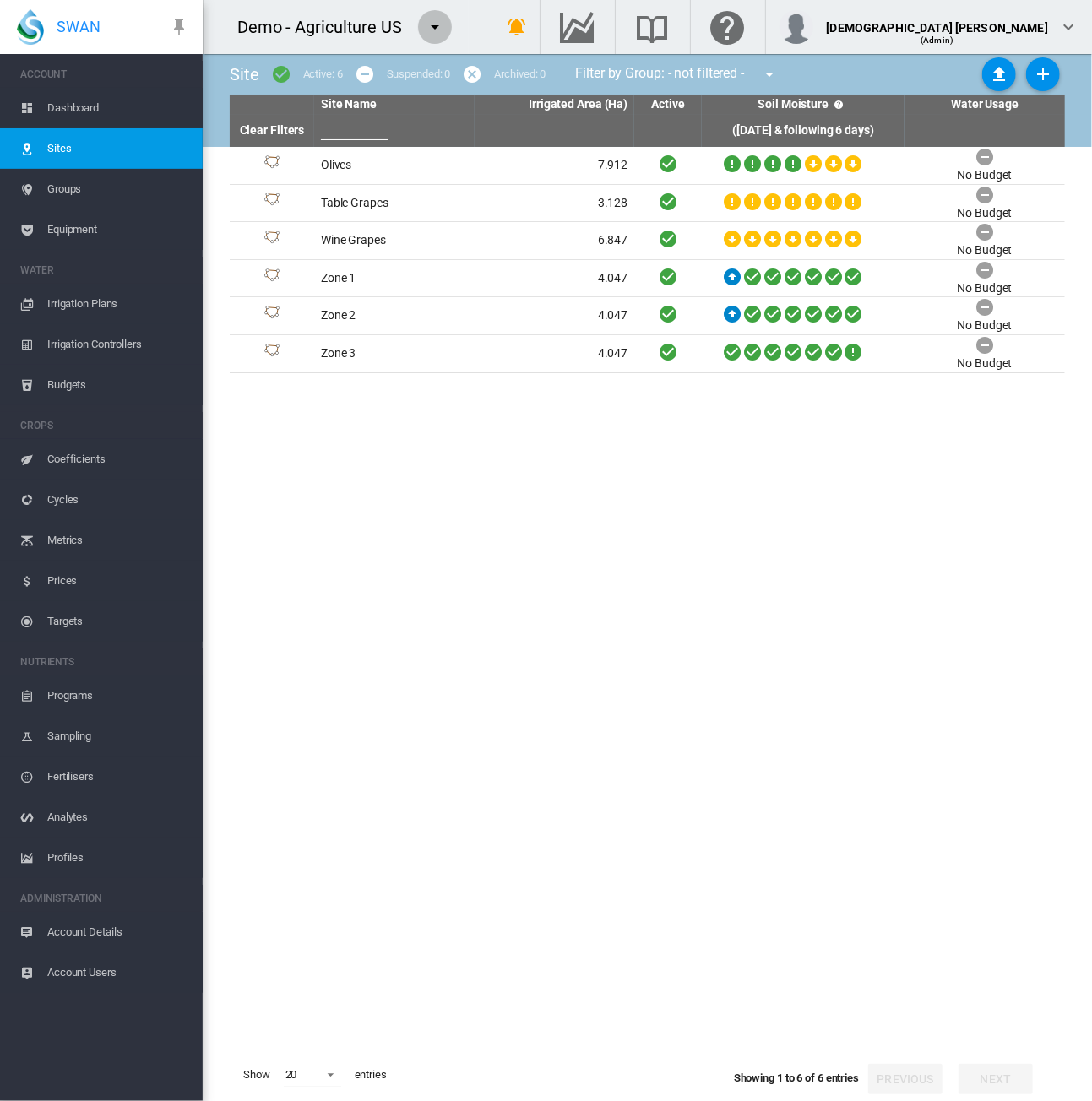
click at [436, 34] on md-icon "icon-menu-down" at bounding box center [434, 27] width 20 height 20
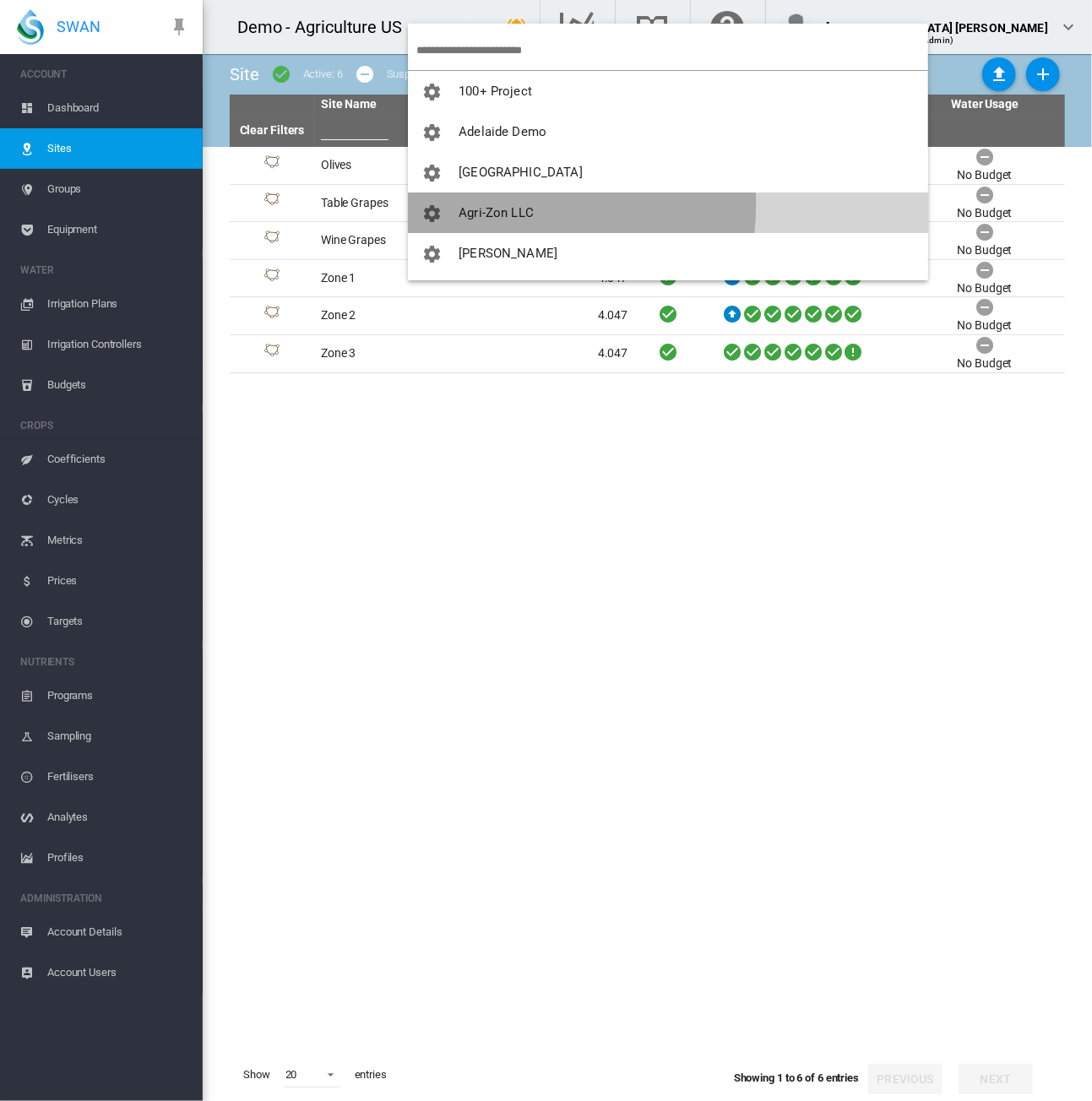
click at [472, 203] on button "Agri-Zon LLC" at bounding box center [668, 213] width 521 height 40
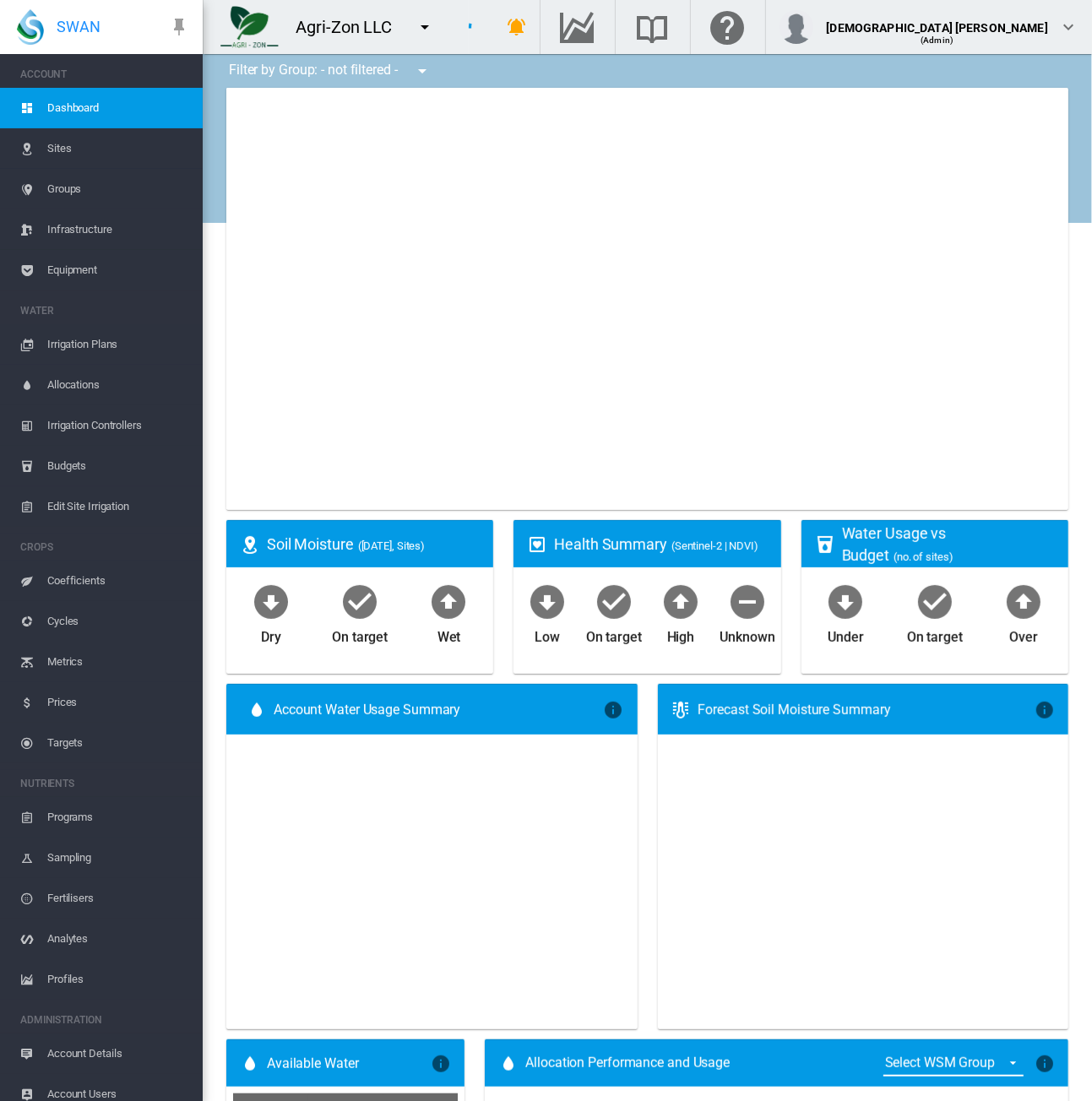
type input "**********"
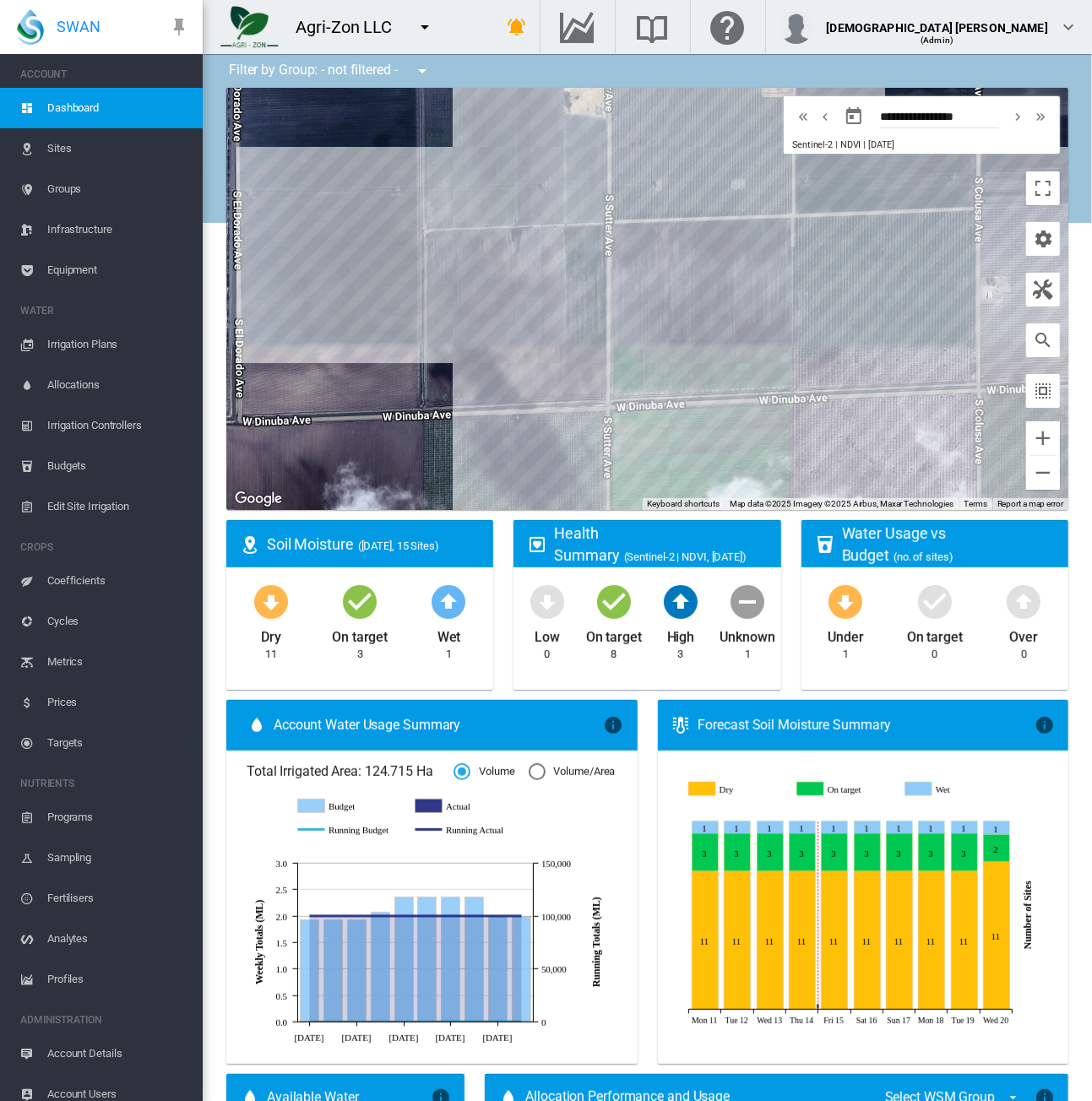
click at [71, 141] on span "Sites" at bounding box center [117, 148] width 141 height 40
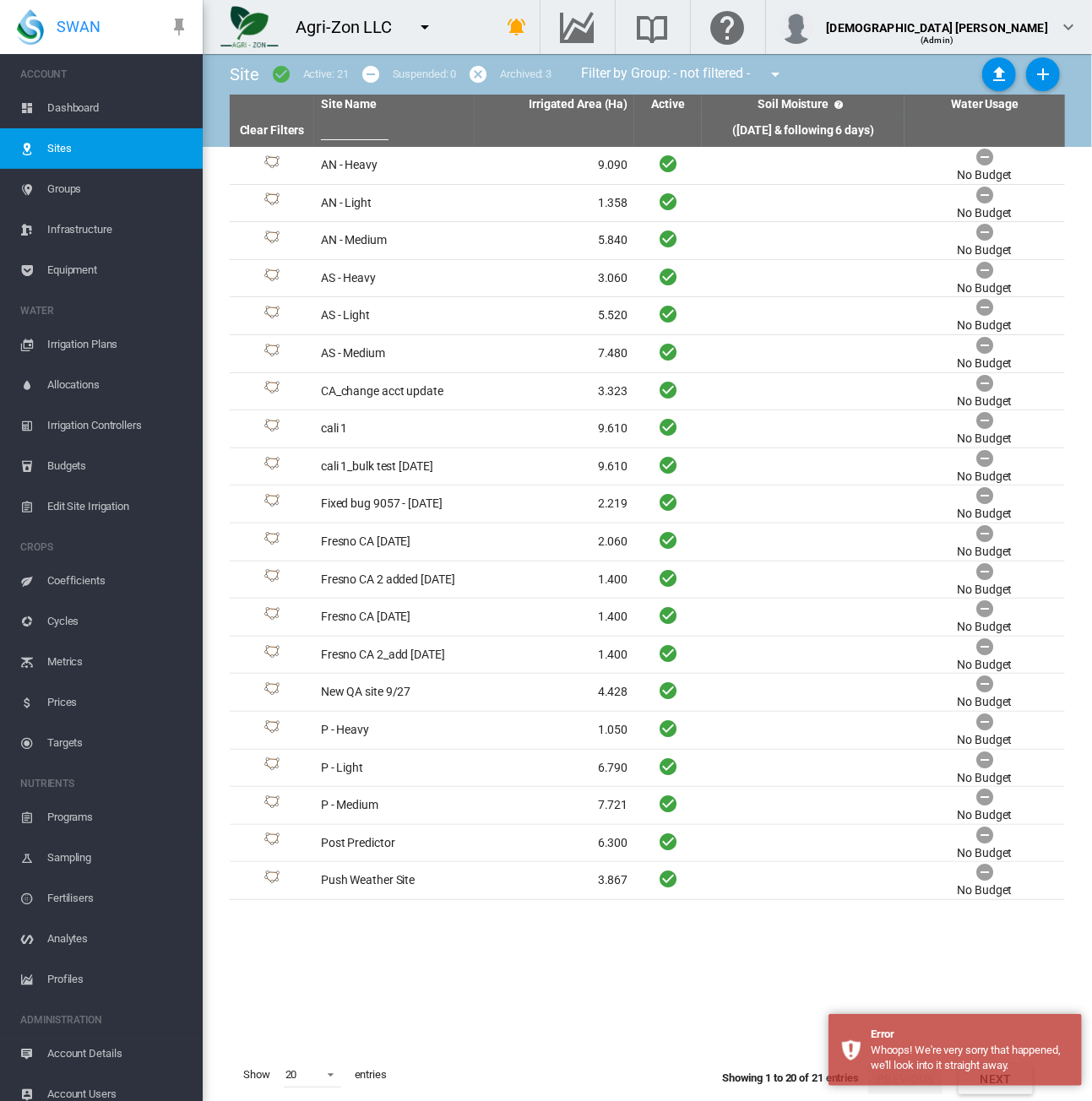
click at [77, 115] on span "Dashboard" at bounding box center [117, 108] width 141 height 40
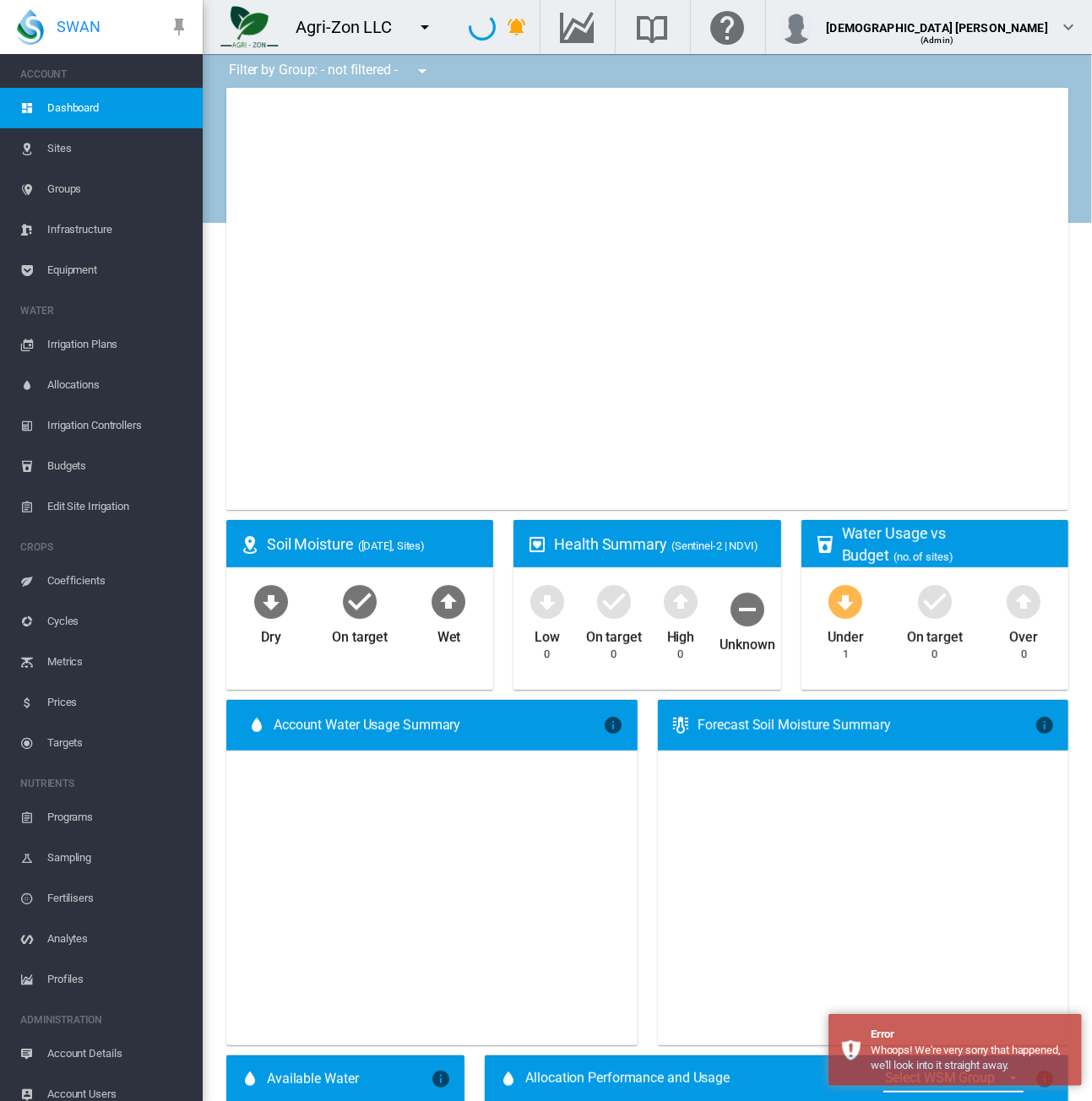
type input "**********"
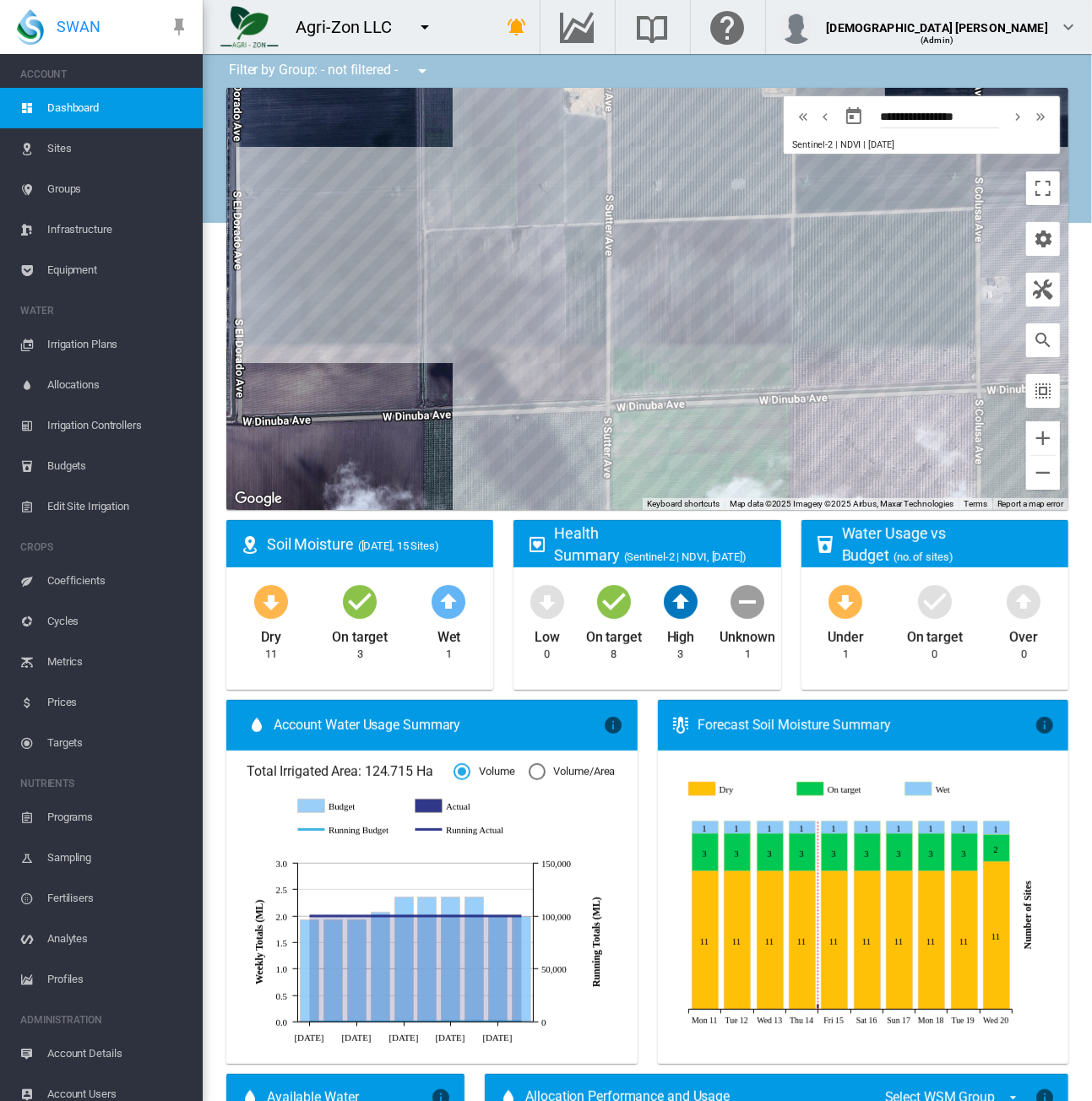
click at [425, 31] on md-icon "icon-menu-down" at bounding box center [424, 27] width 20 height 20
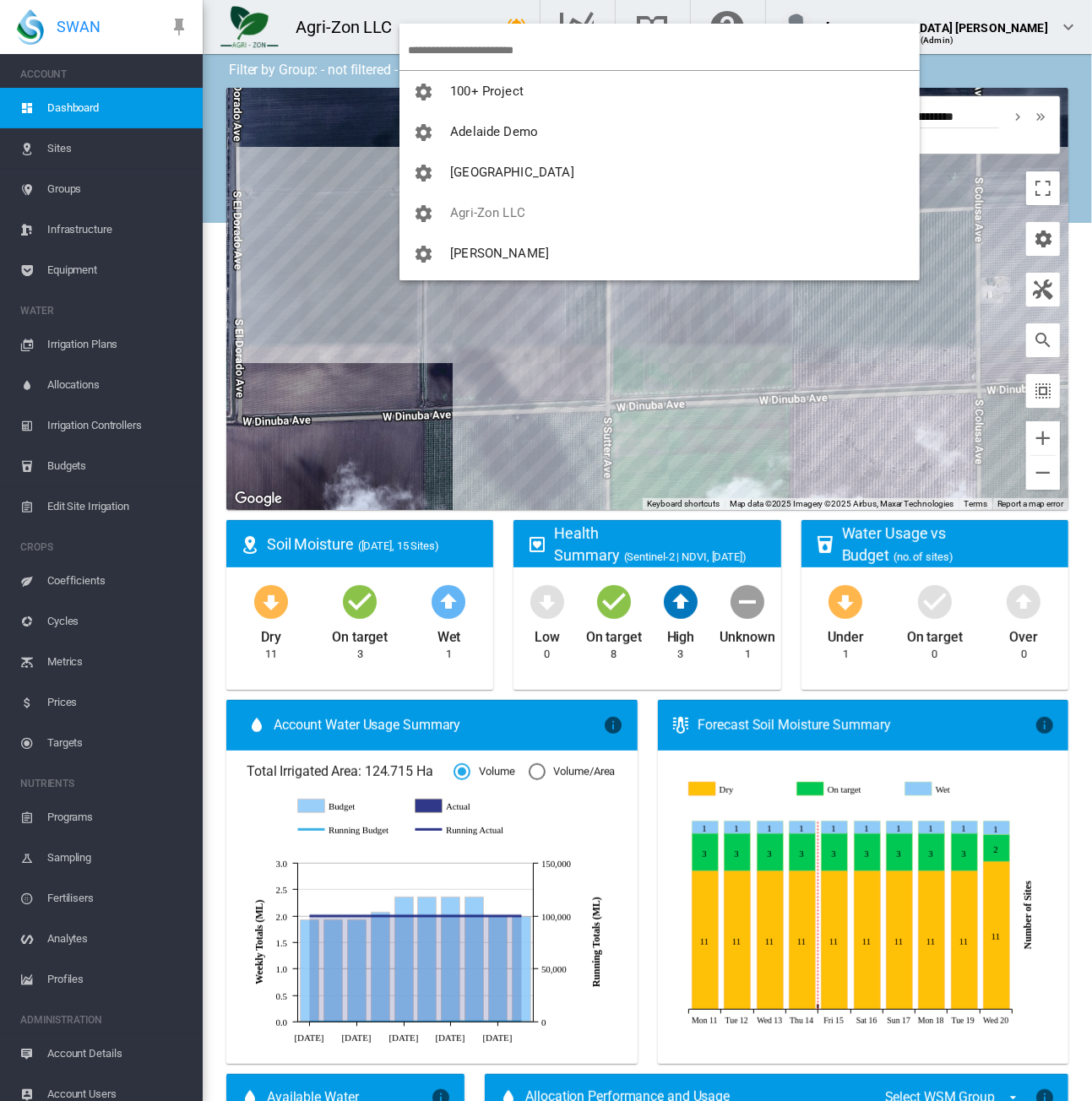
click at [448, 48] on input "search" at bounding box center [664, 50] width 512 height 39
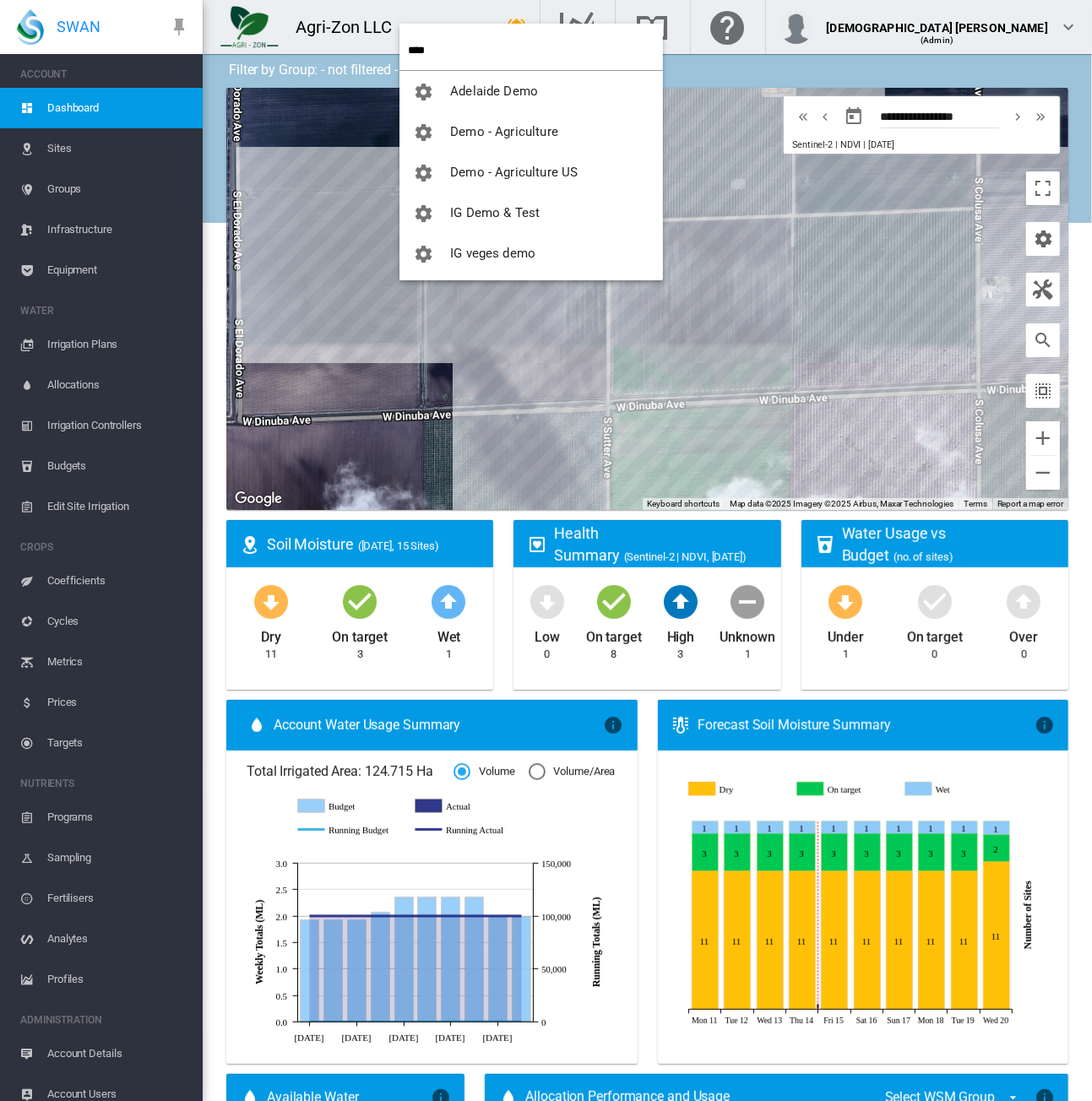
type input "****"
click at [469, 180] on button "Demo - Agriculture US" at bounding box center [531, 172] width 264 height 40
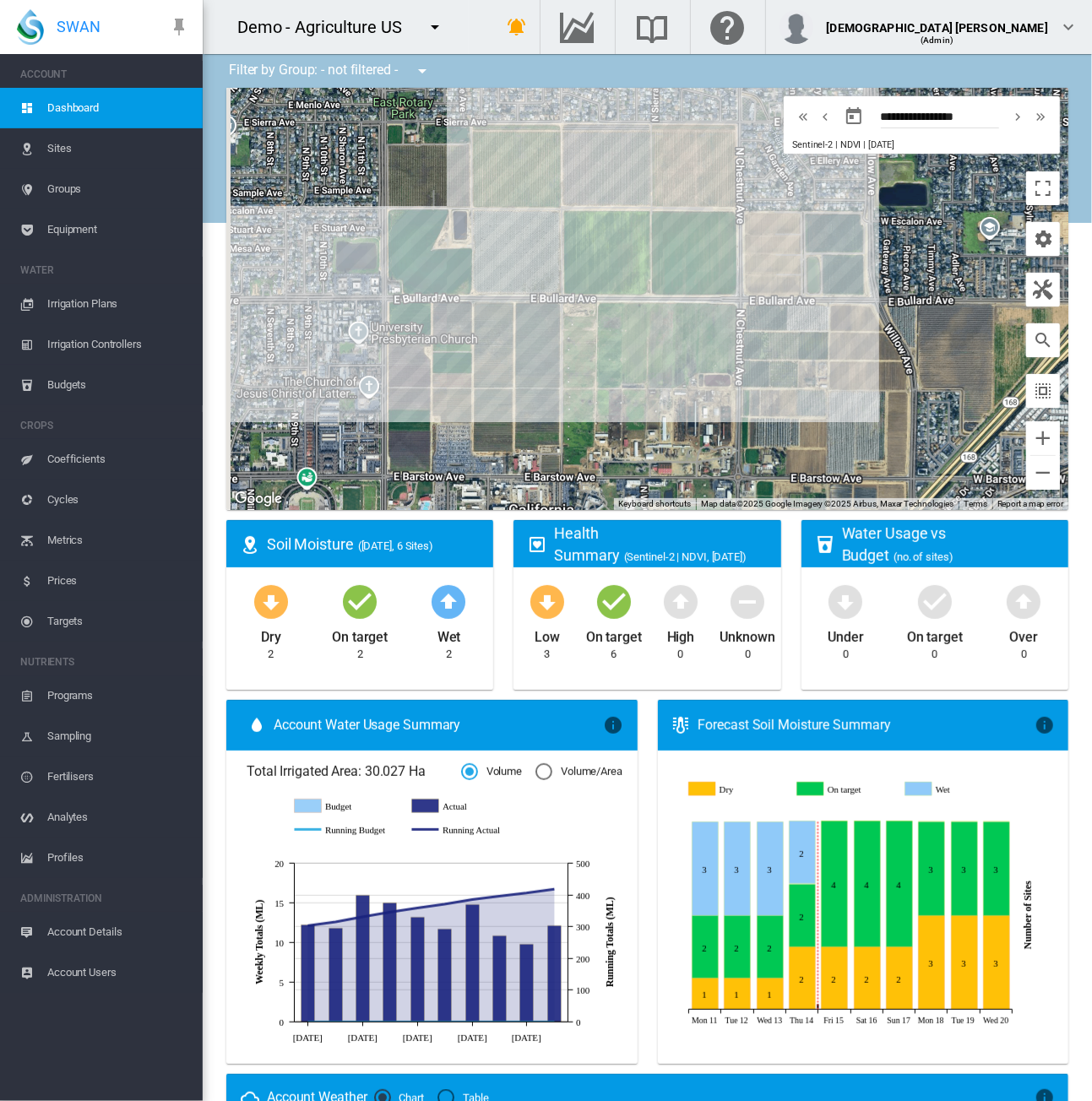
click at [438, 27] on md-icon "icon-menu-down" at bounding box center [434, 27] width 20 height 20
type input "****"
click at [439, 82] on md-icon "icon-cog" at bounding box center [431, 91] width 20 height 20
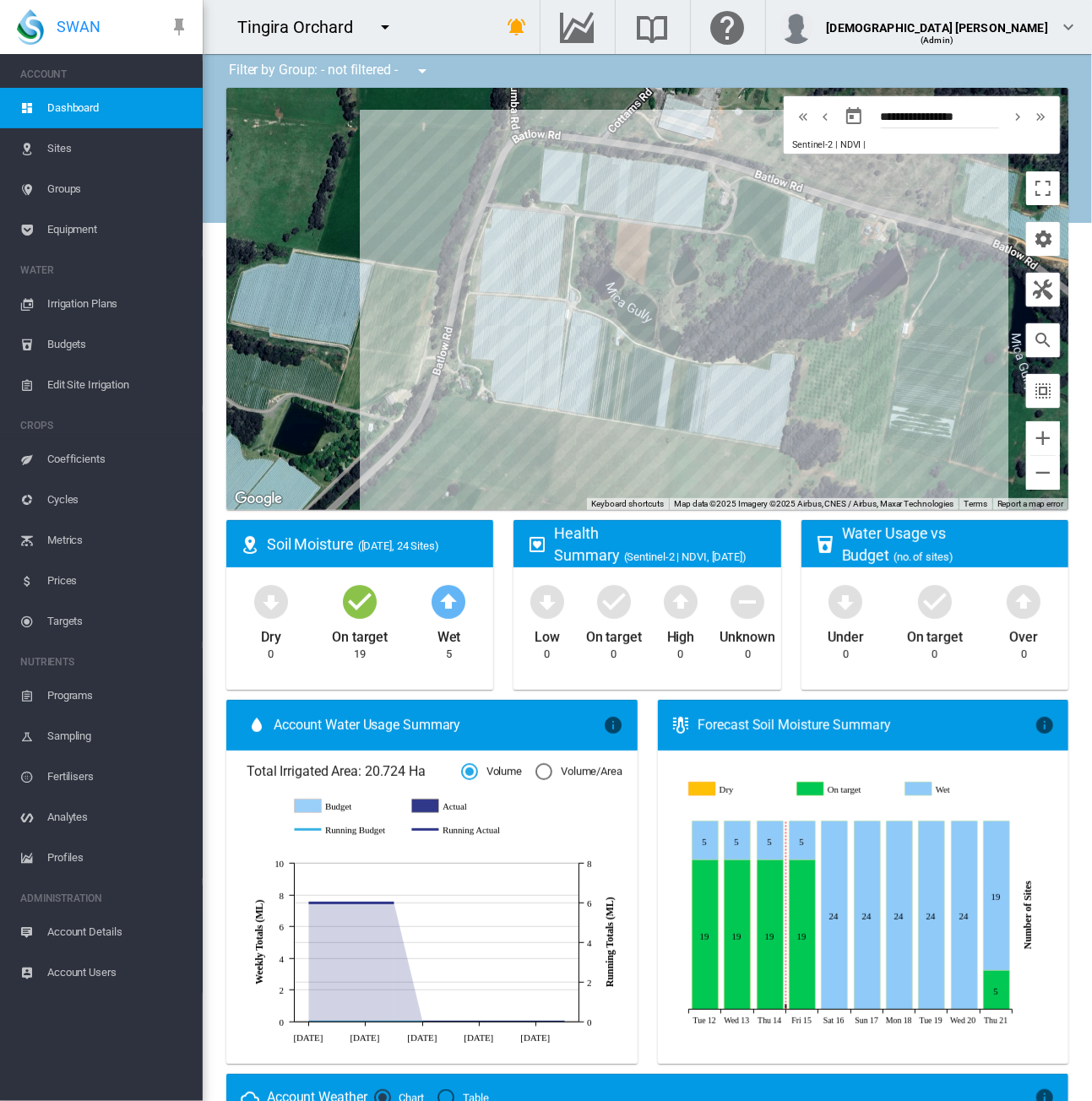
click at [63, 222] on span "Equipment" at bounding box center [117, 230] width 141 height 40
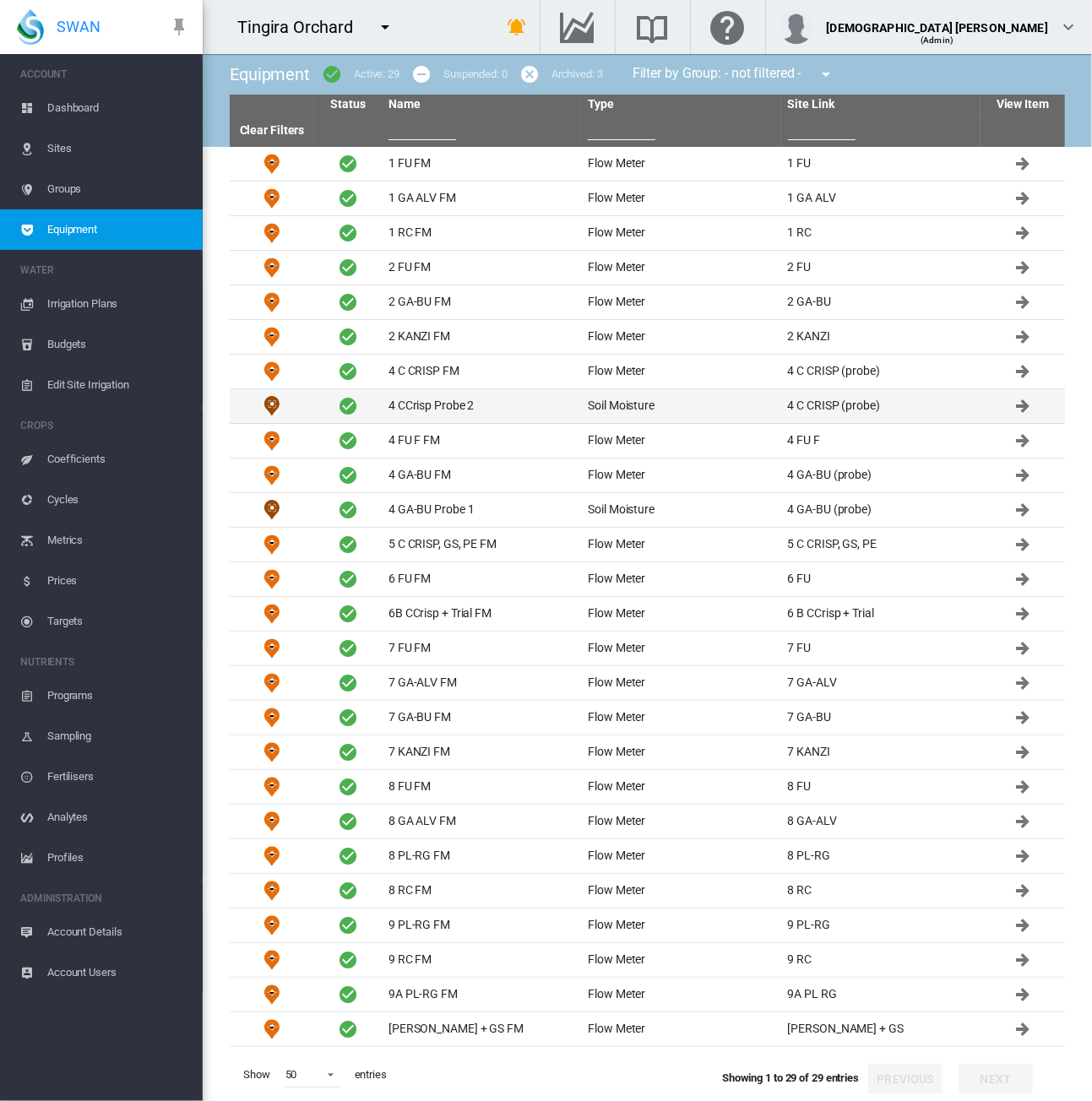
click at [457, 395] on td "4 CCrisp Probe 2" at bounding box center [481, 406] width 199 height 34
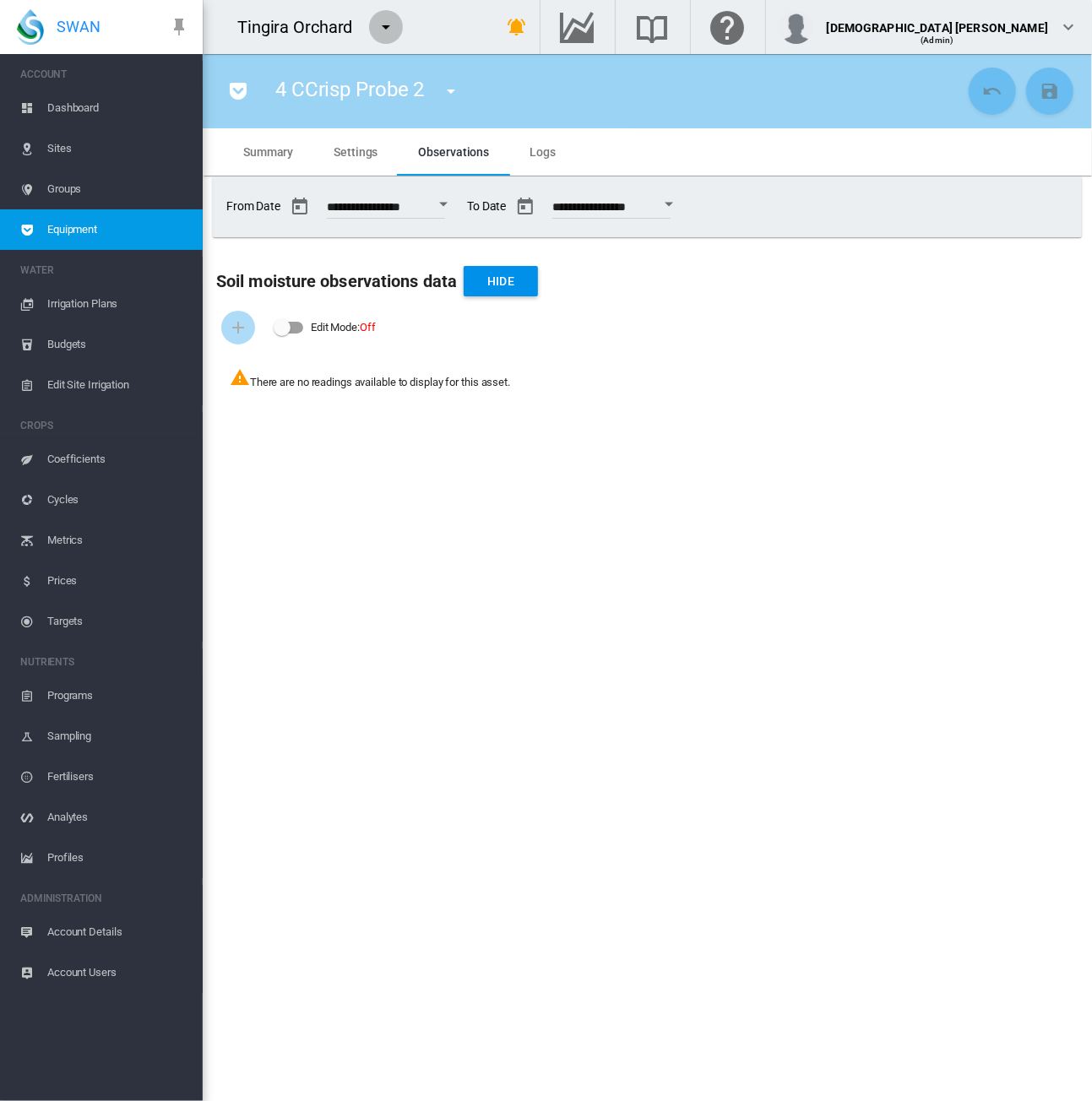
click at [383, 31] on md-icon "icon-menu-down" at bounding box center [386, 27] width 20 height 20
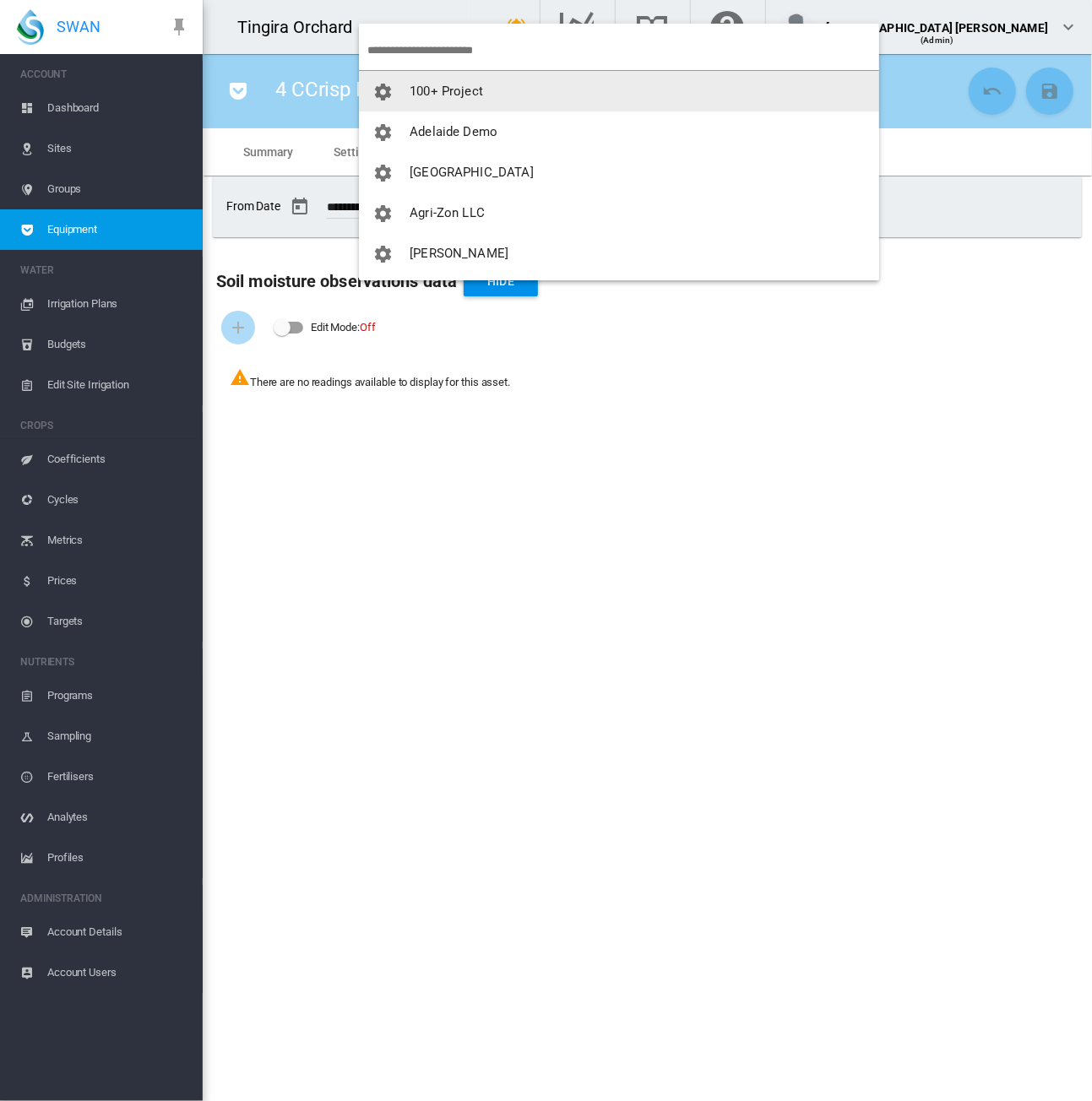
click at [396, 90] on span "button" at bounding box center [391, 91] width 38 height 15
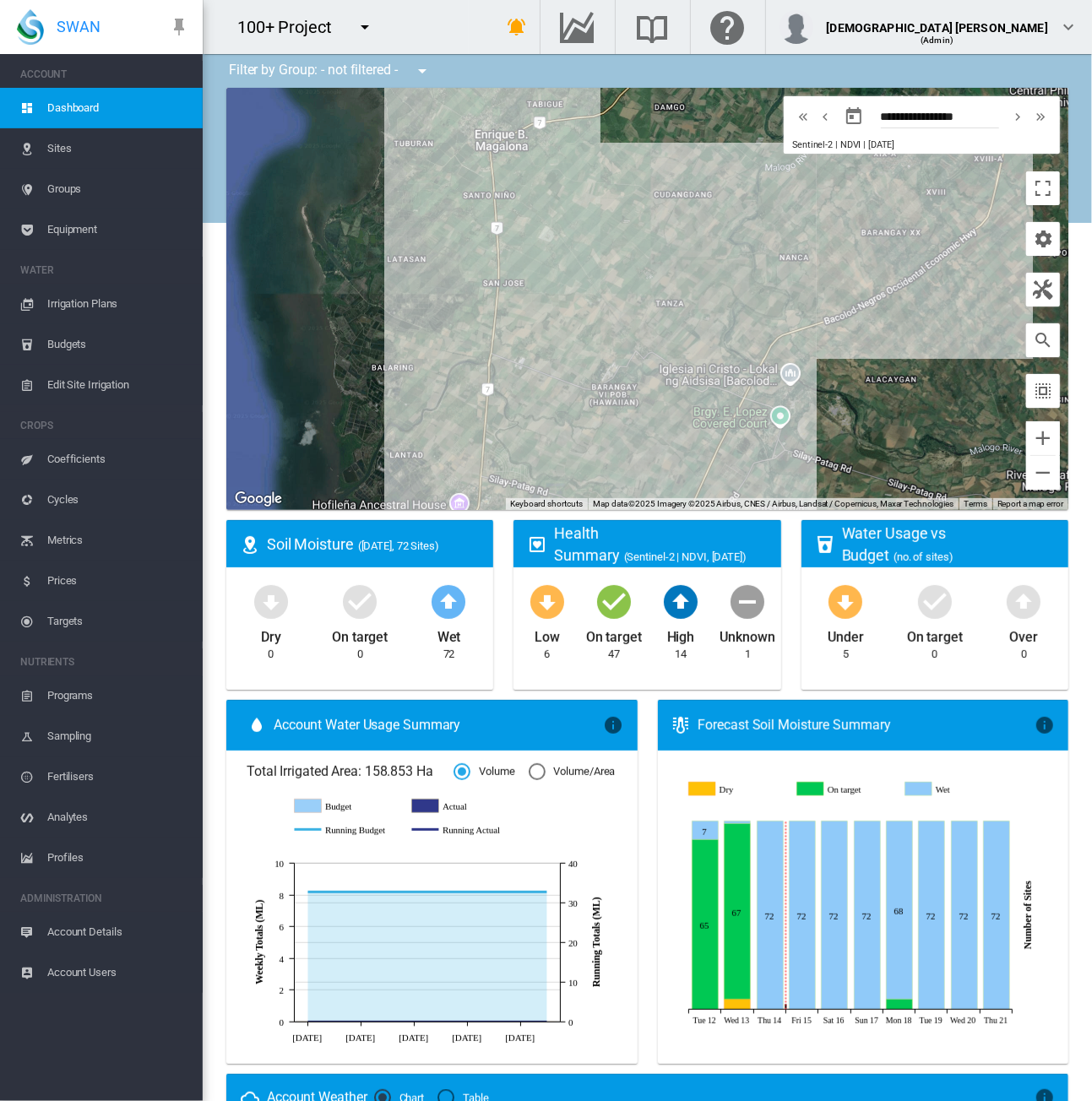
click at [59, 238] on span "Equipment" at bounding box center [117, 230] width 141 height 40
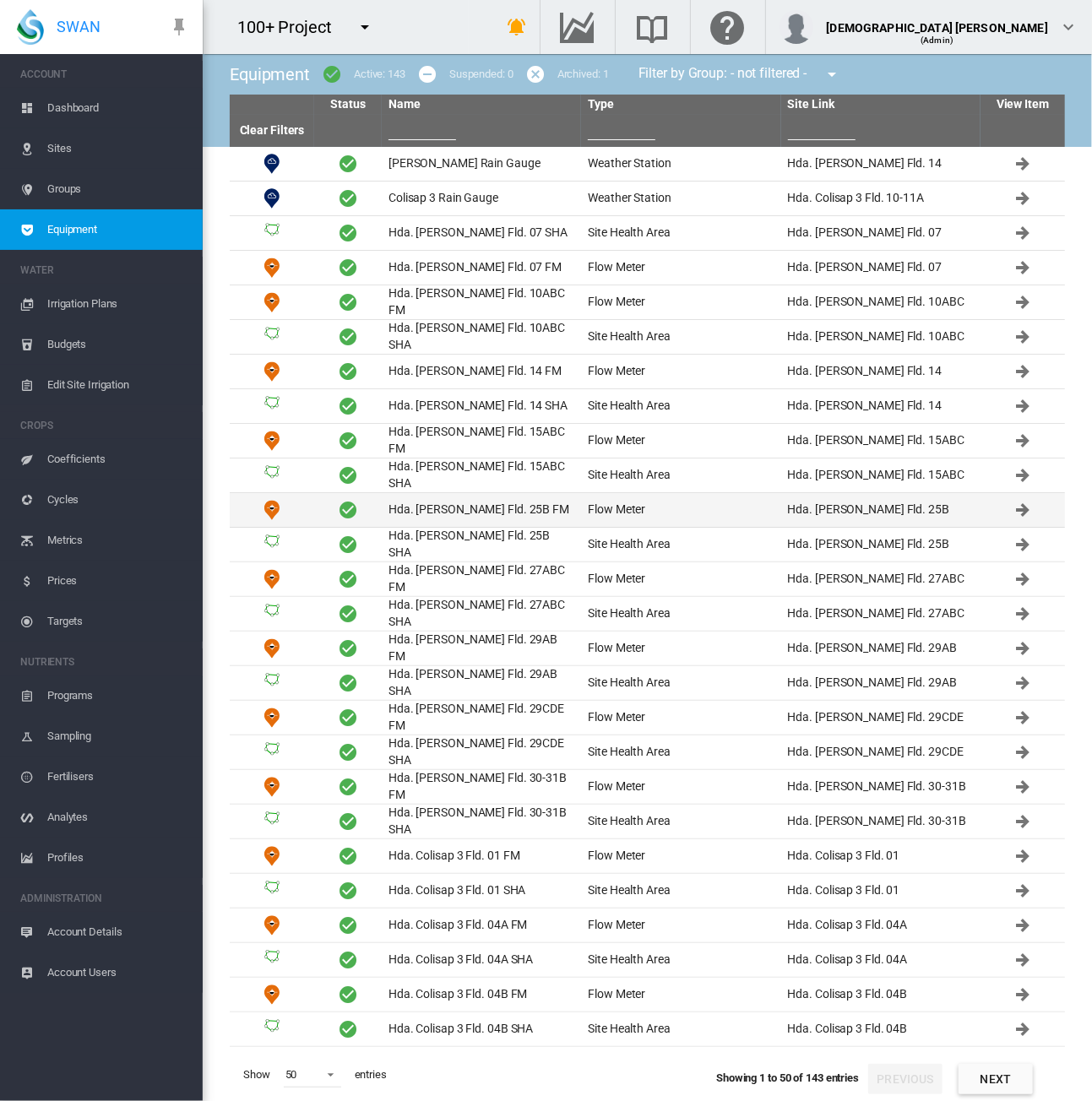
click at [464, 501] on td "Hda. Chiquita Fld. 25B FM" at bounding box center [481, 509] width 199 height 34
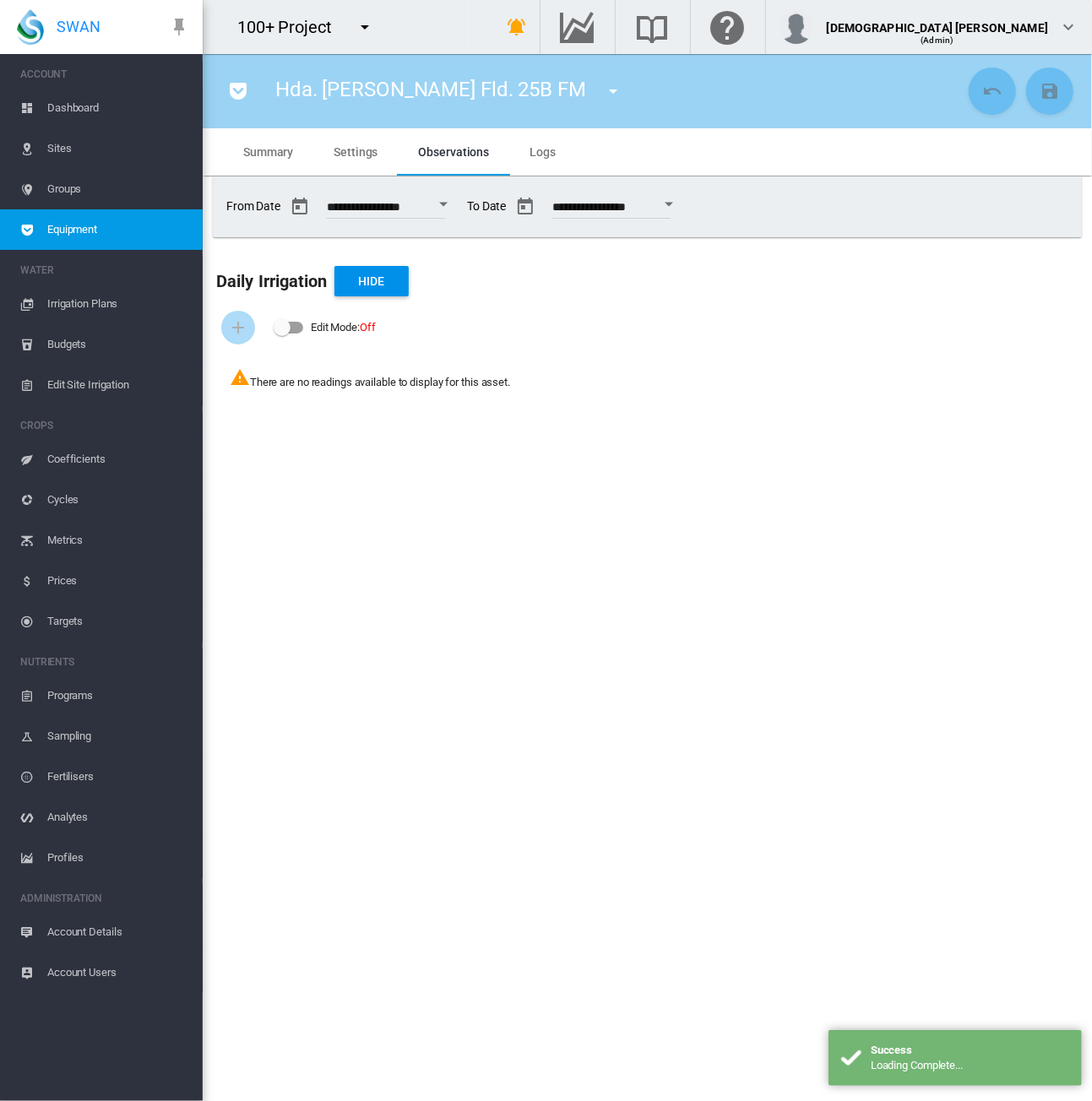
click at [342, 141] on md-tab-item "Settings" at bounding box center [356, 151] width 85 height 47
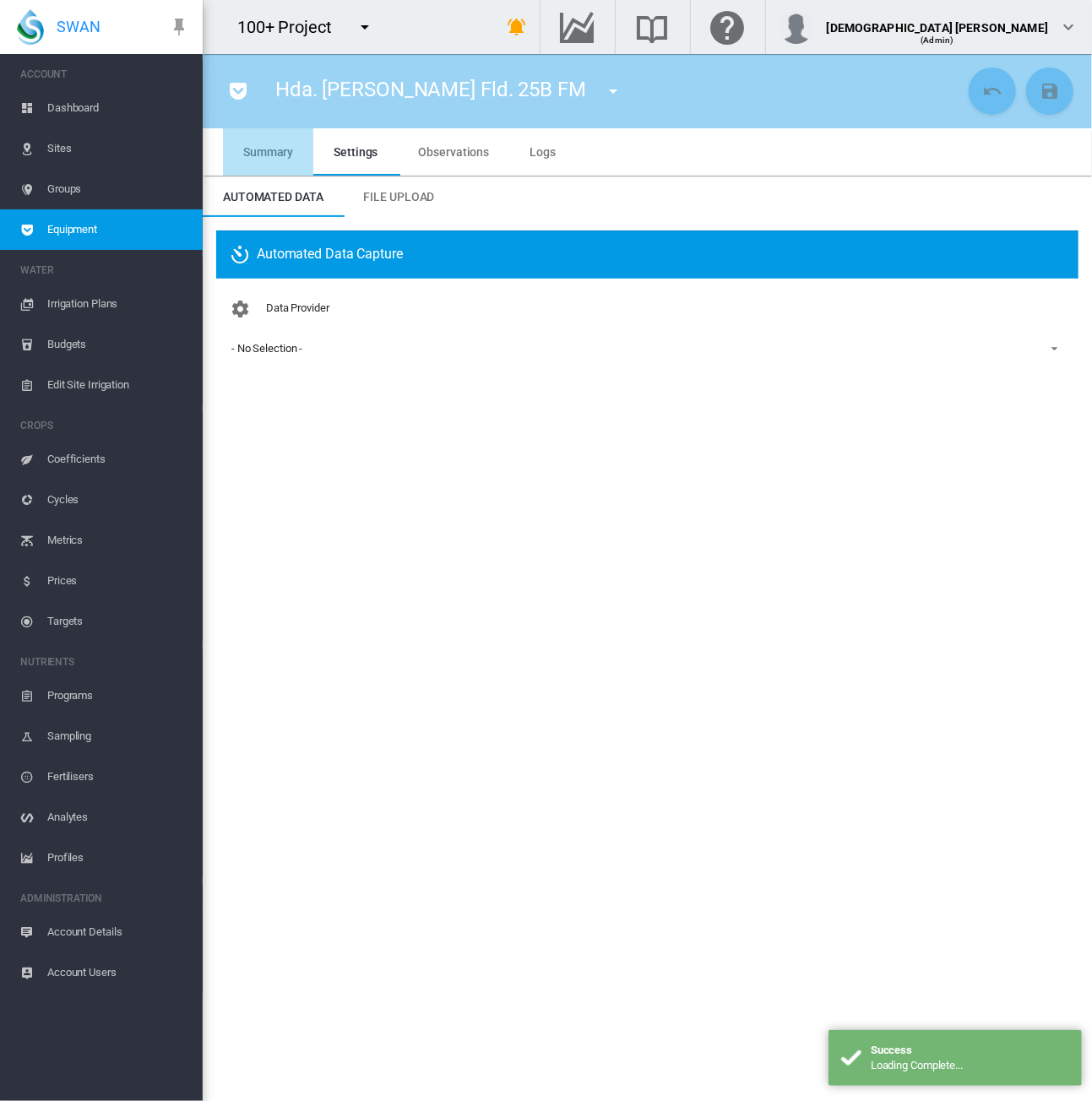
click at [265, 158] on span "Summary" at bounding box center [268, 152] width 50 height 13
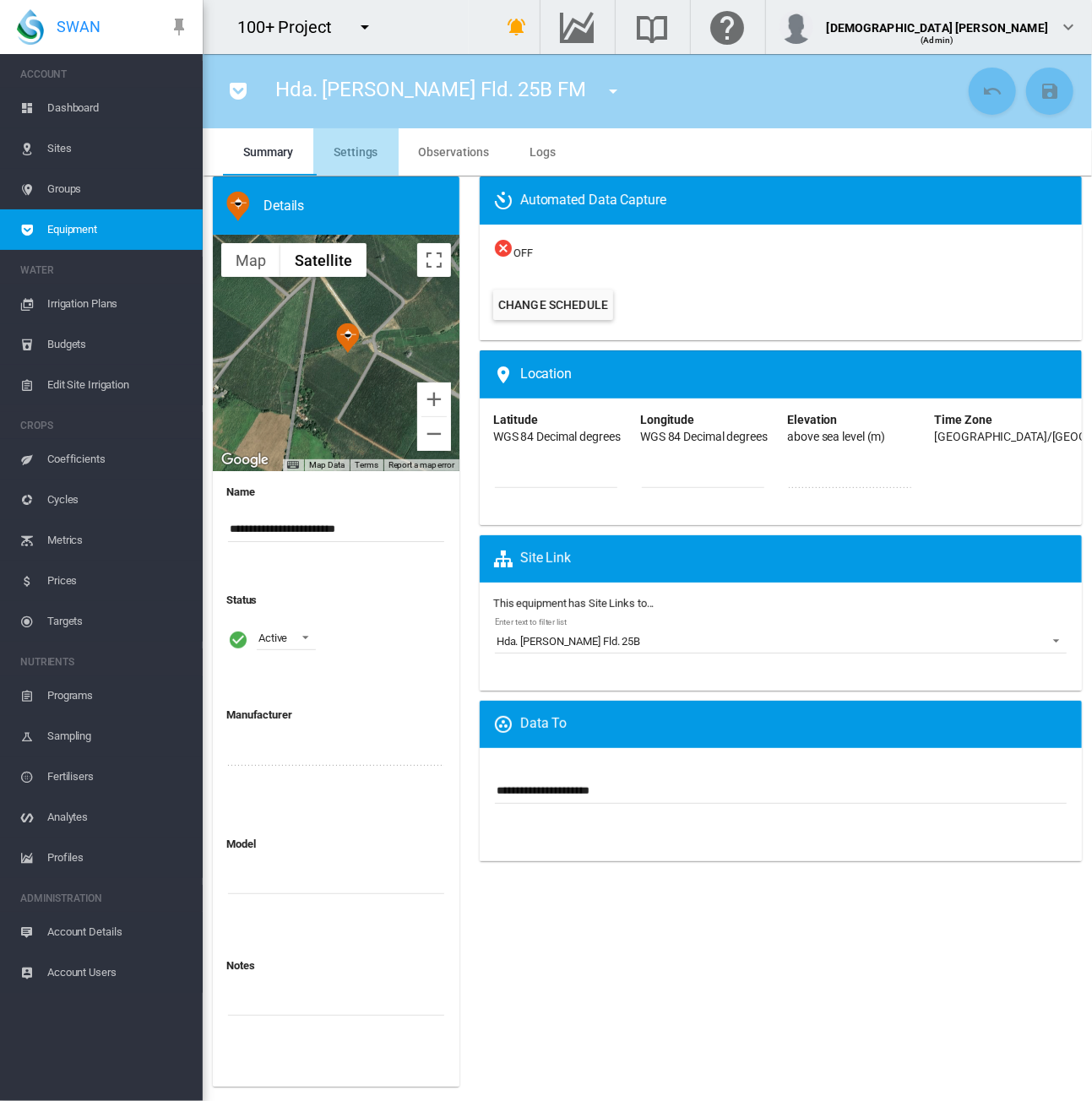
click at [358, 156] on span "Settings" at bounding box center [356, 152] width 44 height 13
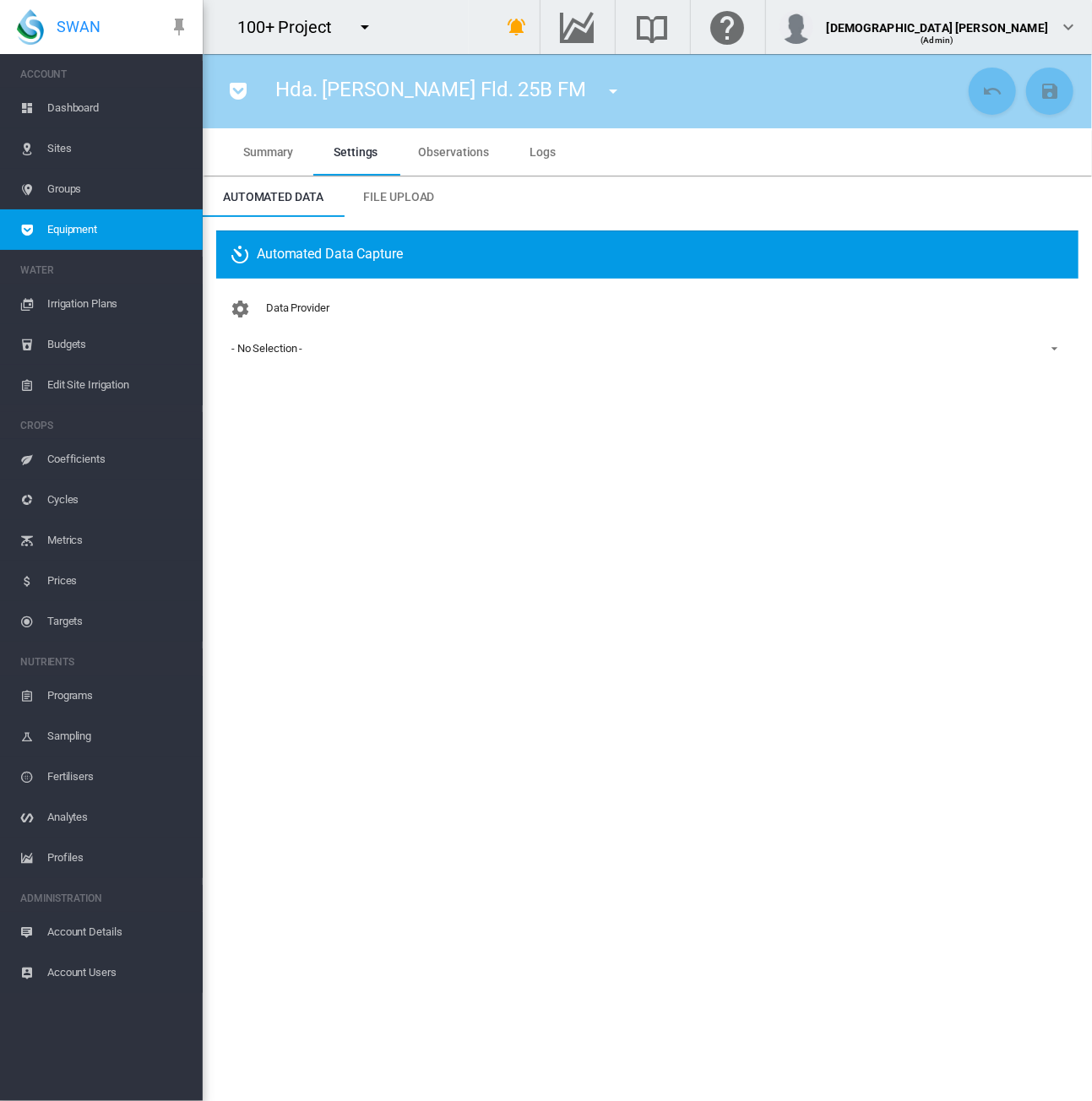
click at [358, 31] on md-icon "icon-menu-down" at bounding box center [365, 27] width 20 height 20
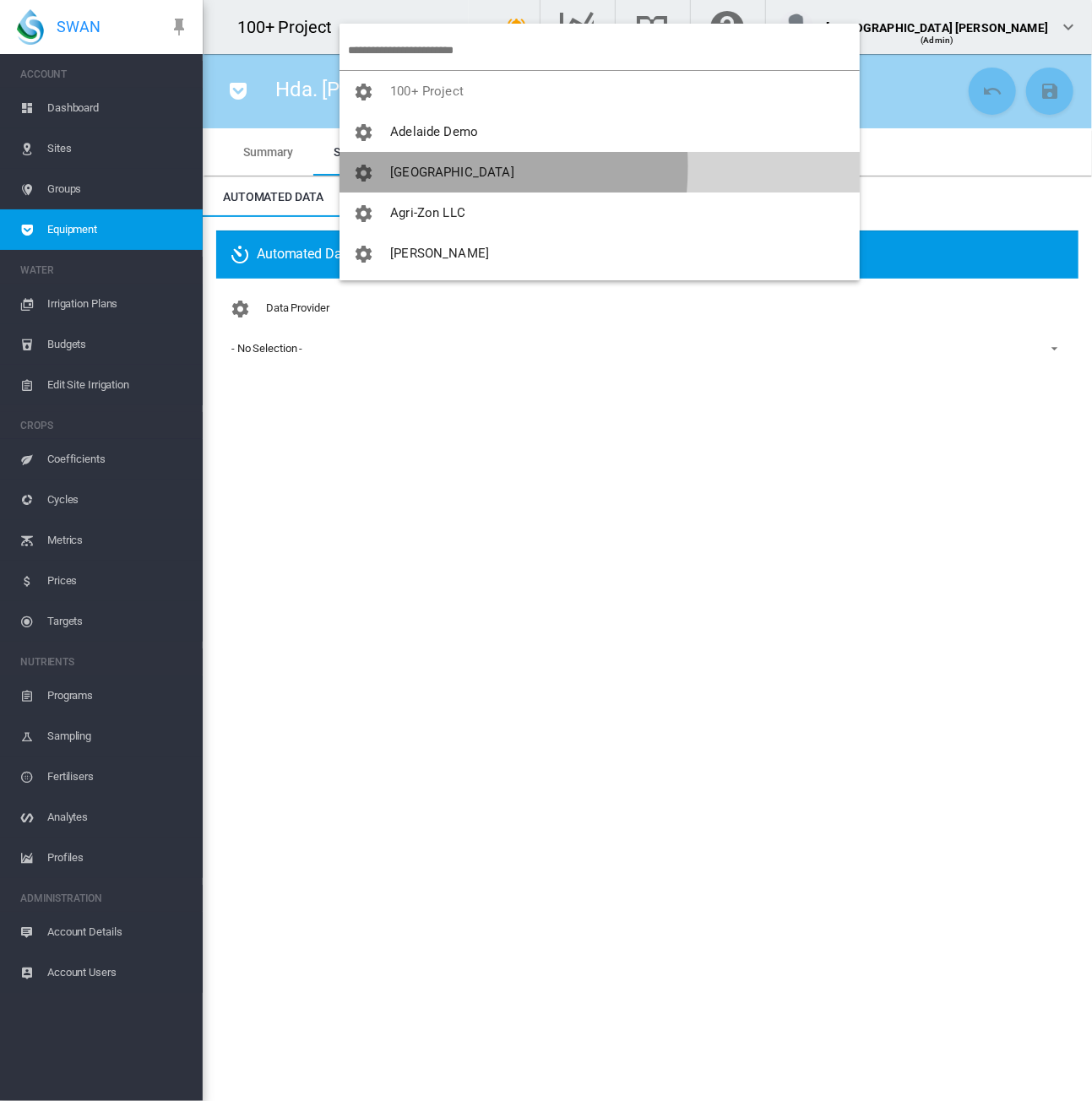
click at [396, 166] on span "[GEOGRAPHIC_DATA]" at bounding box center [451, 172] width 124 height 15
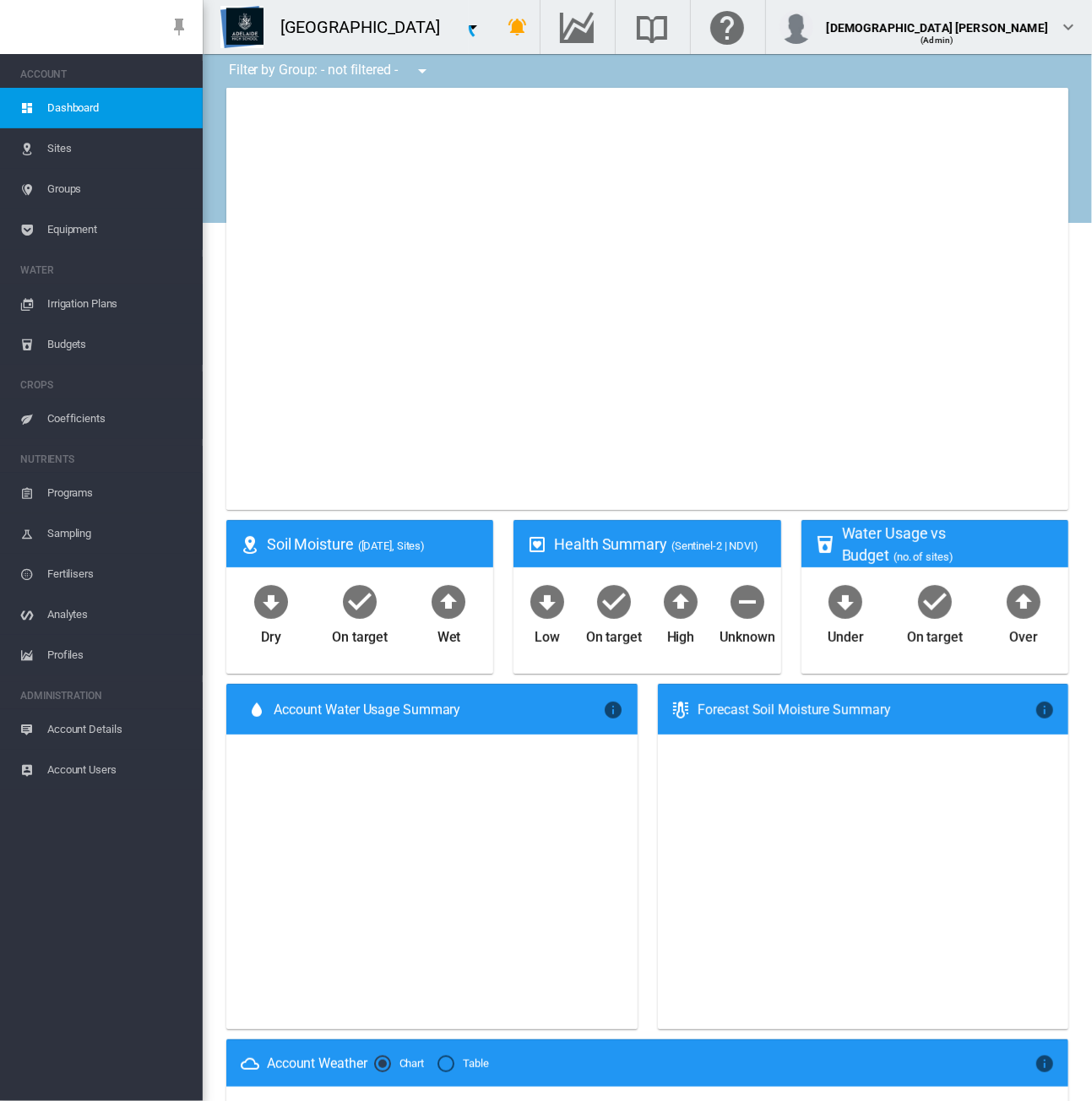
type input "**********"
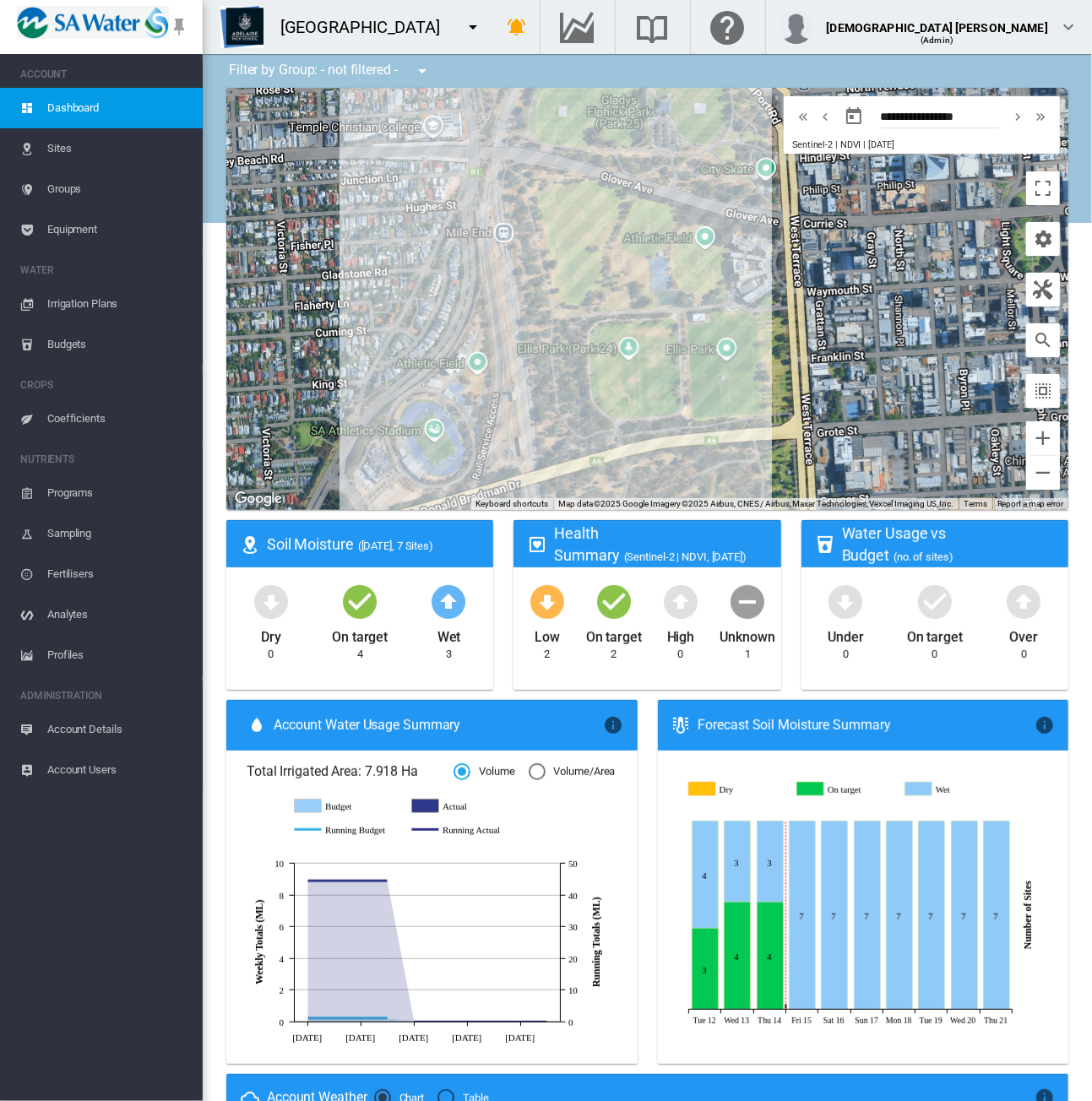
click at [82, 228] on span "Equipment" at bounding box center [117, 230] width 141 height 40
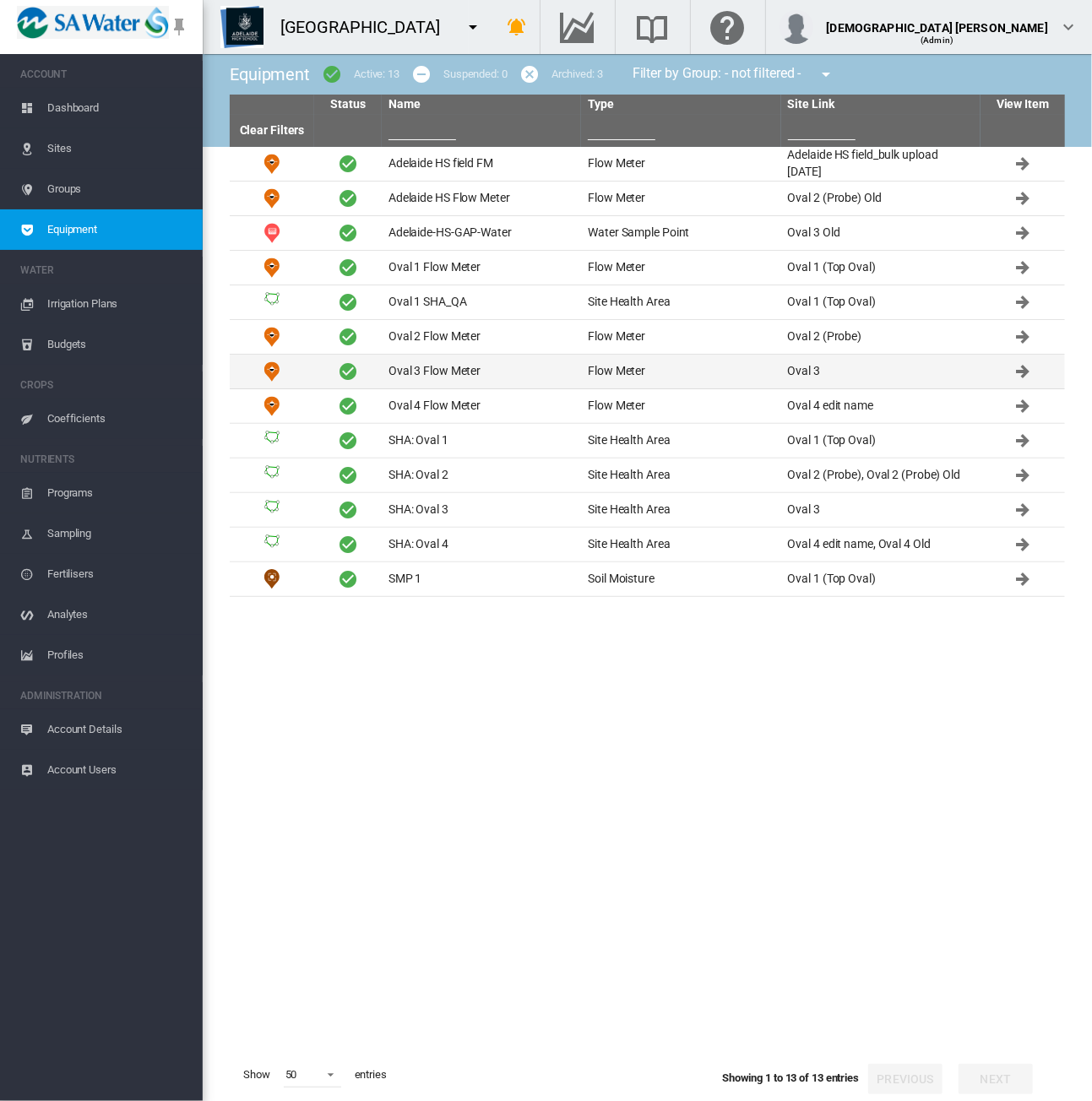
click at [475, 380] on td "Oval 3 Flow Meter" at bounding box center [481, 371] width 199 height 34
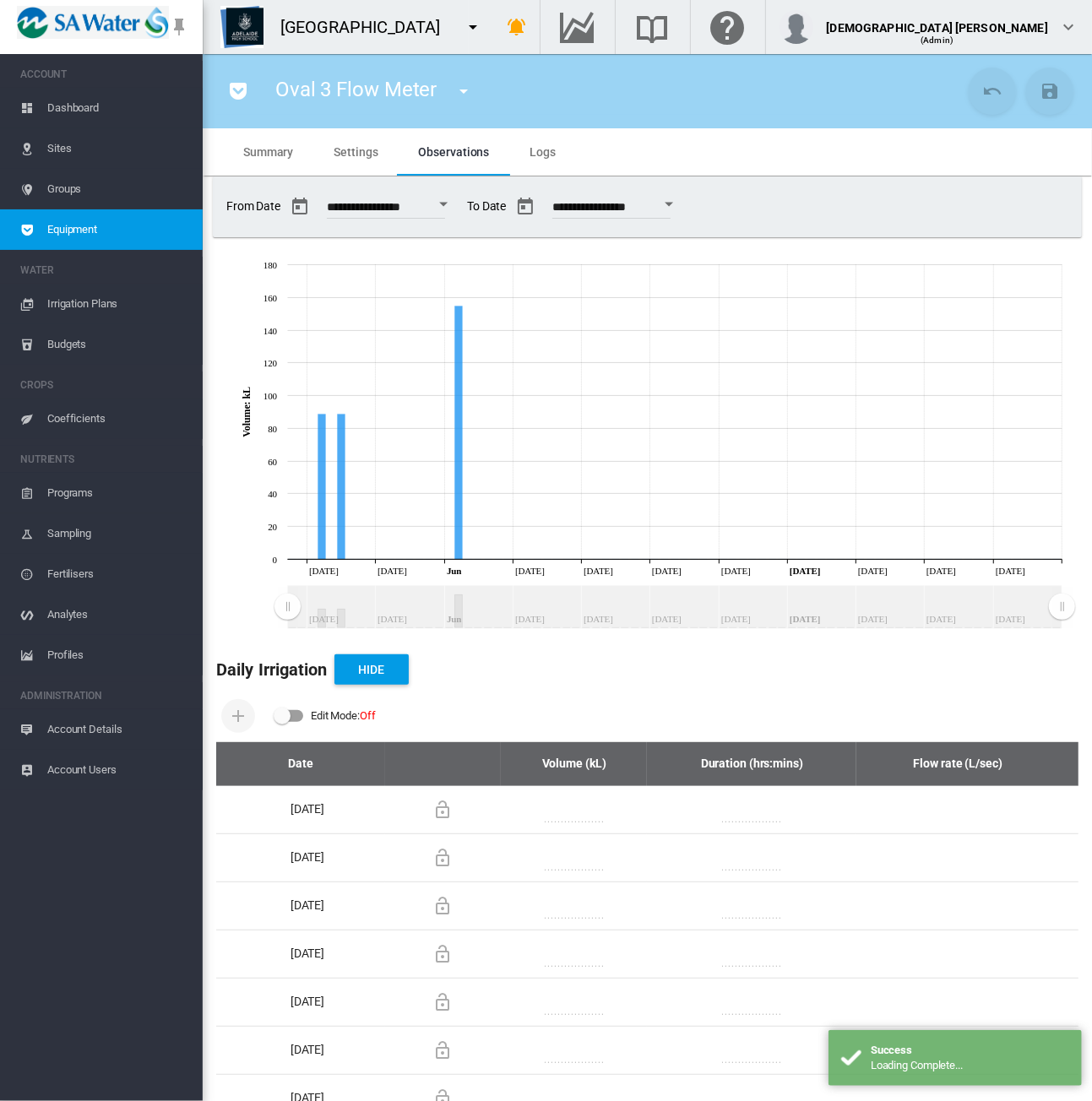
click at [340, 141] on md-tab-item "Settings" at bounding box center [356, 151] width 85 height 47
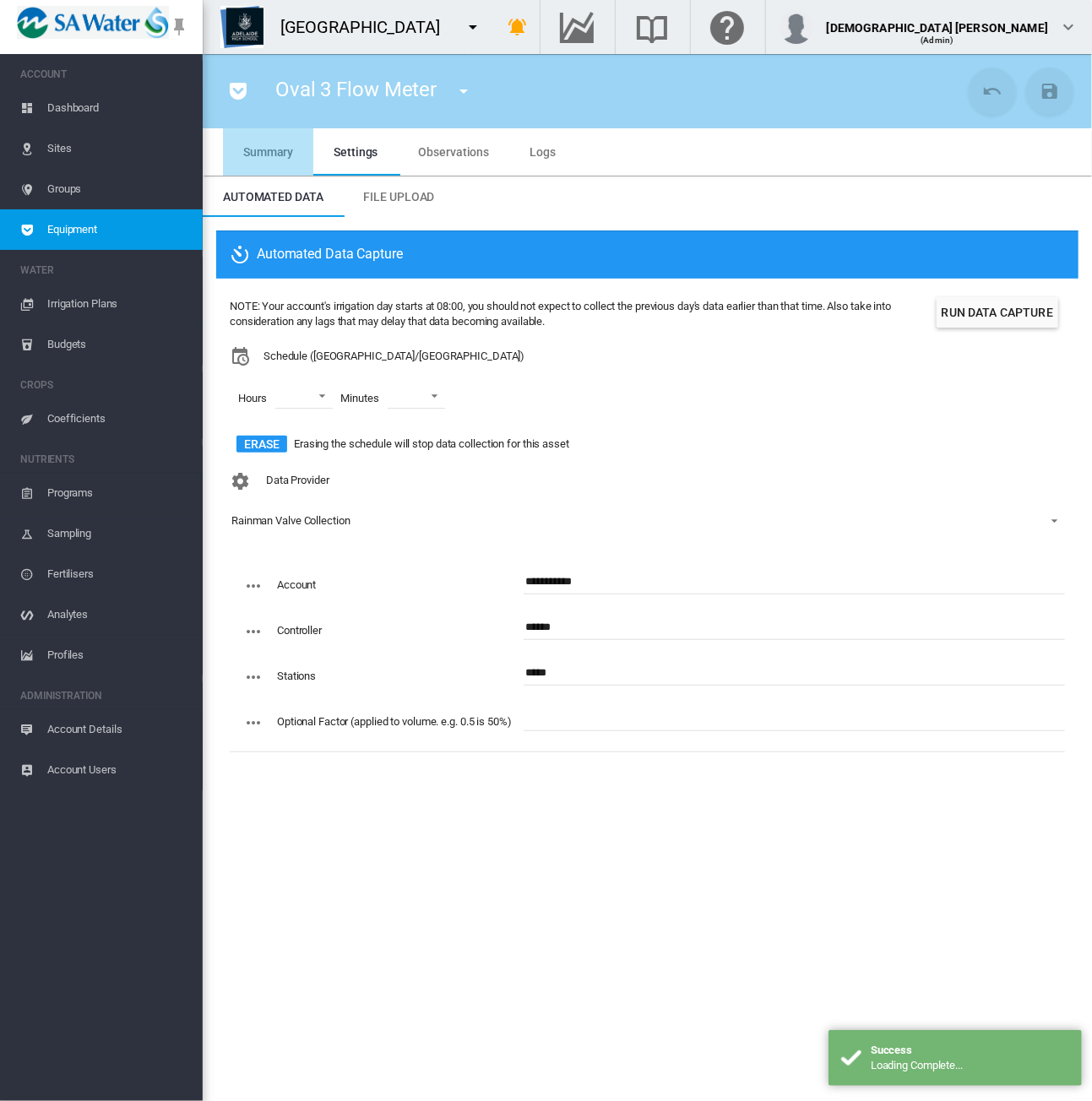
click at [280, 145] on span "Summary" at bounding box center [268, 152] width 50 height 13
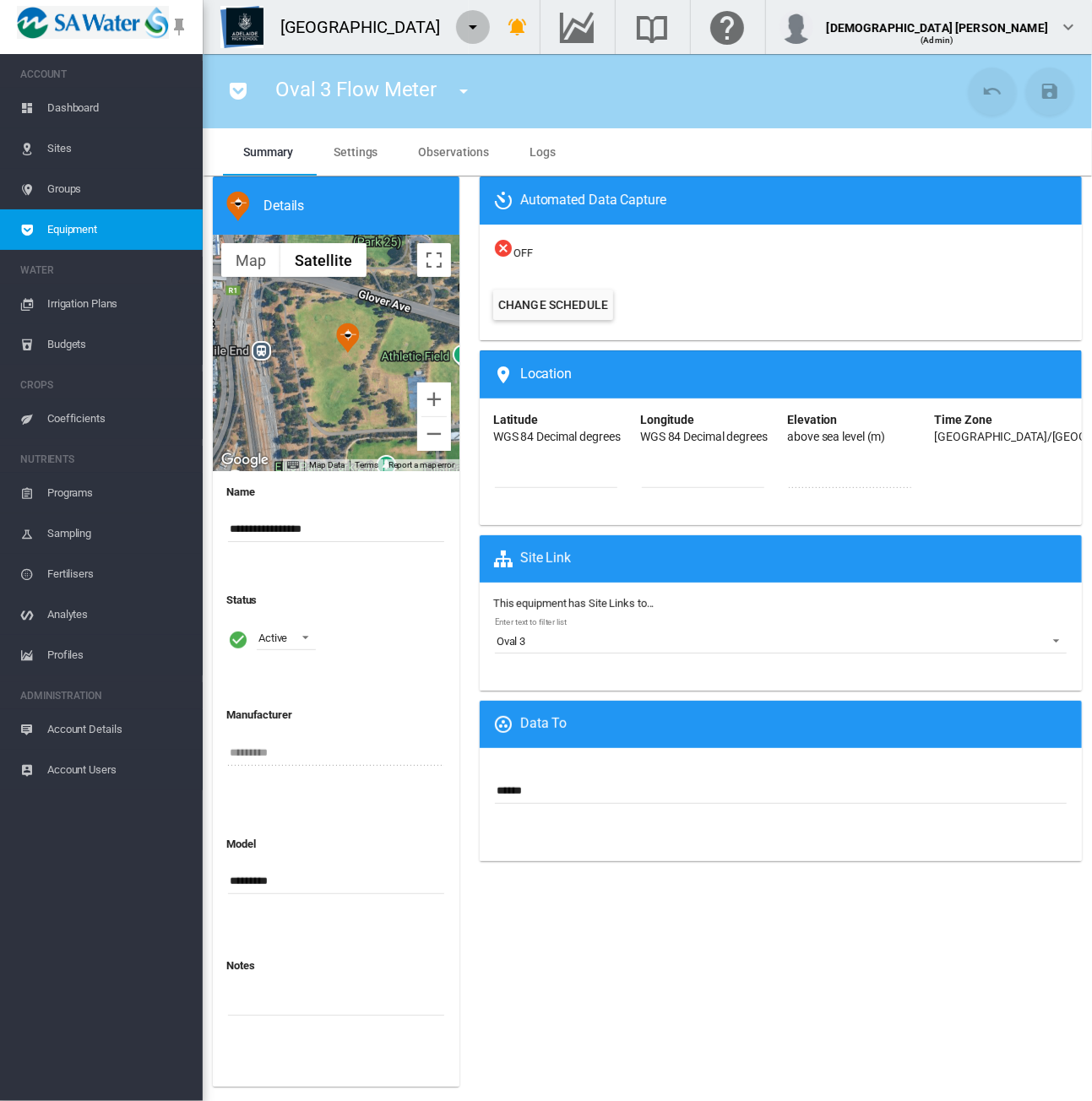
click at [474, 24] on md-icon "icon-menu-down" at bounding box center [472, 27] width 20 height 20
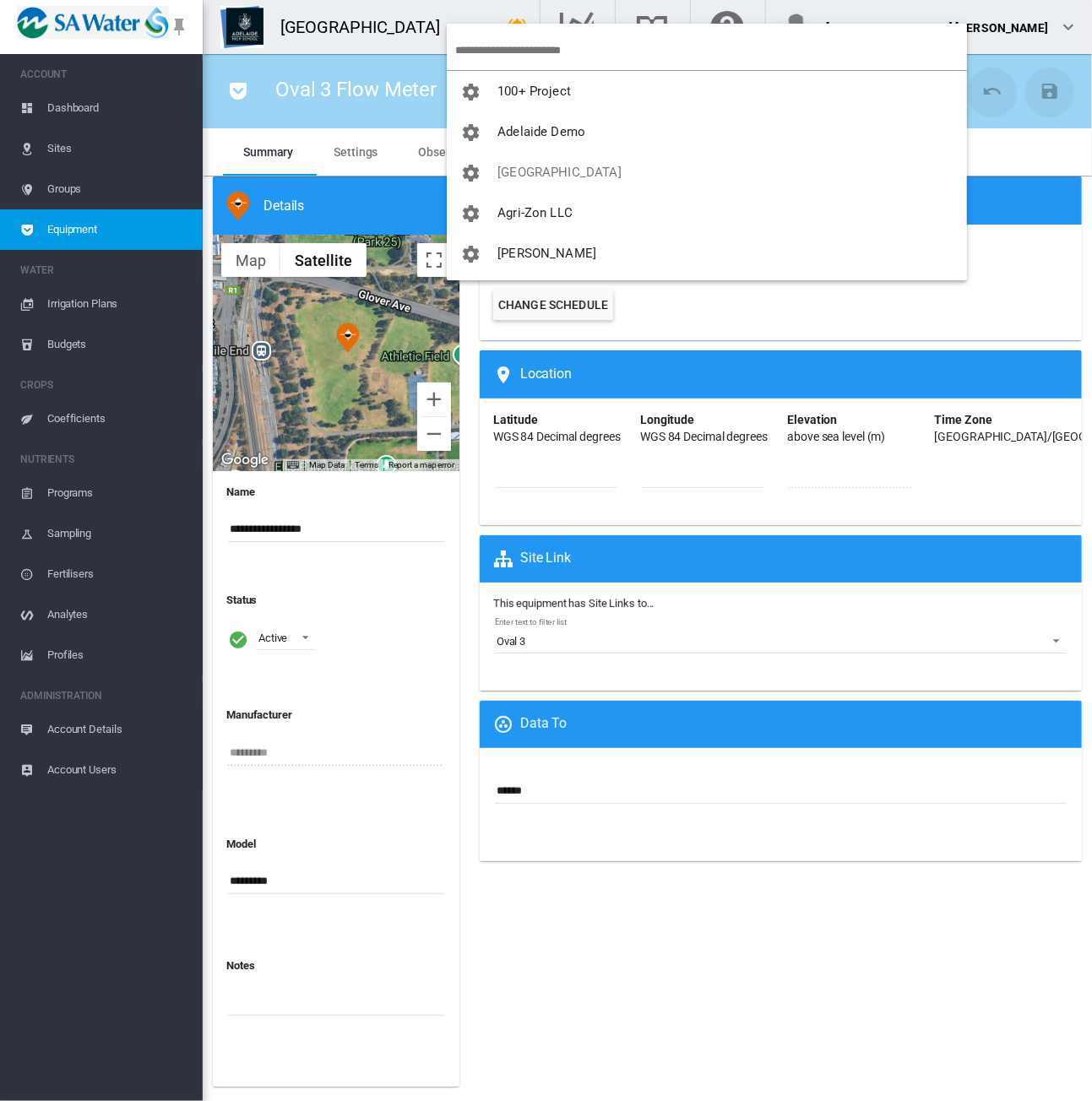
click at [838, 132] on md-backdrop at bounding box center [546, 550] width 1092 height 1101
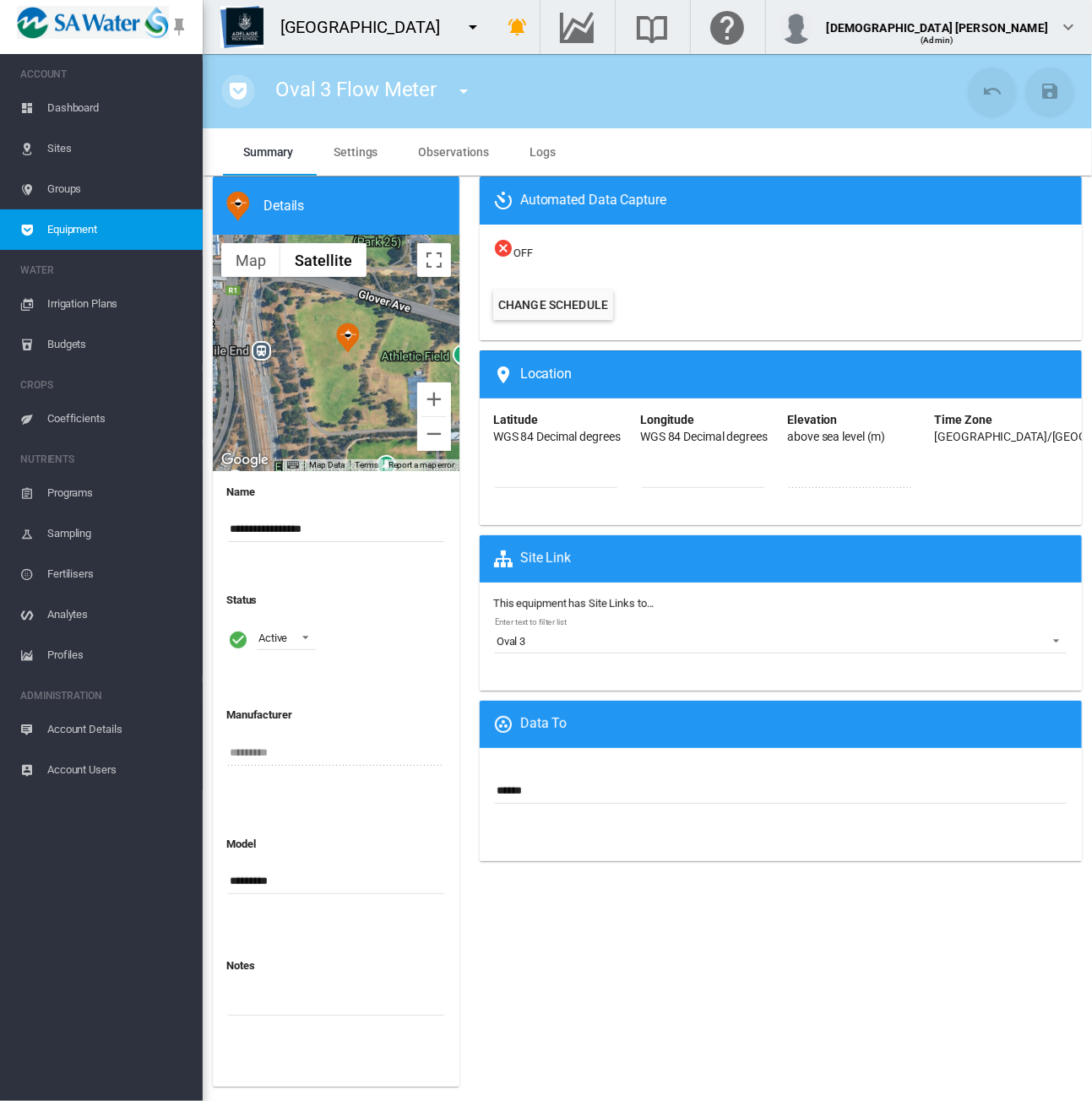
click at [223, 92] on button "button" at bounding box center [238, 90] width 34 height 34
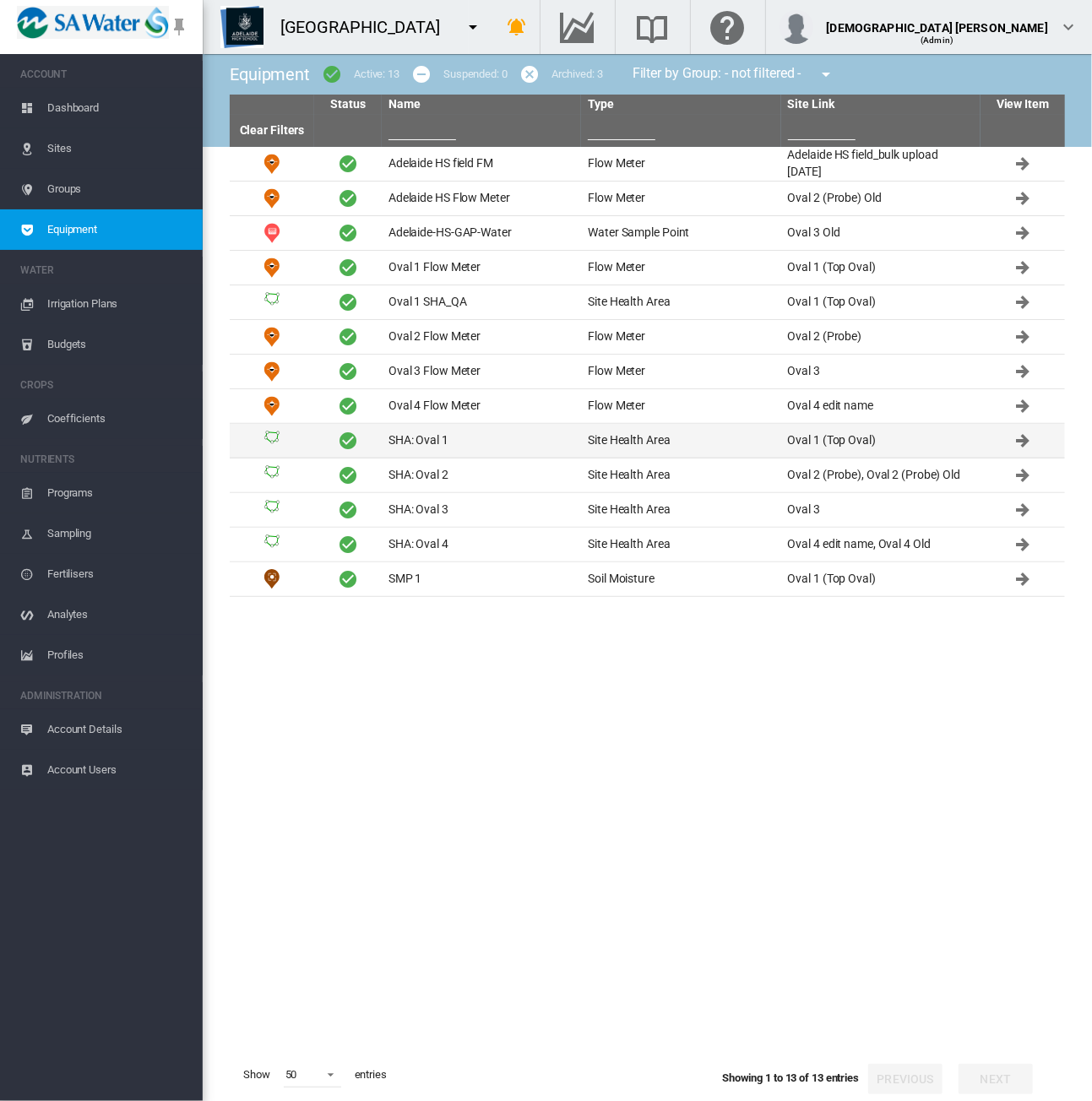
click at [542, 440] on td "SHA: Oval 1" at bounding box center [481, 441] width 199 height 34
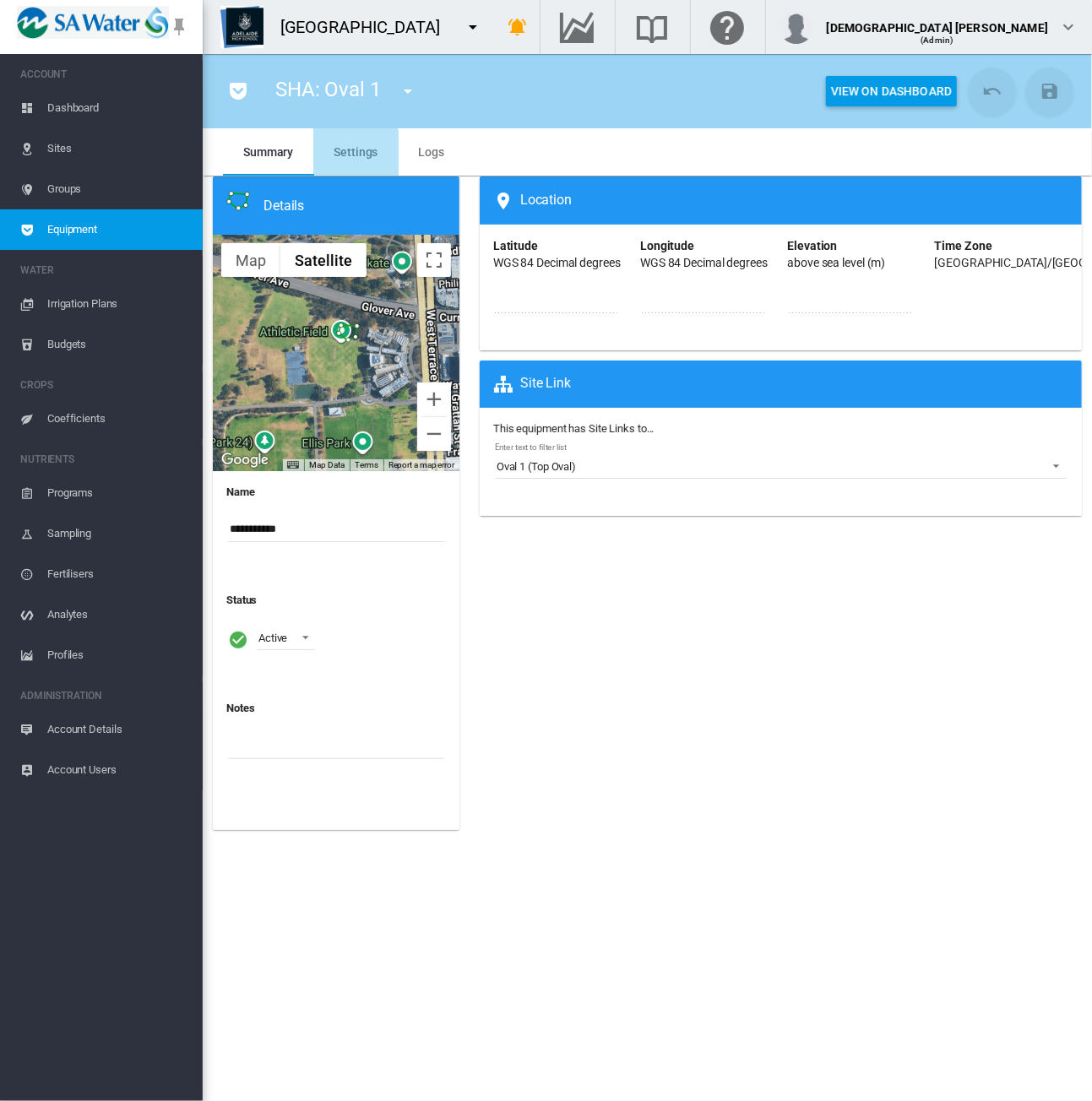
click at [353, 158] on span "Settings" at bounding box center [356, 152] width 44 height 13
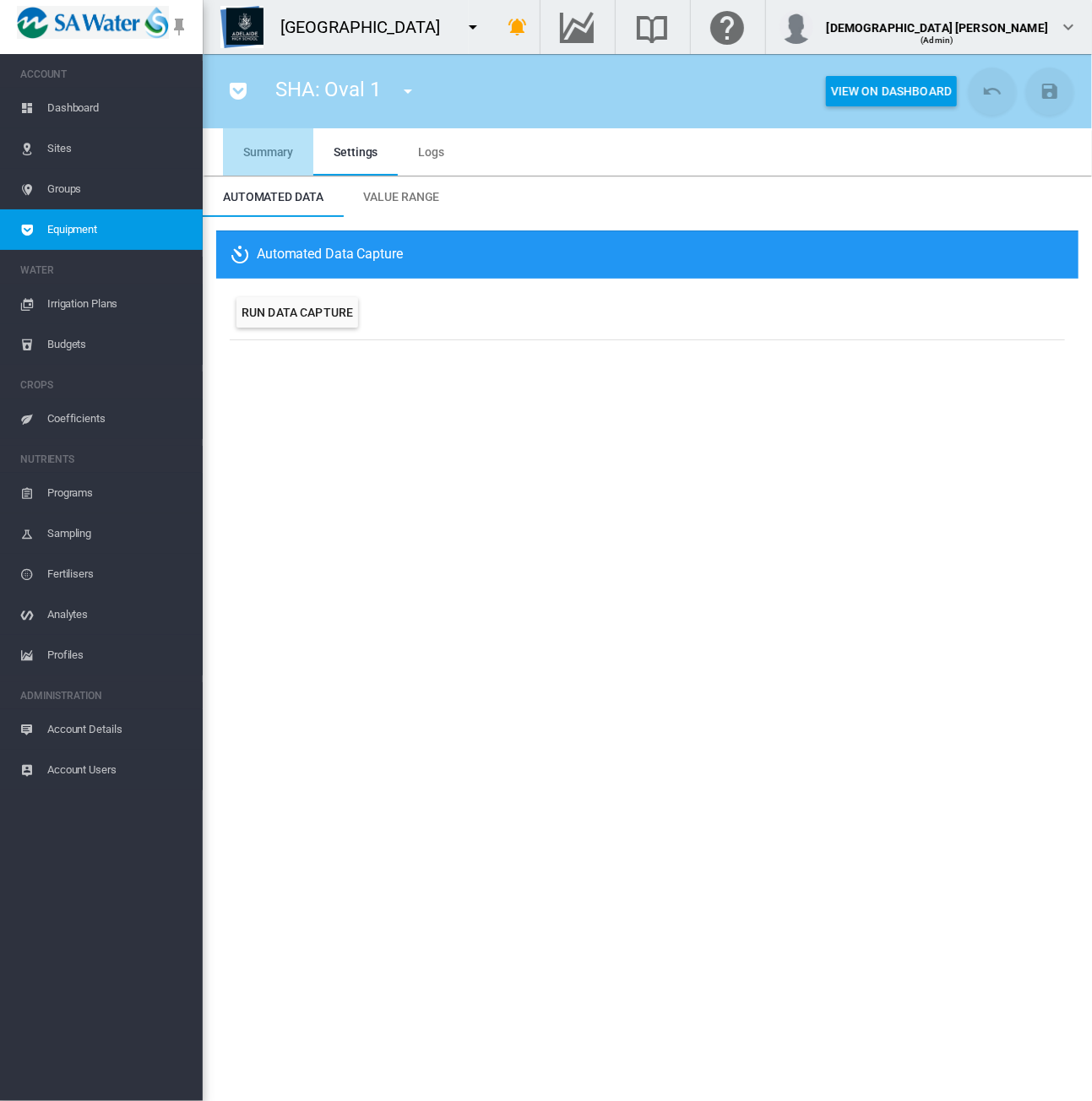
click at [268, 152] on span "Summary" at bounding box center [268, 152] width 50 height 13
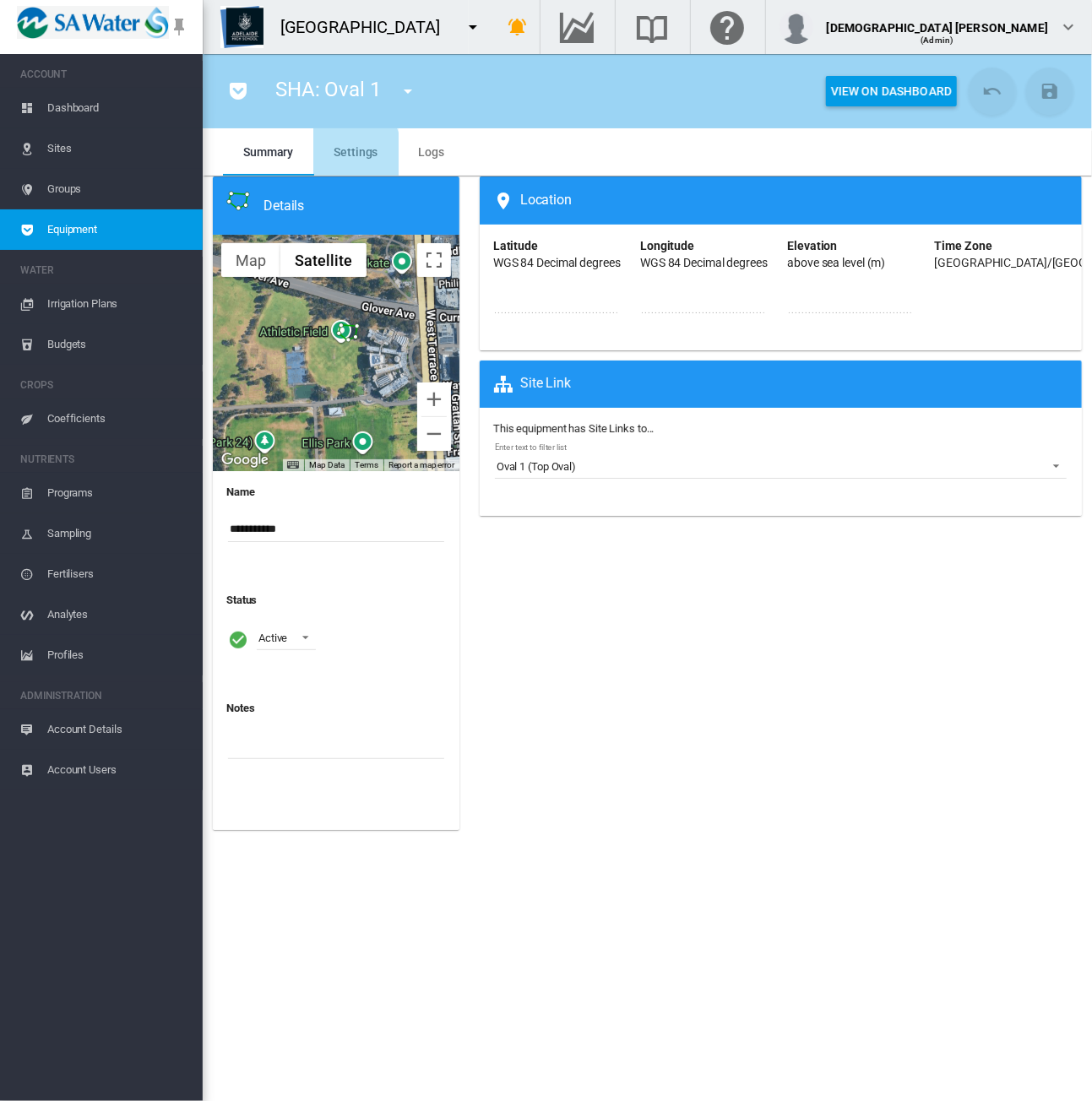
click at [326, 159] on md-tab-item "Settings" at bounding box center [356, 151] width 85 height 47
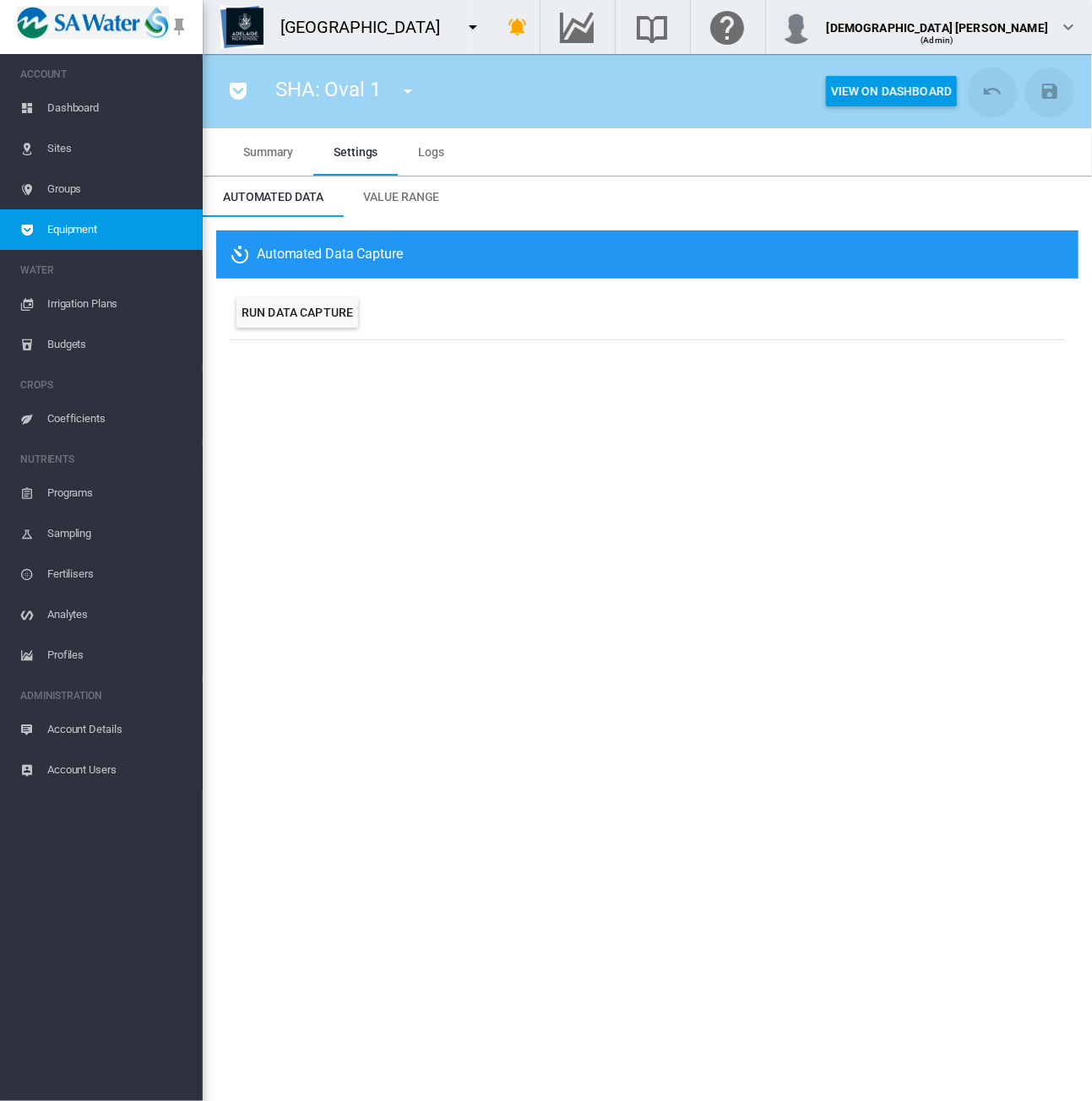
click at [277, 155] on span "Summary" at bounding box center [268, 152] width 50 height 13
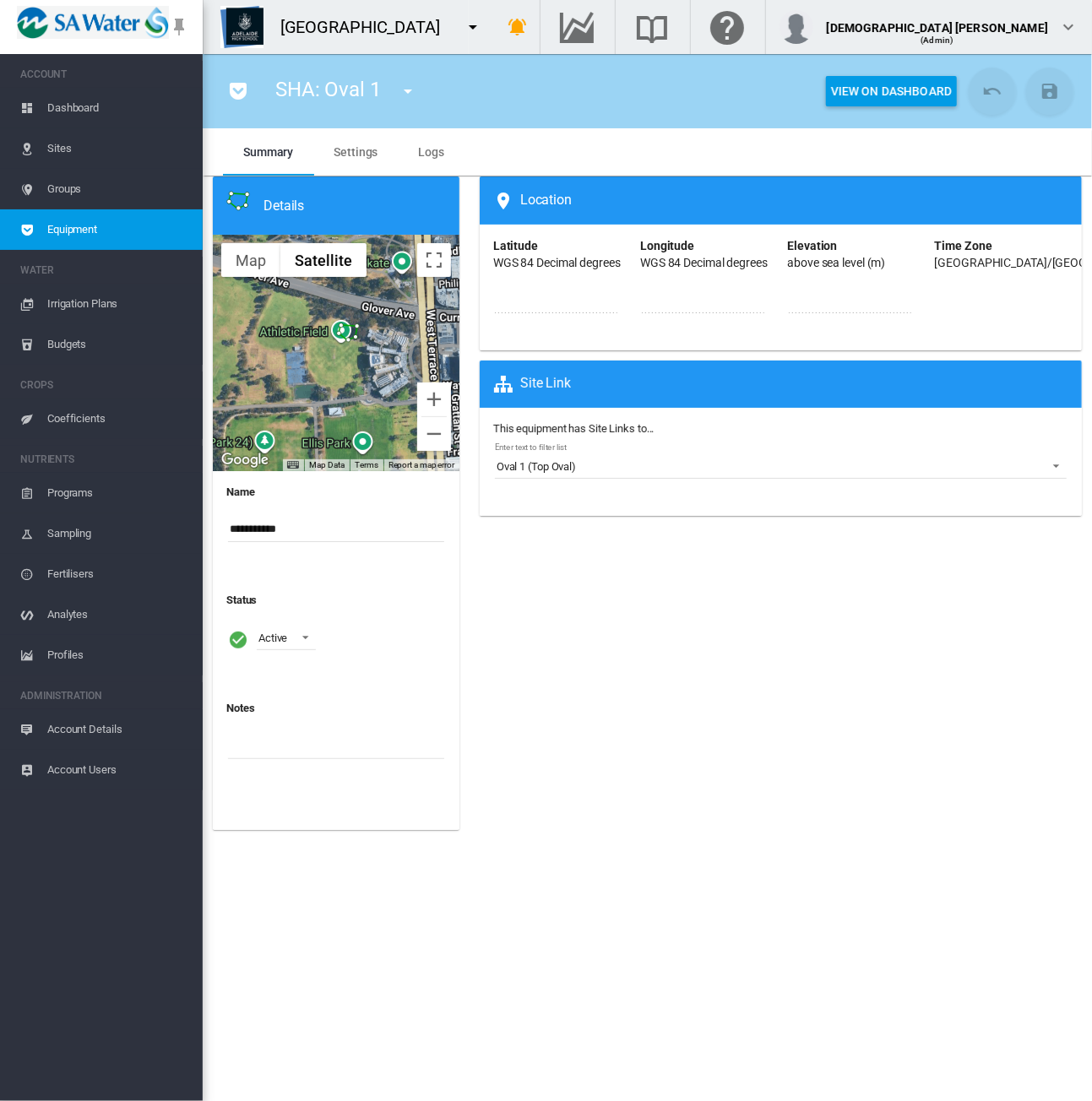
click at [474, 17] on md-icon "icon-menu-down" at bounding box center [472, 27] width 20 height 20
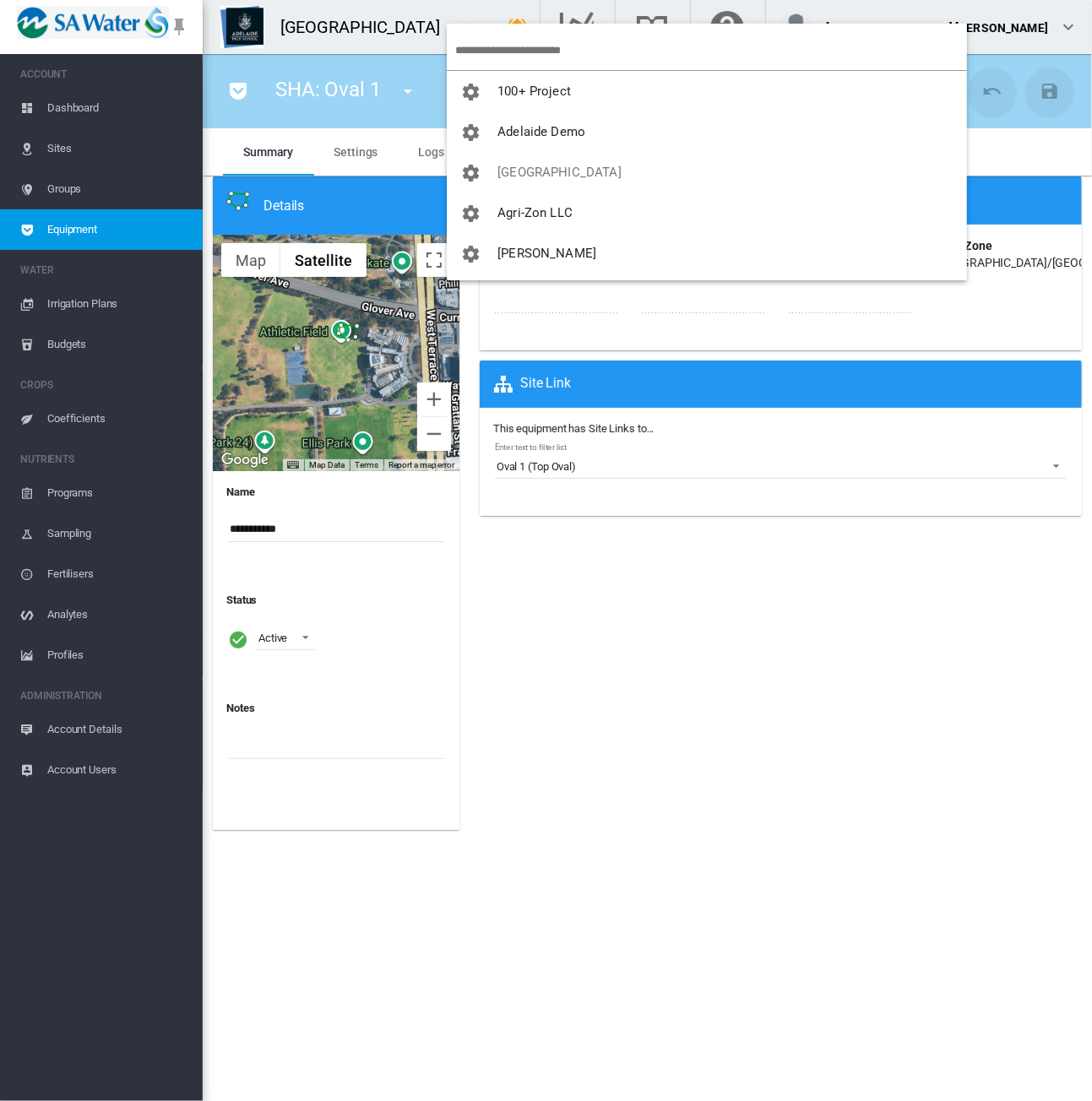
click at [491, 45] on input "search" at bounding box center [711, 50] width 512 height 39
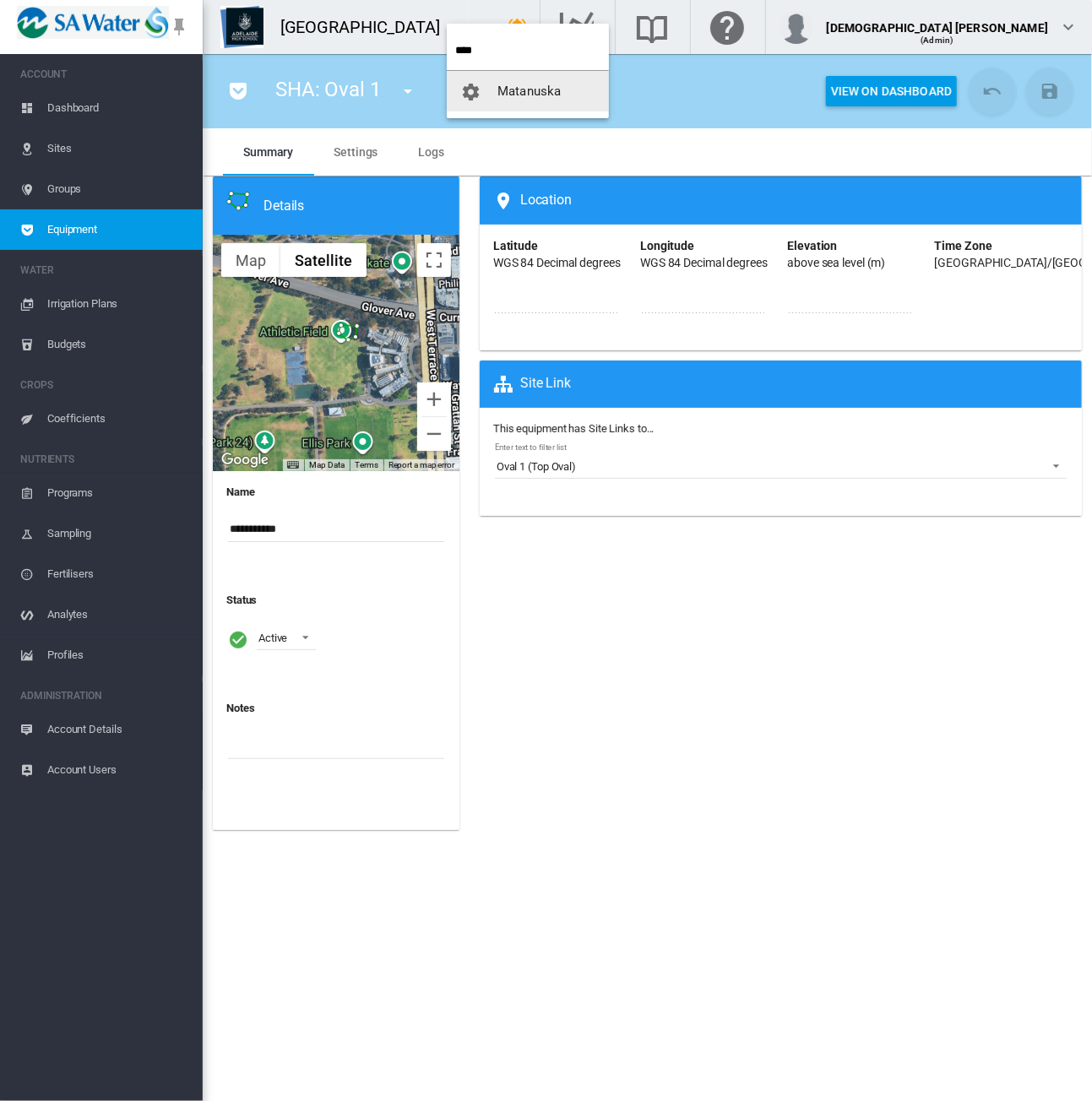
type input "****"
click at [527, 81] on button "Matanuska" at bounding box center [527, 91] width 162 height 40
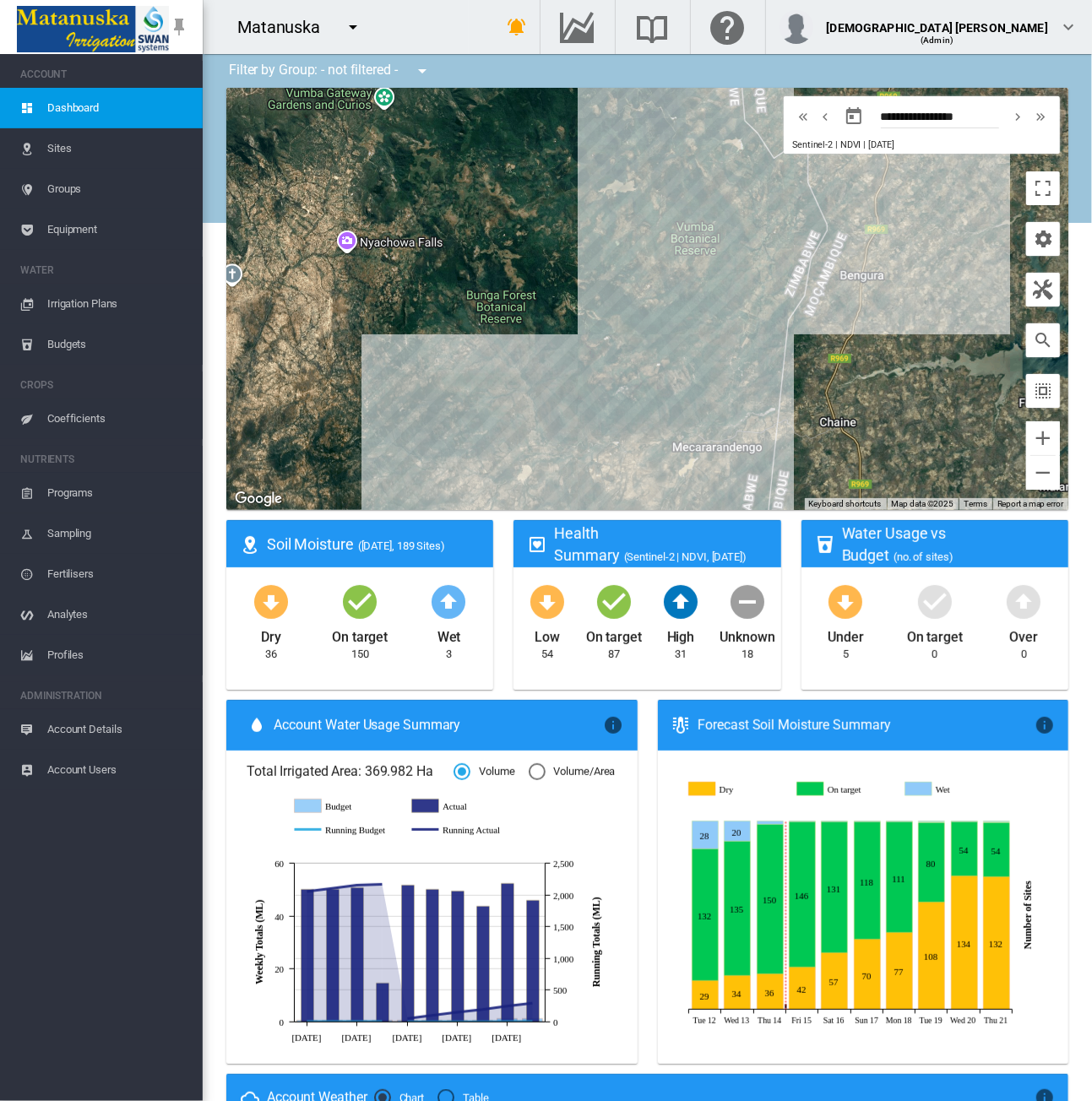
click at [118, 223] on span "Equipment" at bounding box center [117, 230] width 141 height 40
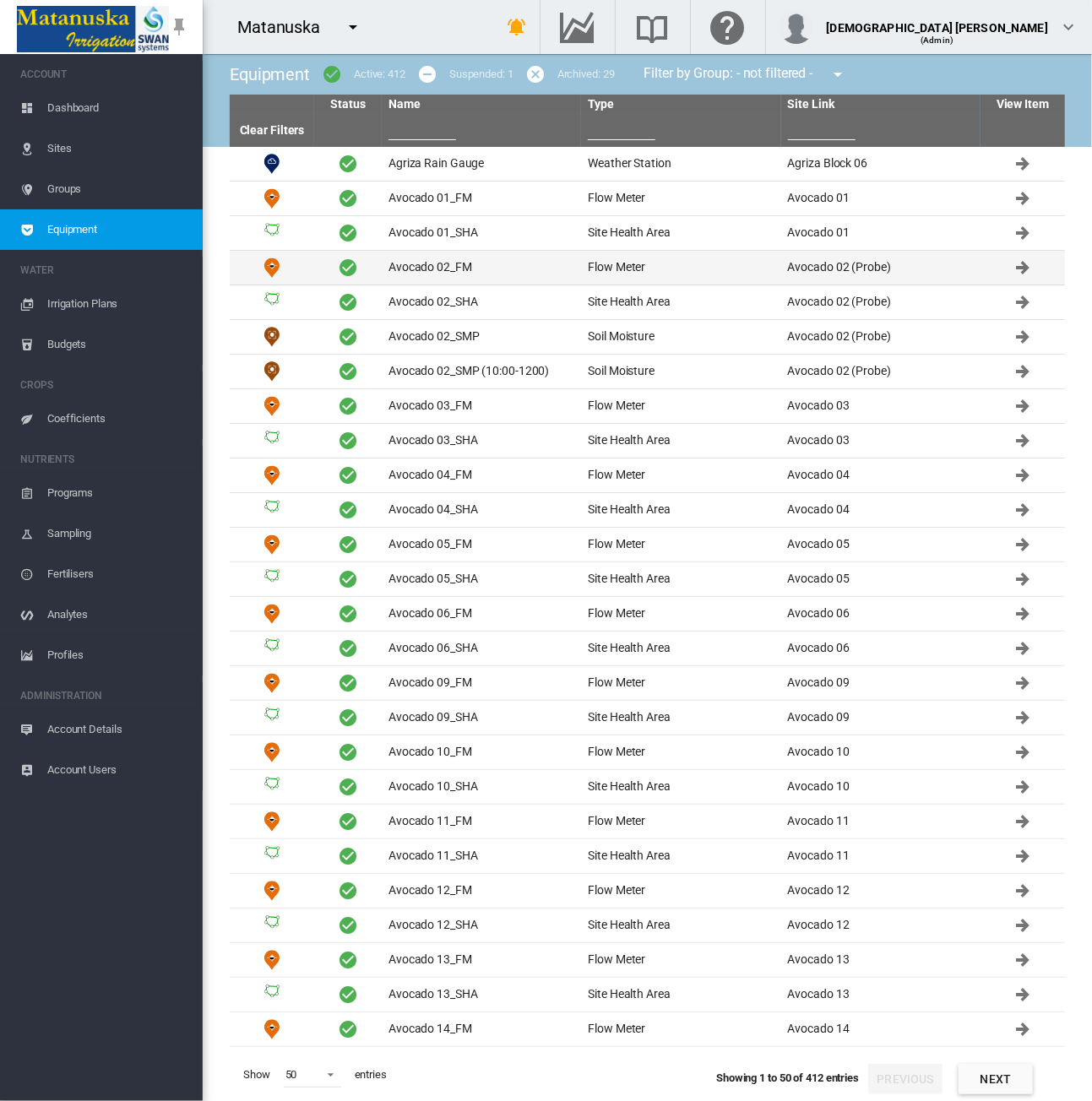
click at [399, 264] on td "Avocado 02_FM" at bounding box center [481, 268] width 199 height 34
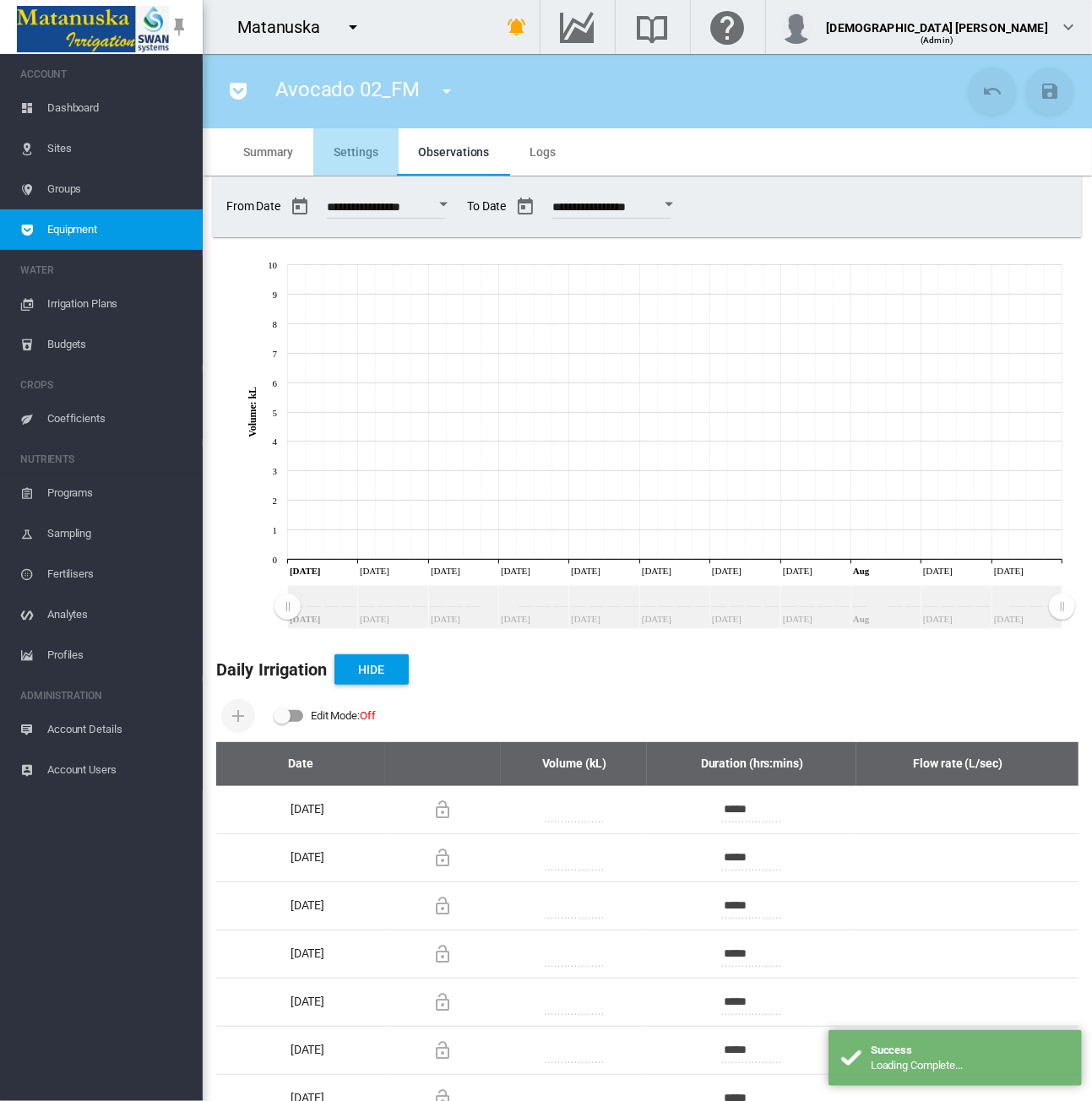
click at [365, 155] on span "Settings" at bounding box center [356, 152] width 44 height 13
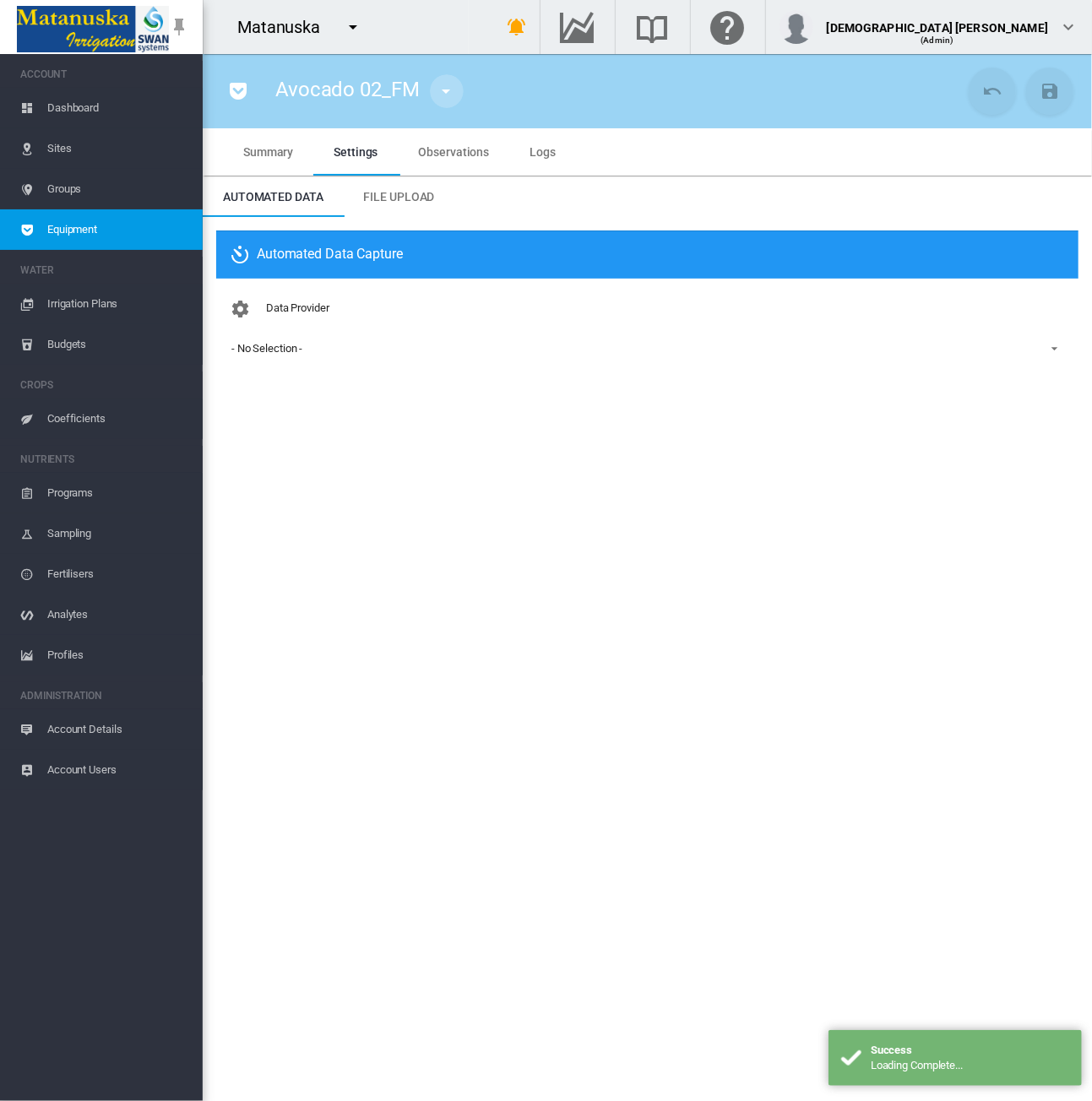
click at [444, 91] on md-icon "icon-menu-down" at bounding box center [446, 90] width 20 height 20
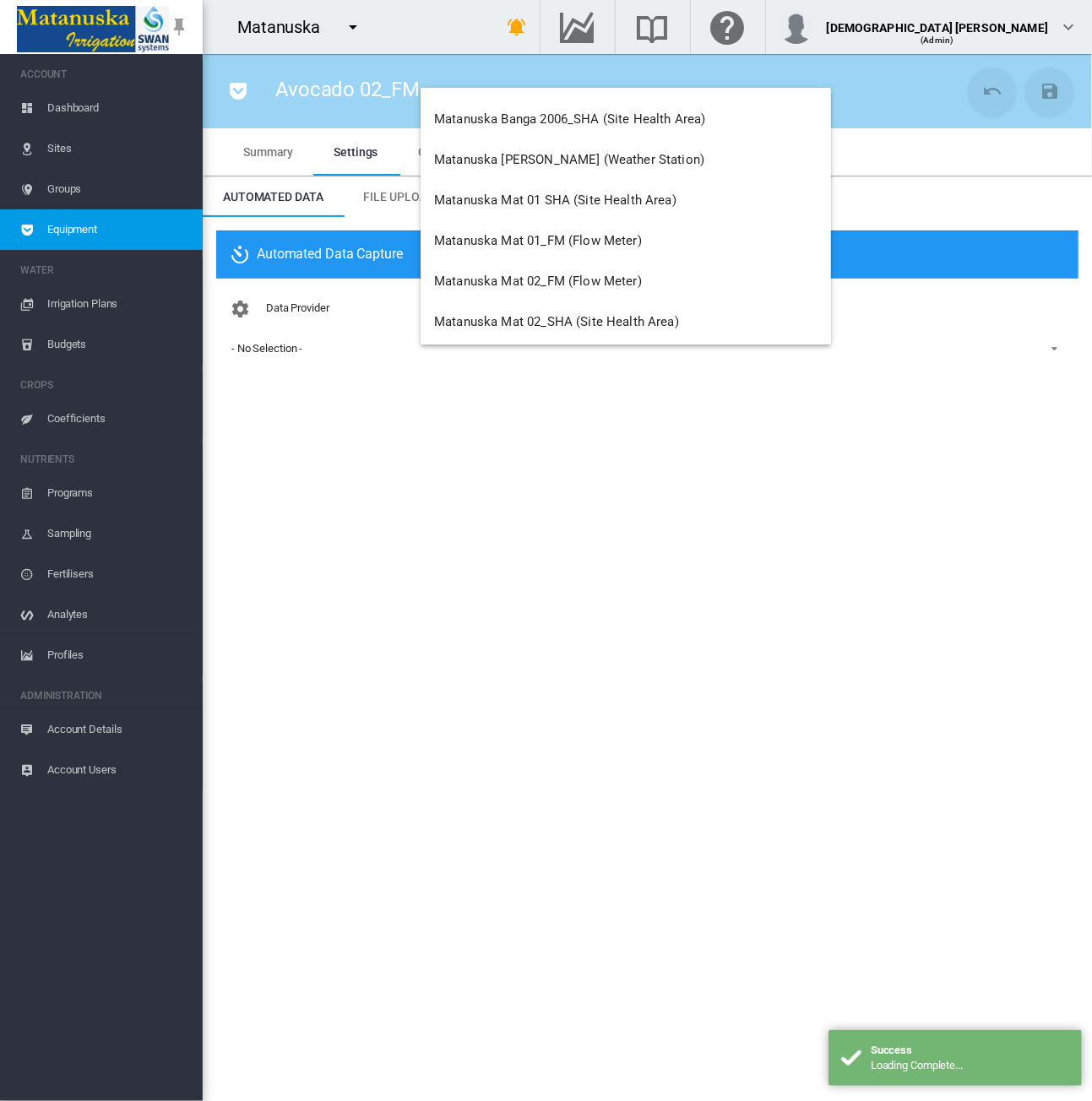
scroll to position [12473, 0]
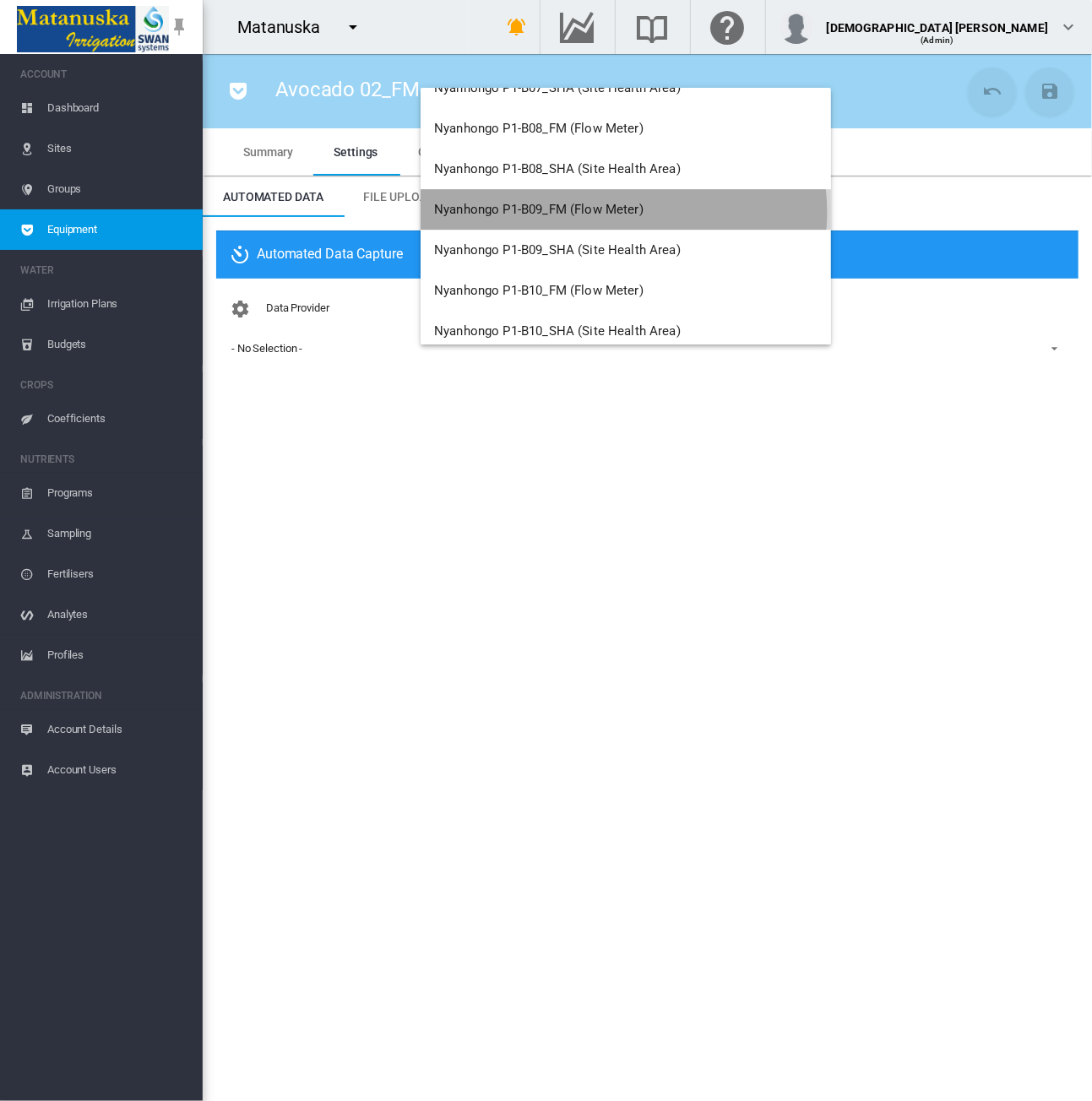
click at [623, 211] on span "Nyanhongo P1-B09_FM (Flow Meter)" at bounding box center [539, 210] width 210 height 15
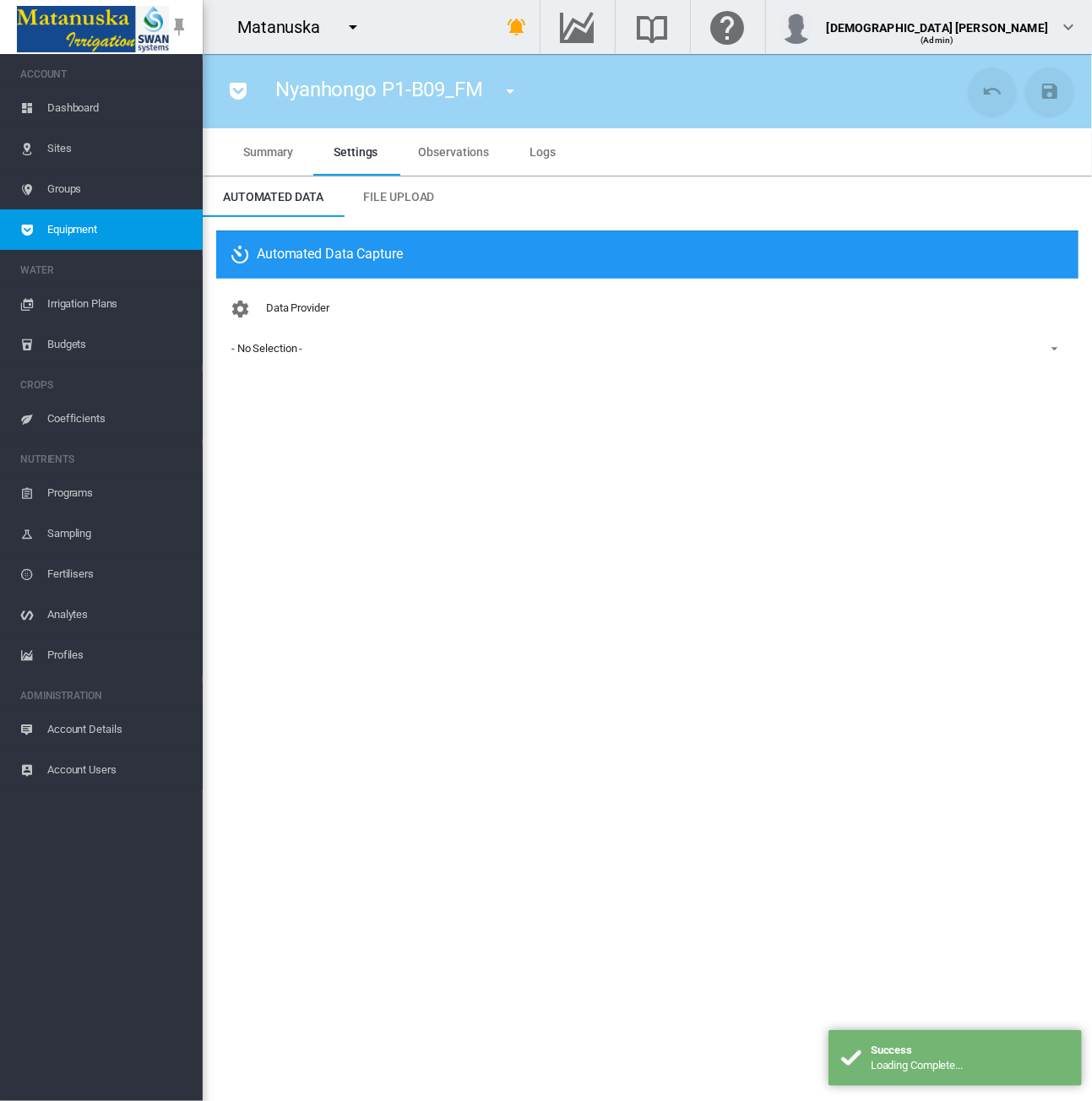
click at [476, 148] on span "Observations" at bounding box center [454, 152] width 71 height 13
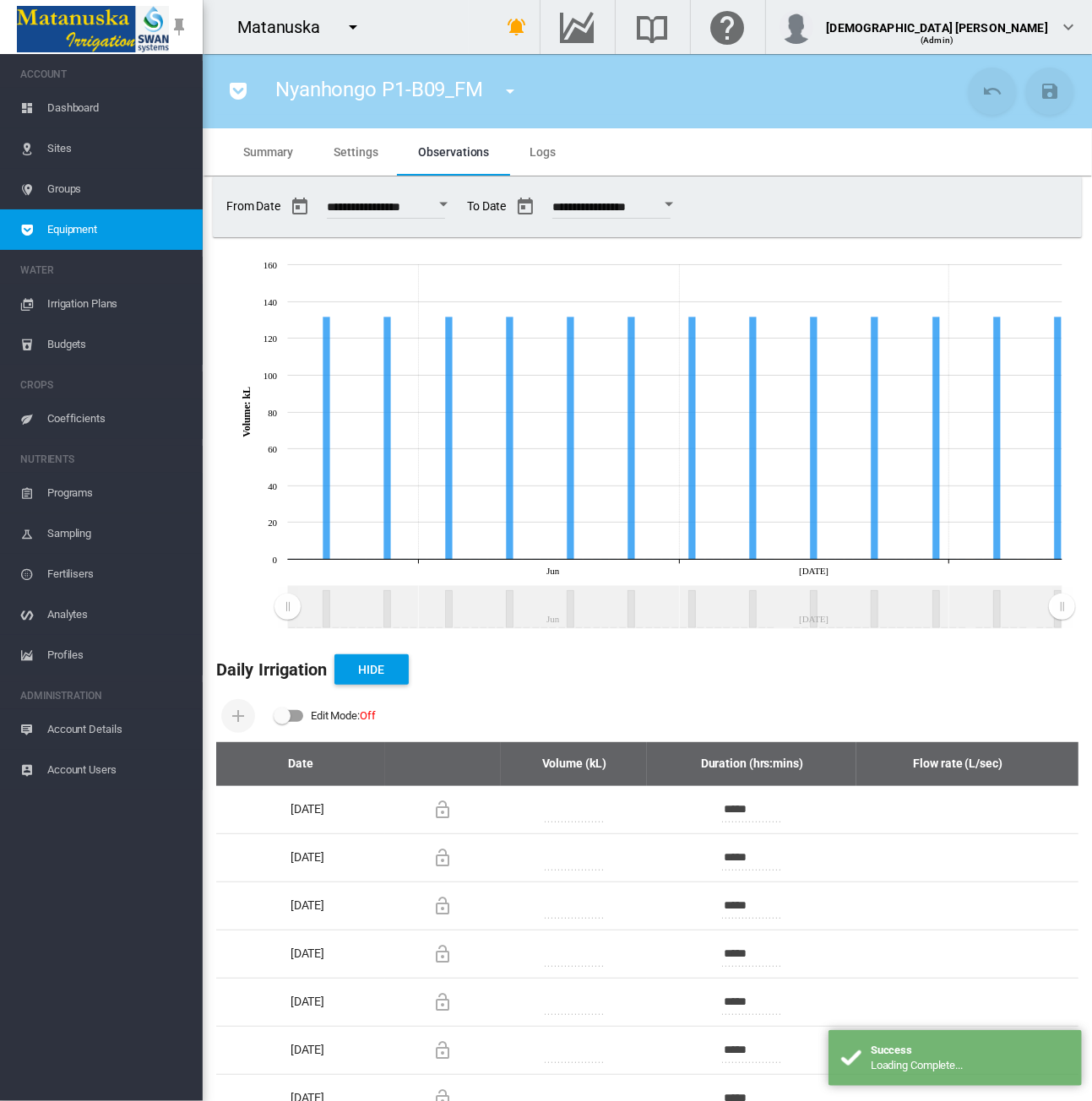
click at [423, 148] on span "Observations" at bounding box center [454, 152] width 71 height 13
click at [322, 160] on md-tab-item "Settings" at bounding box center [356, 151] width 85 height 47
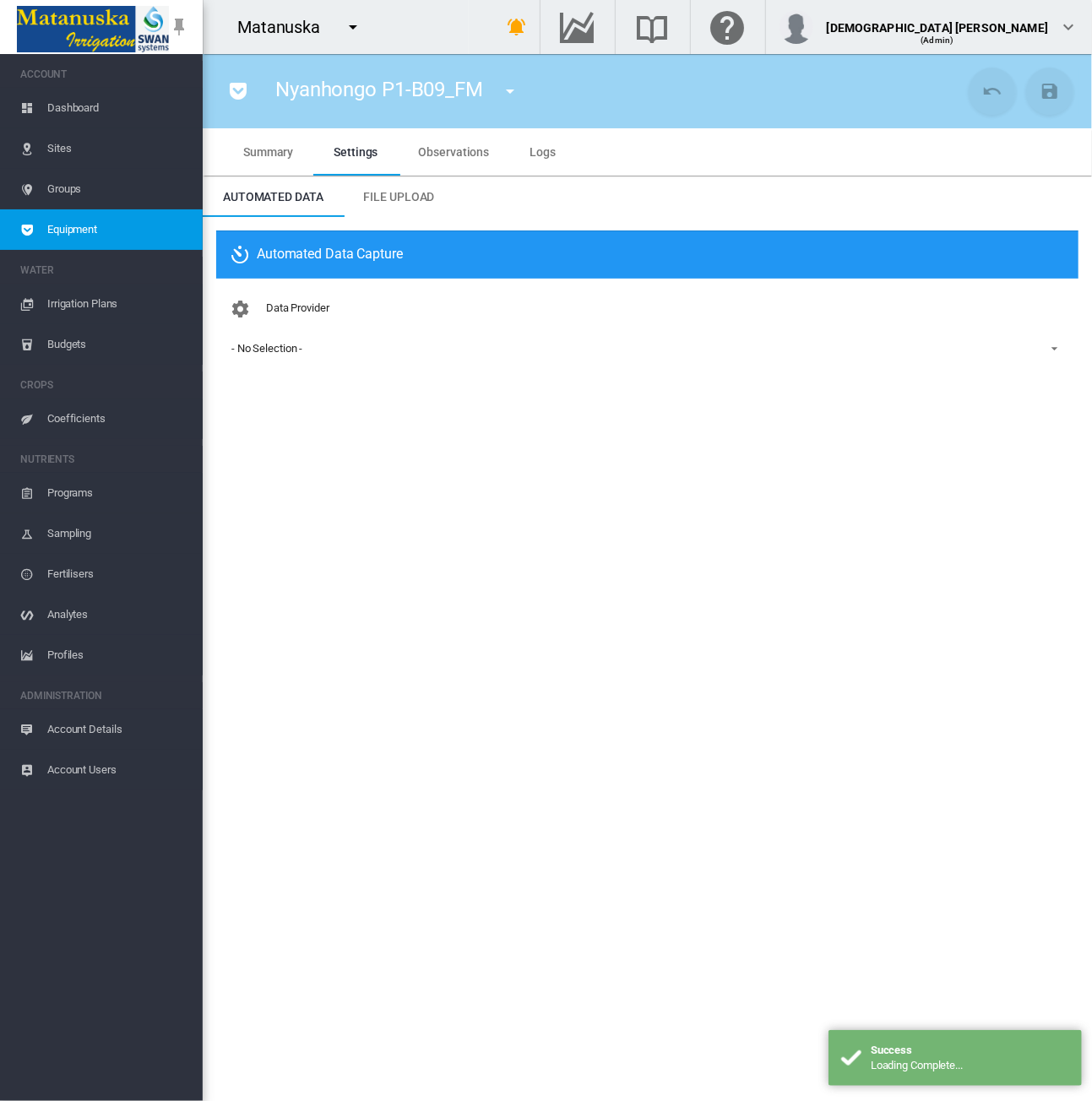
click at [444, 166] on md-tab-item "Observations" at bounding box center [454, 151] width 112 height 47
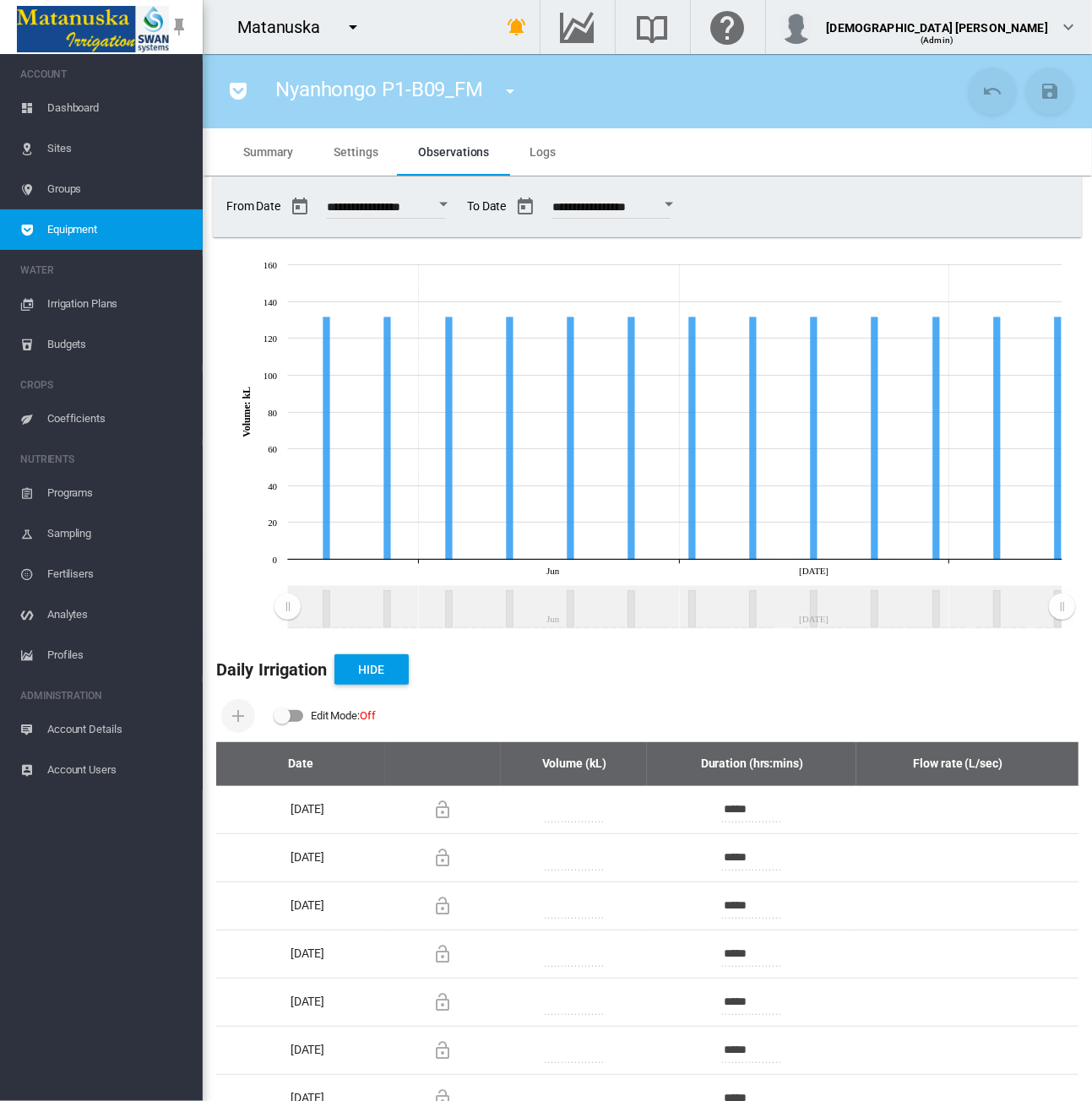
click at [564, 147] on md-tab-item "Logs" at bounding box center [542, 151] width 66 height 47
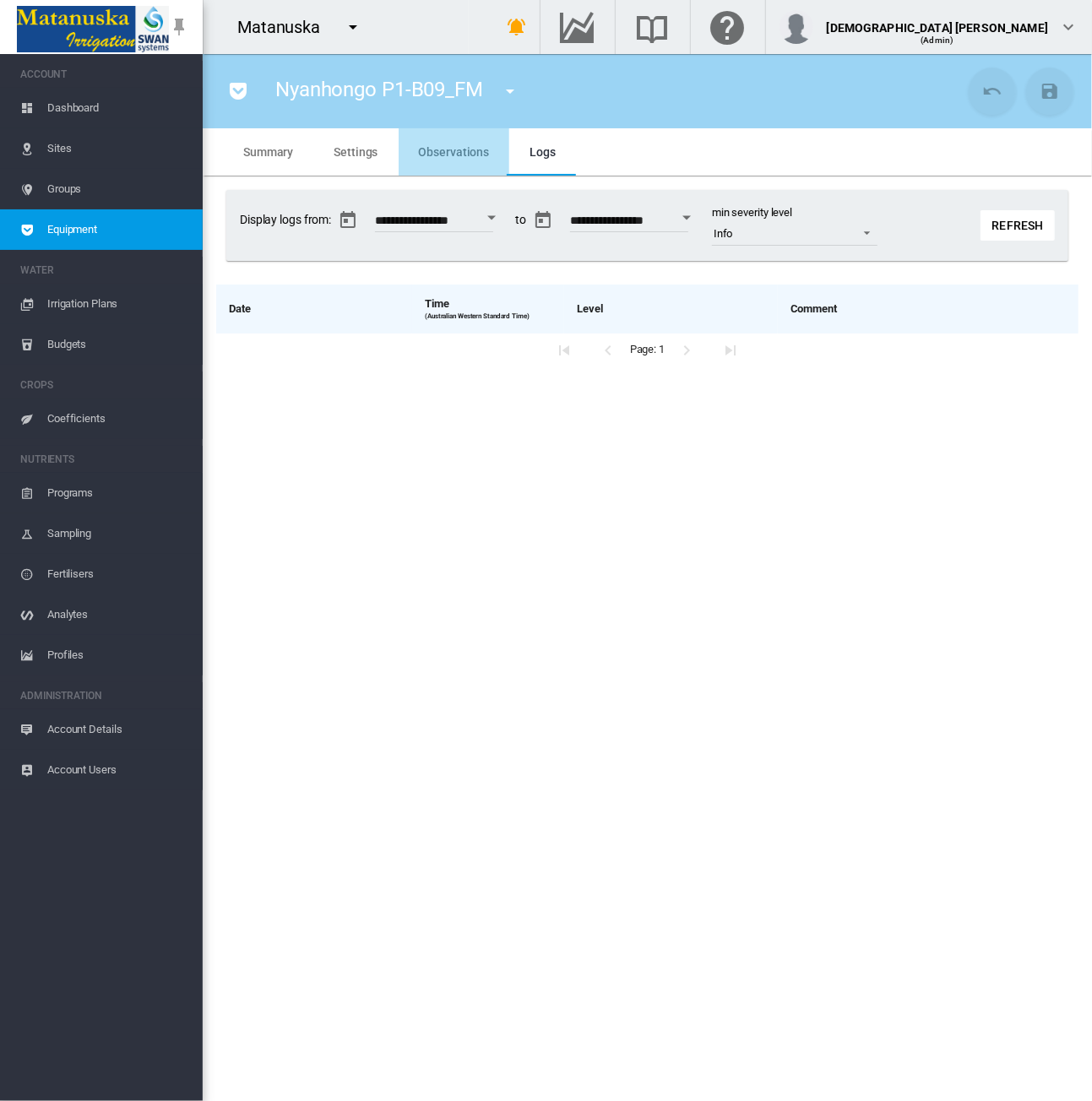
click at [472, 151] on span "Observations" at bounding box center [454, 152] width 71 height 13
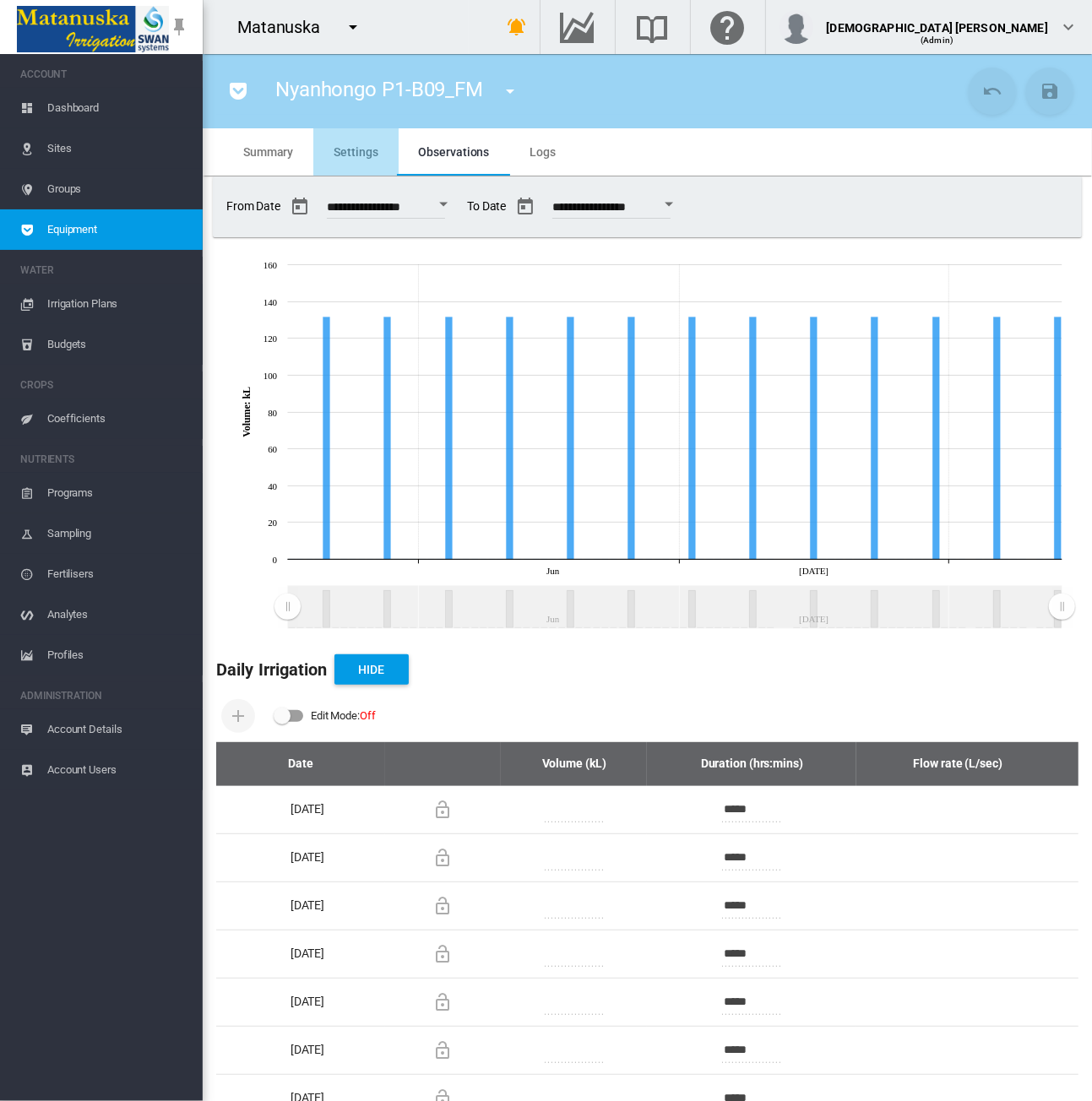
click at [368, 145] on span "Settings" at bounding box center [356, 152] width 44 height 13
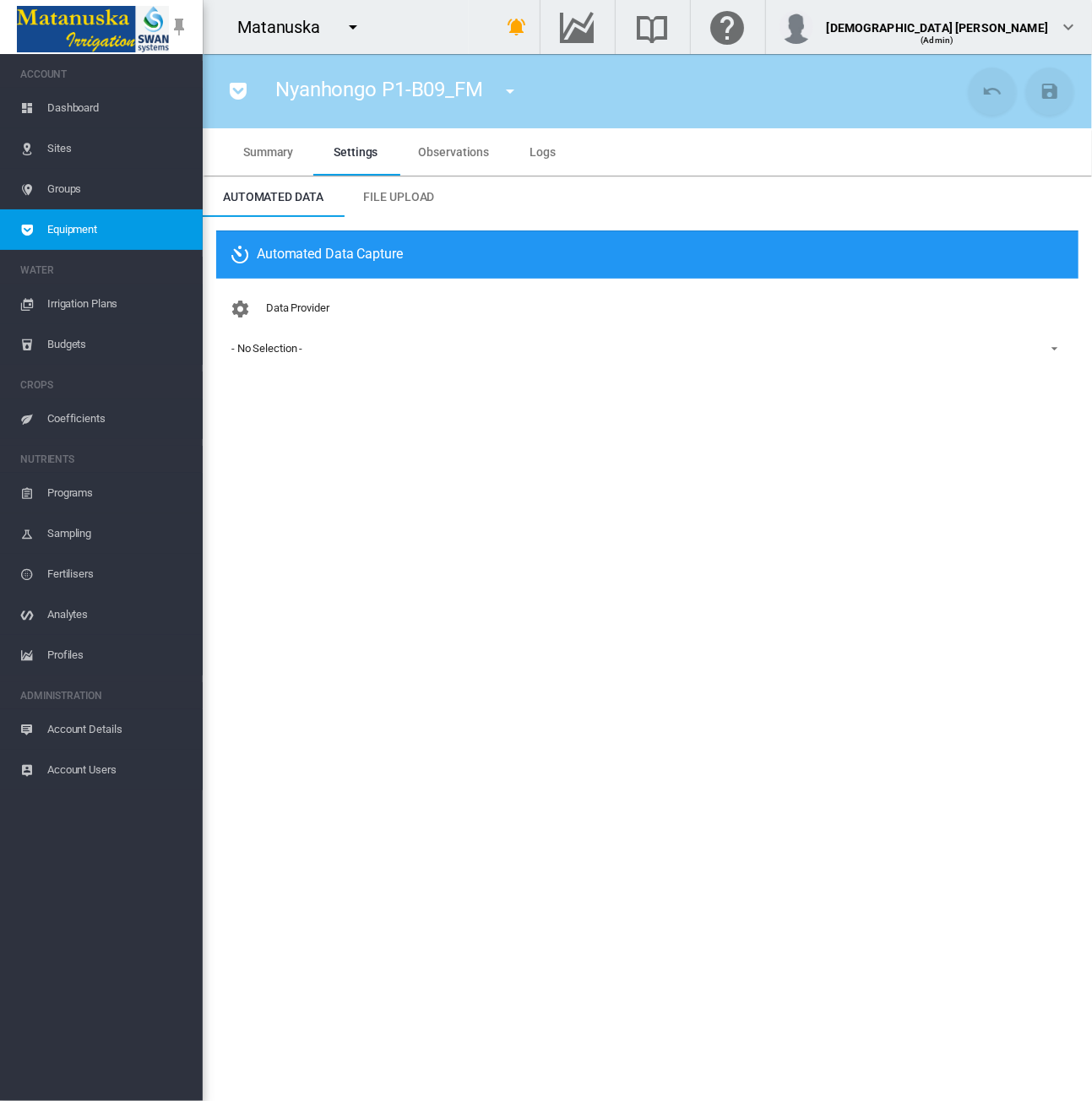
click at [94, 225] on span "Equipment" at bounding box center [117, 230] width 141 height 40
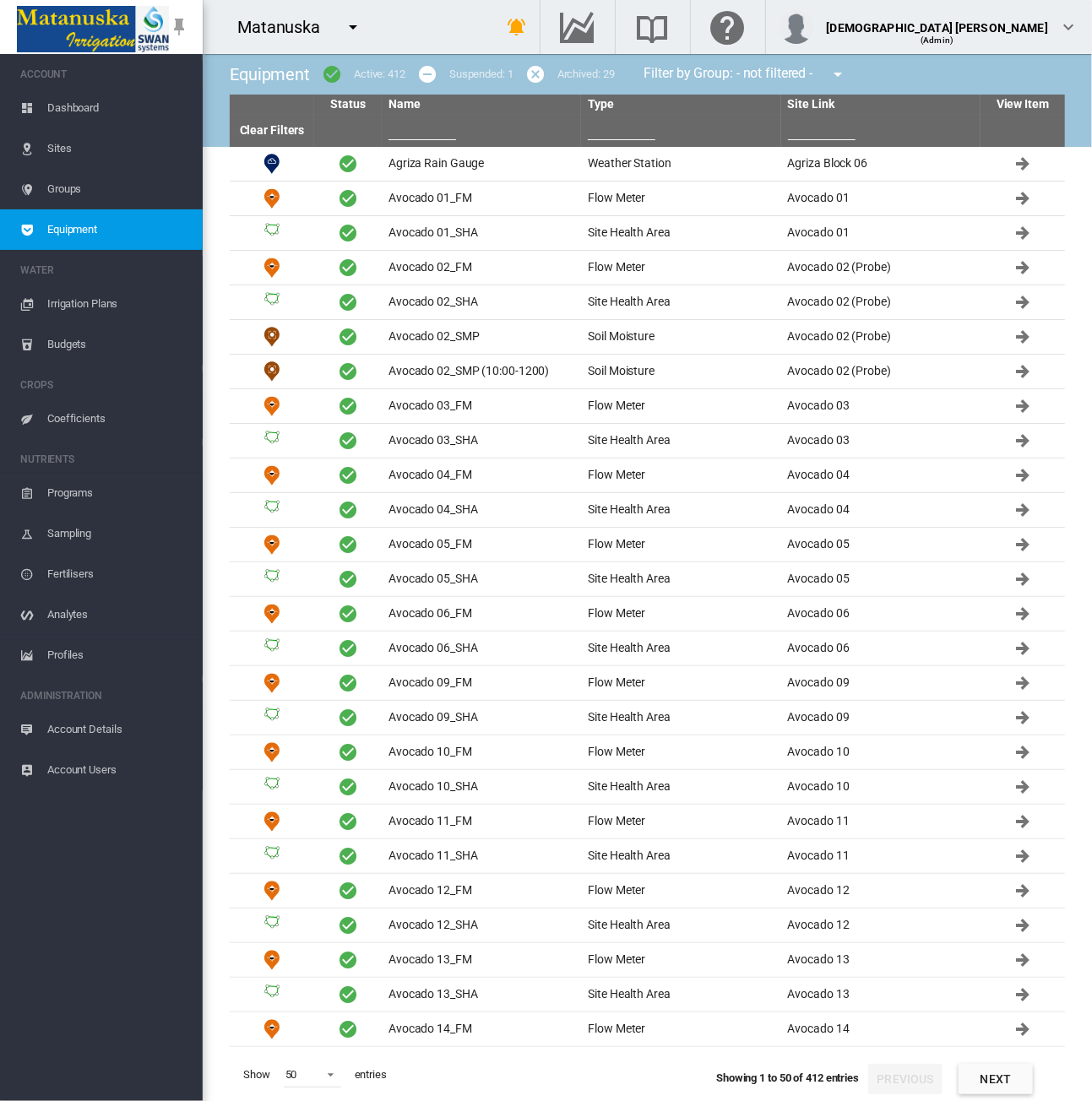
click at [348, 24] on md-icon "icon-menu-down" at bounding box center [352, 27] width 20 height 20
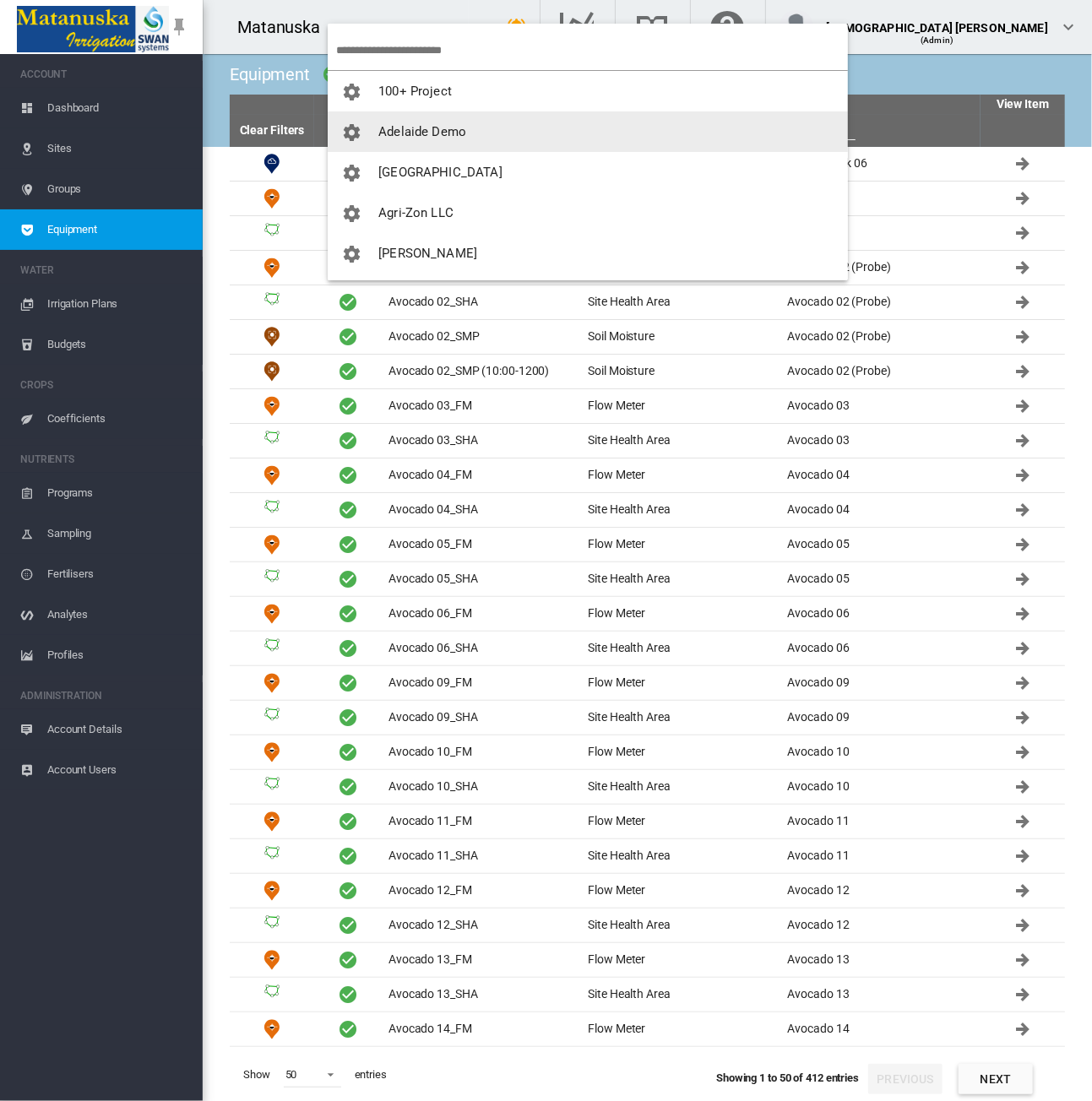
click at [299, 175] on md-backdrop at bounding box center [546, 550] width 1092 height 1101
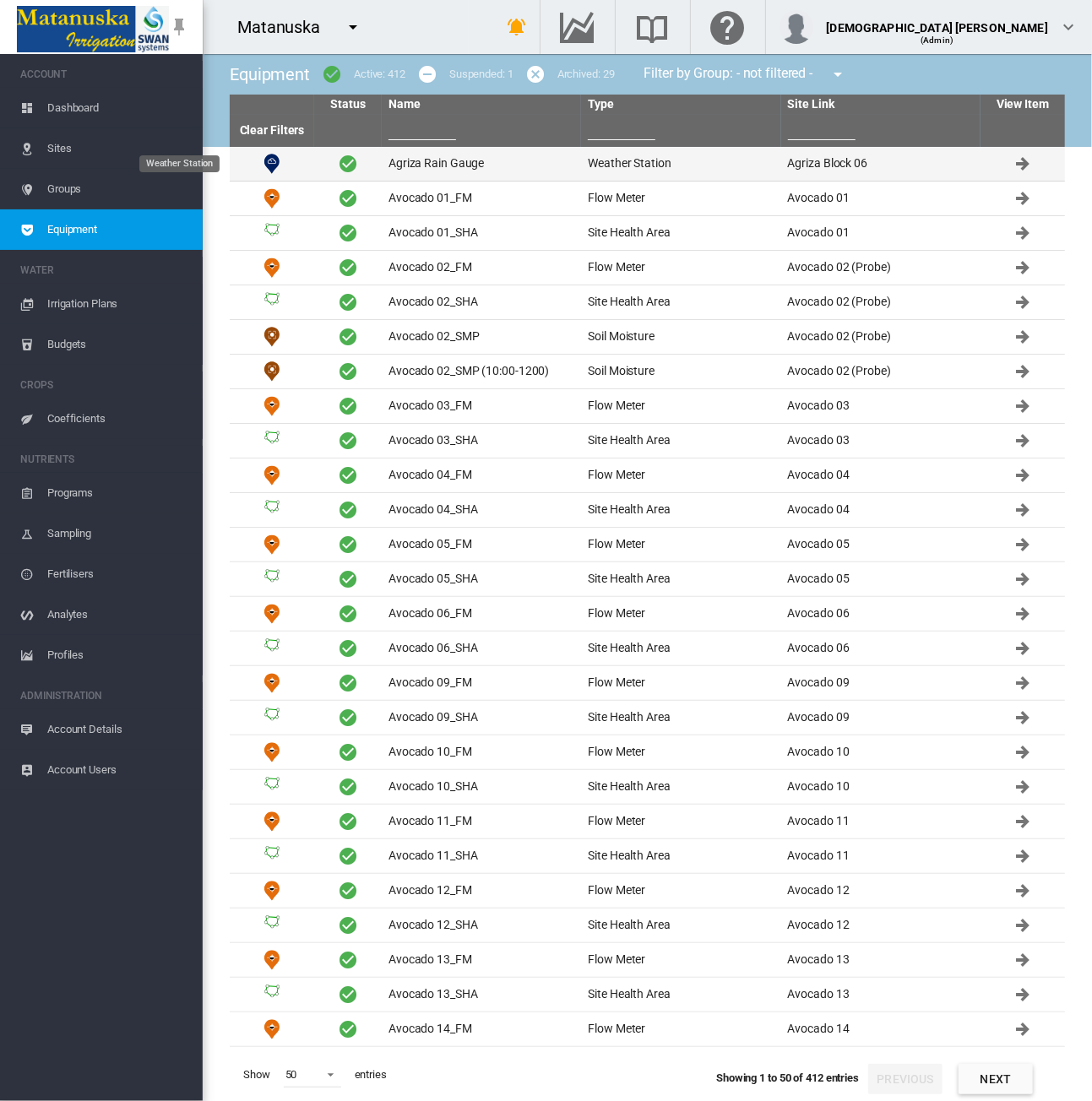
click at [292, 170] on td "Weather Station" at bounding box center [272, 164] width 85 height 34
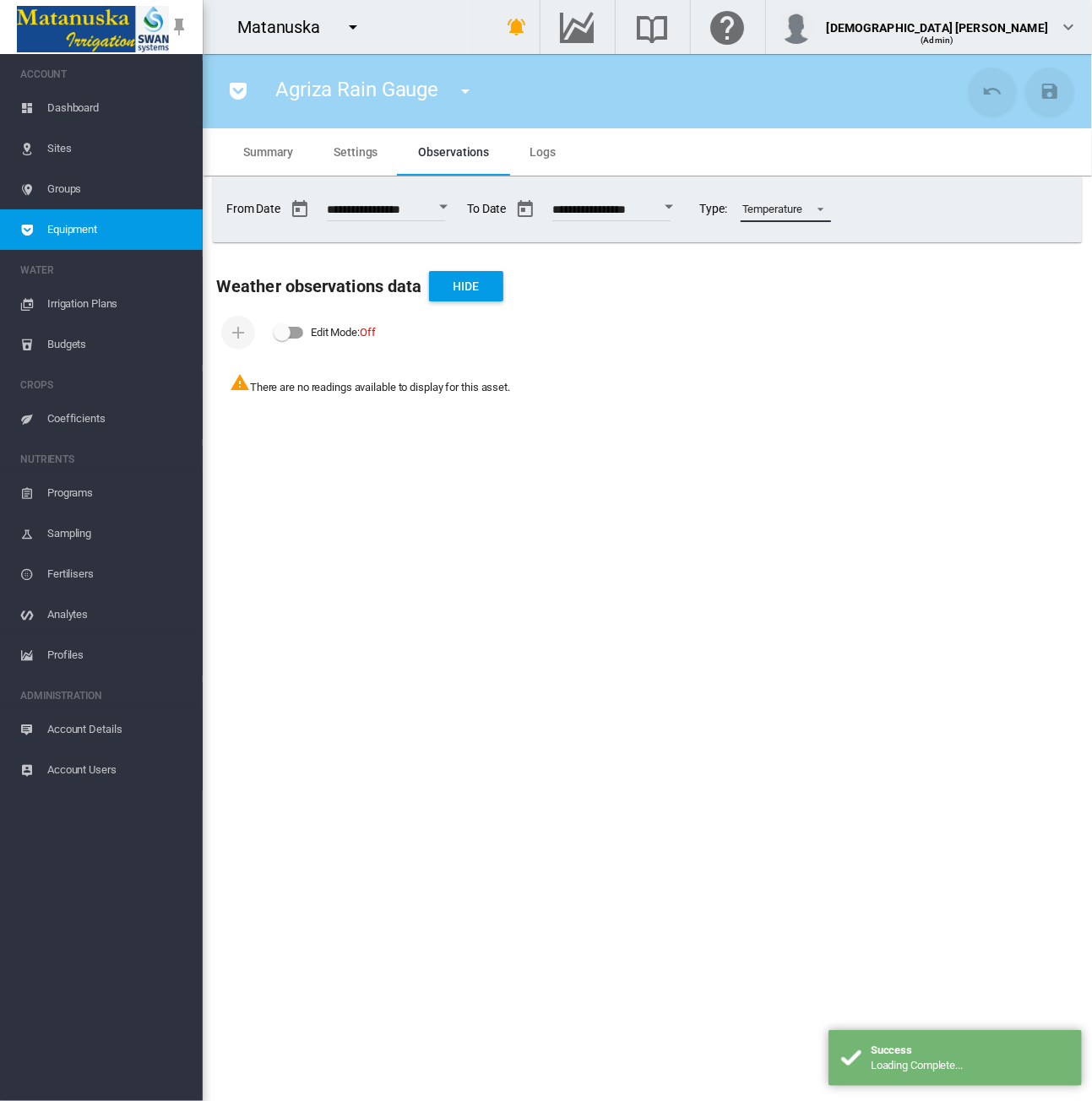
click at [825, 205] on span at bounding box center [815, 208] width 20 height 15
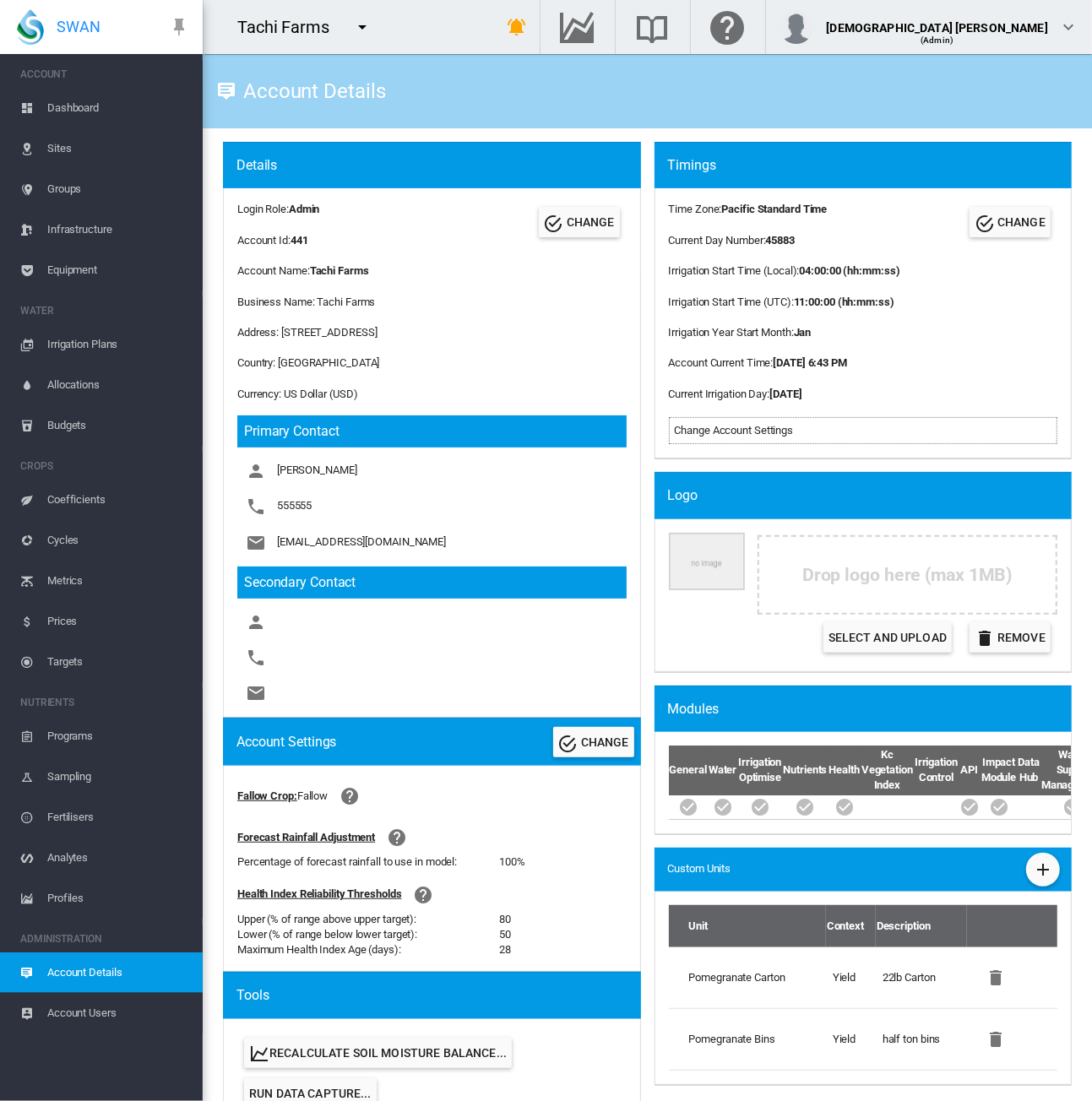
click at [73, 269] on span "Equipment" at bounding box center [117, 270] width 141 height 40
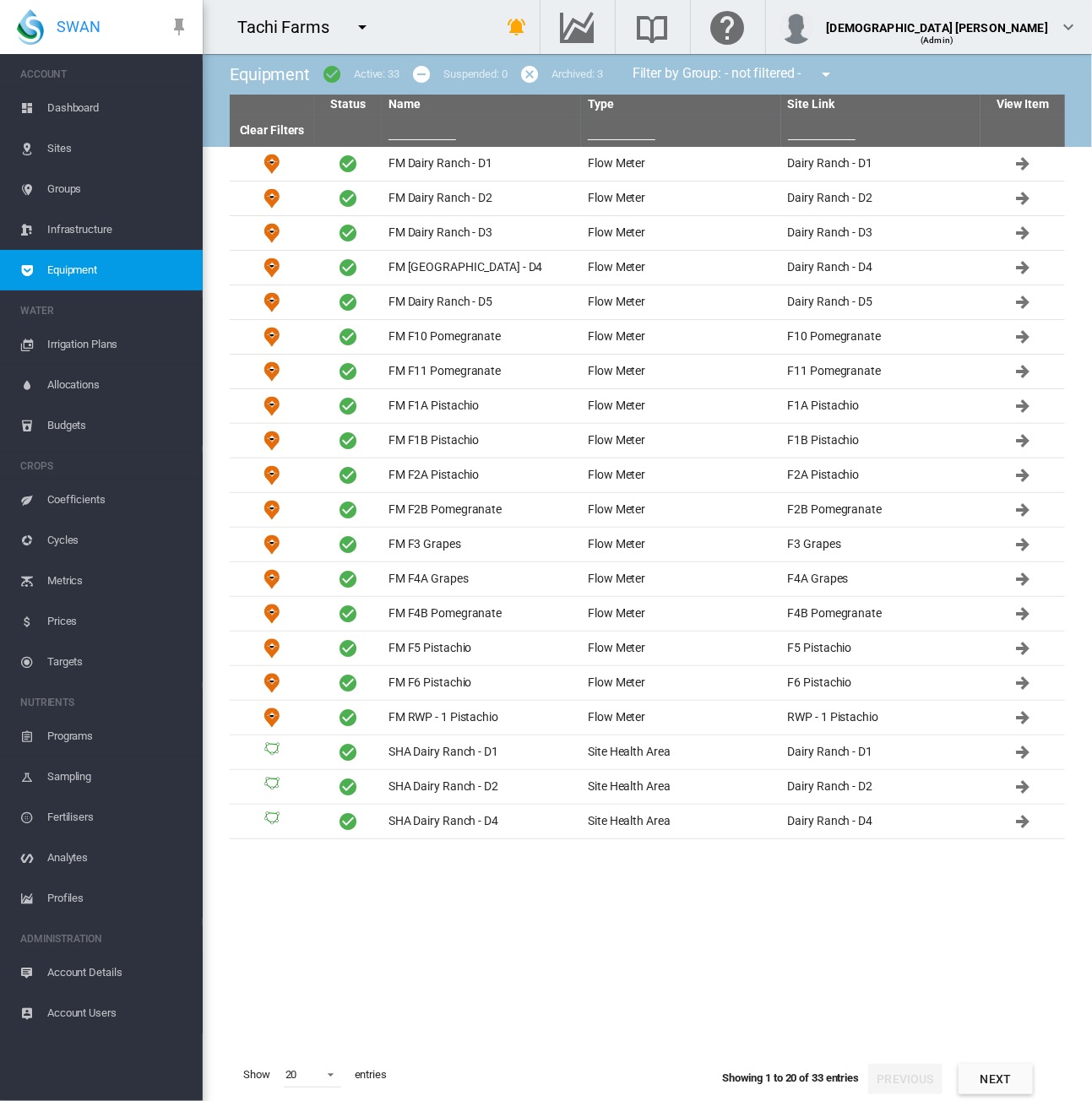
click at [421, 131] on input "text" at bounding box center [422, 127] width 67 height 25
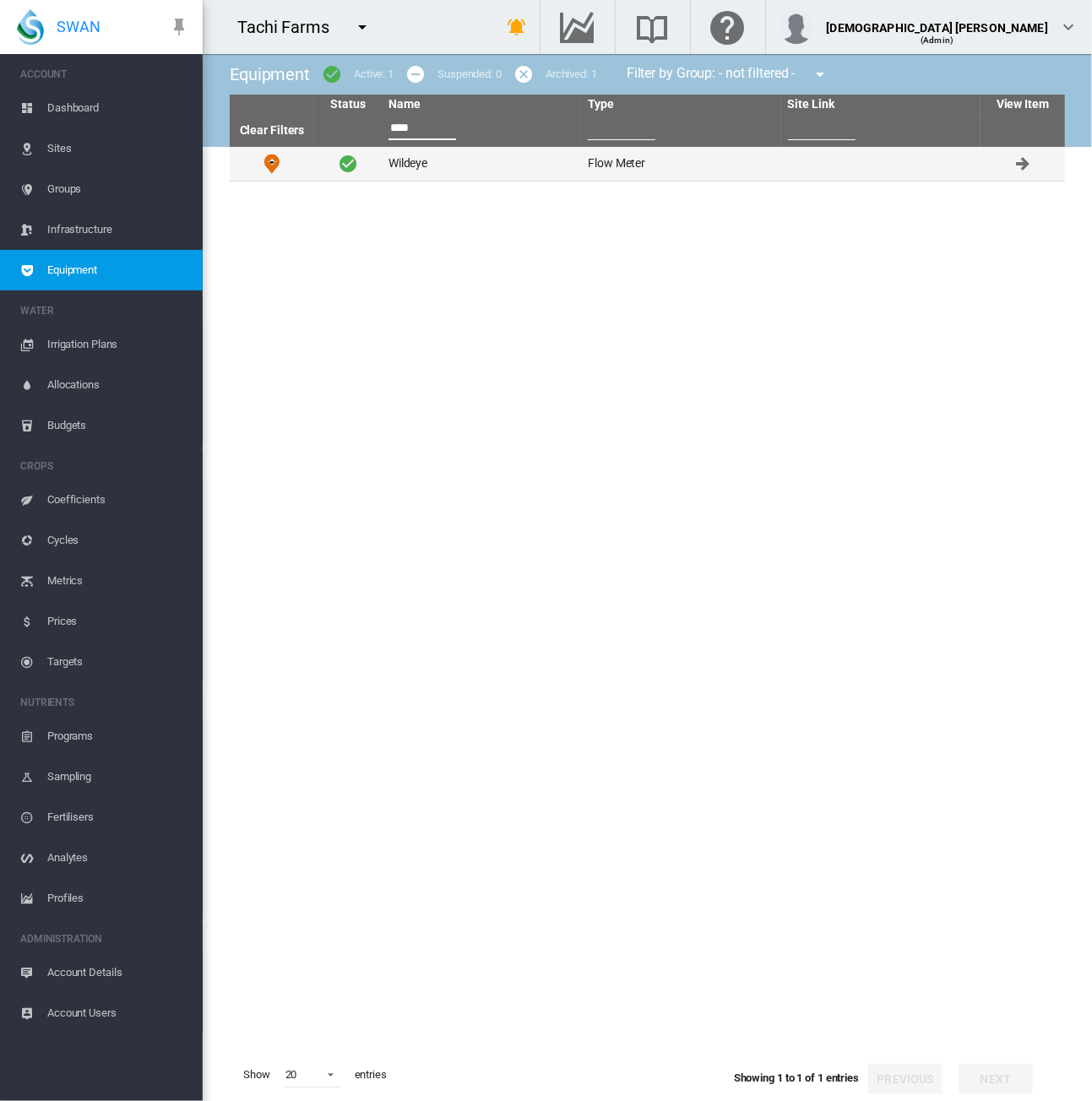
type input "****"
click at [463, 171] on td "Wildeye" at bounding box center [481, 164] width 199 height 34
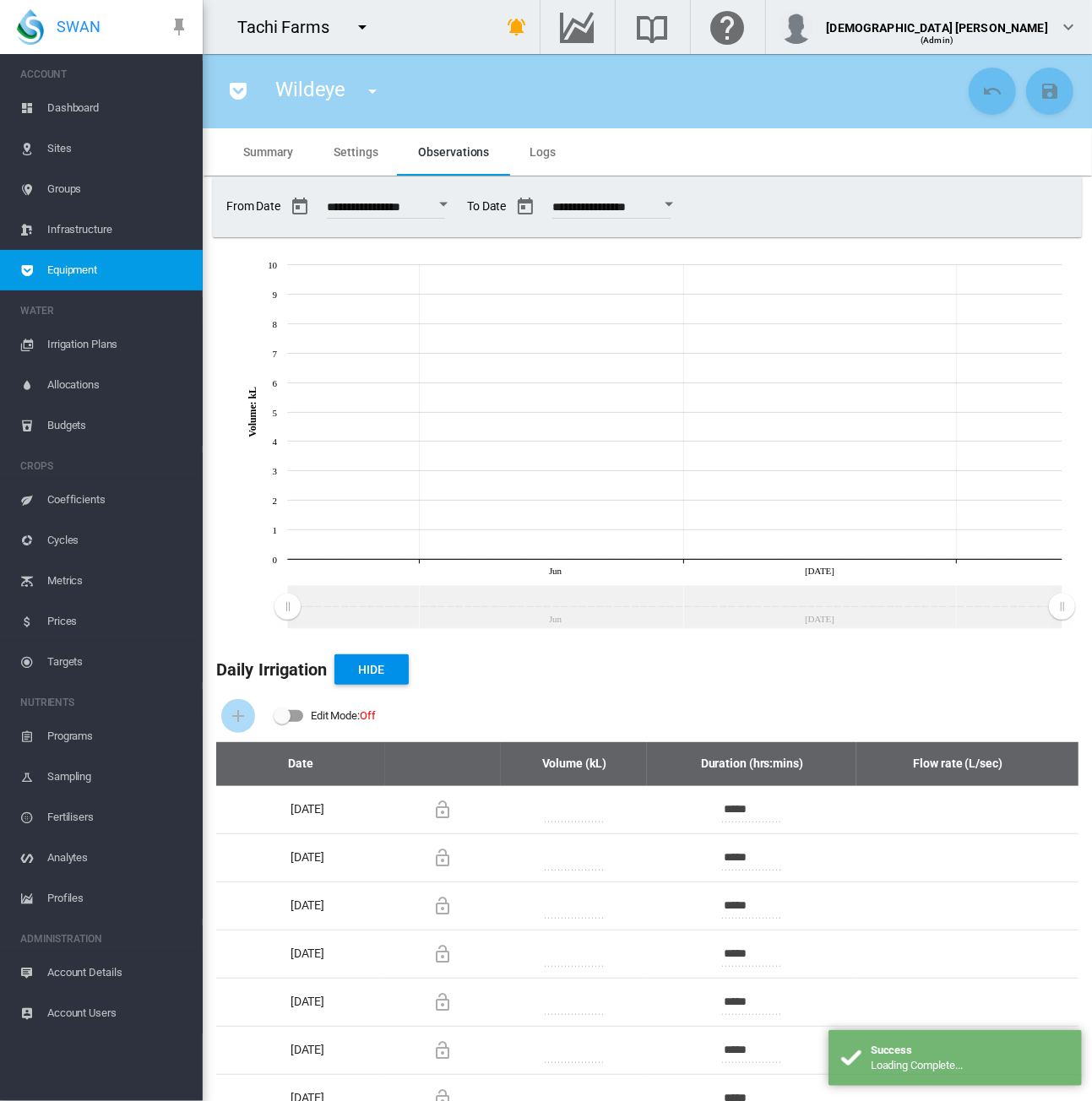
click at [362, 156] on span "Settings" at bounding box center [356, 152] width 44 height 13
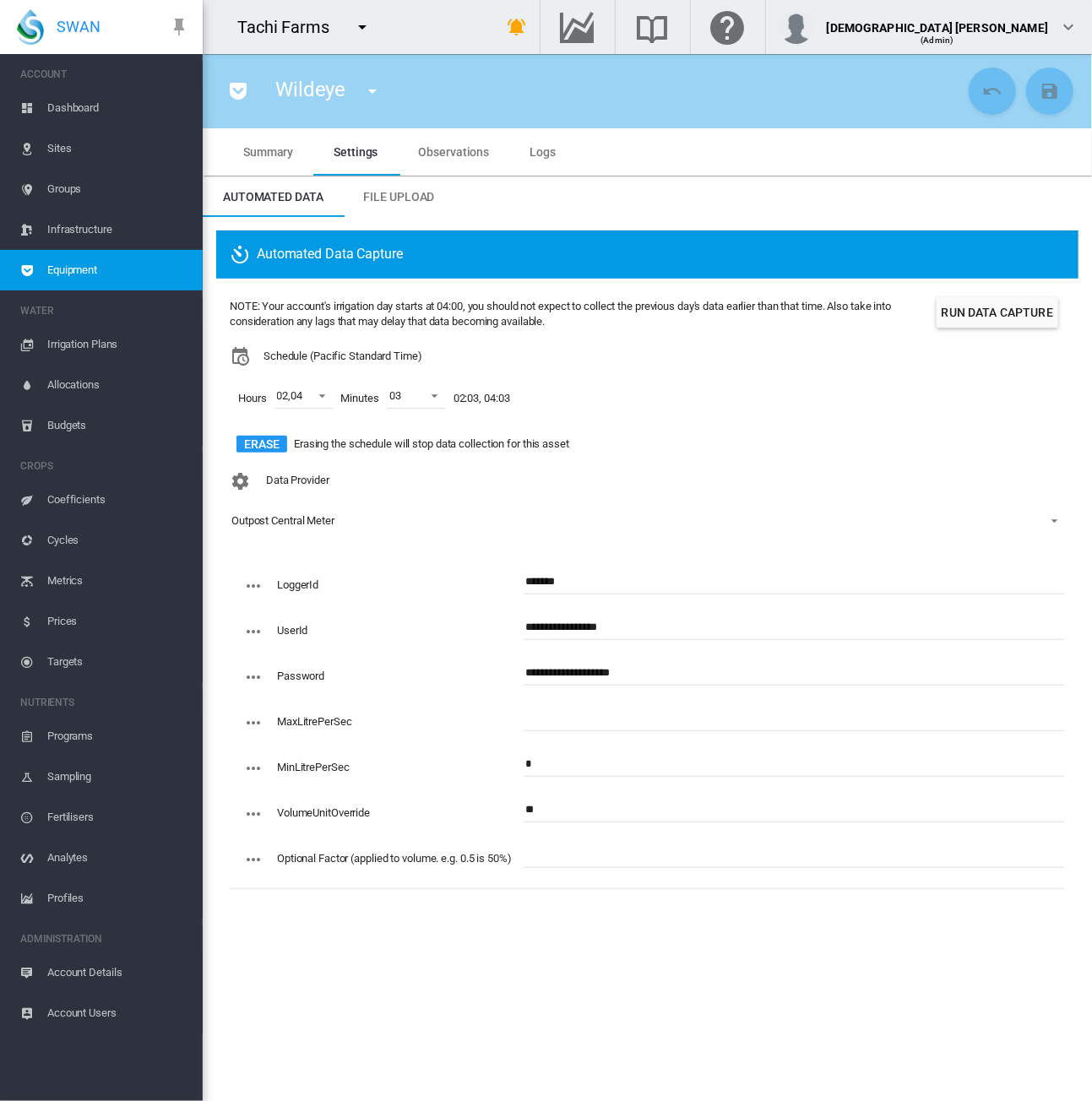
click at [100, 272] on span "Equipment" at bounding box center [117, 270] width 141 height 40
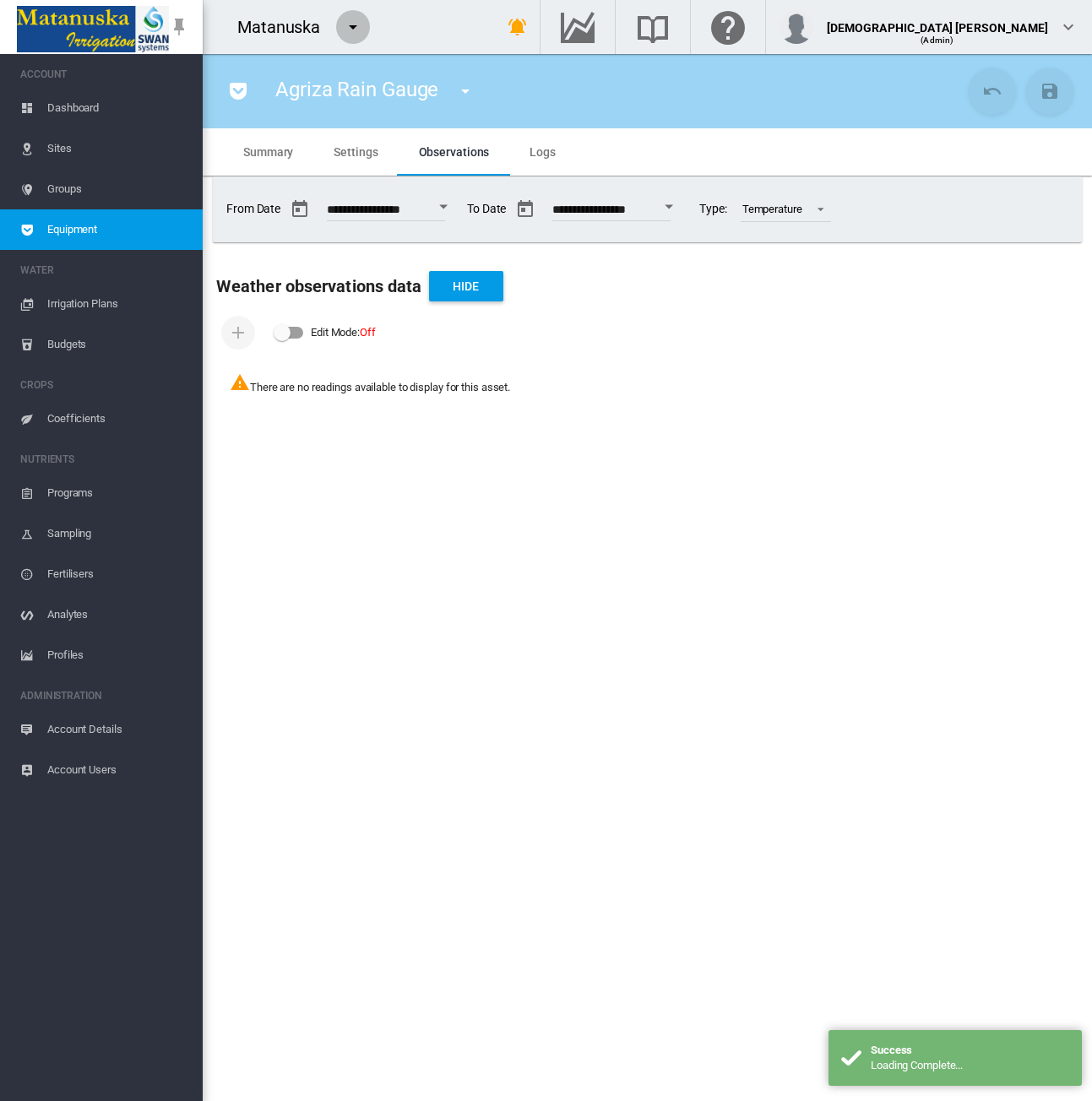
click at [351, 28] on md-icon "icon-menu-down" at bounding box center [352, 27] width 20 height 20
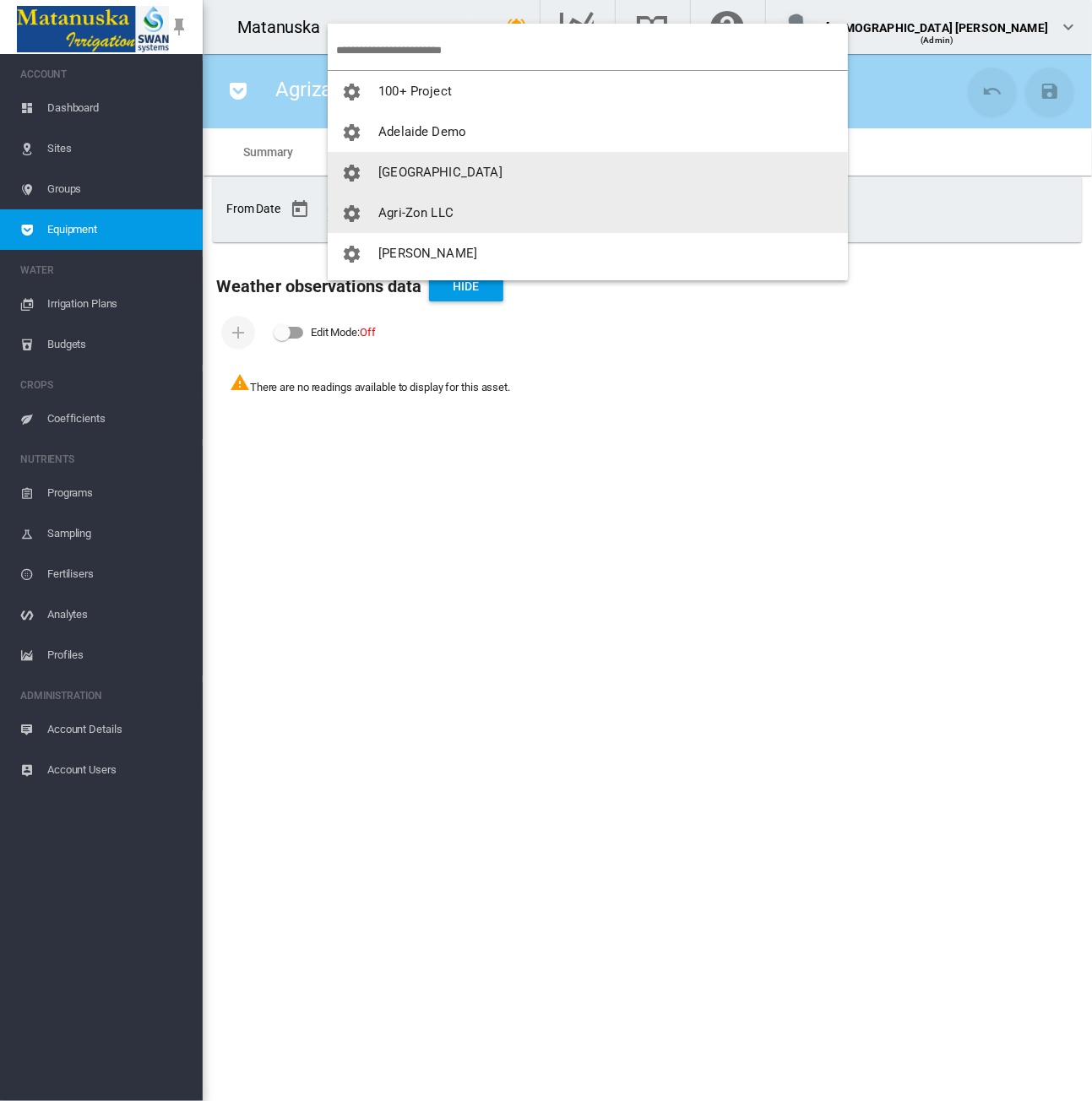
scroll to position [85, 0]
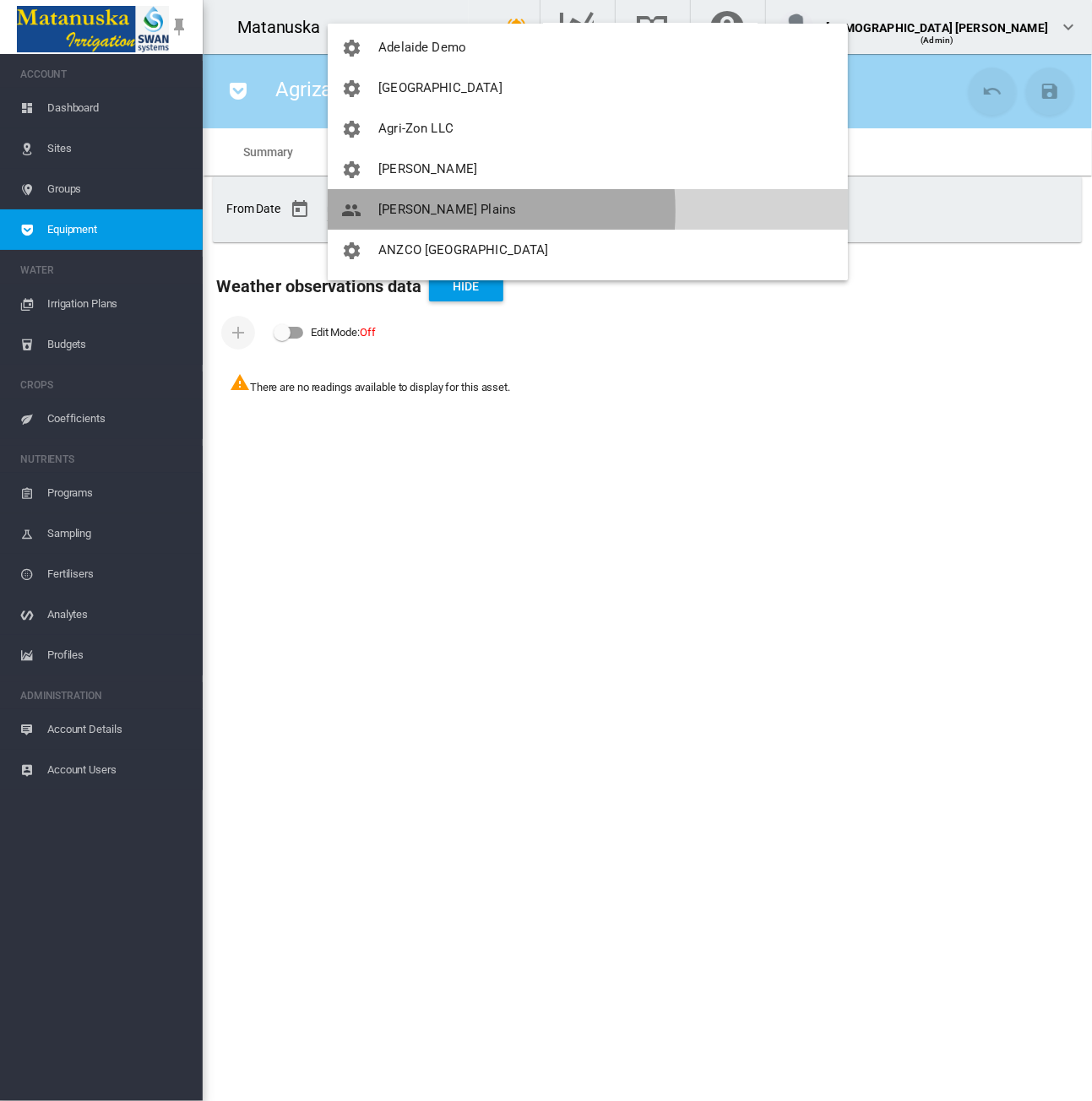
click at [418, 211] on span "[PERSON_NAME] Plains" at bounding box center [446, 210] width 138 height 15
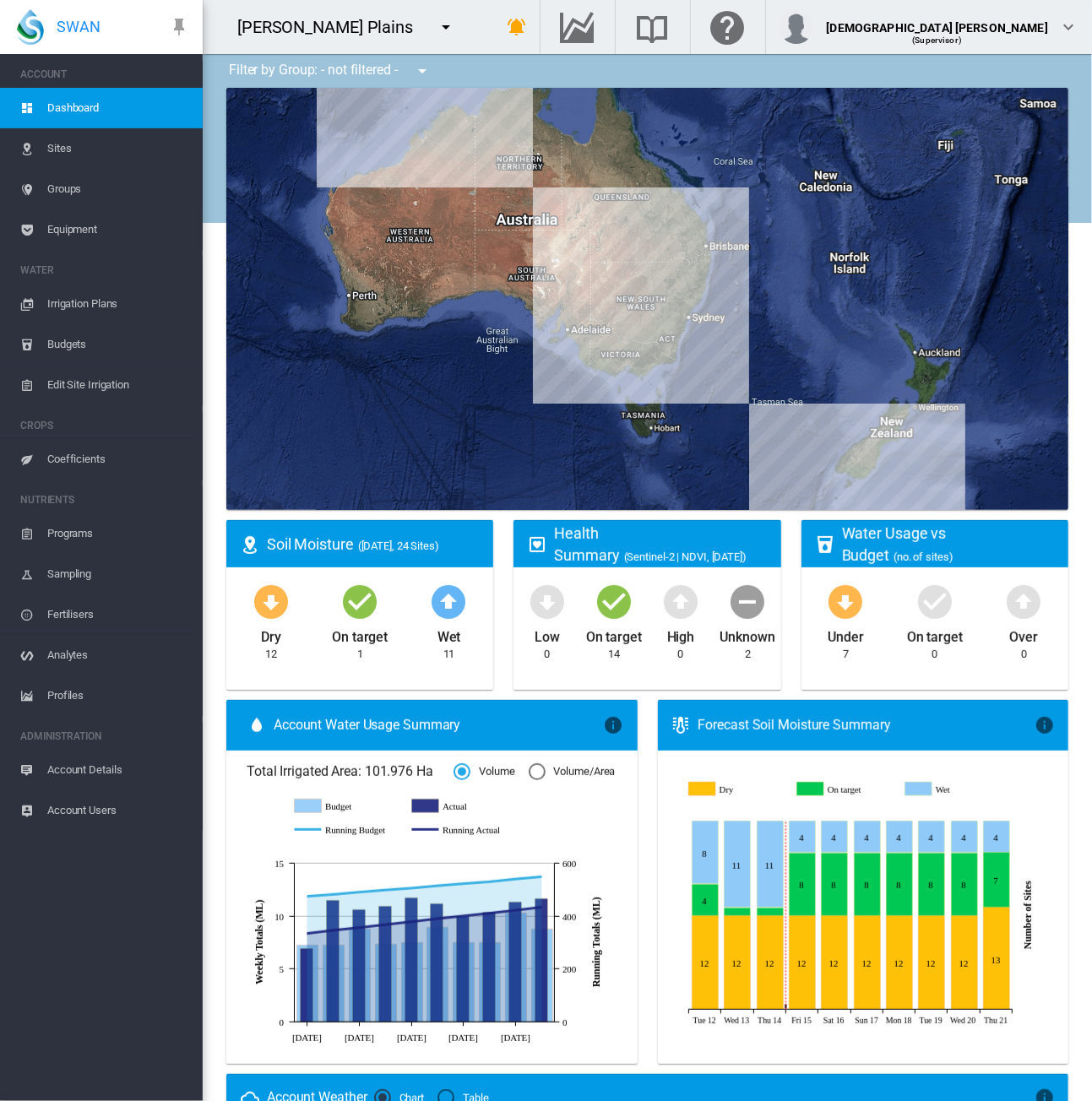
click at [105, 224] on span "Equipment" at bounding box center [117, 230] width 141 height 40
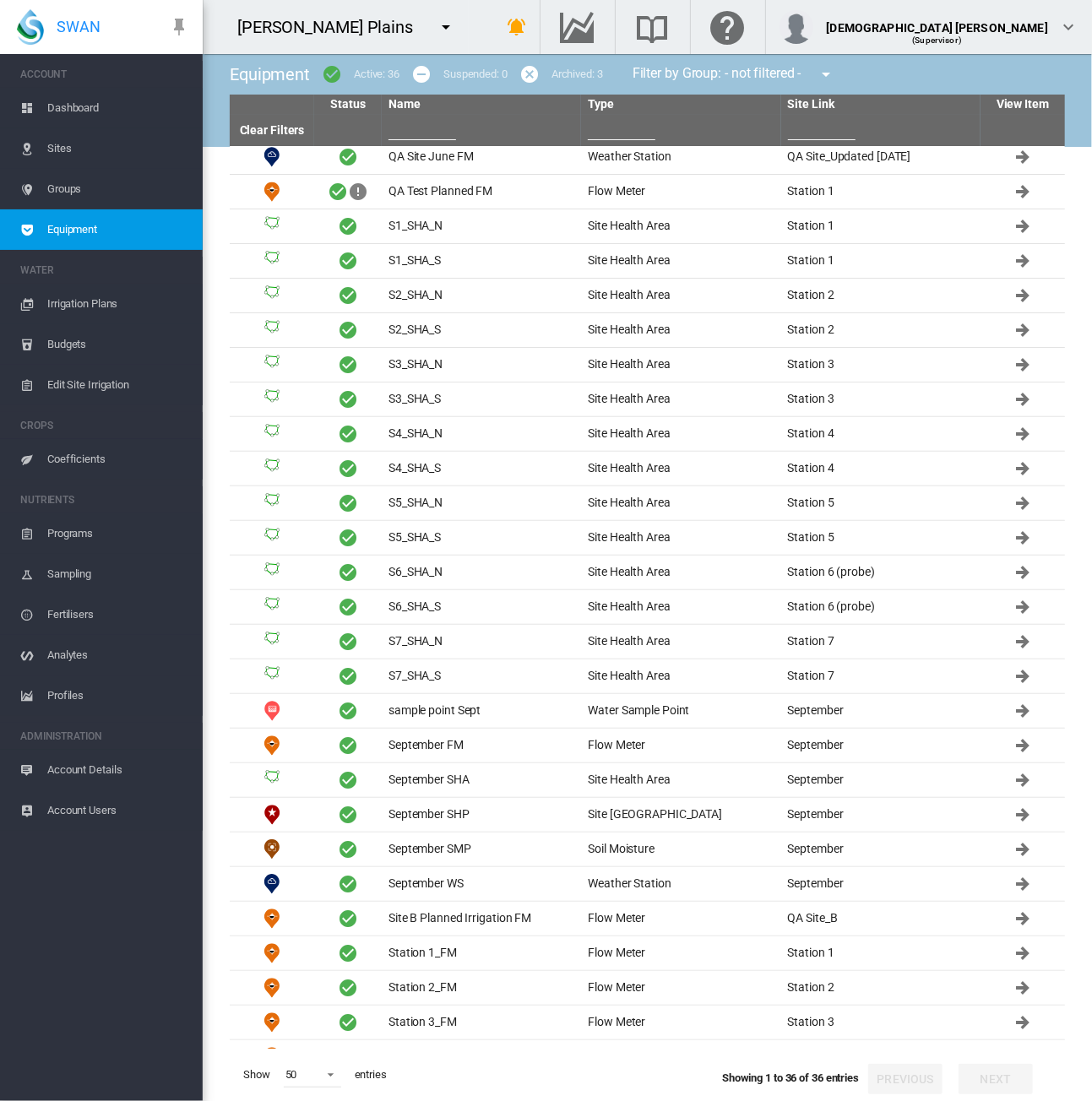
scroll to position [335, 0]
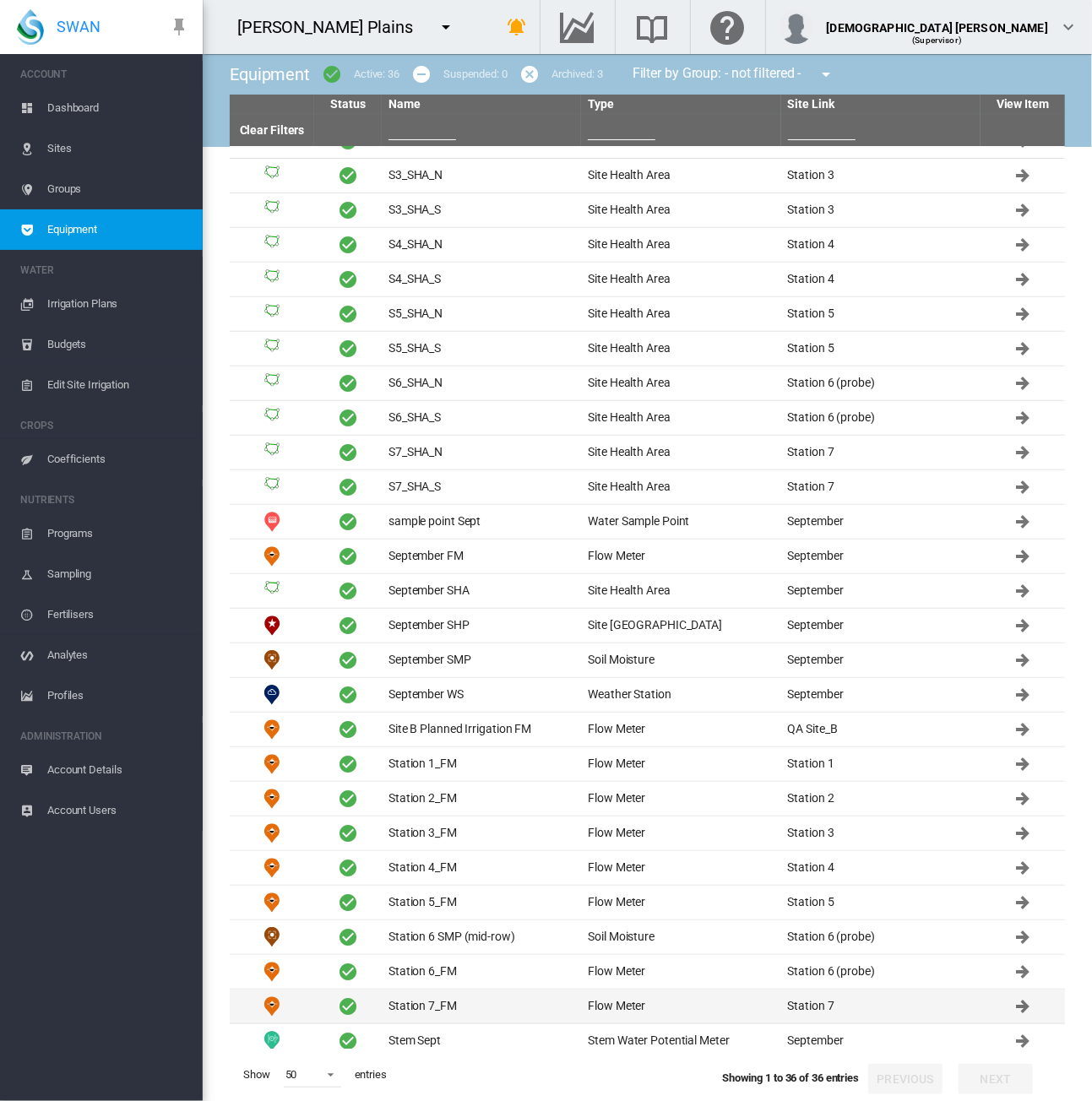
click at [456, 993] on td "Station 7_FM" at bounding box center [481, 1006] width 199 height 34
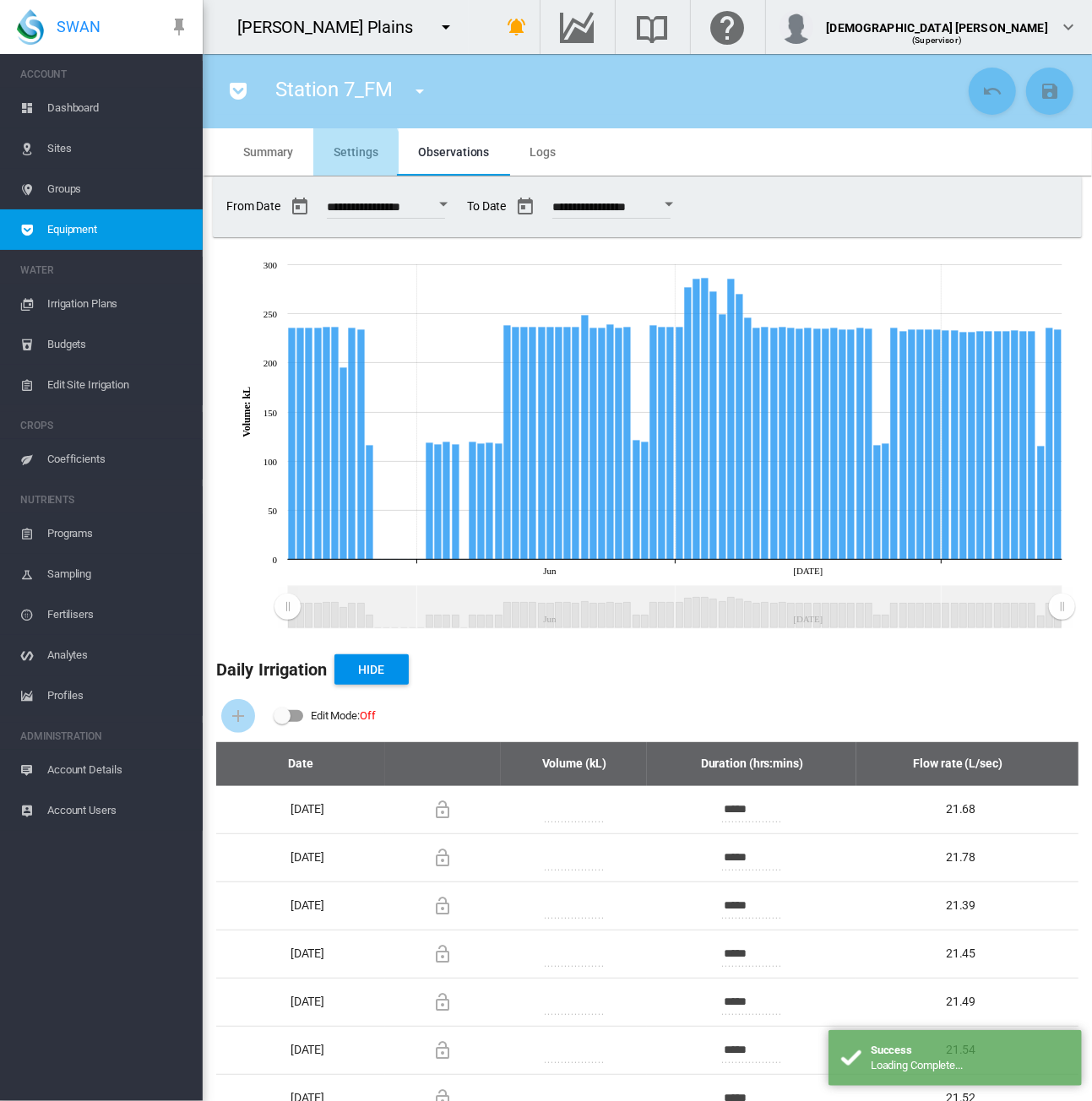
click at [348, 153] on span "Settings" at bounding box center [356, 152] width 44 height 13
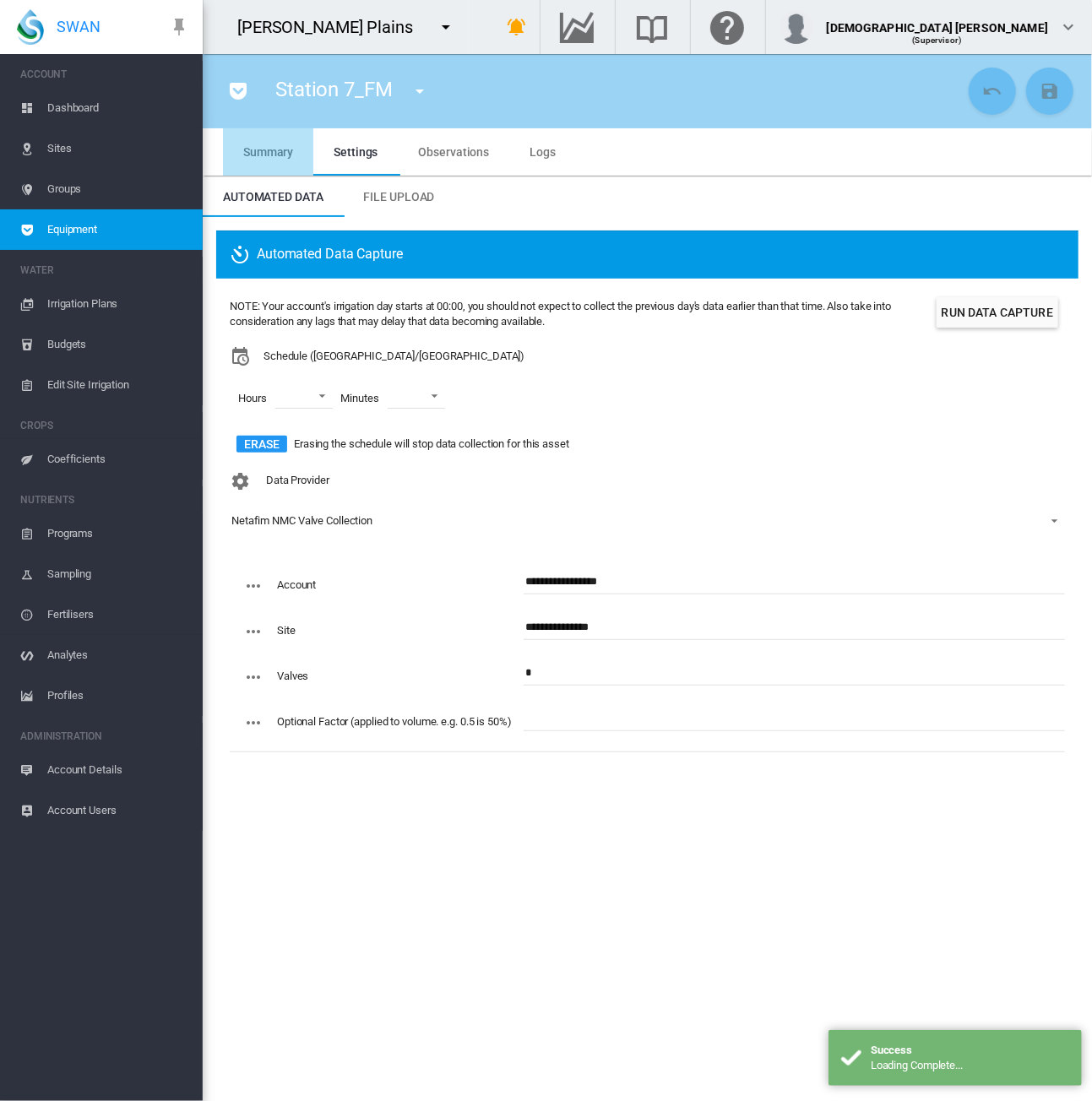
click at [277, 146] on span "Summary" at bounding box center [268, 152] width 50 height 13
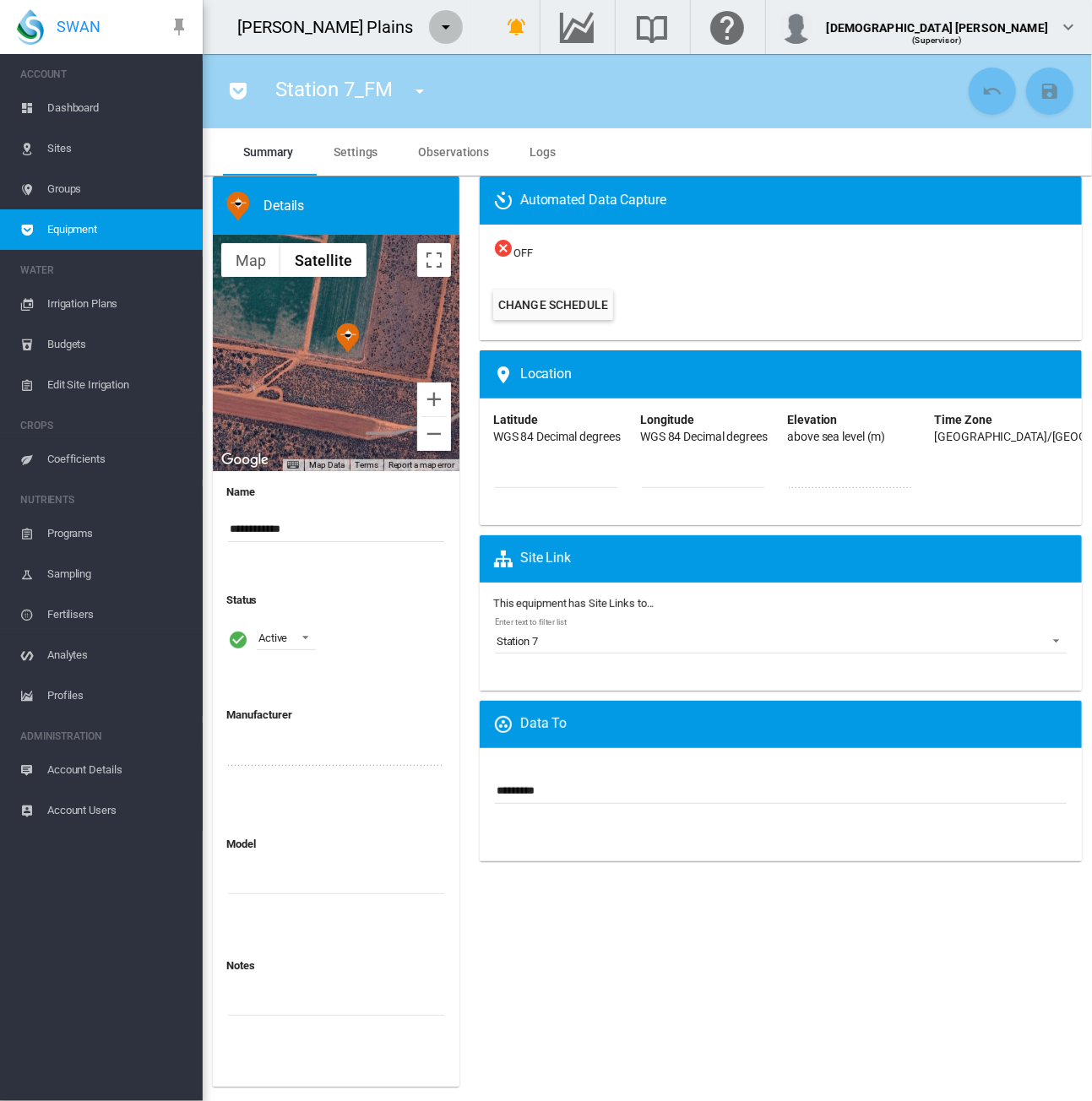
click at [436, 26] on md-icon "icon-menu-down" at bounding box center [445, 27] width 20 height 20
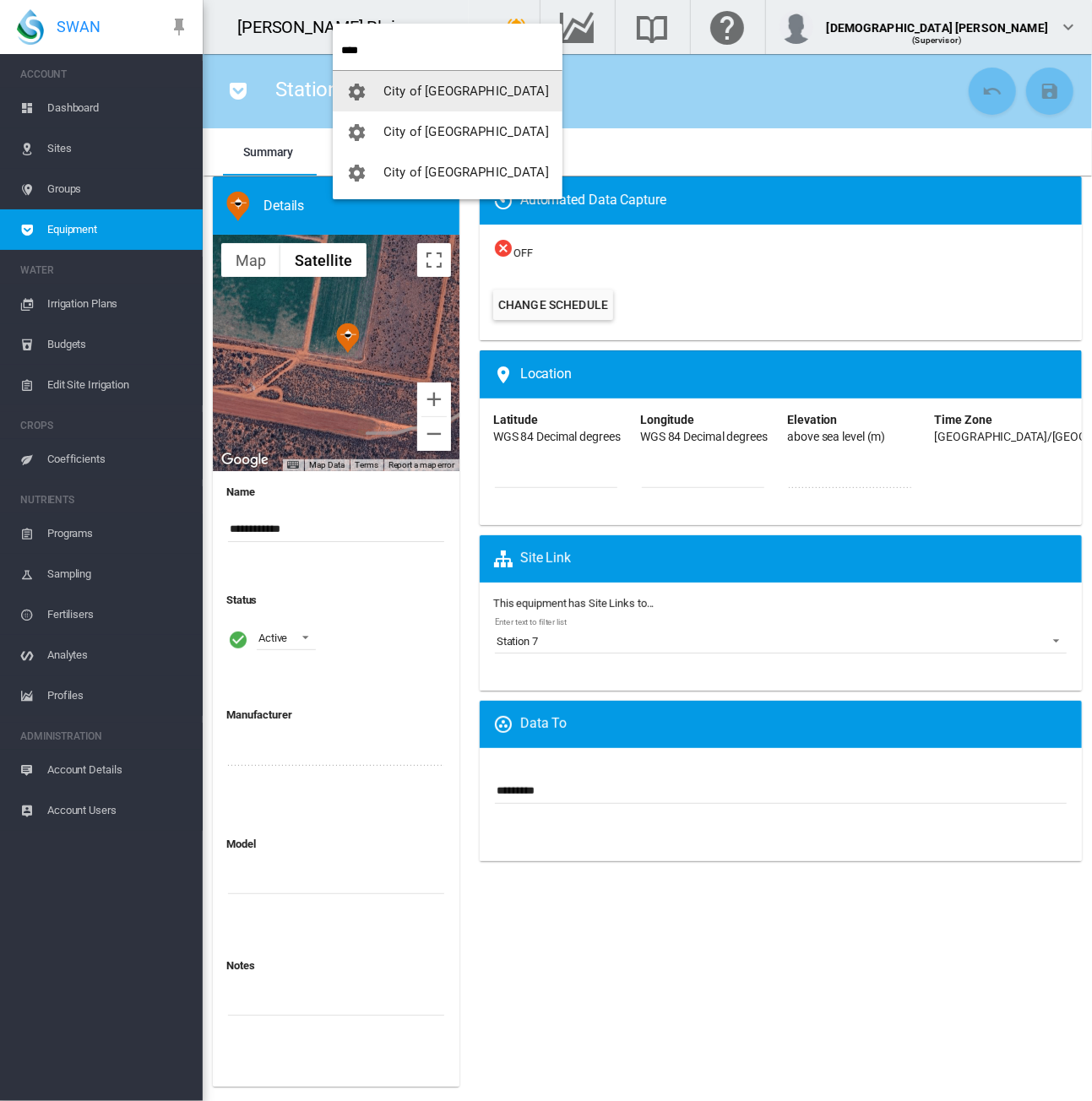
type input "****"
click at [412, 126] on span "City of [GEOGRAPHIC_DATA]" at bounding box center [466, 132] width 165 height 15
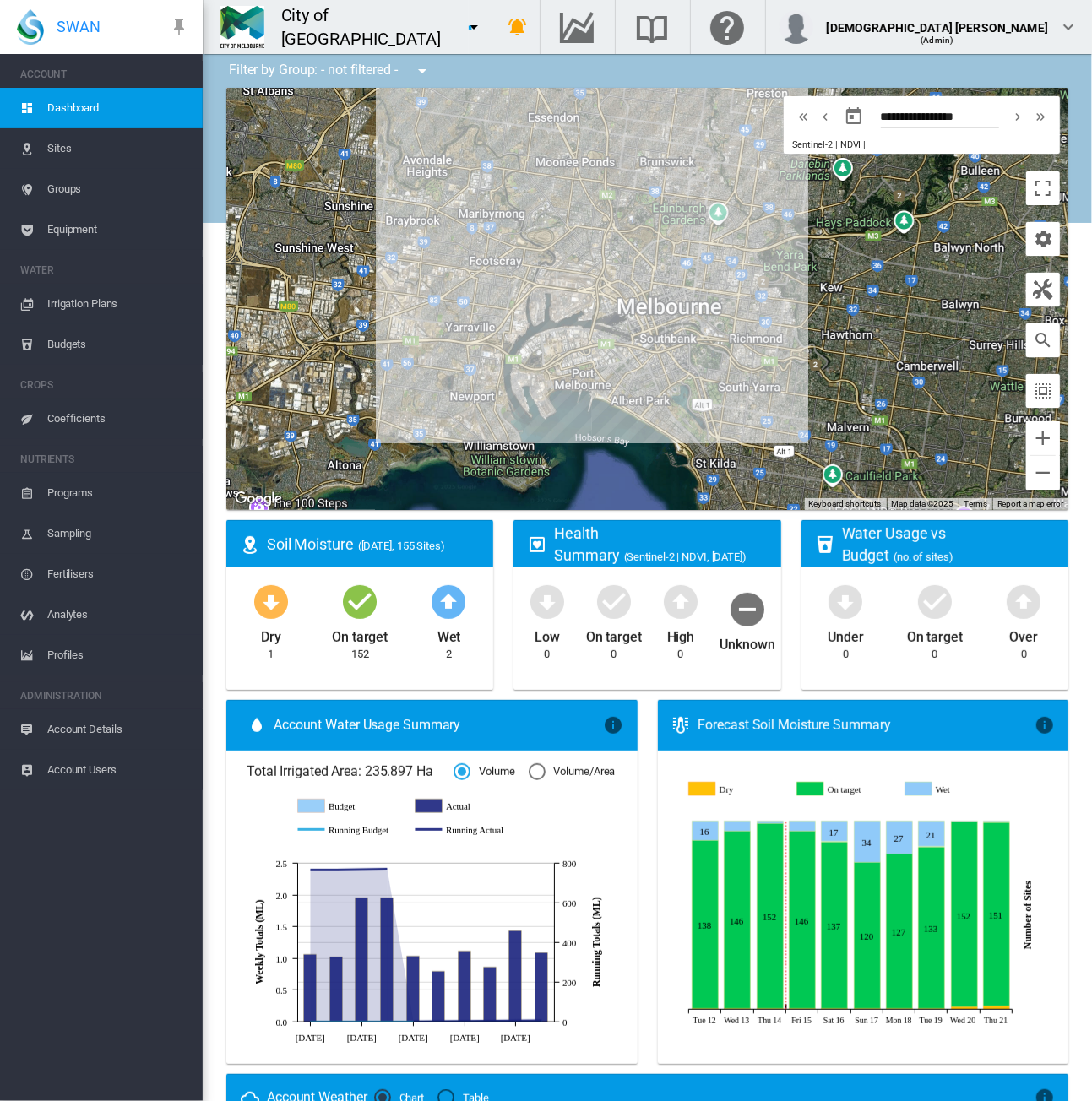
click at [98, 225] on span "Equipment" at bounding box center [117, 230] width 141 height 40
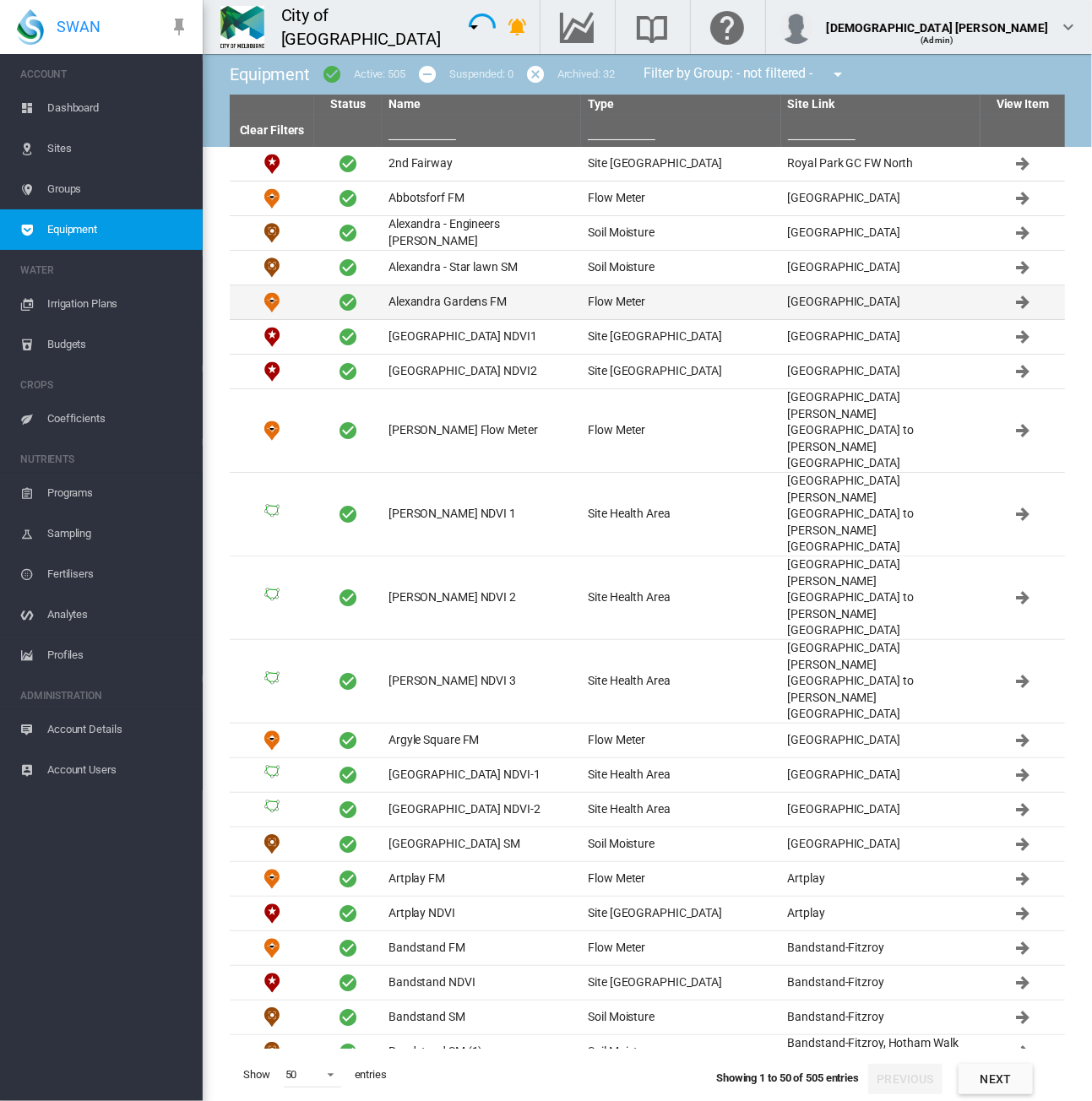
click at [418, 307] on td "Alexandra Gardens FM" at bounding box center [481, 302] width 199 height 34
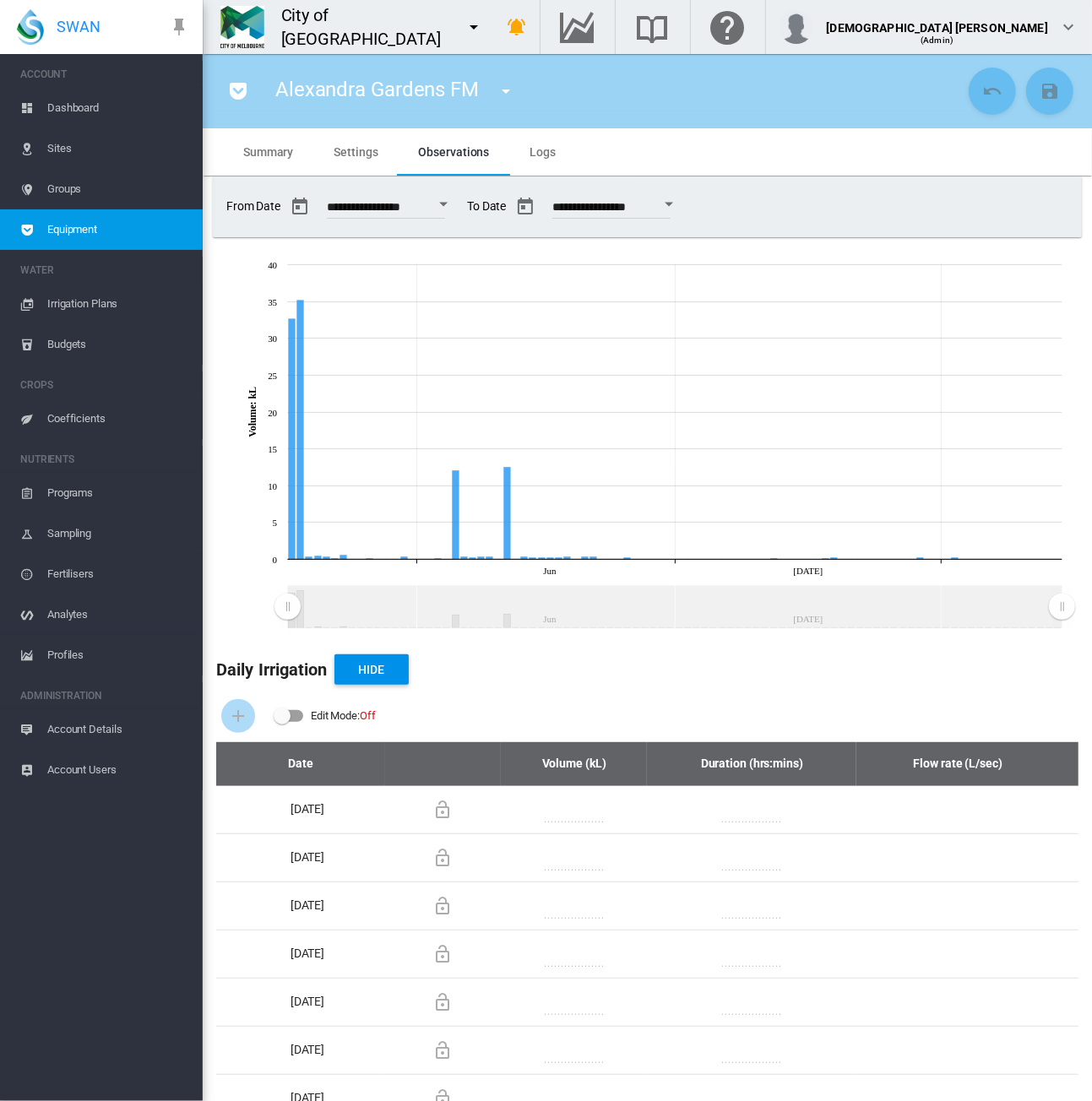
click at [100, 222] on span "Equipment" at bounding box center [117, 230] width 141 height 40
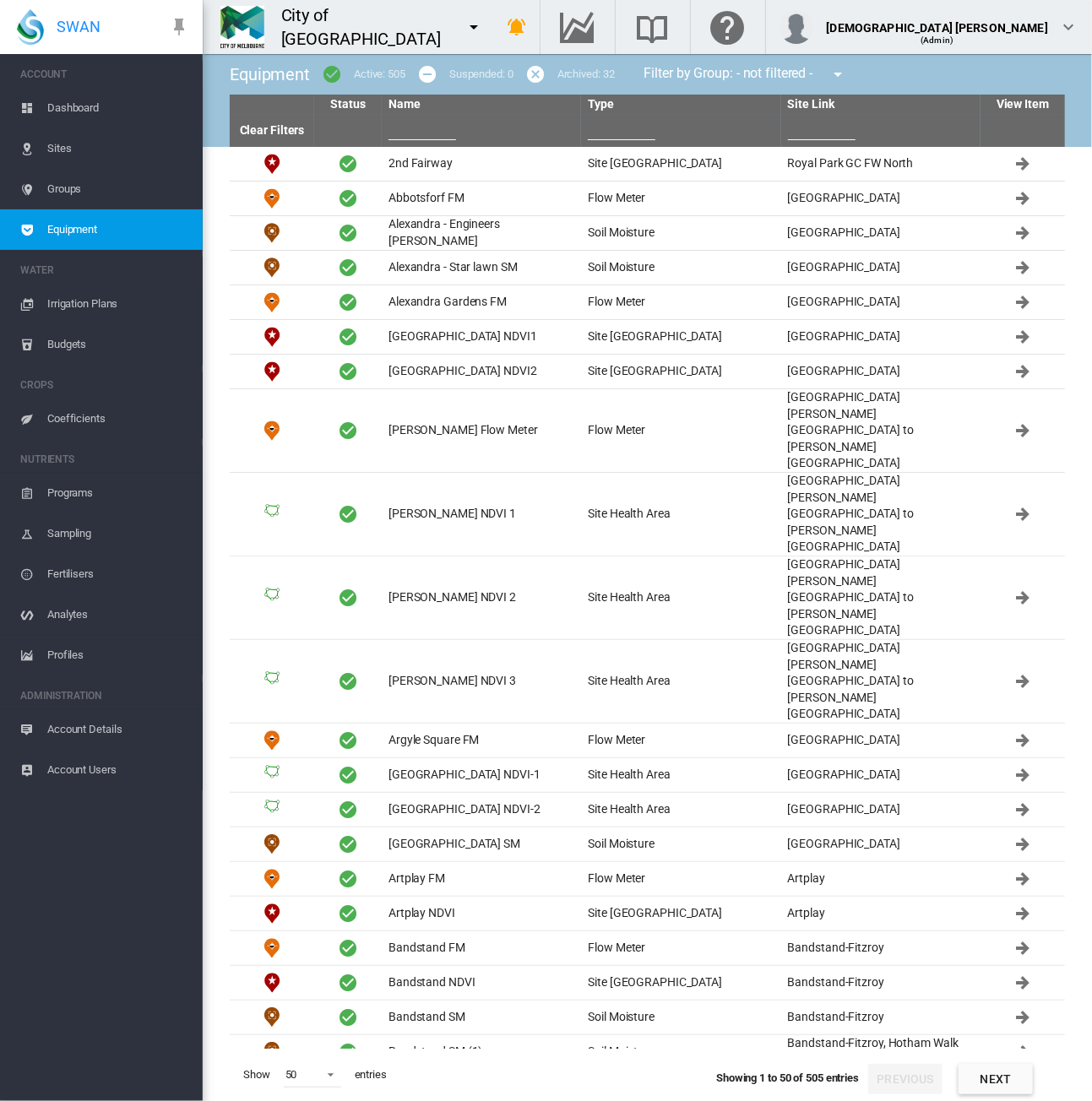
click at [464, 28] on md-icon "icon-menu-down" at bounding box center [473, 27] width 20 height 20
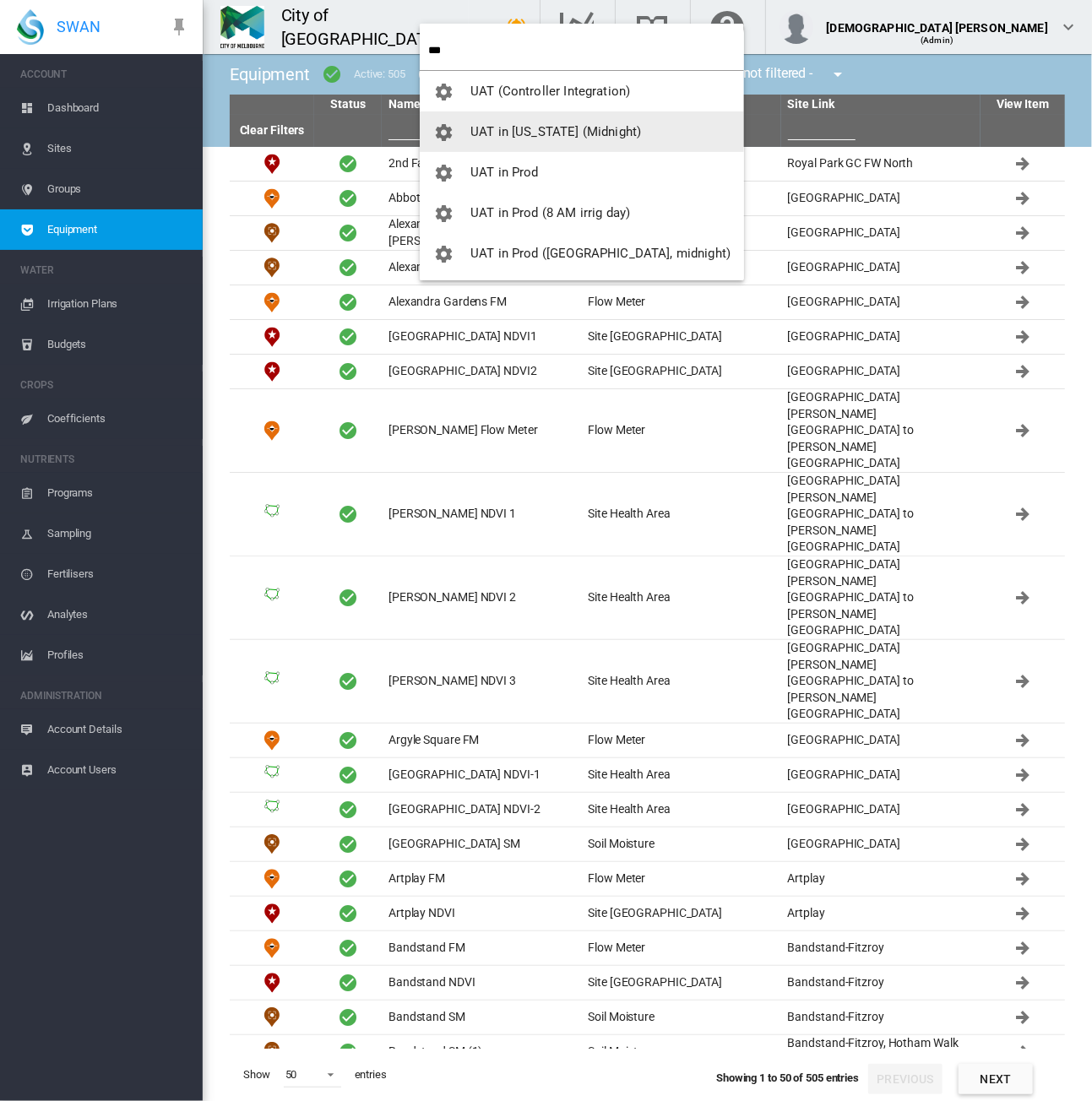
type input "***"
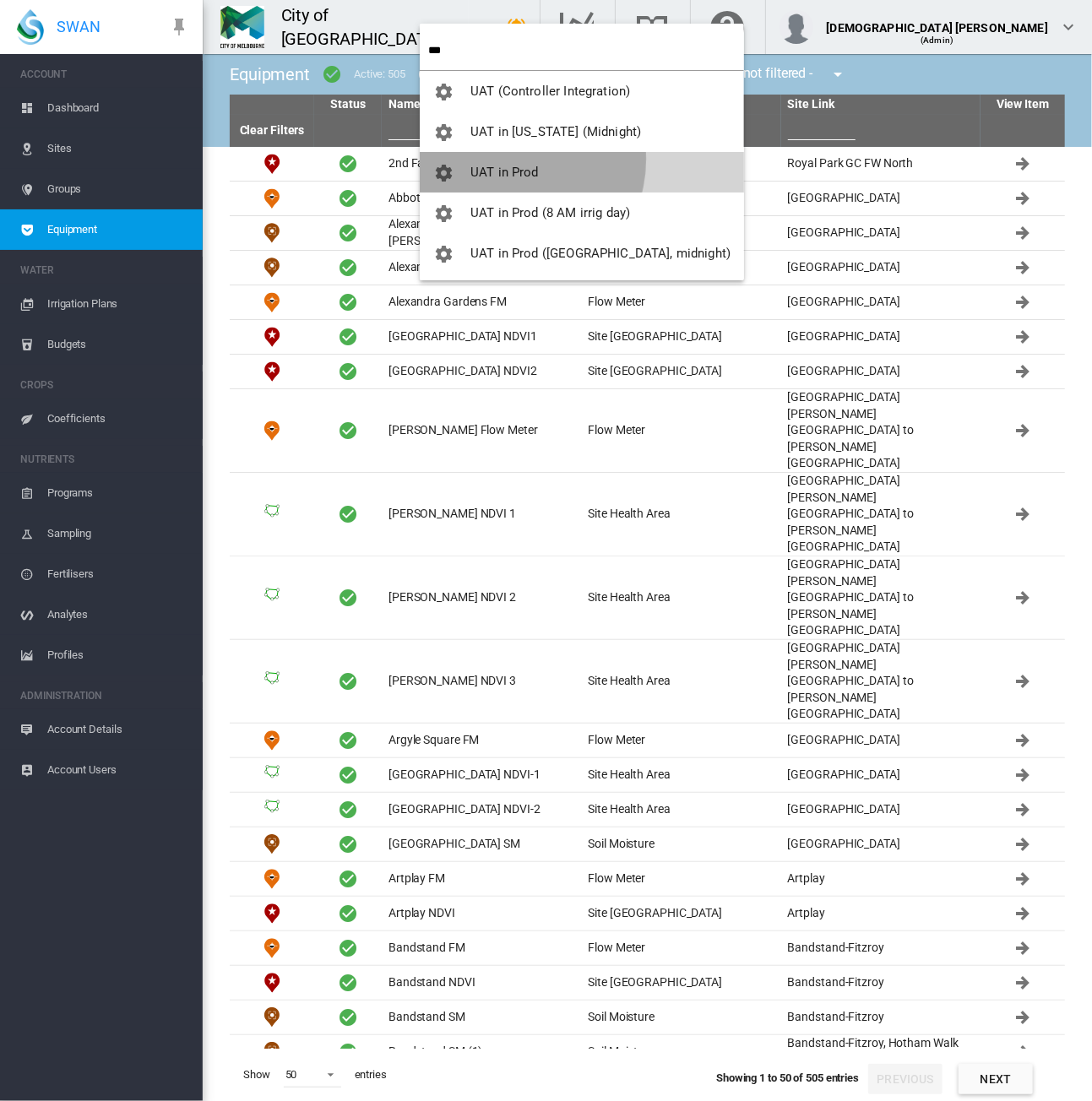
click at [508, 160] on button "UAT in Prod" at bounding box center [581, 172] width 324 height 40
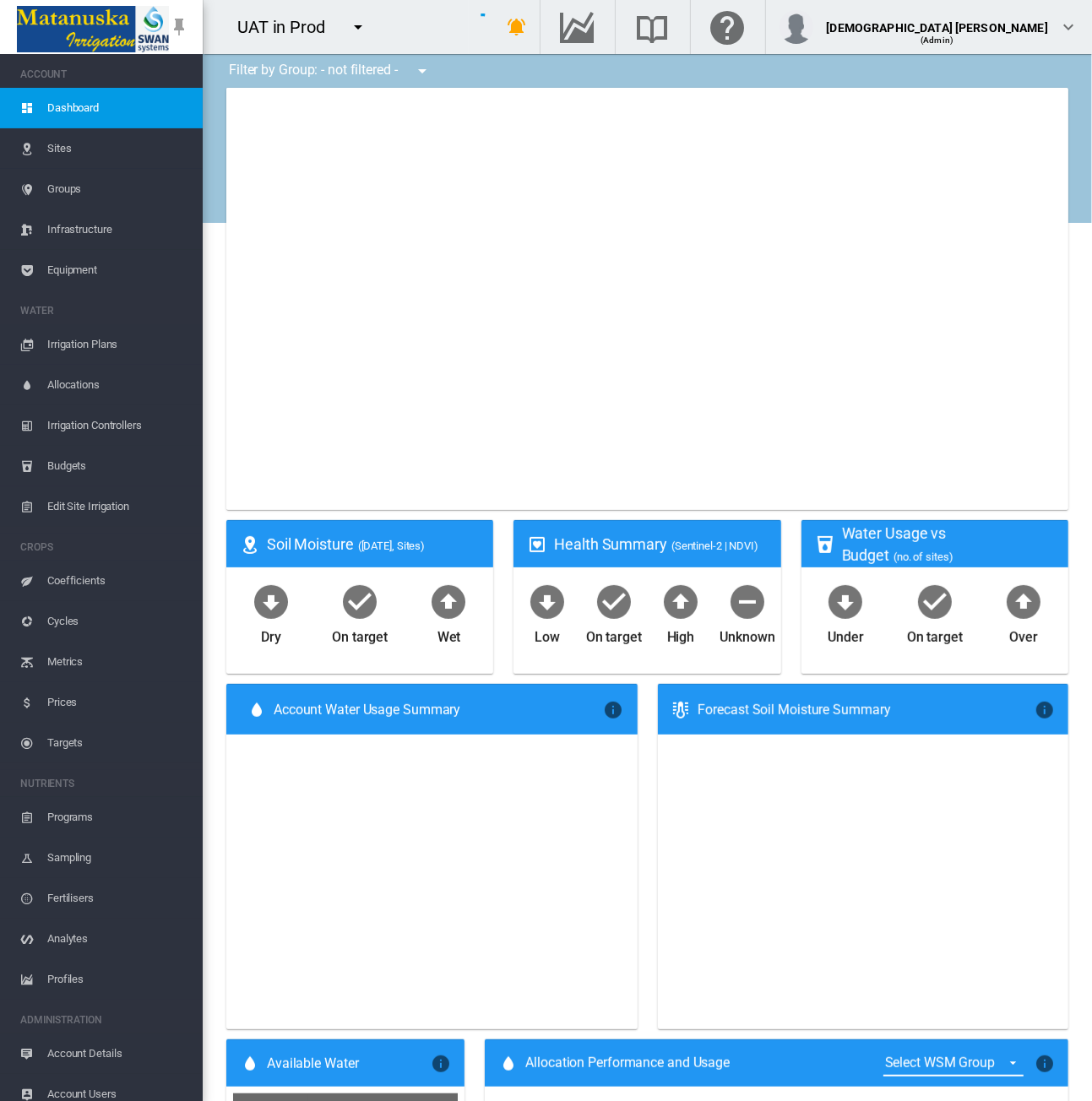
click at [82, 1043] on span "Account Details" at bounding box center [117, 1054] width 141 height 40
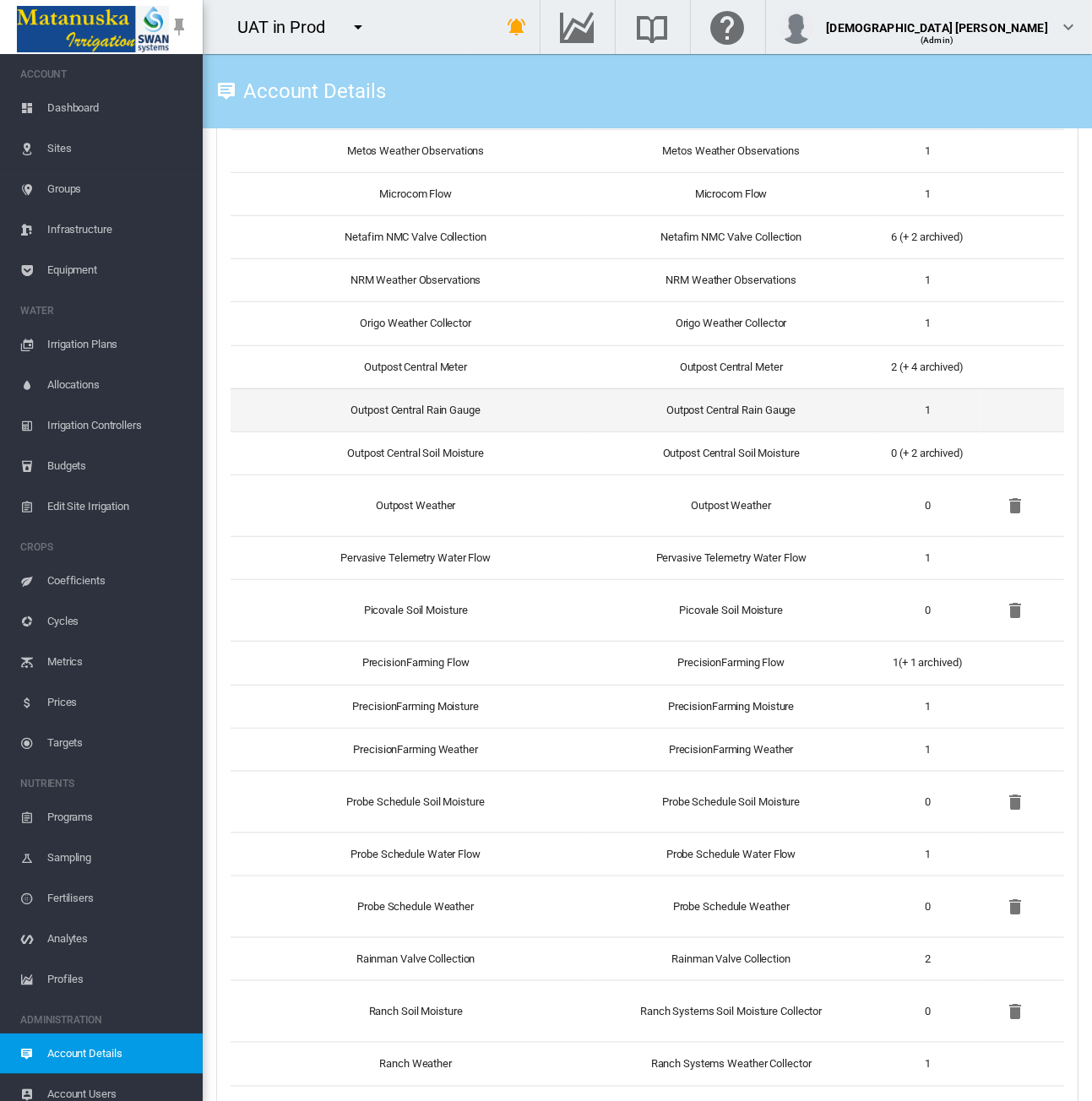
scroll to position [4476, 0]
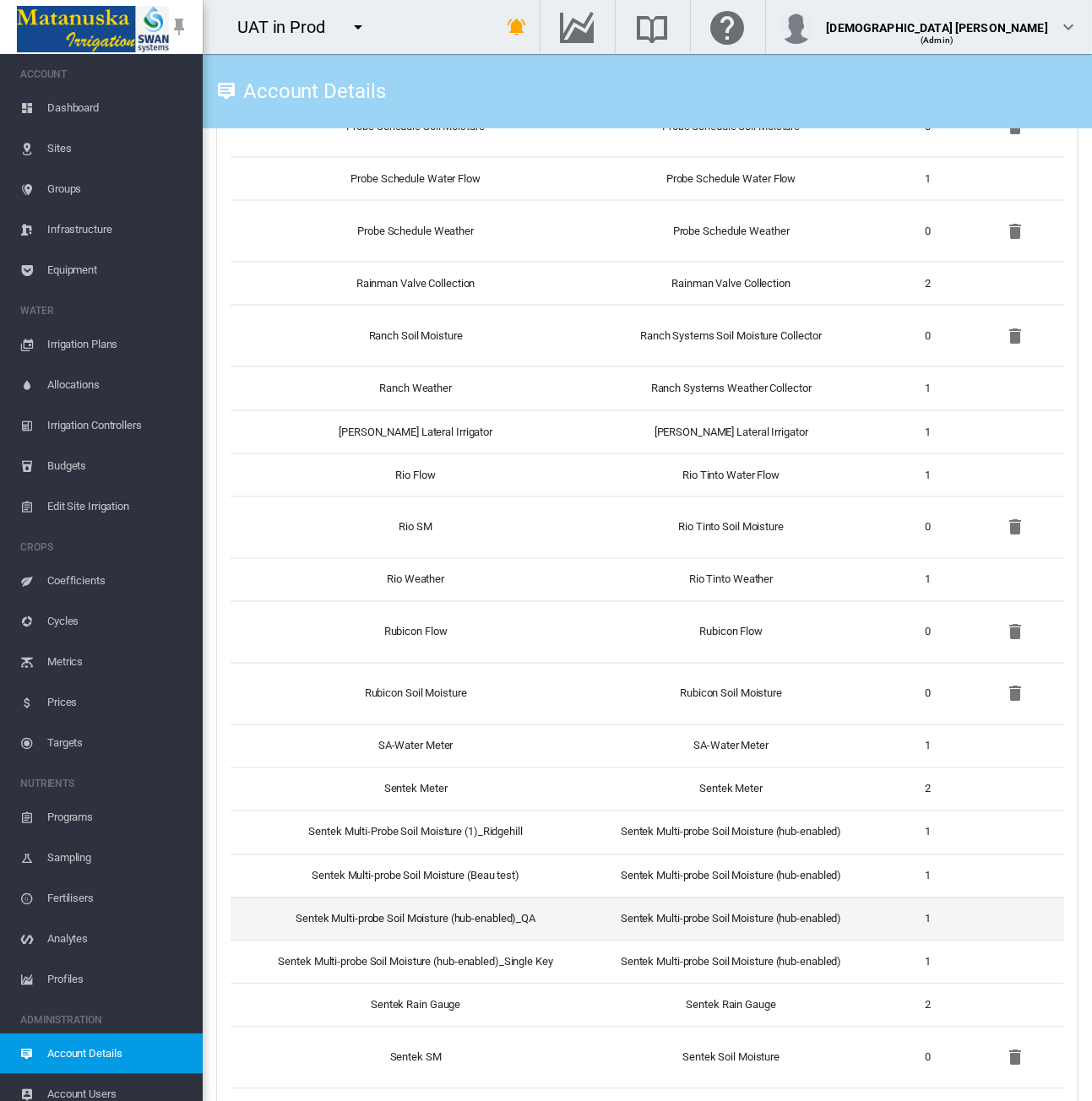
click at [506, 909] on td "Sentek Multi-probe Soil Moisture (hub-enabled)_QA" at bounding box center [409, 919] width 356 height 43
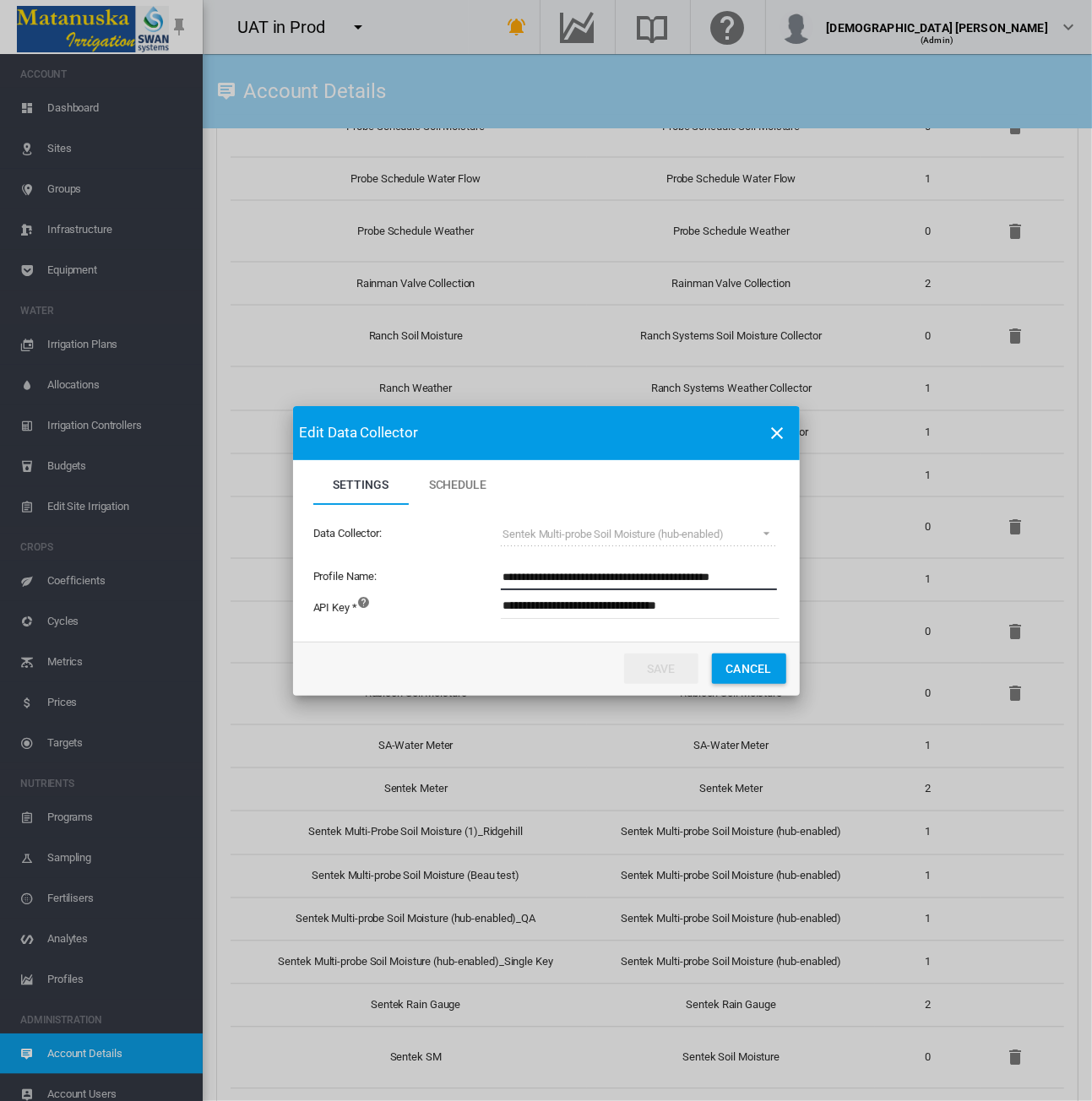
drag, startPoint x: 729, startPoint y: 578, endPoint x: 486, endPoint y: 576, distance: 243.0
click at [486, 576] on div "**********" at bounding box center [546, 577] width 466 height 29
click at [779, 433] on md-icon "icon-close" at bounding box center [777, 433] width 20 height 20
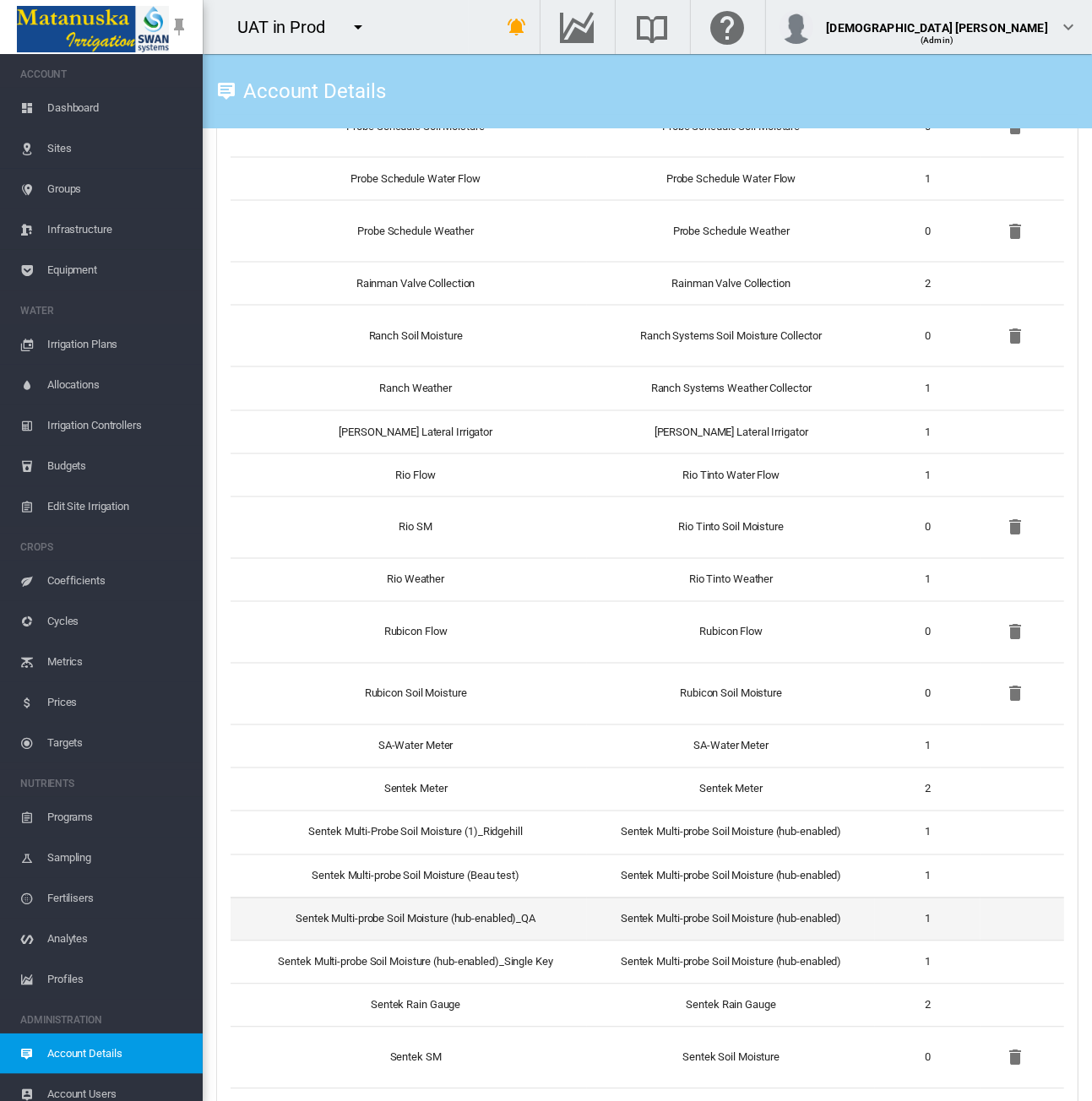
click at [501, 914] on td "Sentek Multi-probe Soil Moisture (hub-enabled)_QA" at bounding box center [409, 919] width 356 height 43
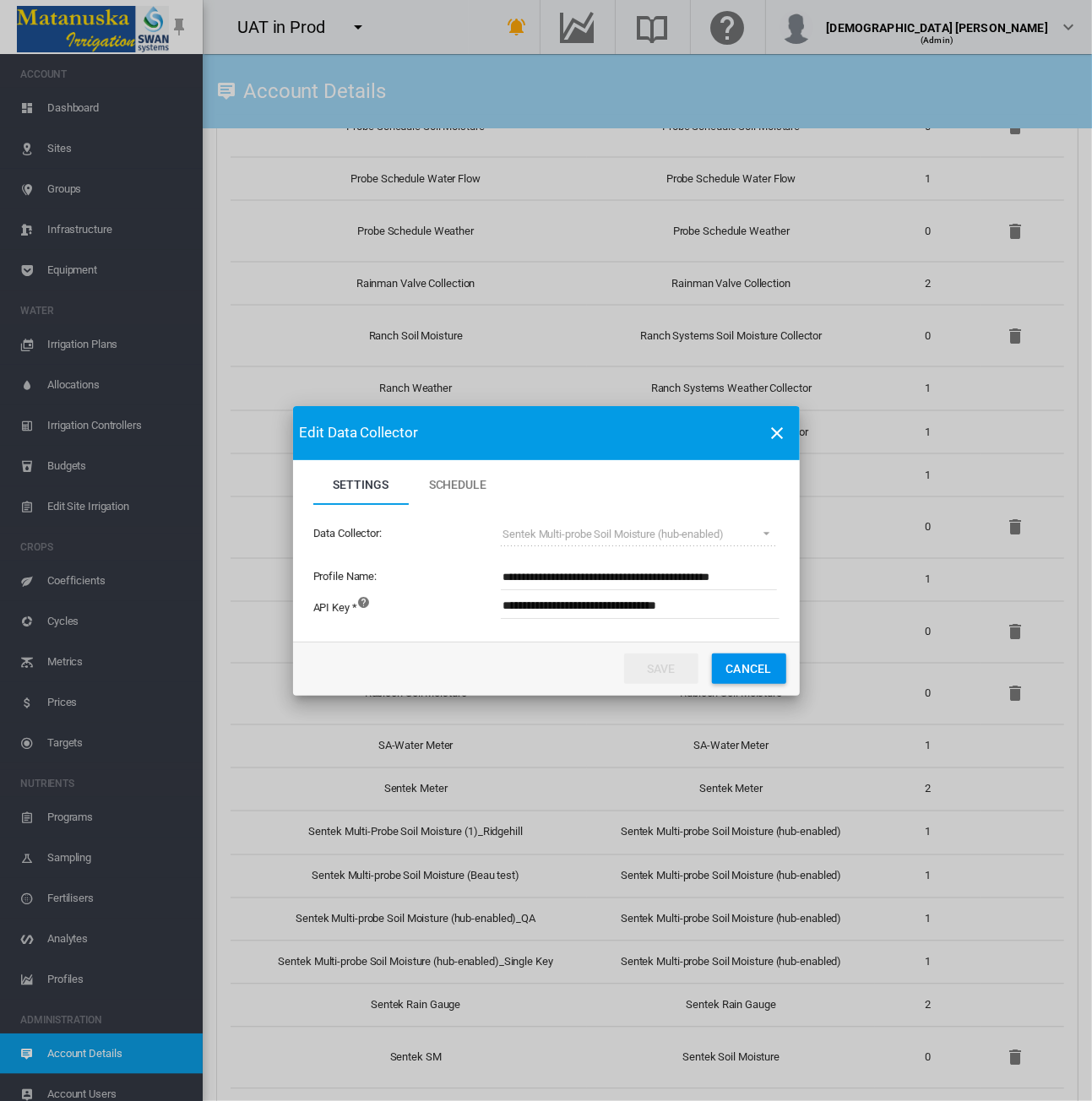
click at [729, 672] on button "Cancel" at bounding box center [749, 669] width 74 height 31
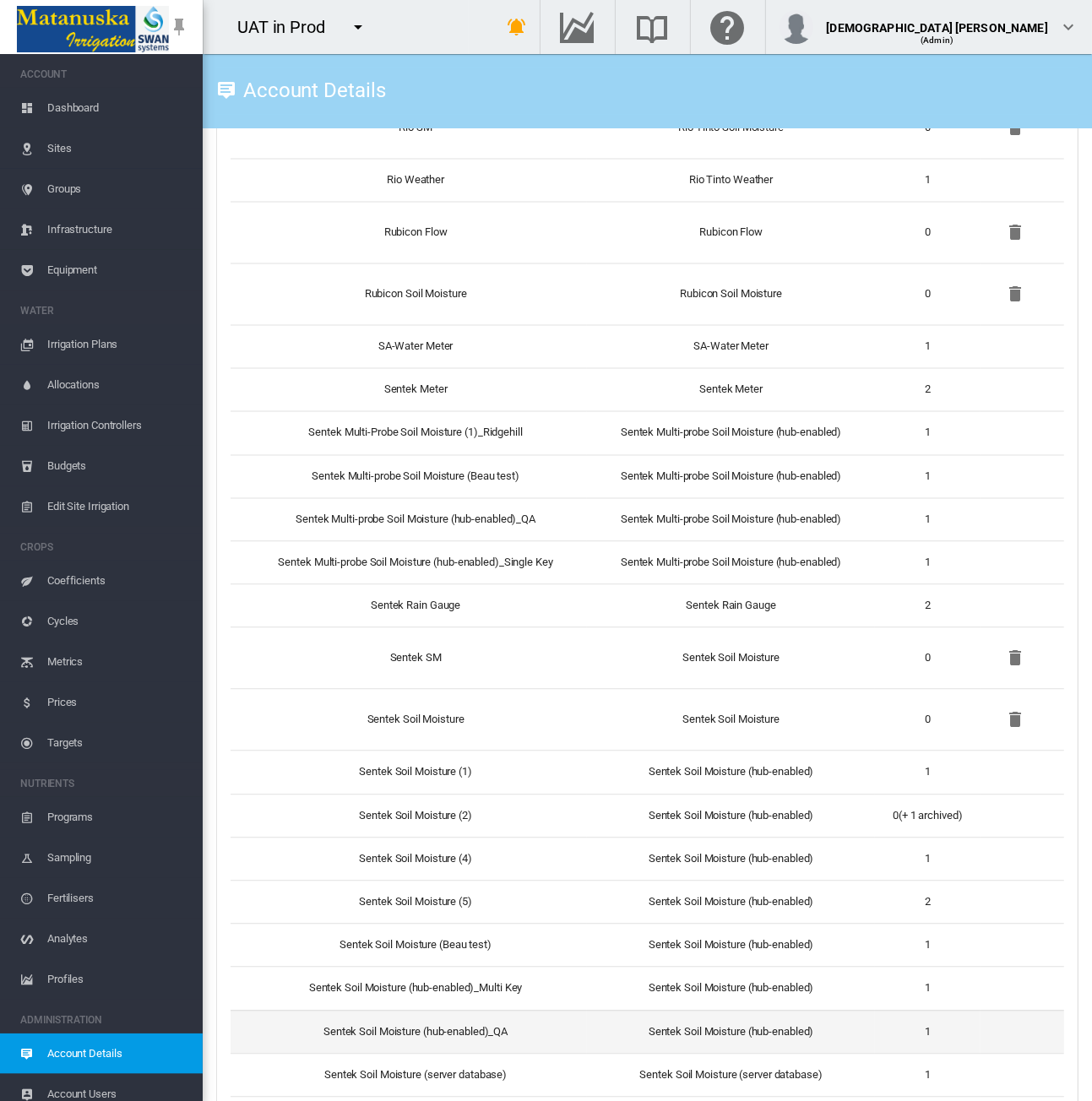
scroll to position [4899, 0]
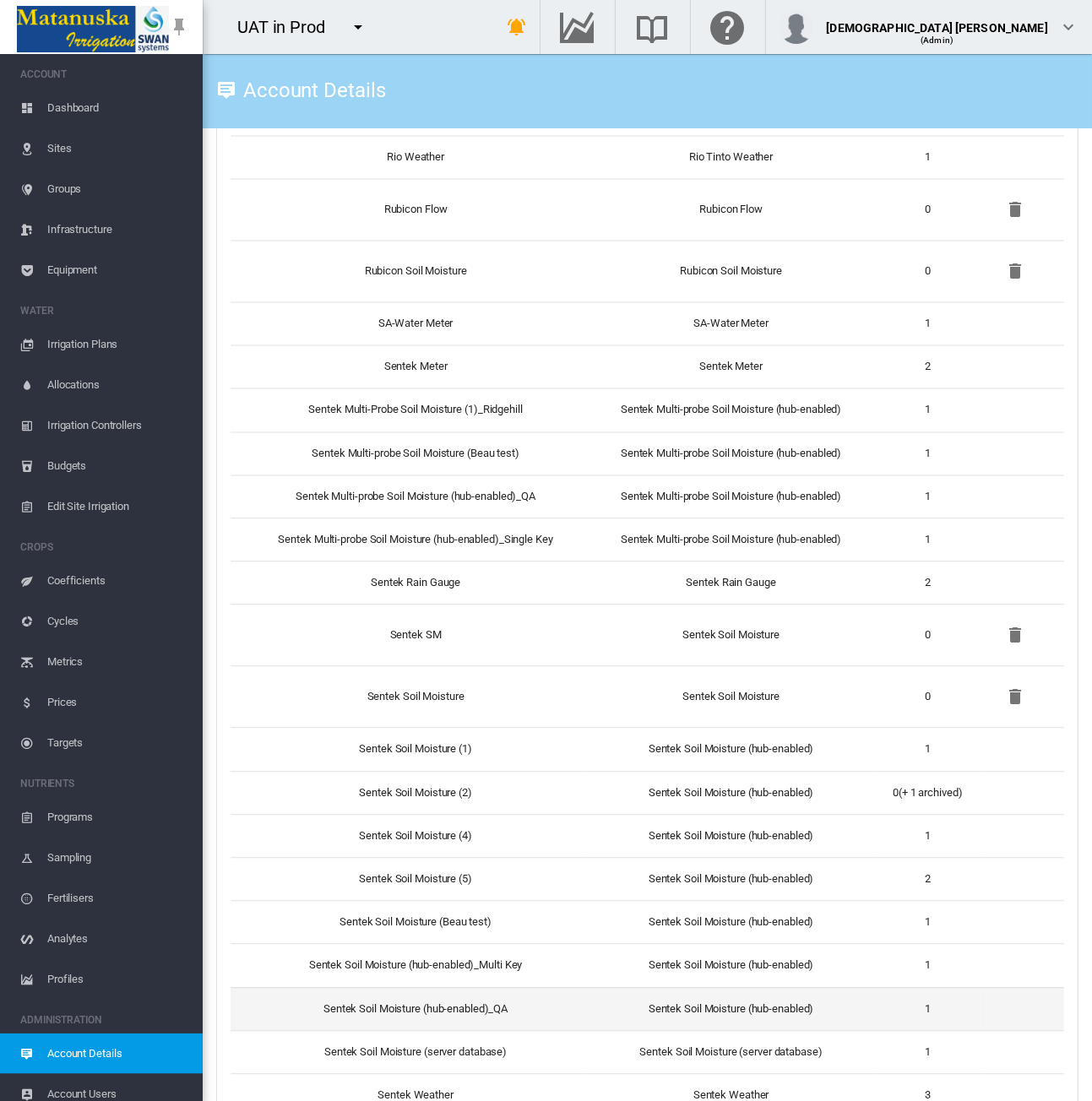
click at [425, 989] on td "Sentek Soil Moisture (hub-enabled)_QA" at bounding box center [409, 1010] width 356 height 43
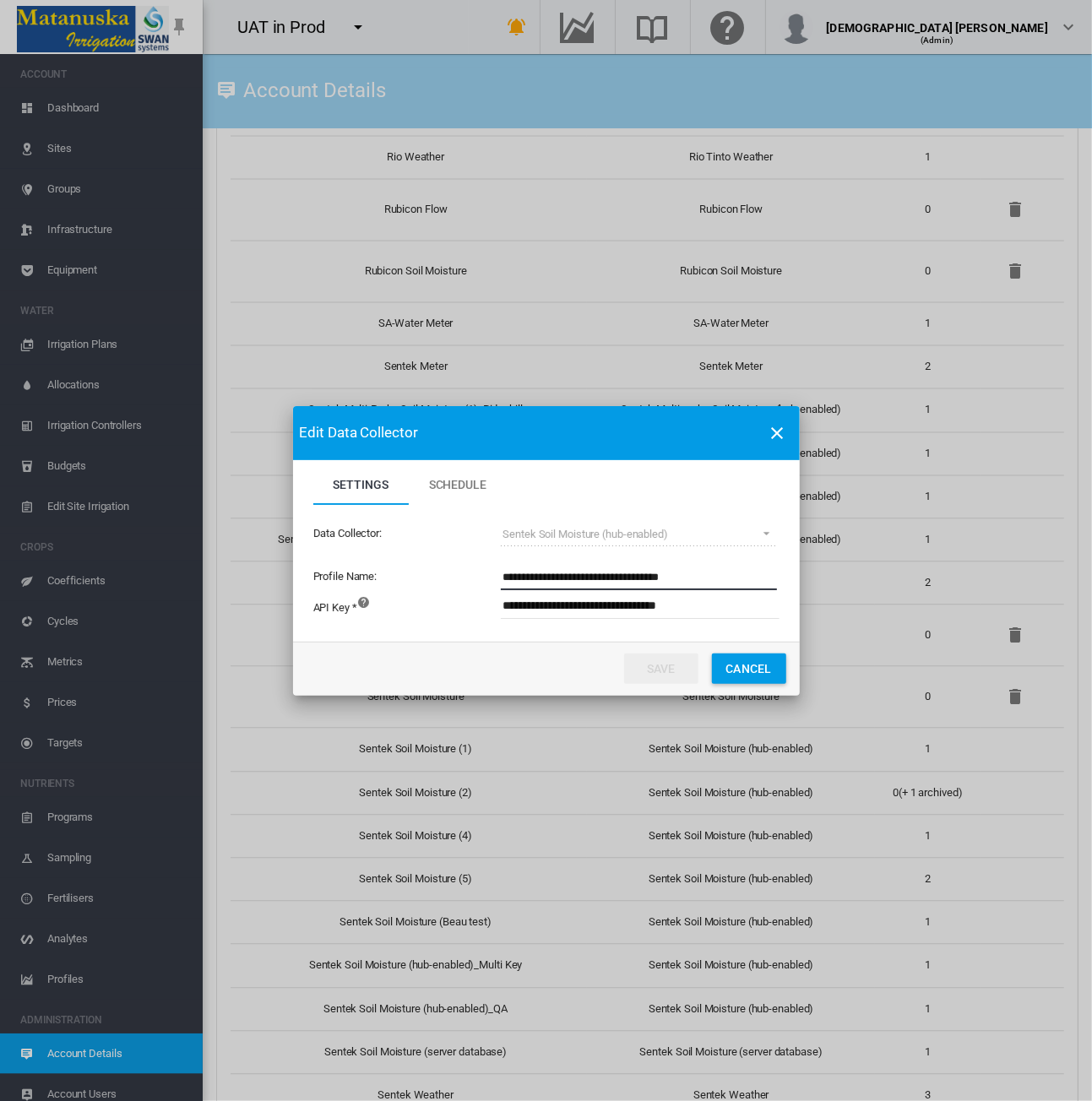
drag, startPoint x: 502, startPoint y: 580, endPoint x: 673, endPoint y: 576, distance: 171.0
click at [673, 576] on input "**********" at bounding box center [638, 577] width 276 height 25
drag, startPoint x: 763, startPoint y: 666, endPoint x: 782, endPoint y: 616, distance: 53.5
click at [763, 666] on button "Cancel" at bounding box center [749, 669] width 74 height 31
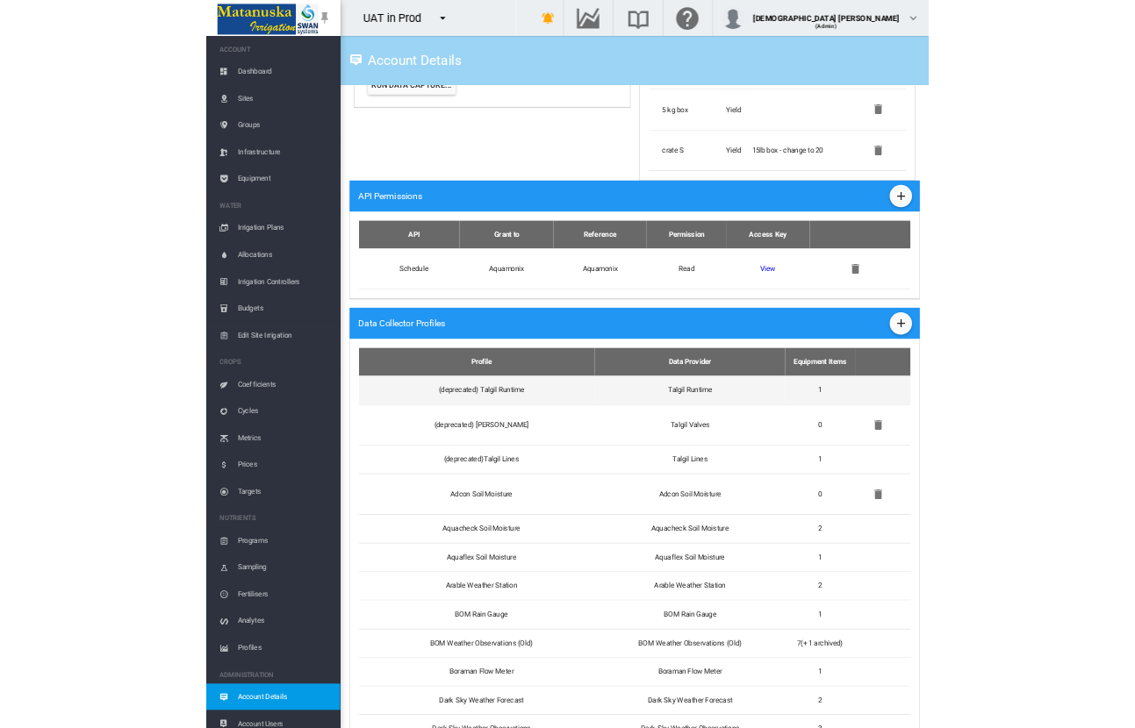
scroll to position [1053, 0]
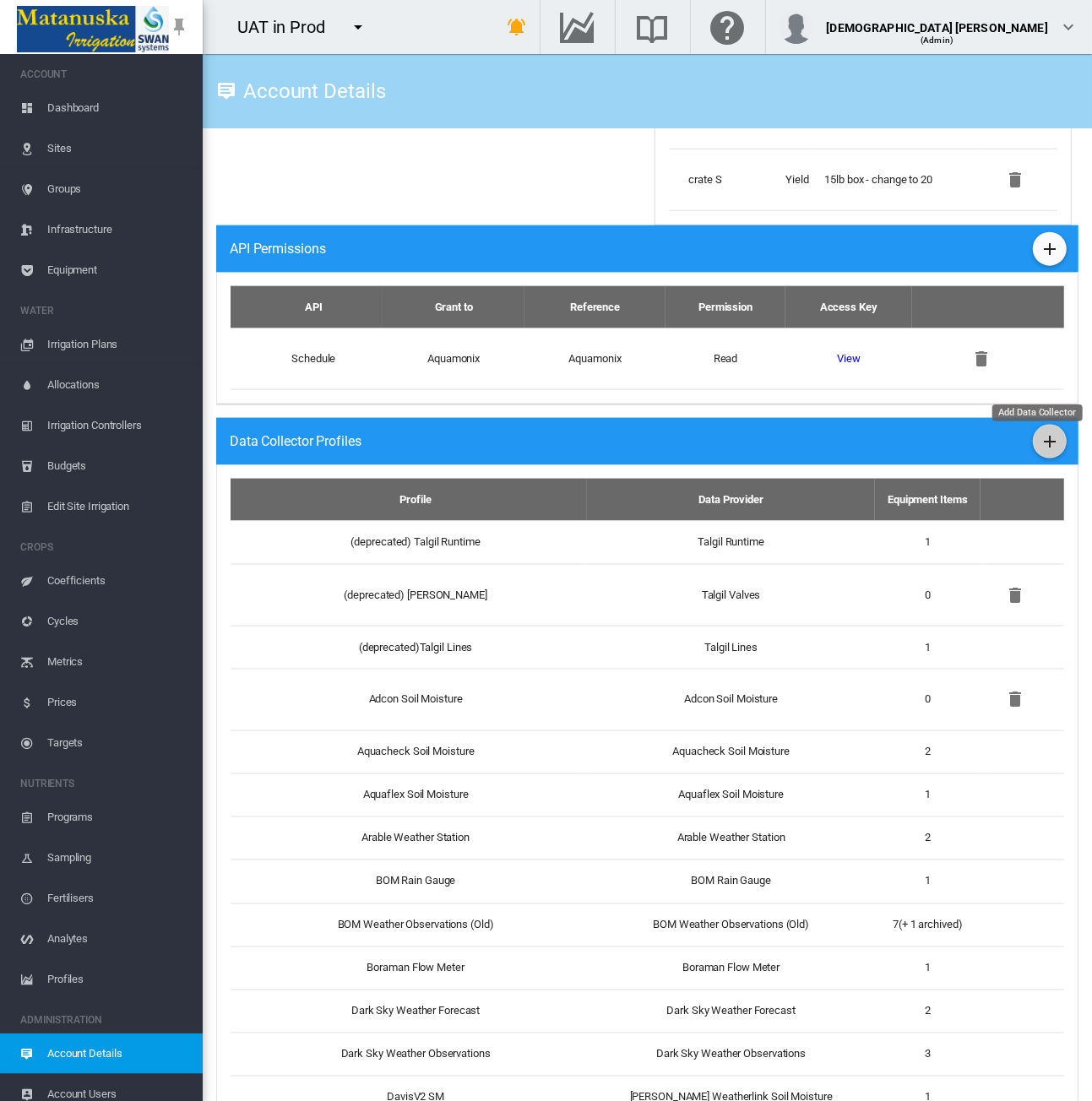
click at [1039, 451] on md-icon "icon-plus" at bounding box center [1049, 441] width 20 height 20
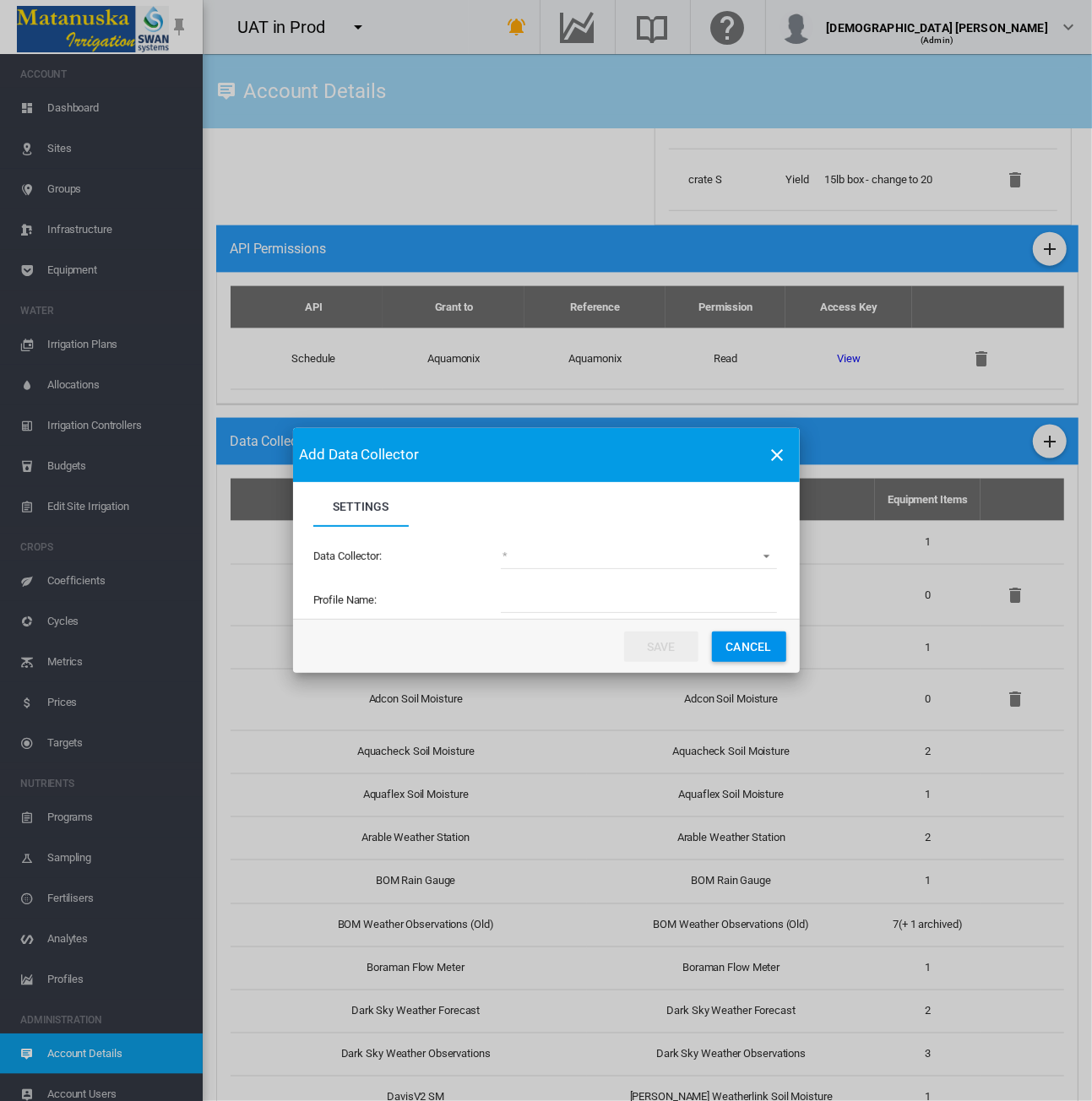
click at [604, 561] on md-select "(deprecated) Toro Lynx Course By Station Adcon Soil Moisture Aquacheck Soil Moi…" at bounding box center [638, 556] width 276 height 25
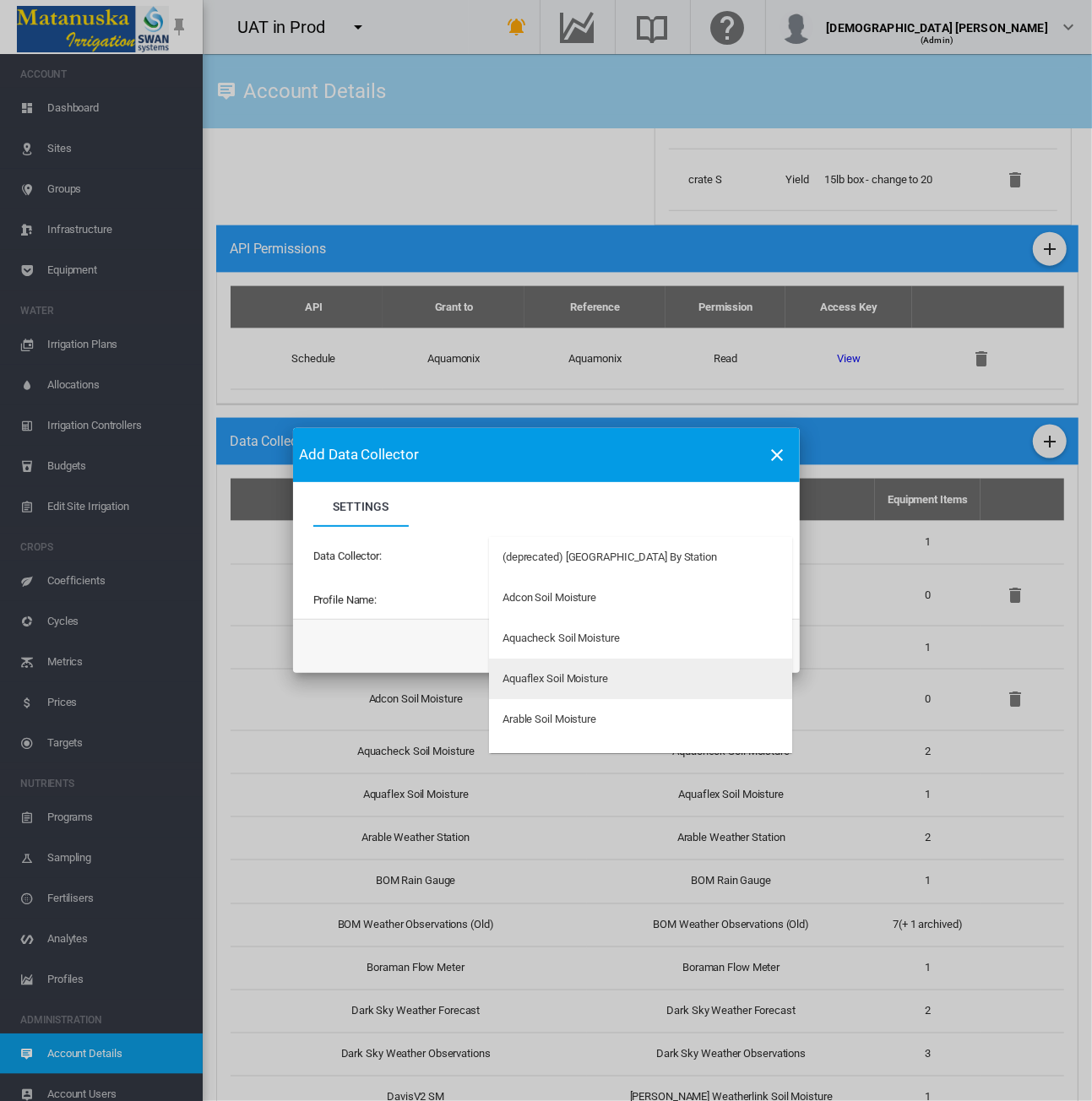
click at [637, 661] on md-option "Aquaflex Soil Moisture" at bounding box center [640, 679] width 303 height 40
type input "**********"
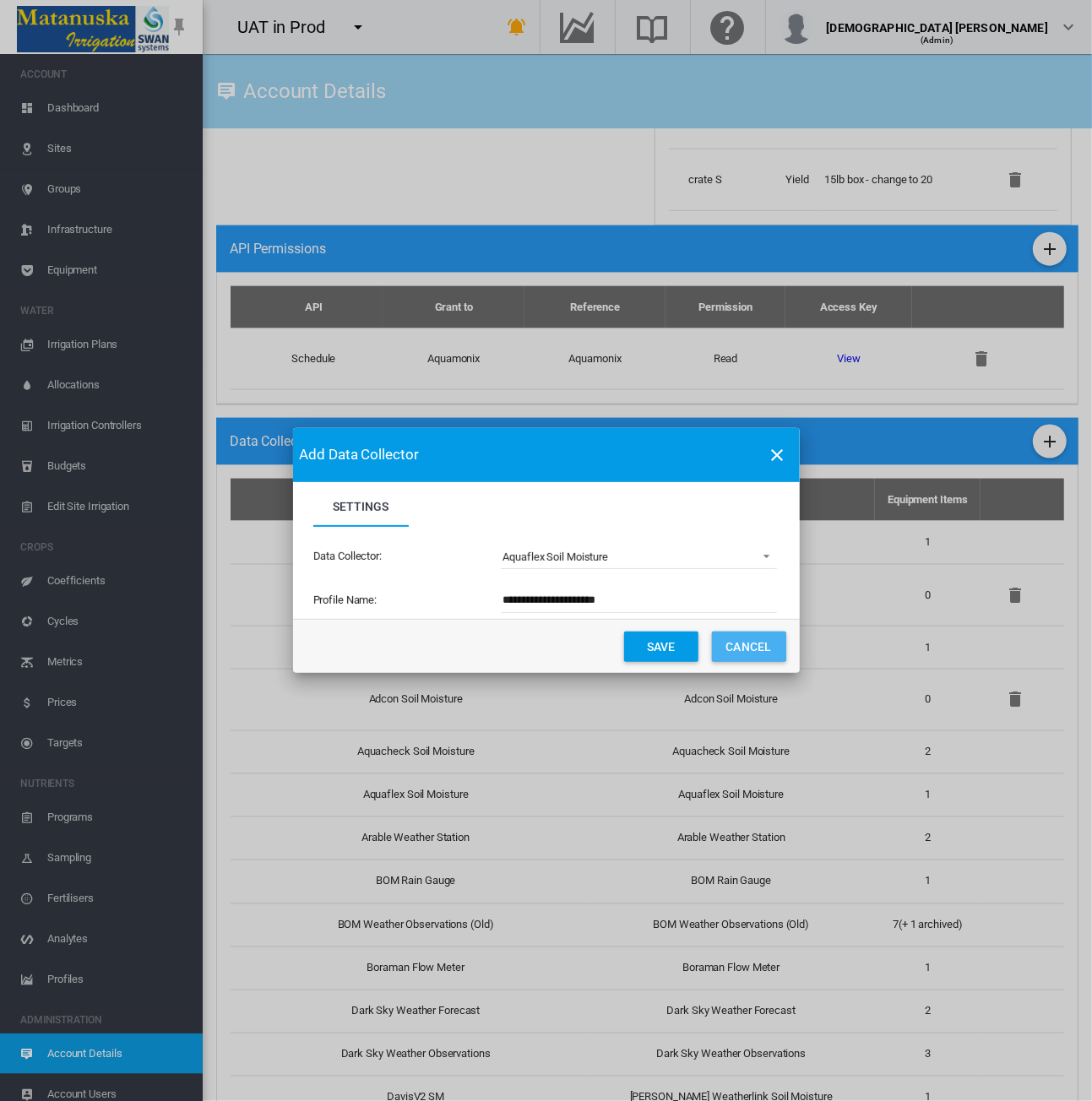
click at [743, 651] on button "Cancel" at bounding box center [749, 647] width 74 height 31
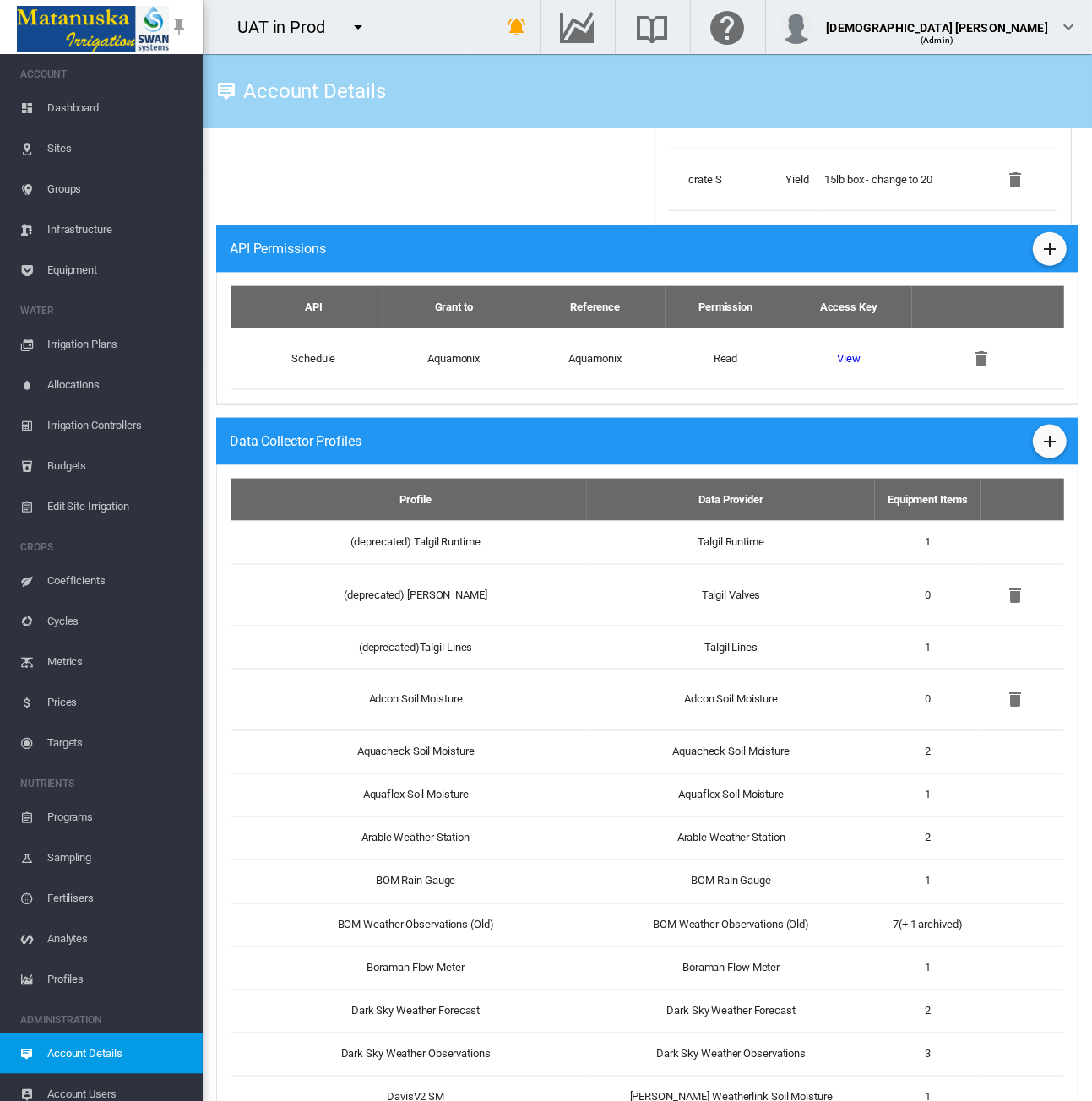
click at [107, 271] on span "Equipment" at bounding box center [117, 270] width 141 height 40
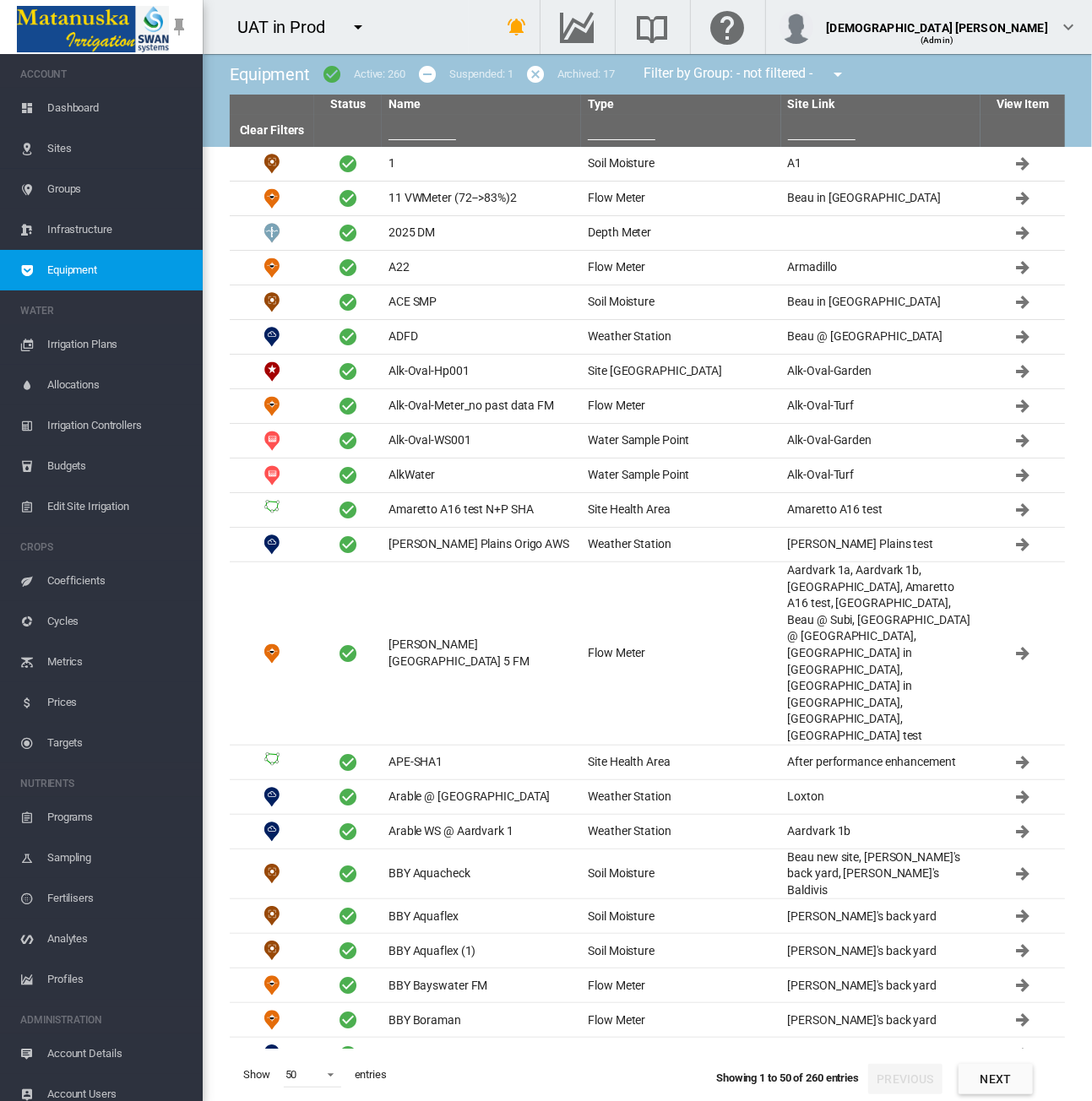
click at [436, 129] on input "text" at bounding box center [422, 127] width 67 height 25
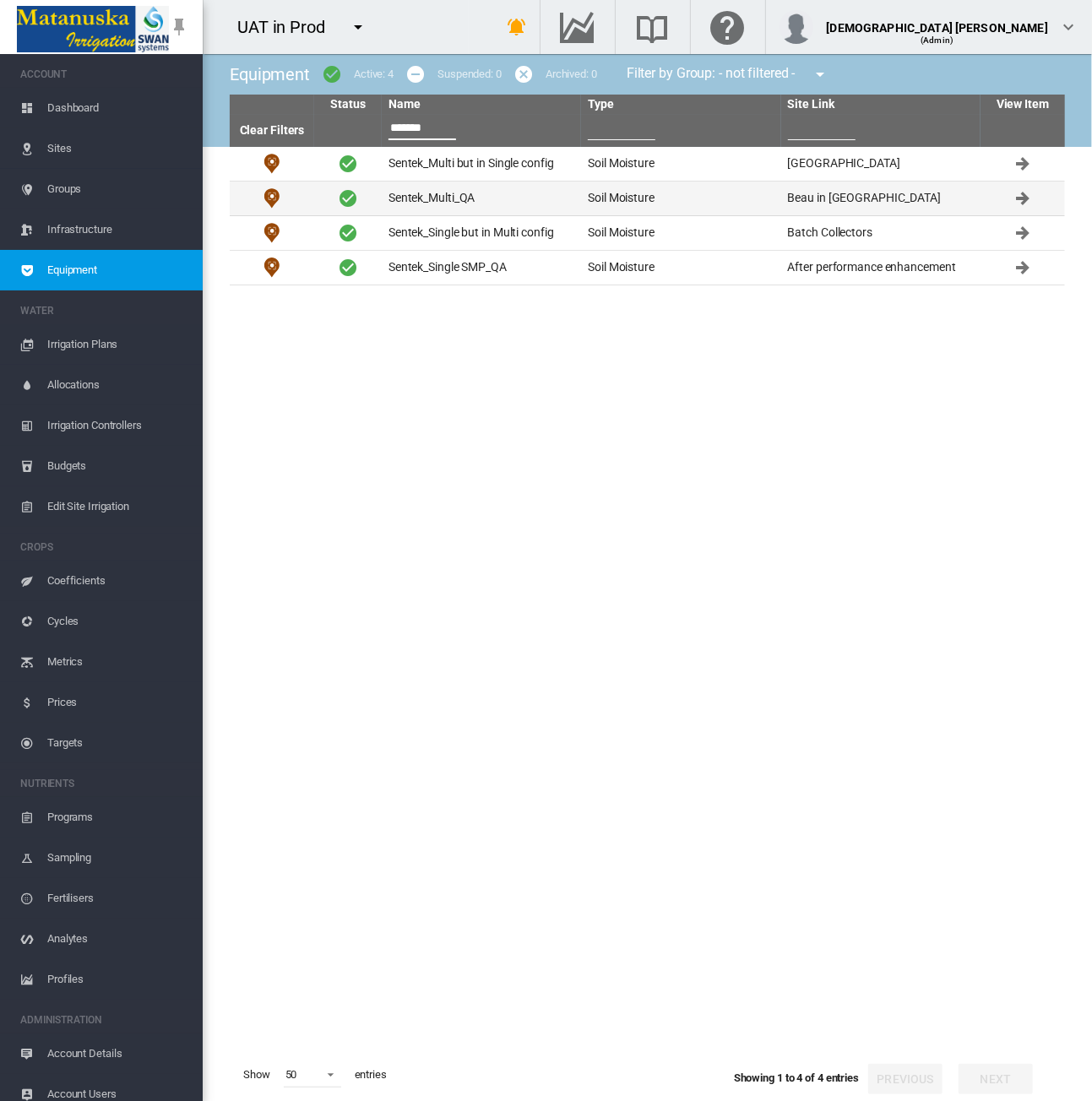
type input "*******"
click at [472, 192] on td "Sentek_Multi_QA" at bounding box center [481, 198] width 199 height 34
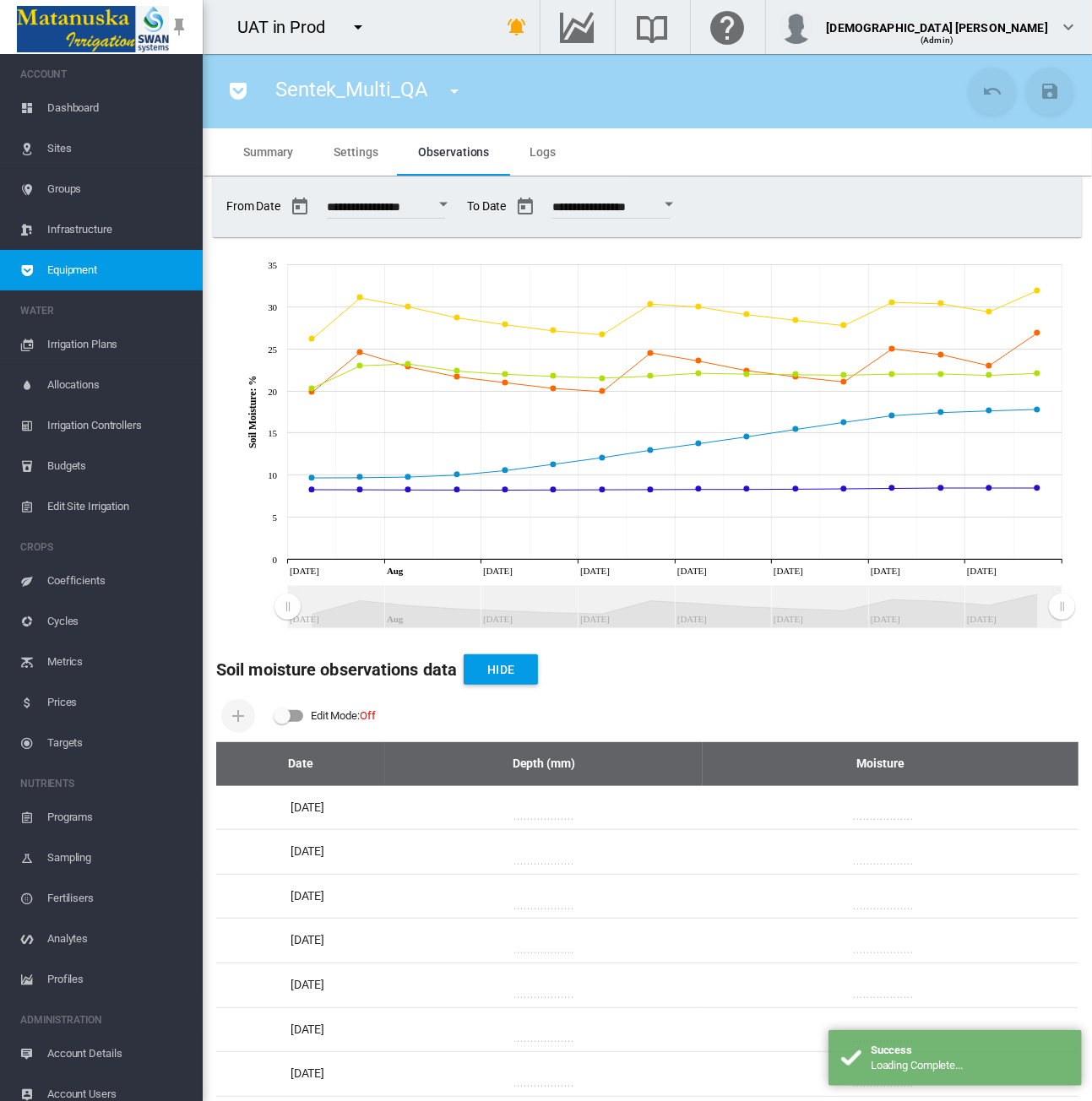
click at [340, 152] on span "Settings" at bounding box center [356, 152] width 44 height 13
